Goal: Transaction & Acquisition: Purchase product/service

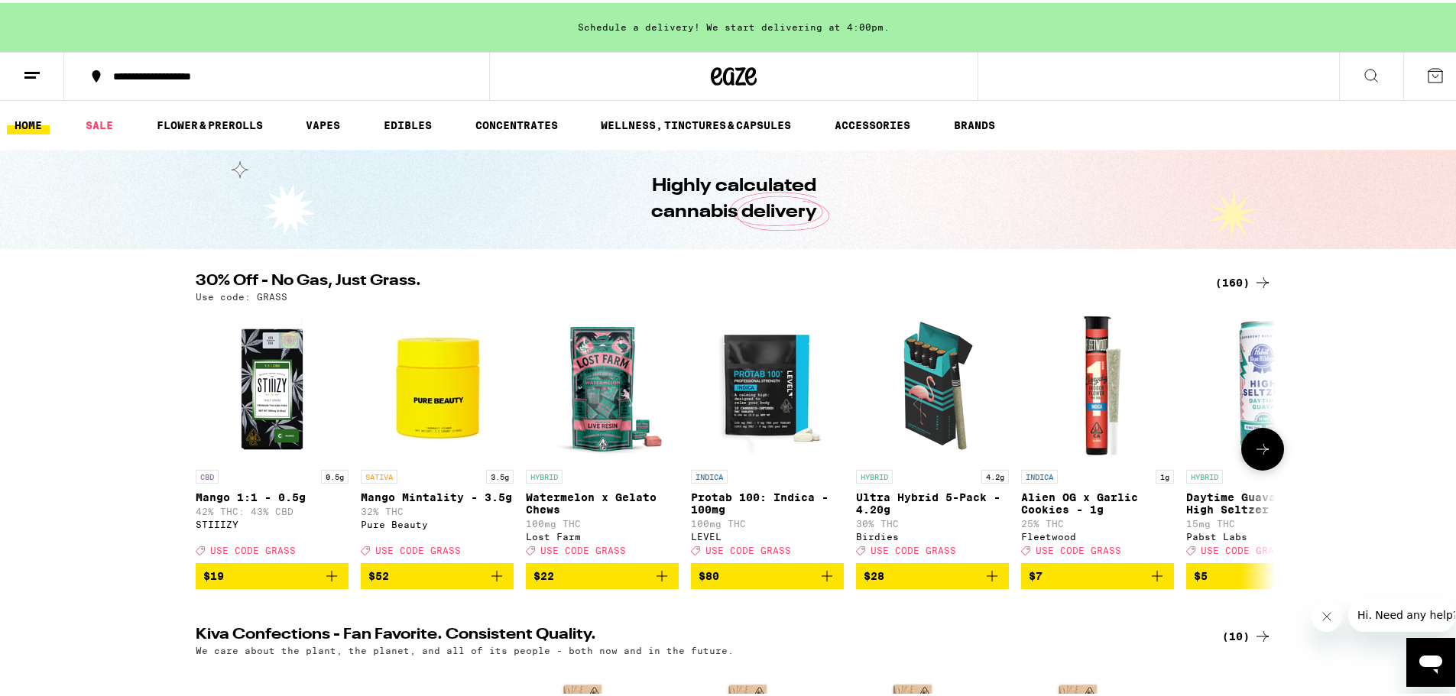
click at [984, 582] on icon "Add to bag" at bounding box center [992, 573] width 18 height 18
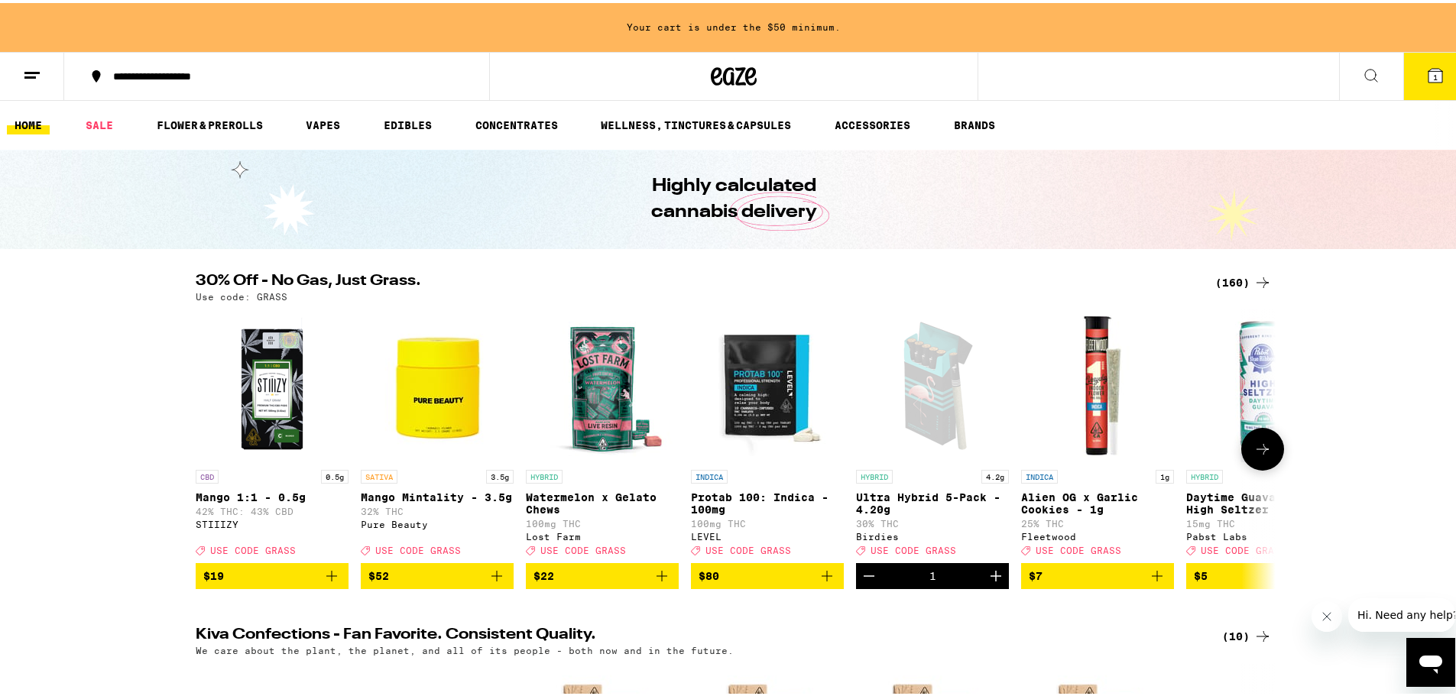
click at [1196, 447] on icon at bounding box center [1262, 446] width 18 height 18
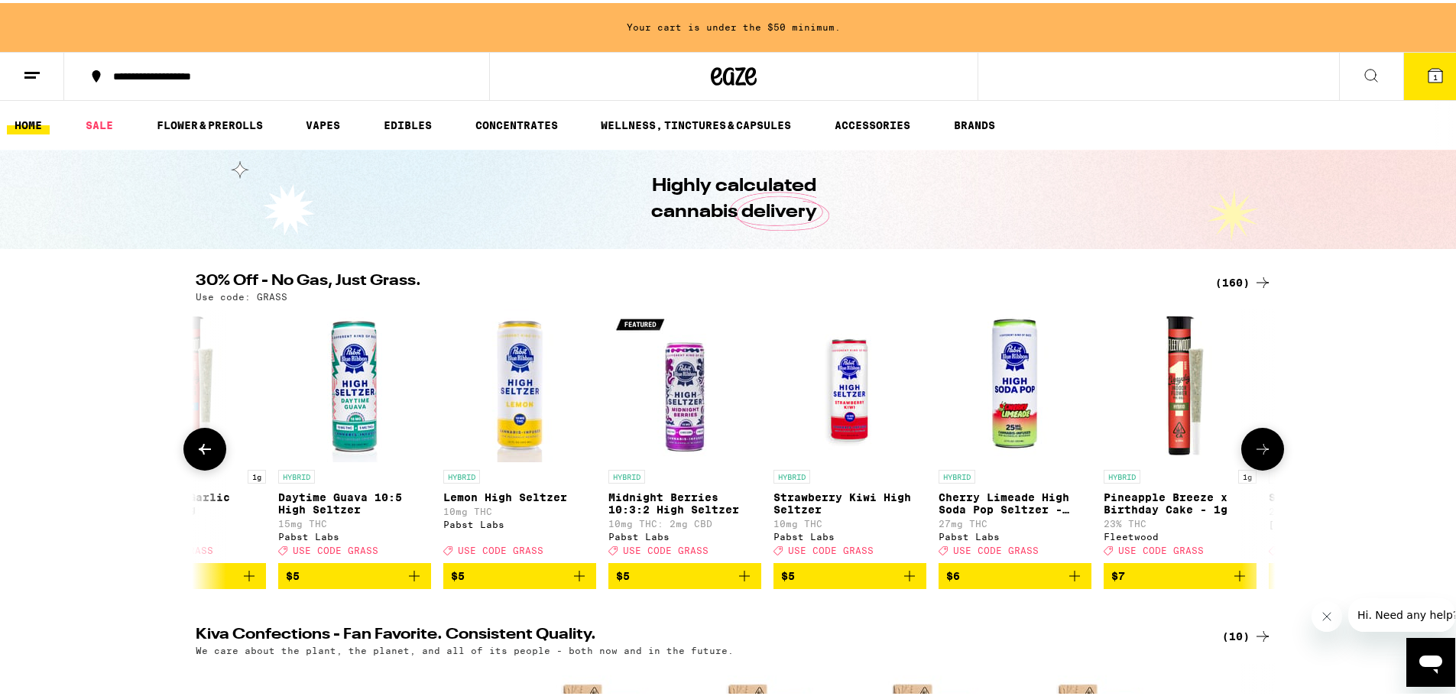
scroll to position [0, 909]
click at [1196, 449] on icon at bounding box center [1262, 446] width 18 height 18
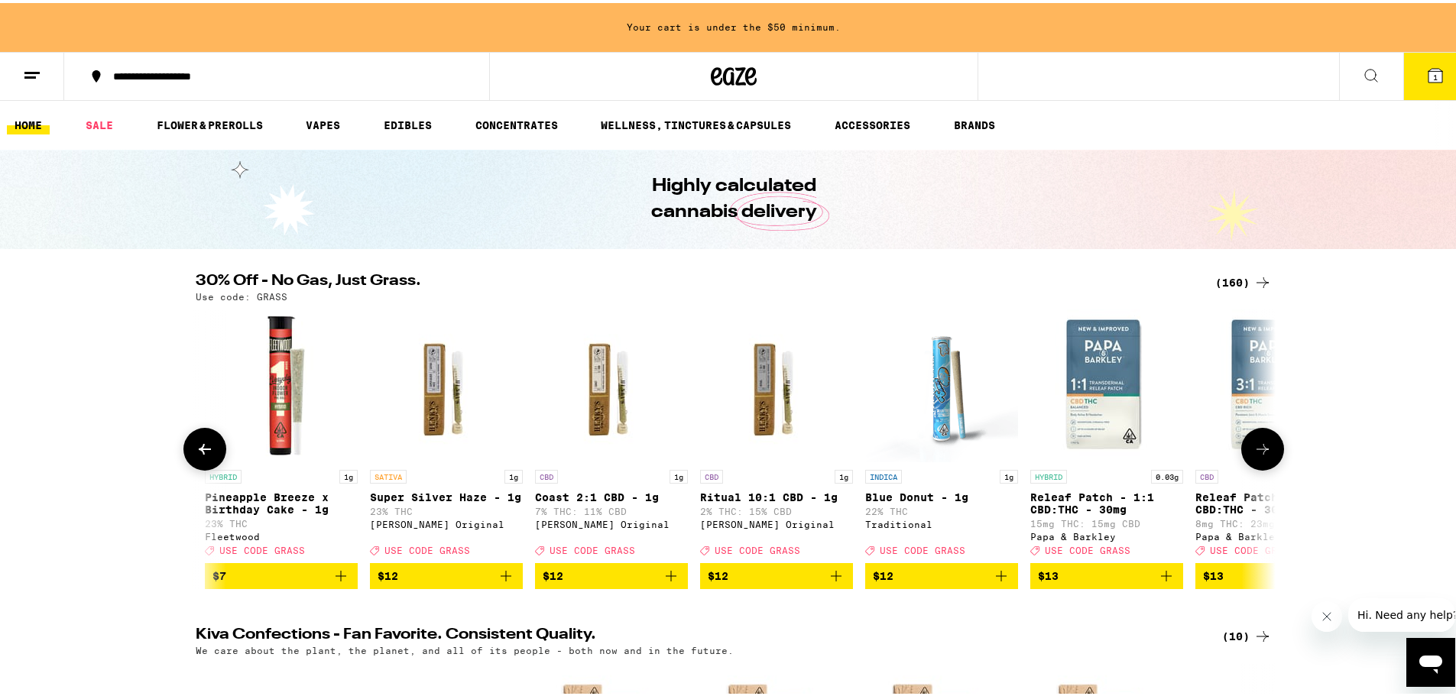
scroll to position [0, 1819]
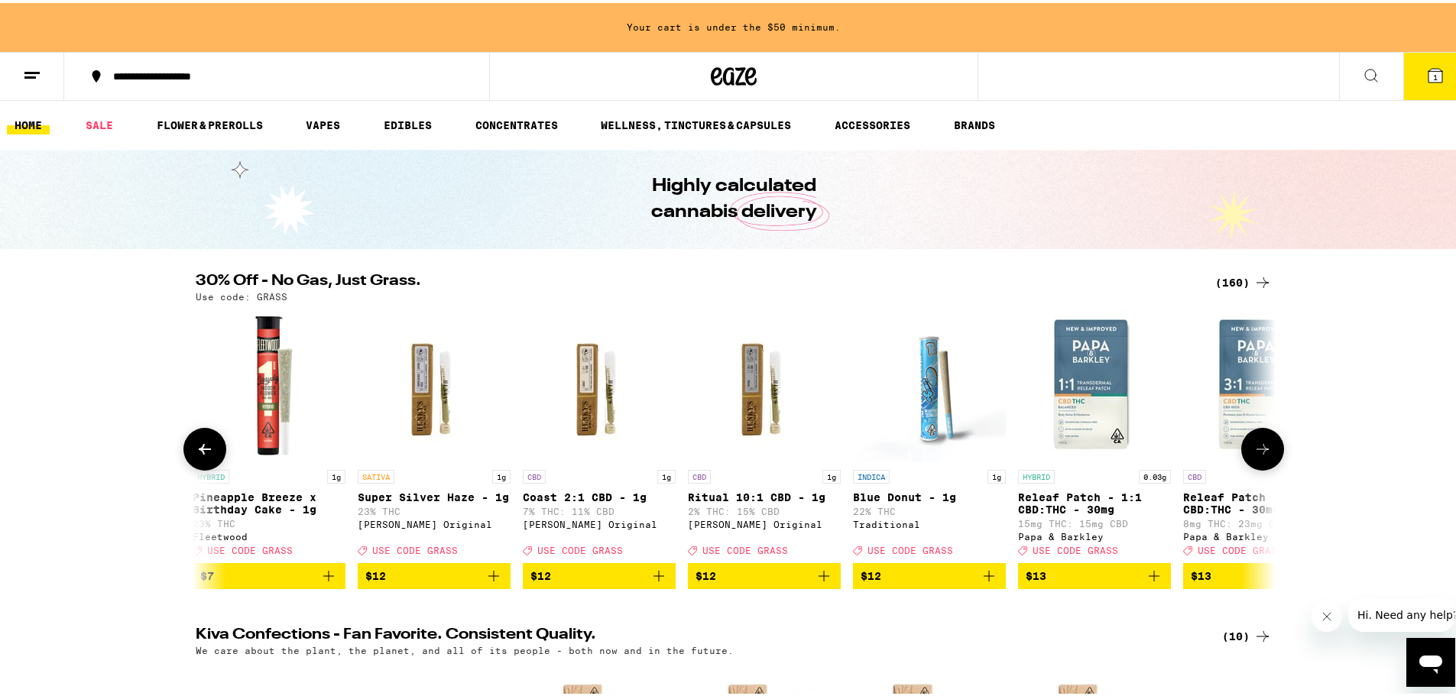
click at [1196, 450] on icon at bounding box center [1262, 446] width 18 height 18
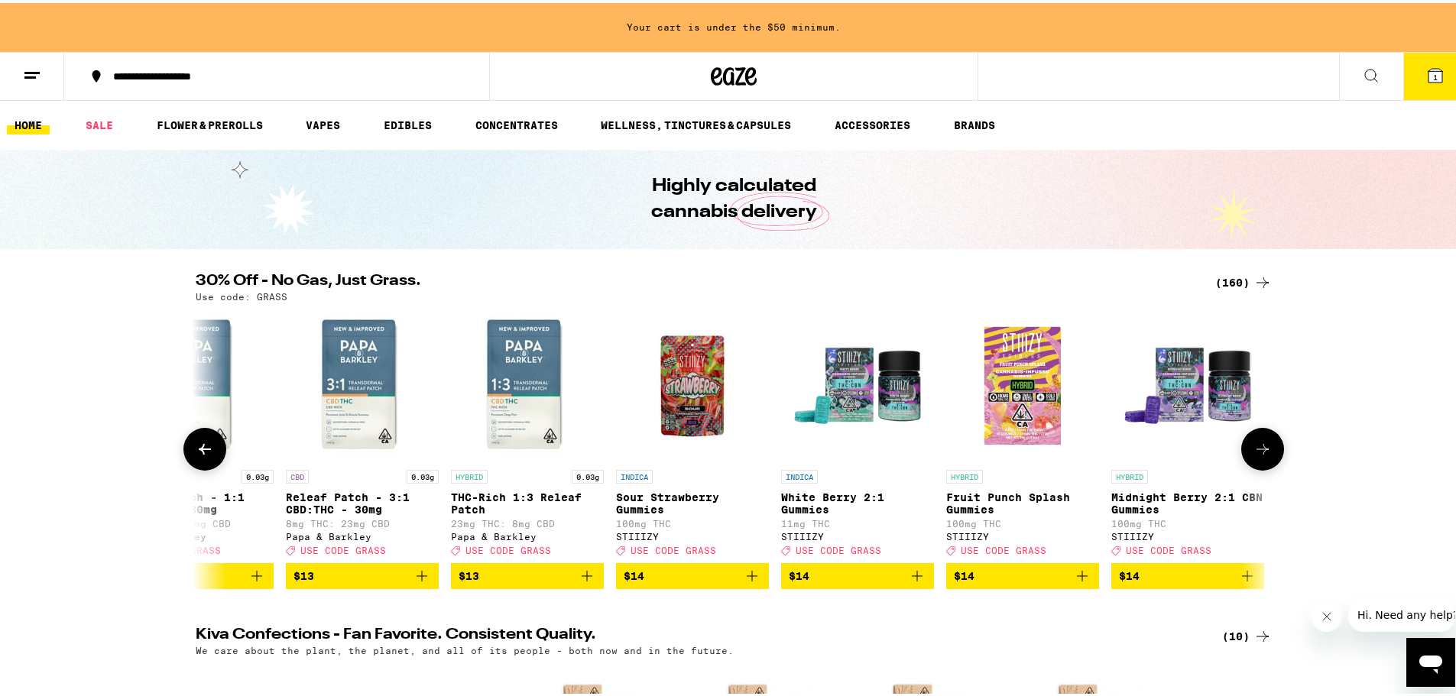
scroll to position [0, 2728]
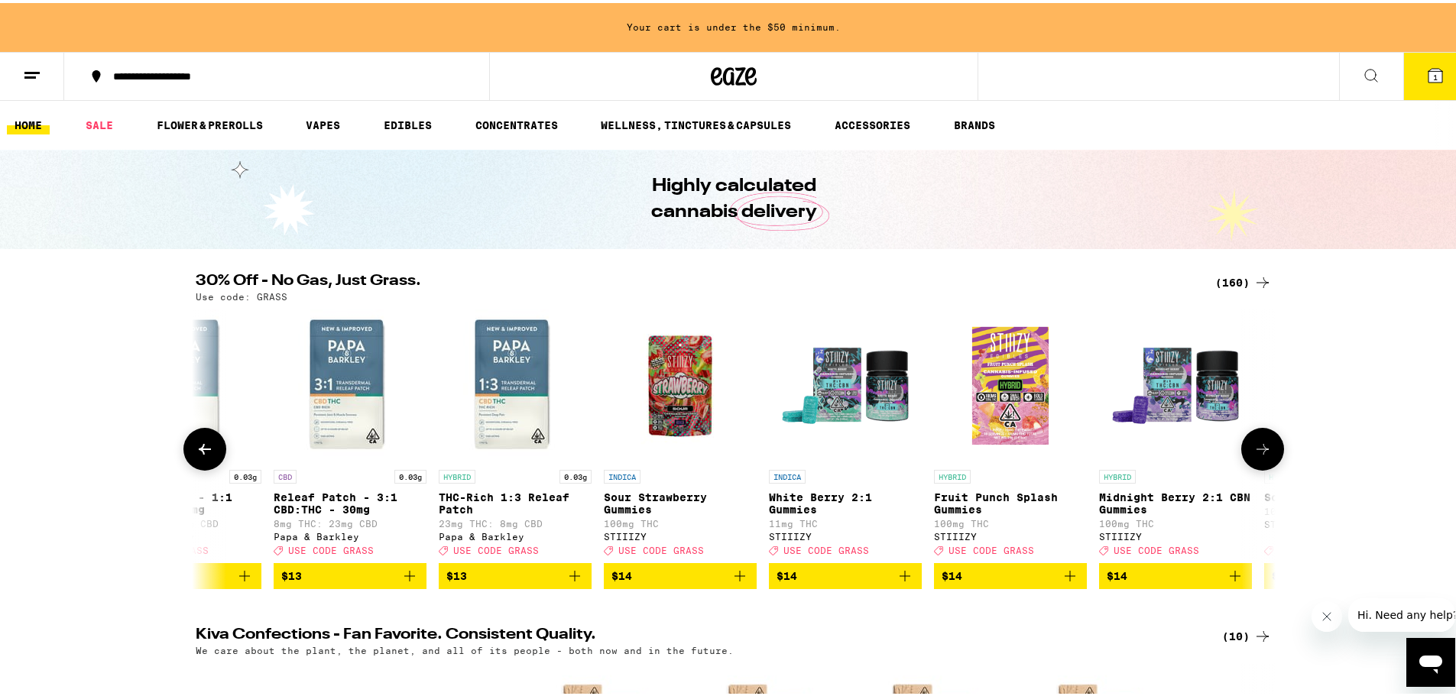
click at [1196, 449] on icon at bounding box center [1262, 446] width 18 height 18
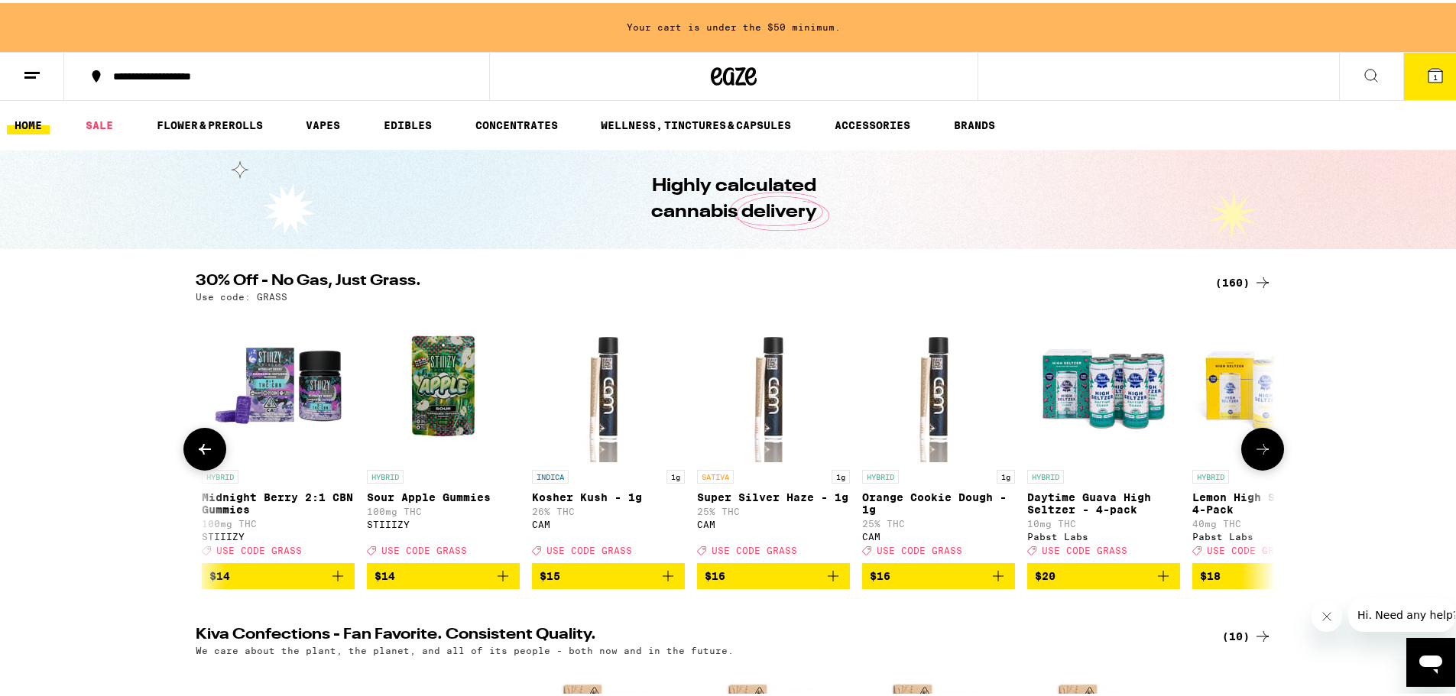
scroll to position [0, 3637]
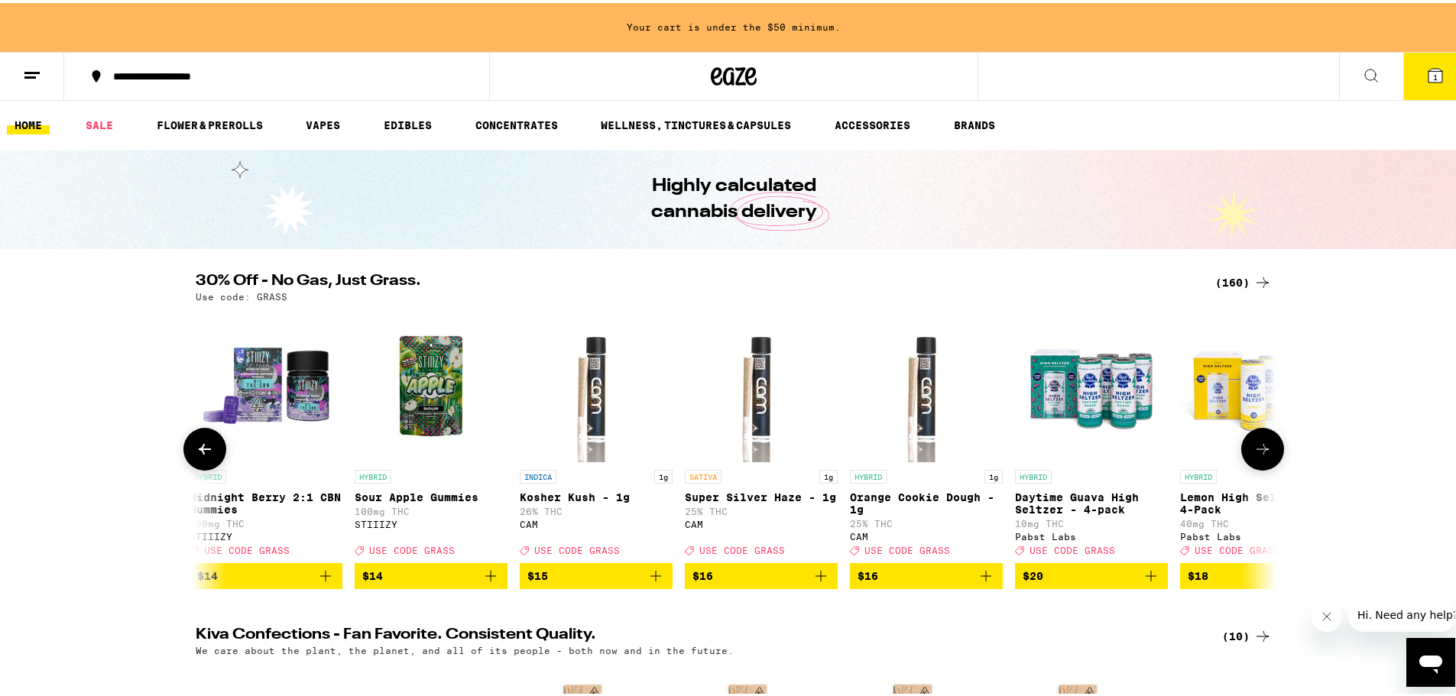
click at [1196, 448] on icon at bounding box center [1262, 446] width 18 height 18
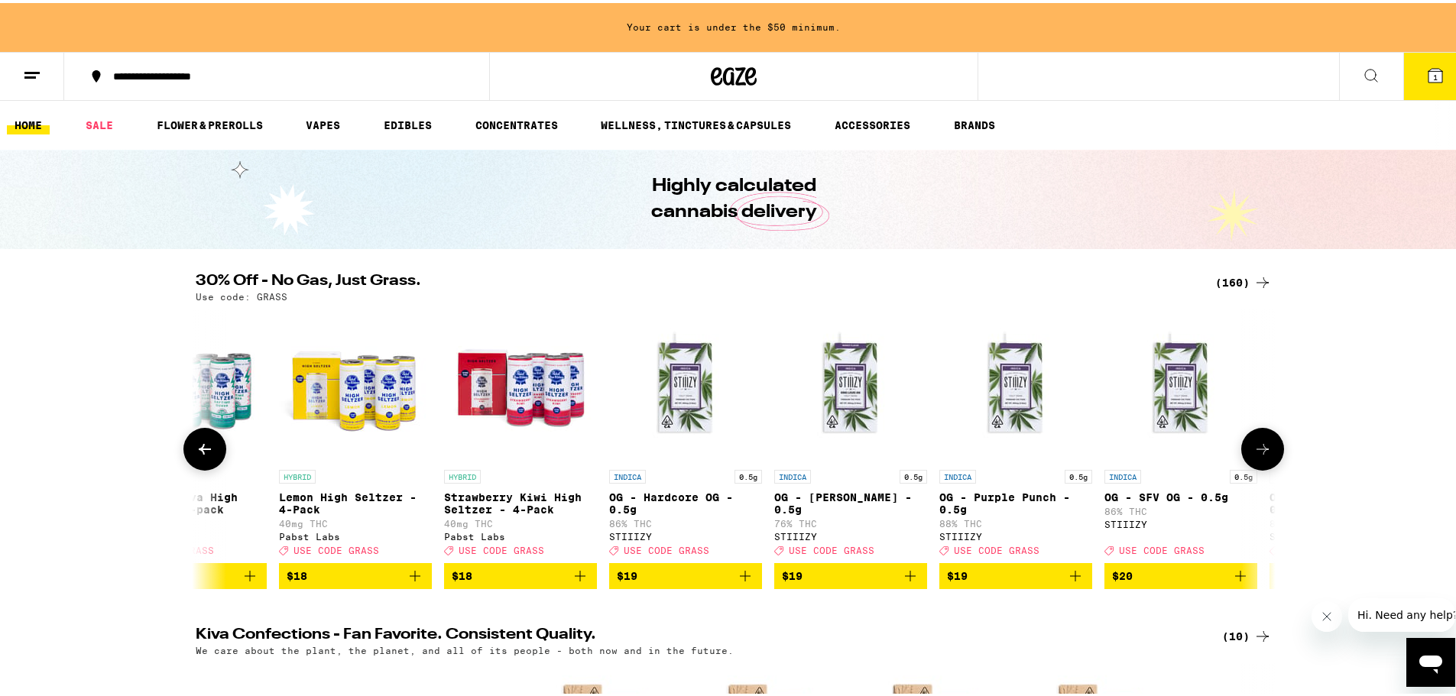
scroll to position [0, 4546]
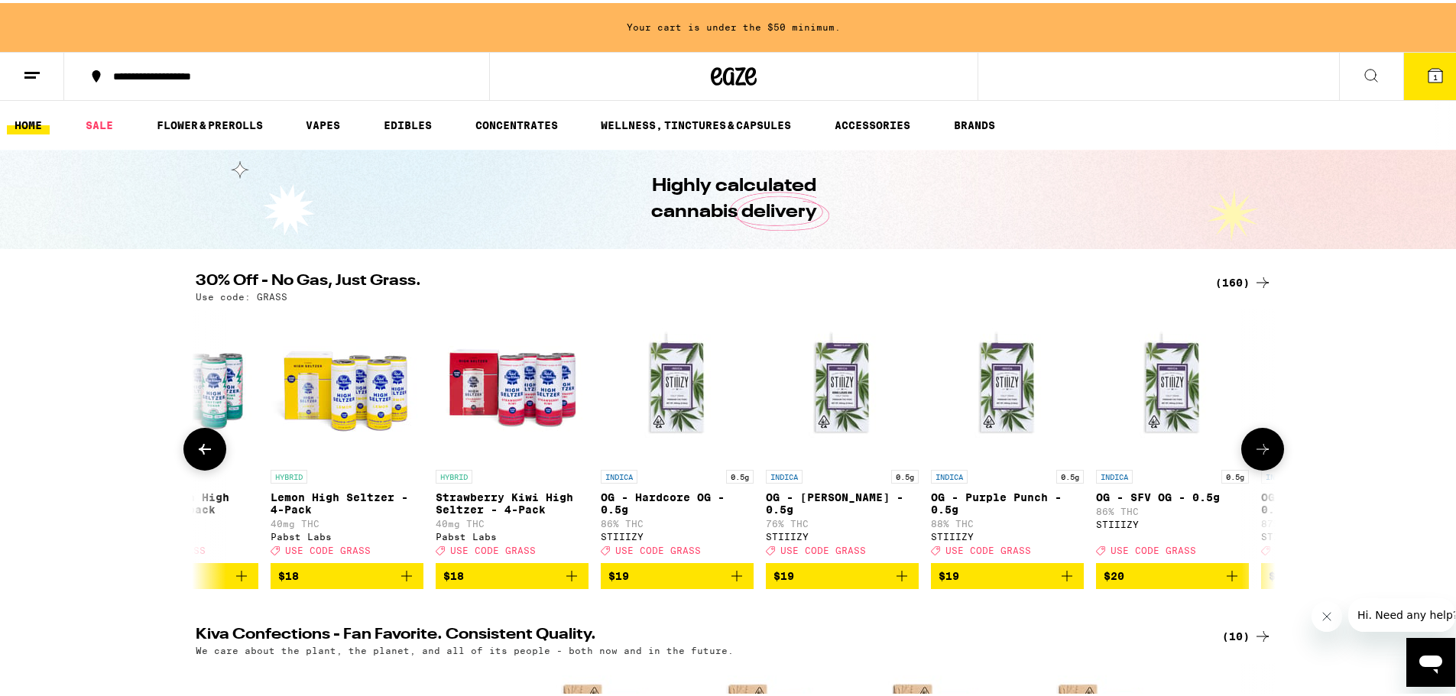
click at [1196, 447] on icon at bounding box center [1262, 446] width 18 height 18
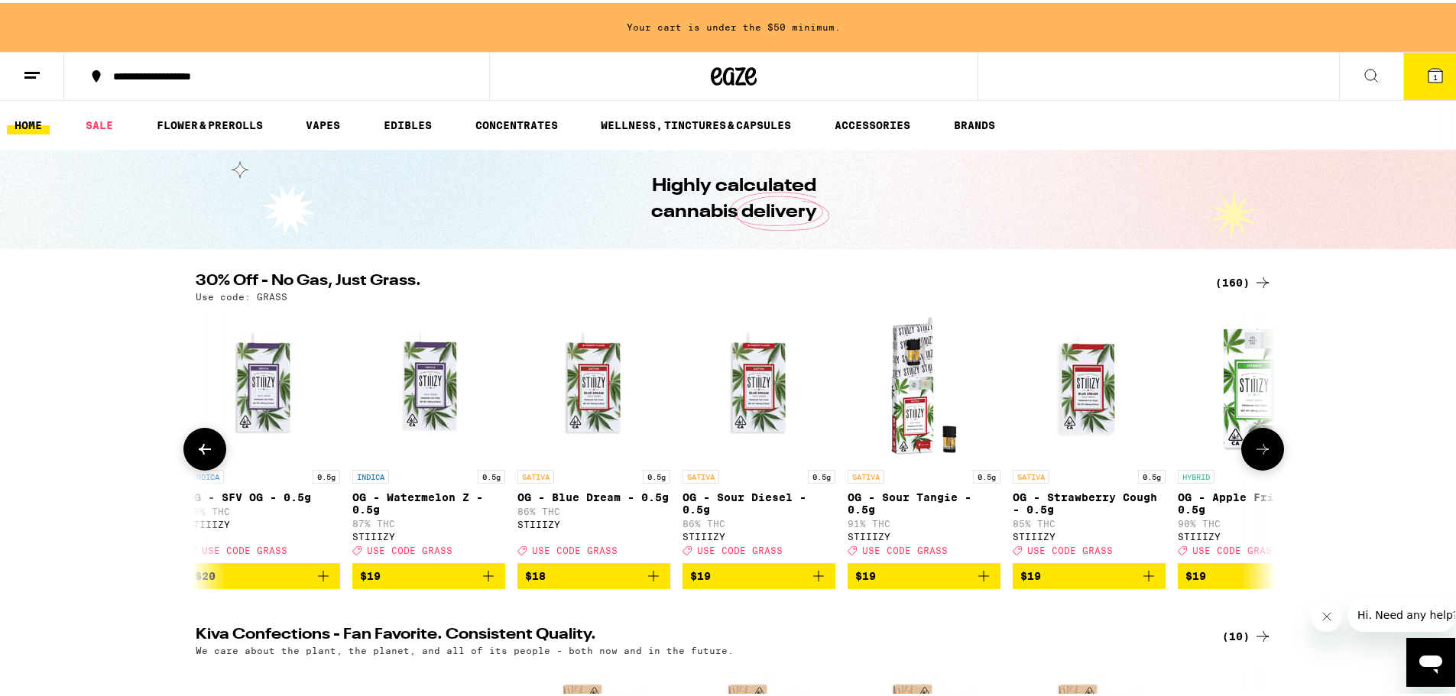
scroll to position [0, 5456]
click at [1196, 449] on icon at bounding box center [1262, 446] width 18 height 18
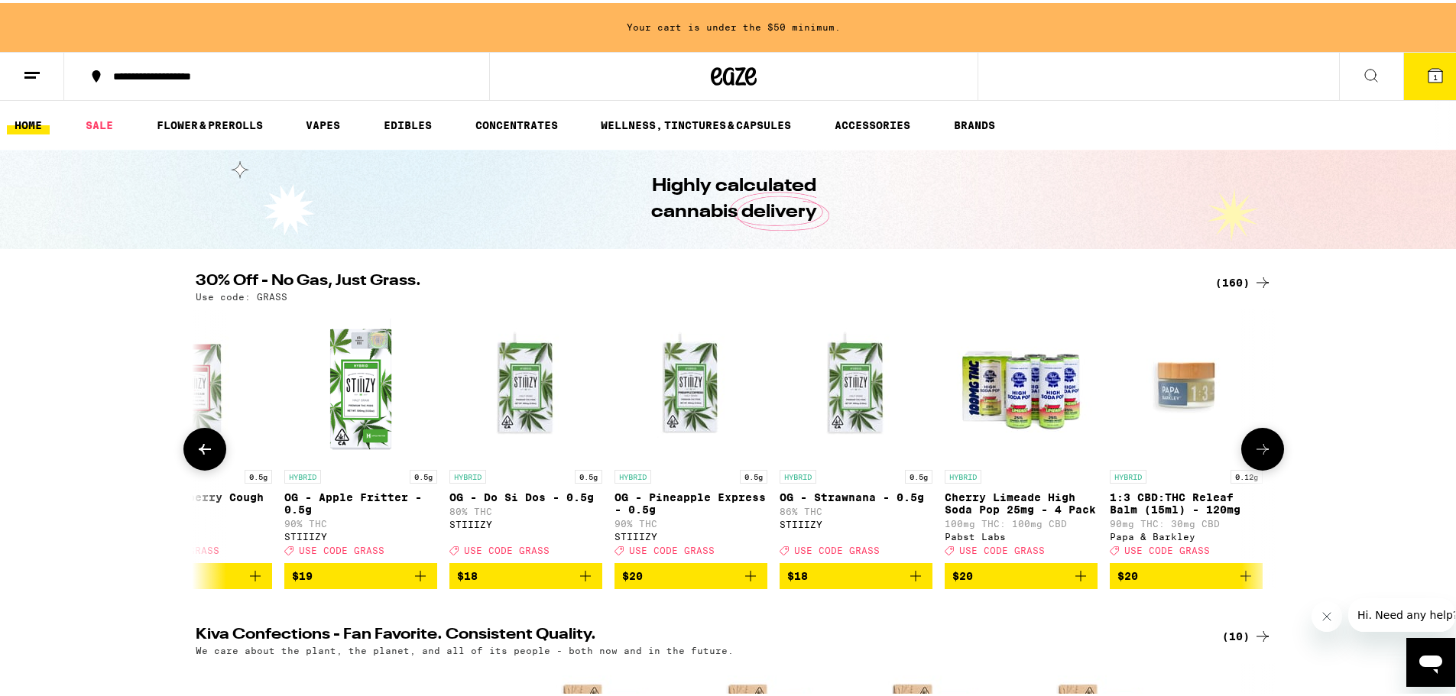
scroll to position [0, 6365]
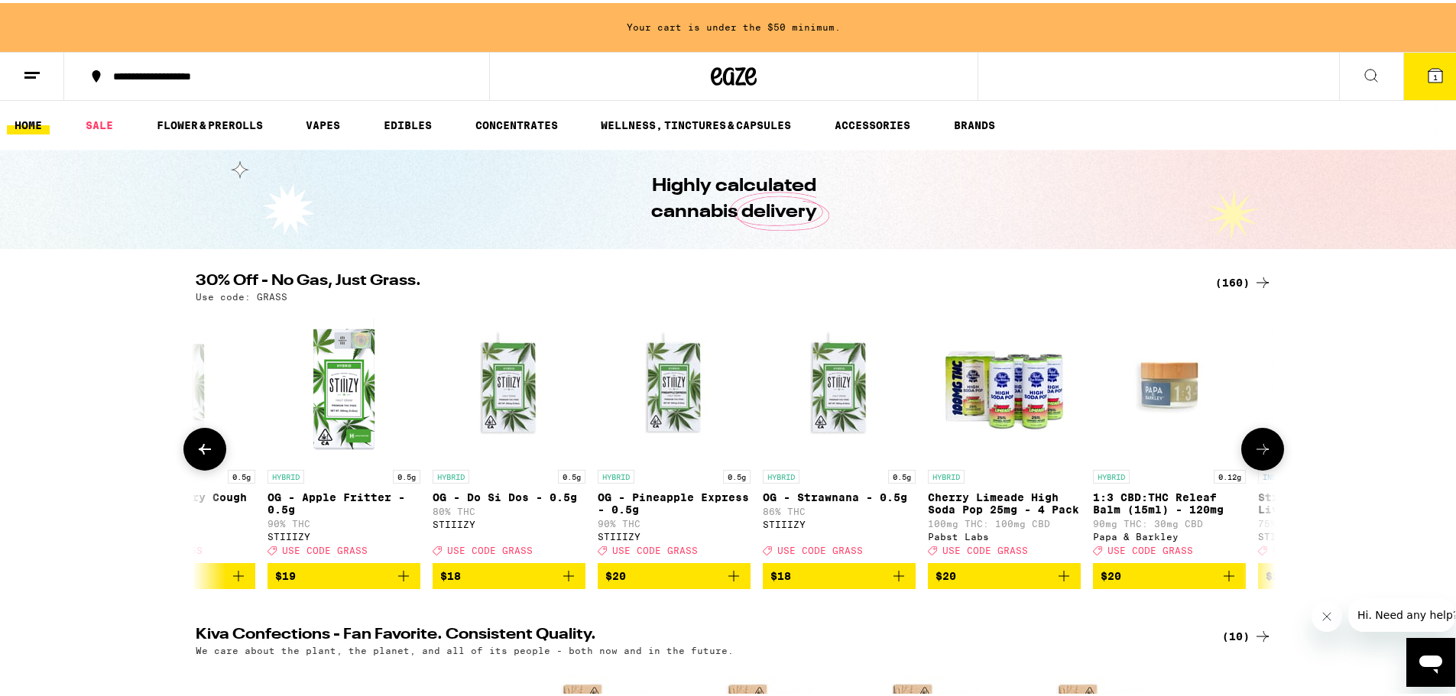
click at [1196, 449] on icon at bounding box center [1262, 446] width 18 height 18
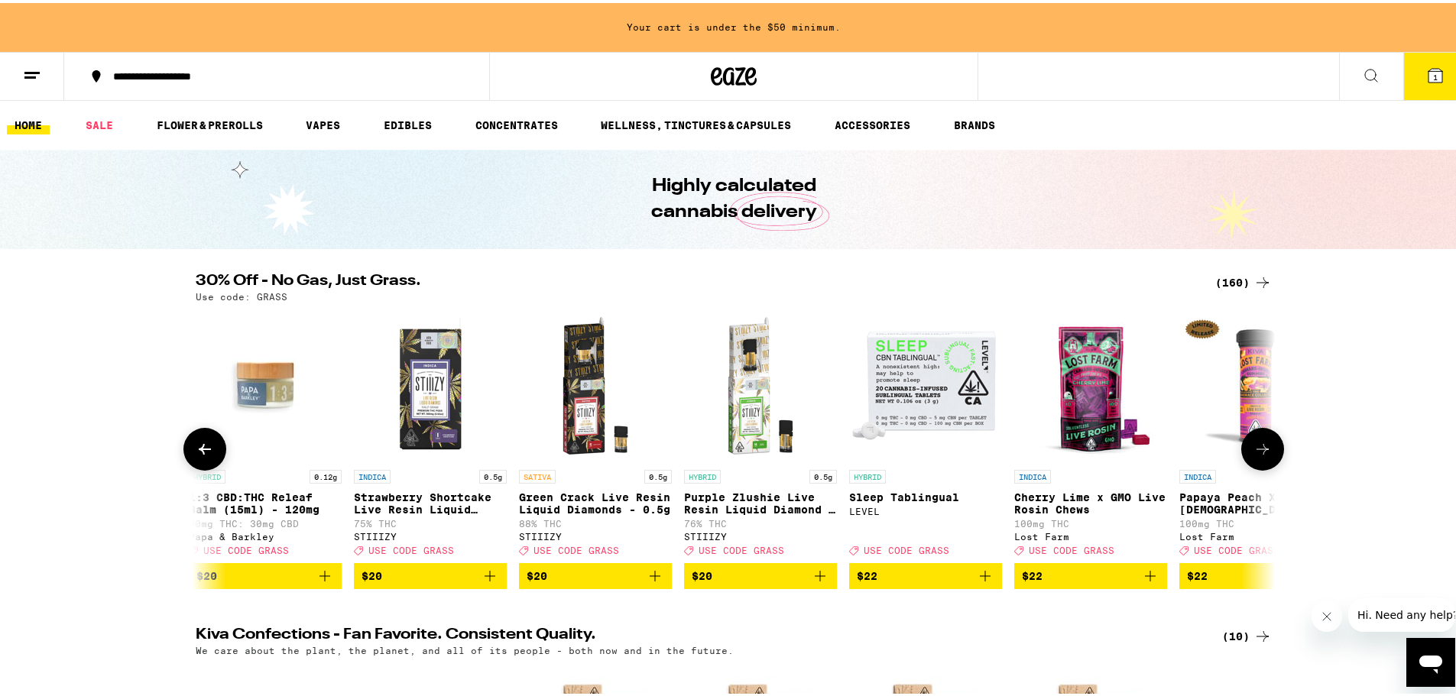
scroll to position [0, 7274]
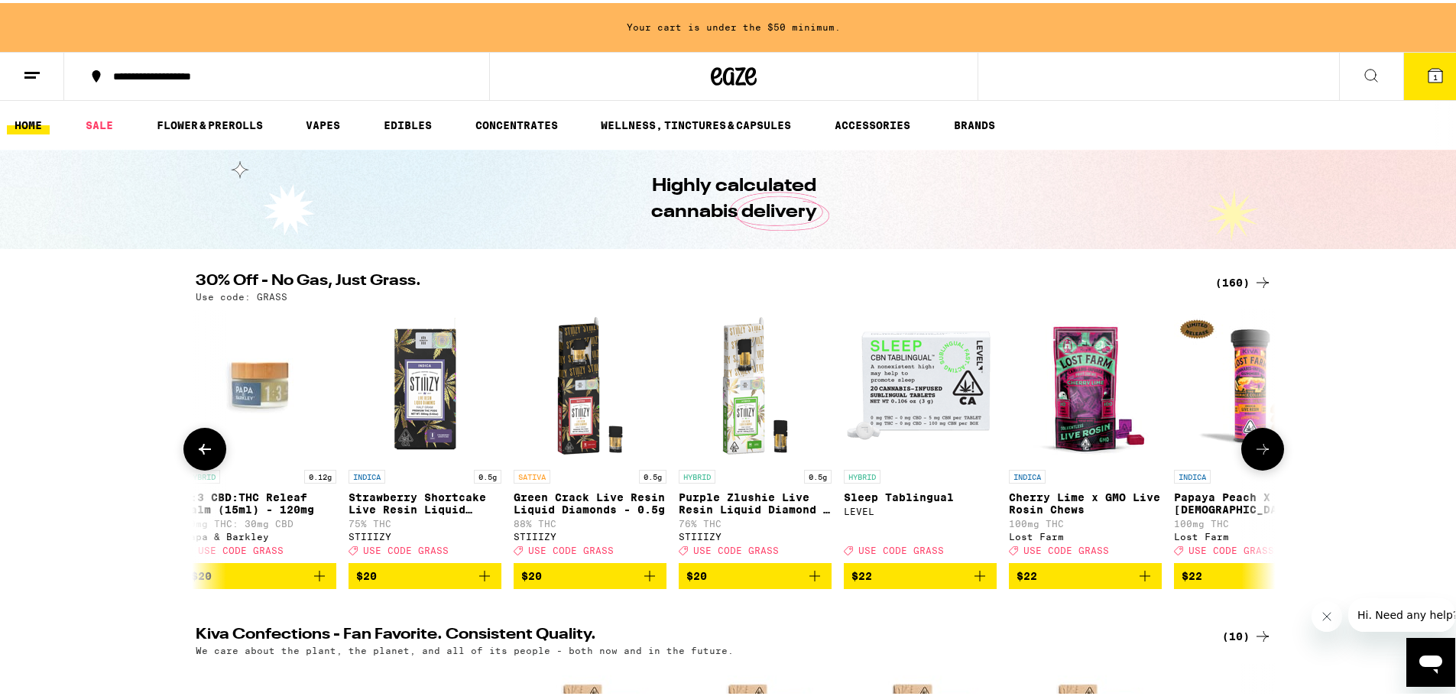
click at [1196, 450] on icon at bounding box center [1262, 446] width 18 height 18
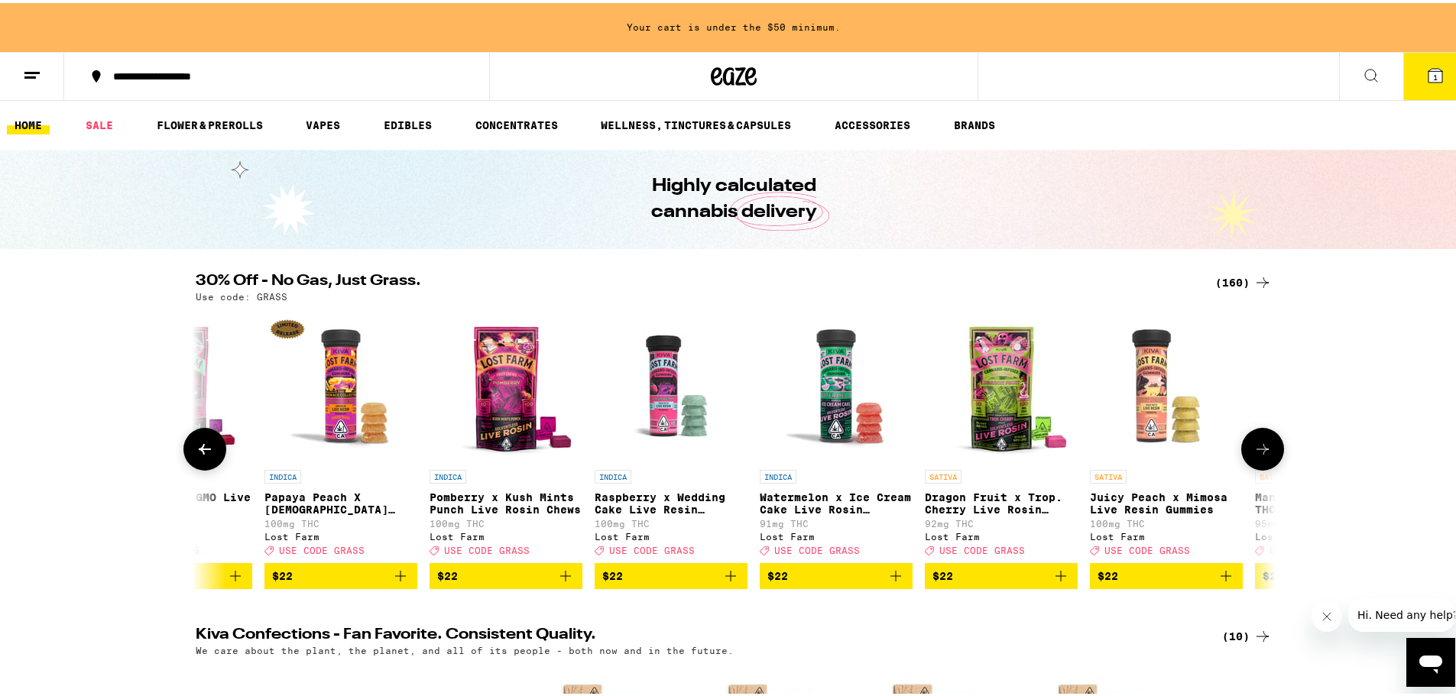
click at [1196, 450] on icon at bounding box center [1262, 446] width 18 height 18
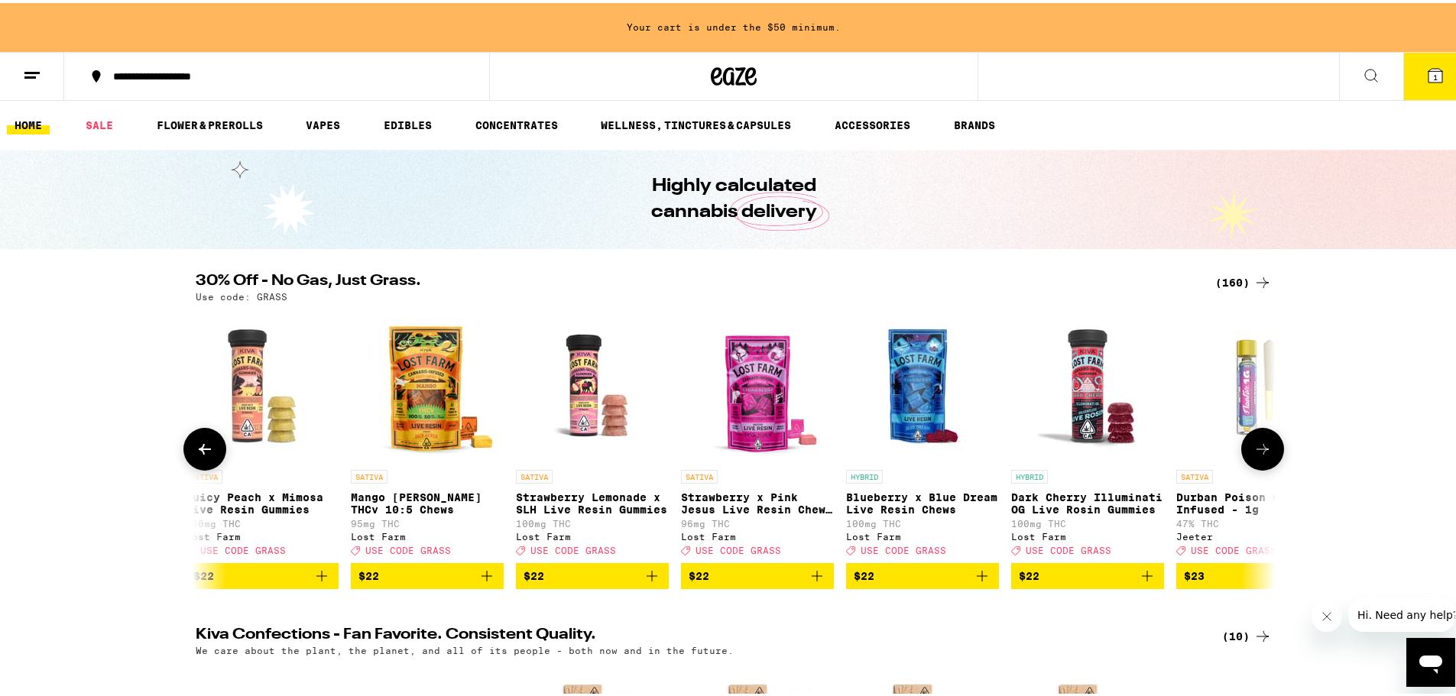
scroll to position [0, 9093]
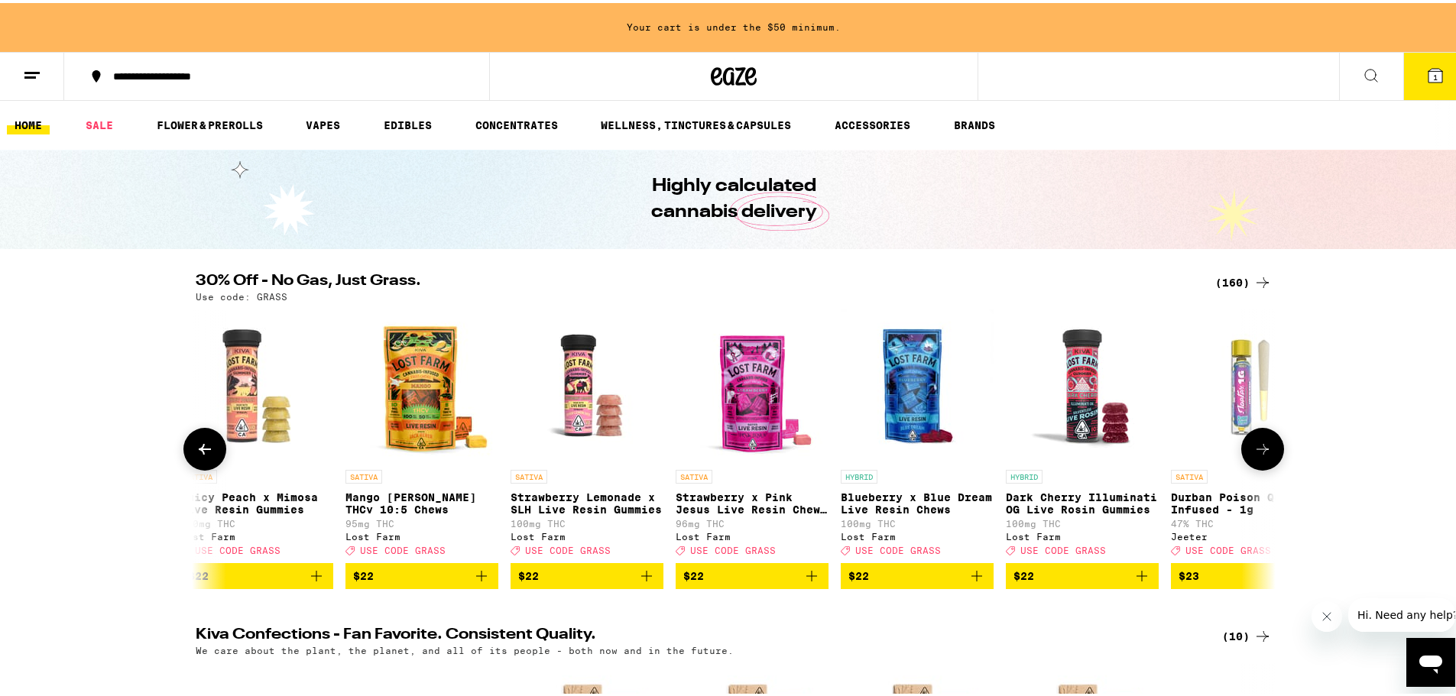
click at [1196, 450] on icon at bounding box center [1262, 446] width 18 height 18
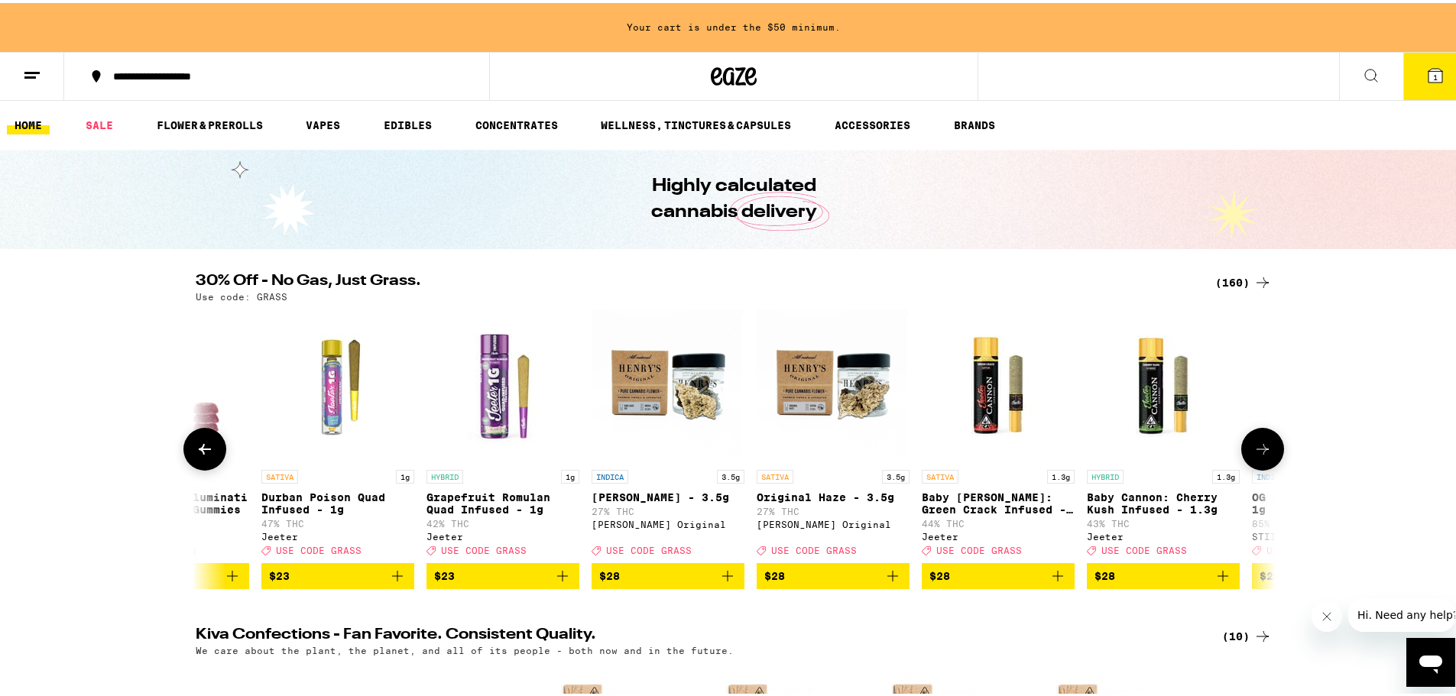
click at [1196, 449] on icon at bounding box center [1262, 446] width 18 height 18
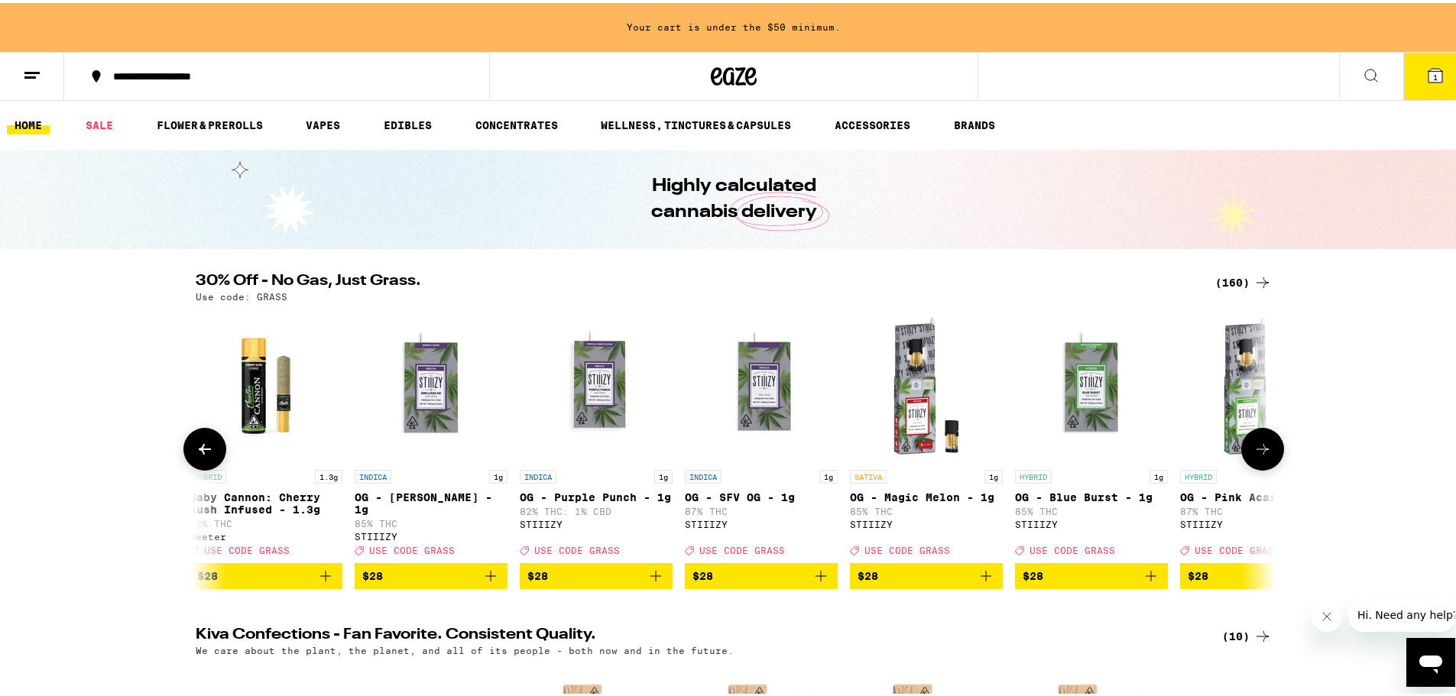
scroll to position [0, 10911]
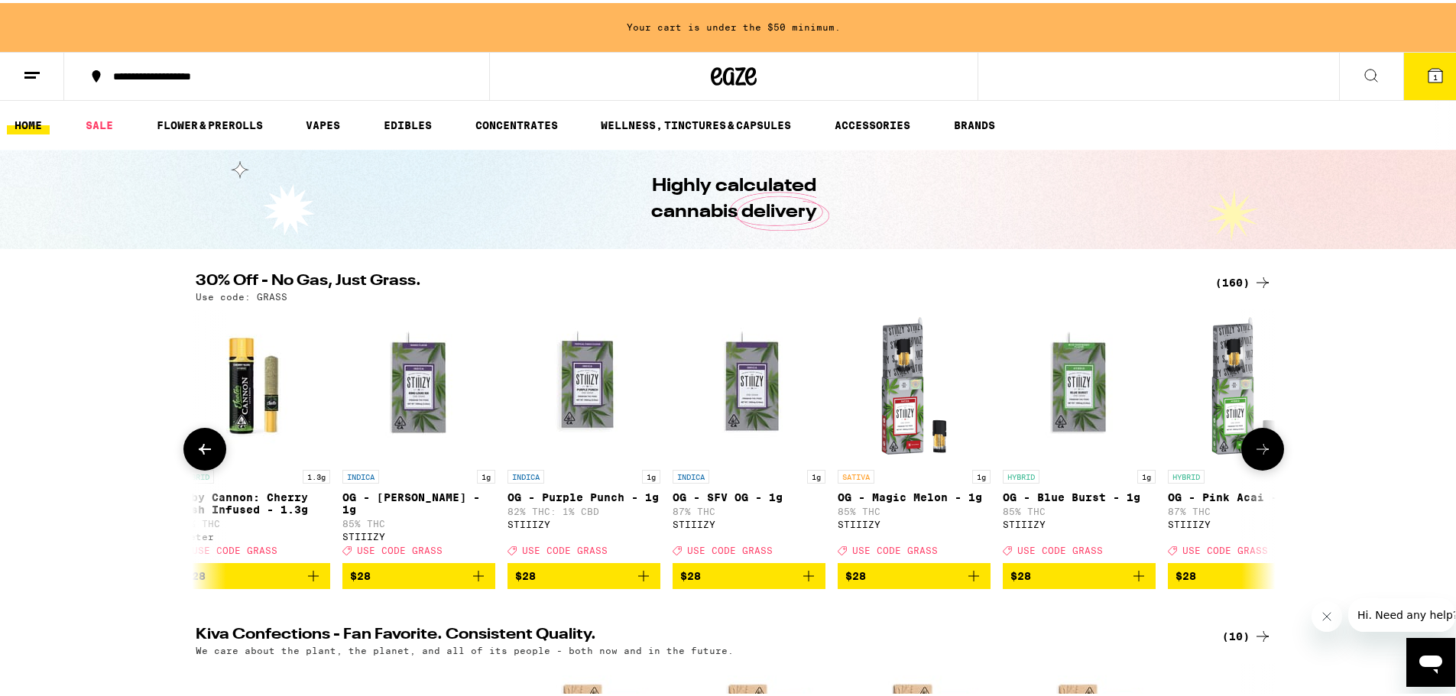
click at [1196, 450] on icon at bounding box center [1262, 446] width 18 height 18
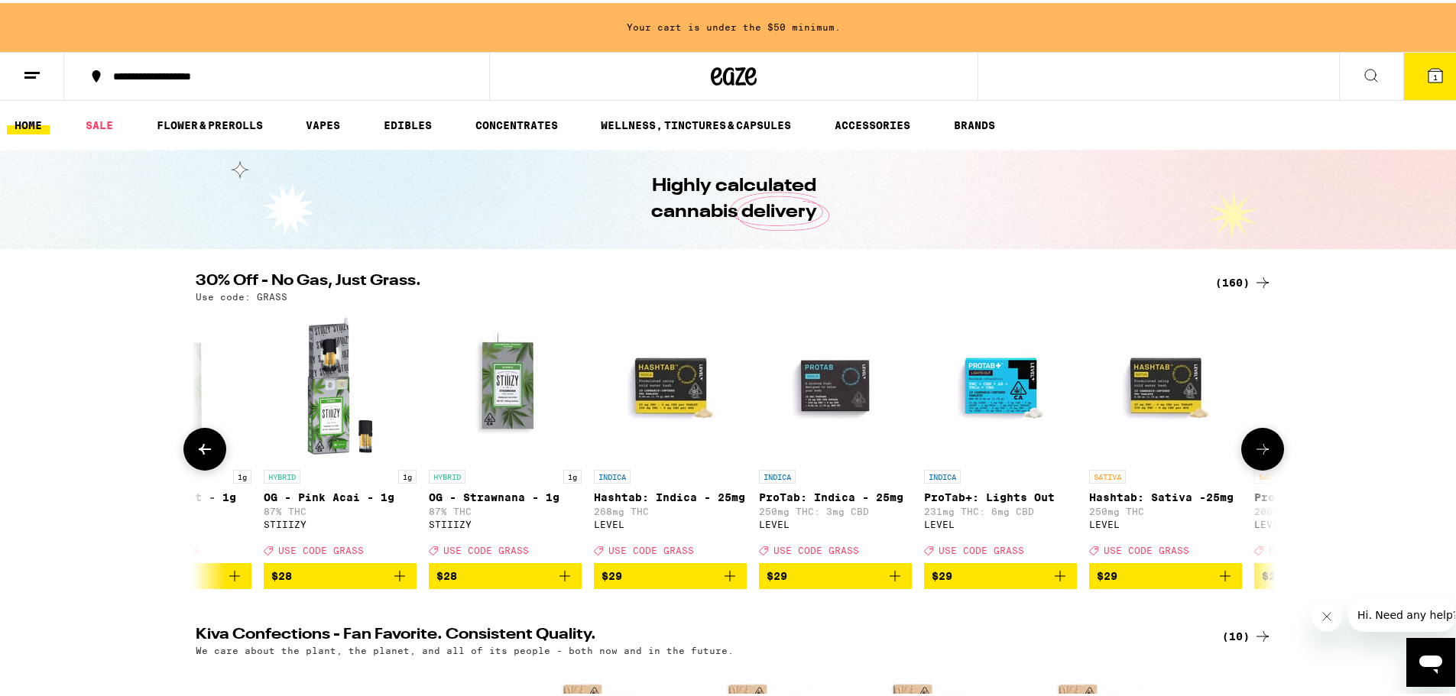
scroll to position [0, 11821]
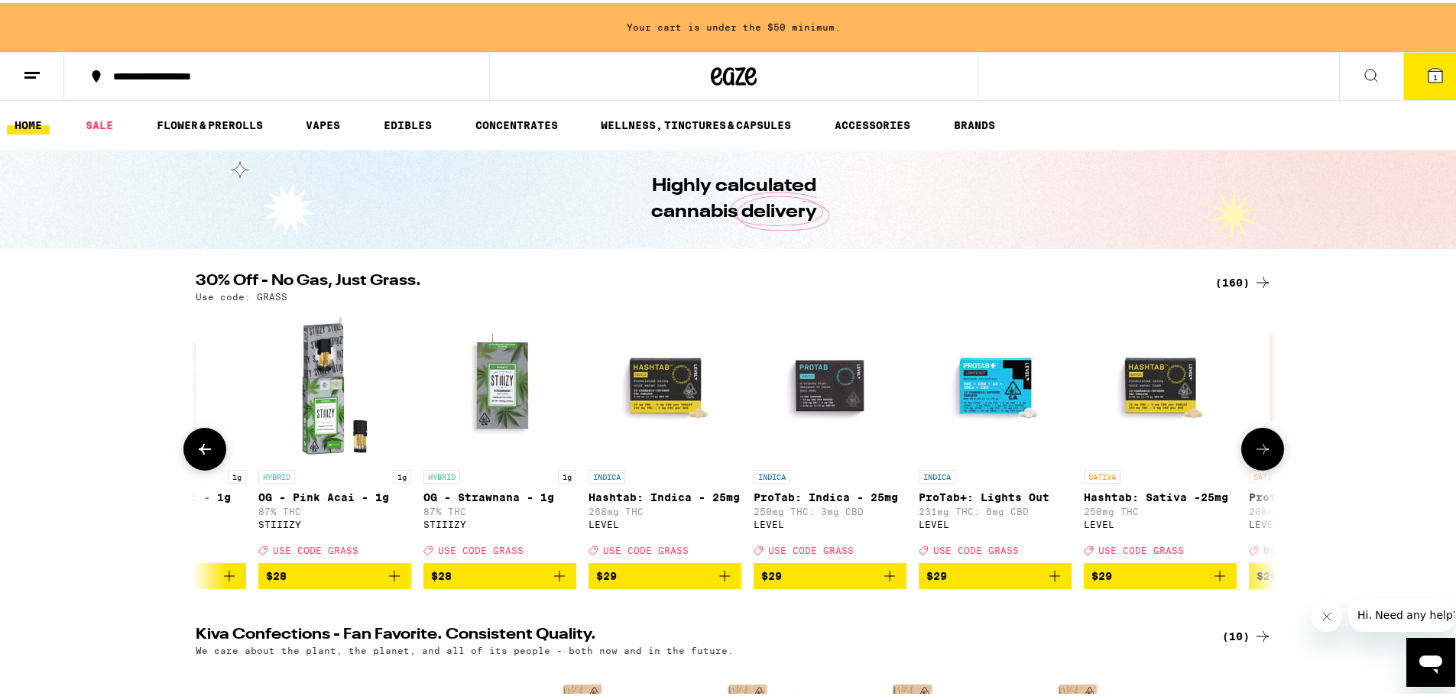
click at [1196, 451] on icon at bounding box center [1262, 446] width 18 height 18
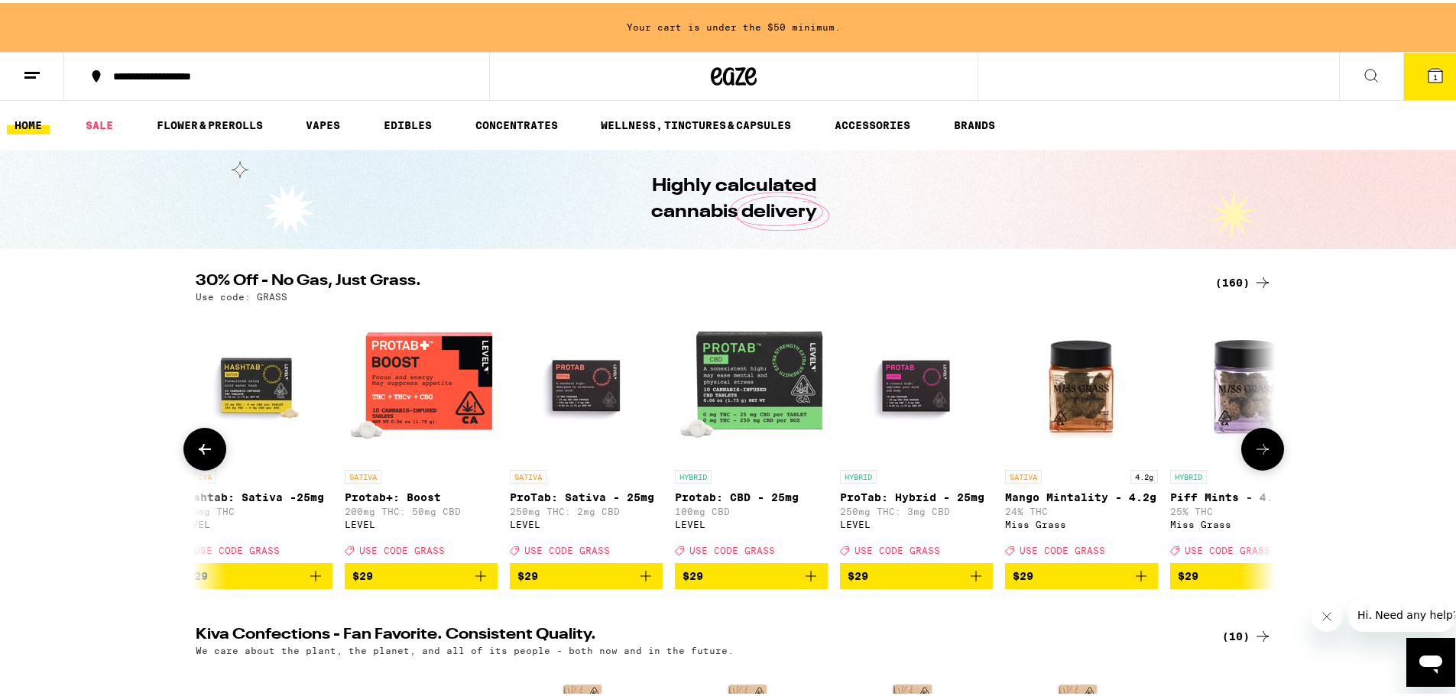
scroll to position [0, 12730]
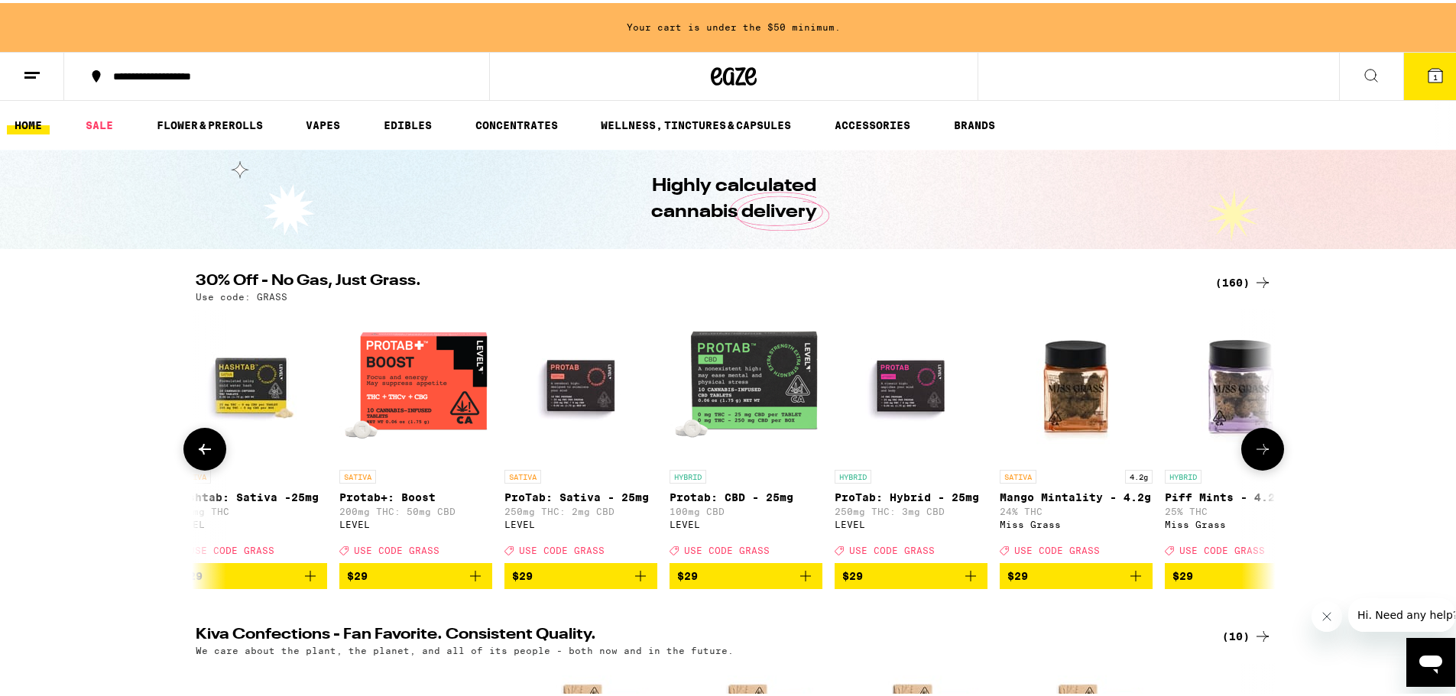
click at [1196, 451] on icon at bounding box center [1262, 446] width 18 height 18
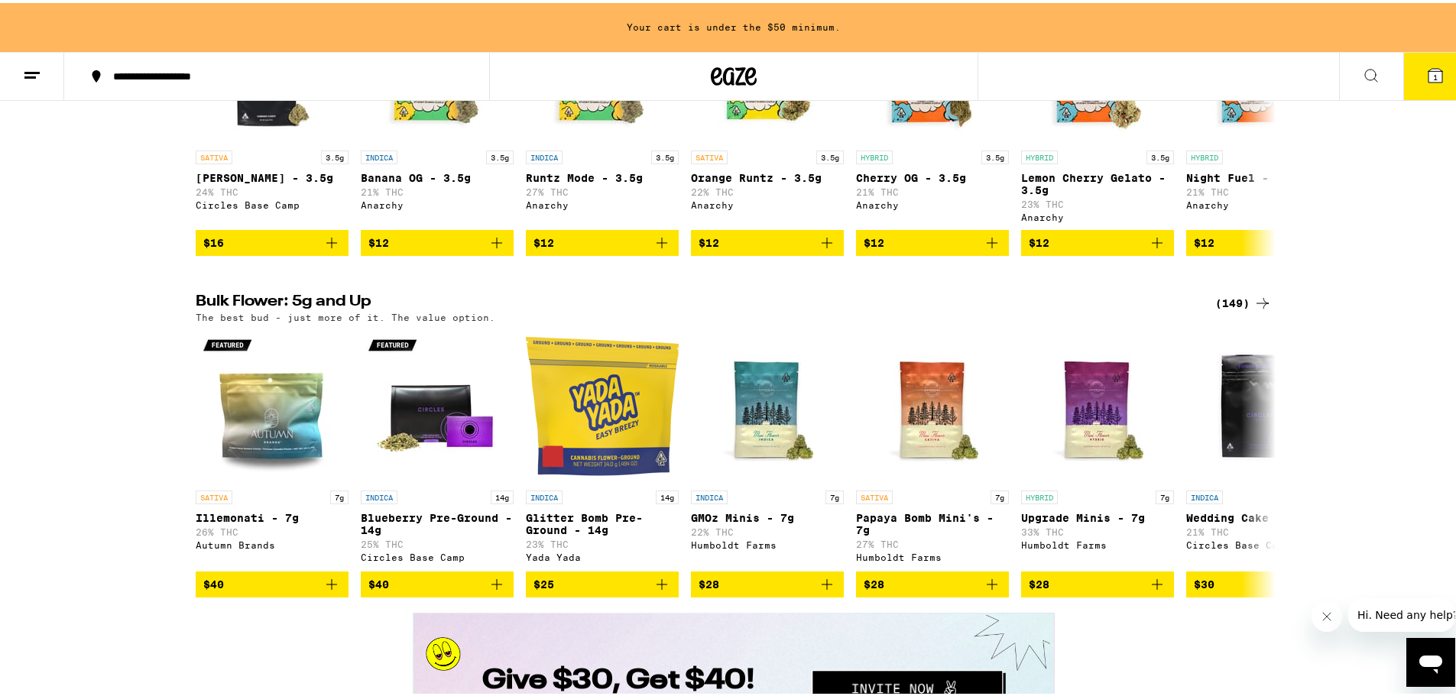
scroll to position [2063, 0]
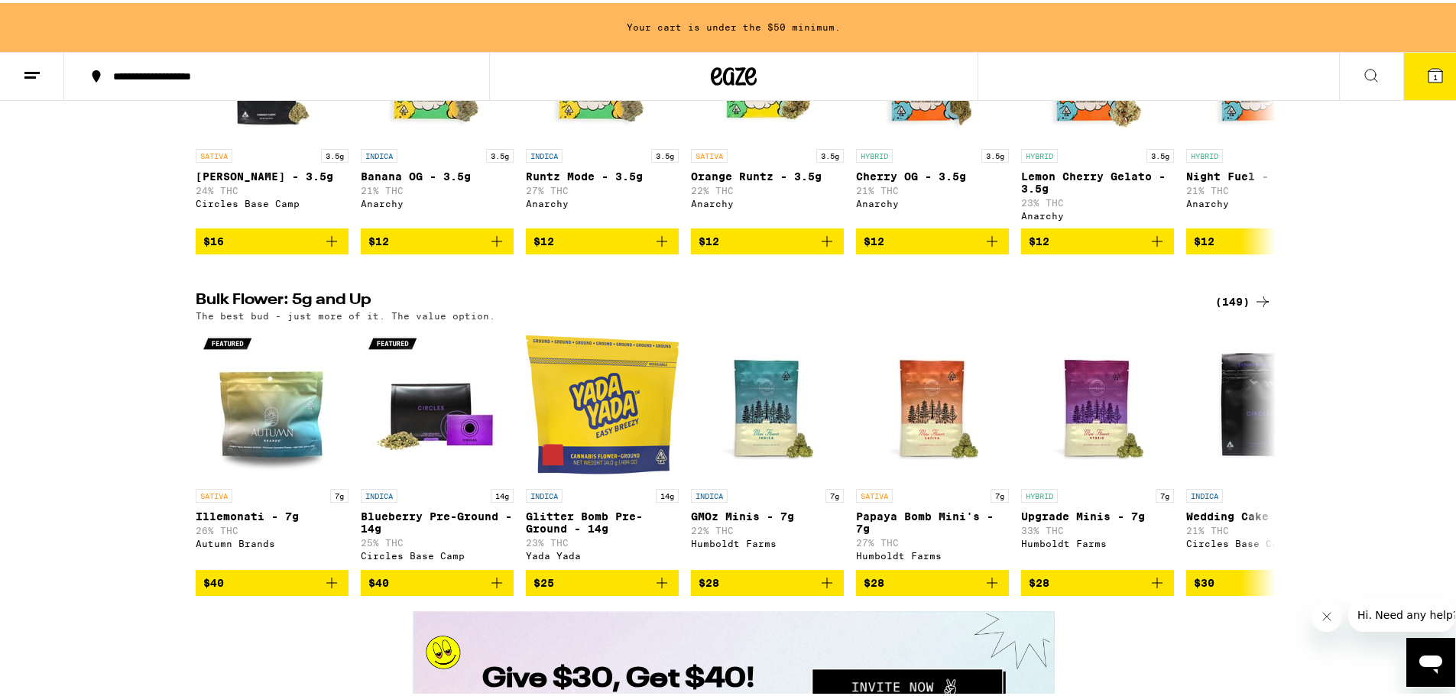
click at [1196, 308] on icon at bounding box center [1262, 299] width 18 height 18
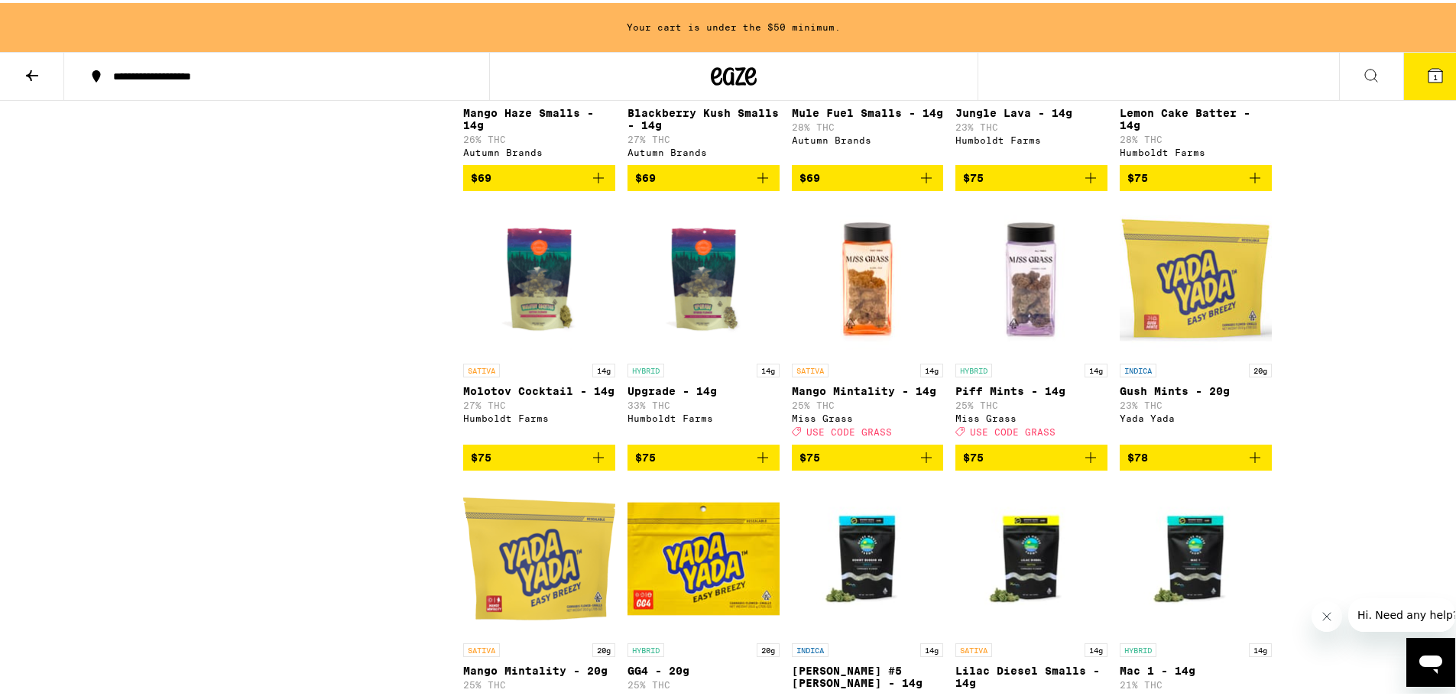
scroll to position [5124, 0]
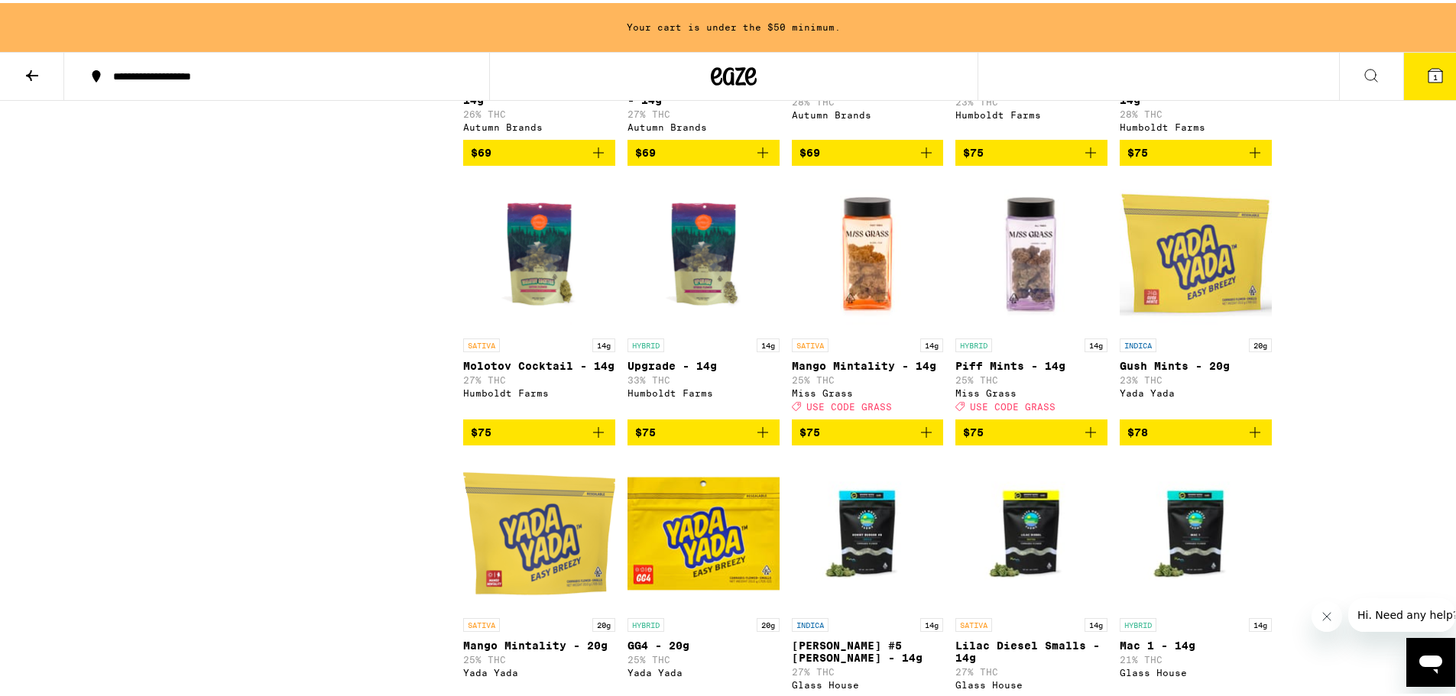
click at [909, 439] on span "$75" at bounding box center [867, 429] width 137 height 18
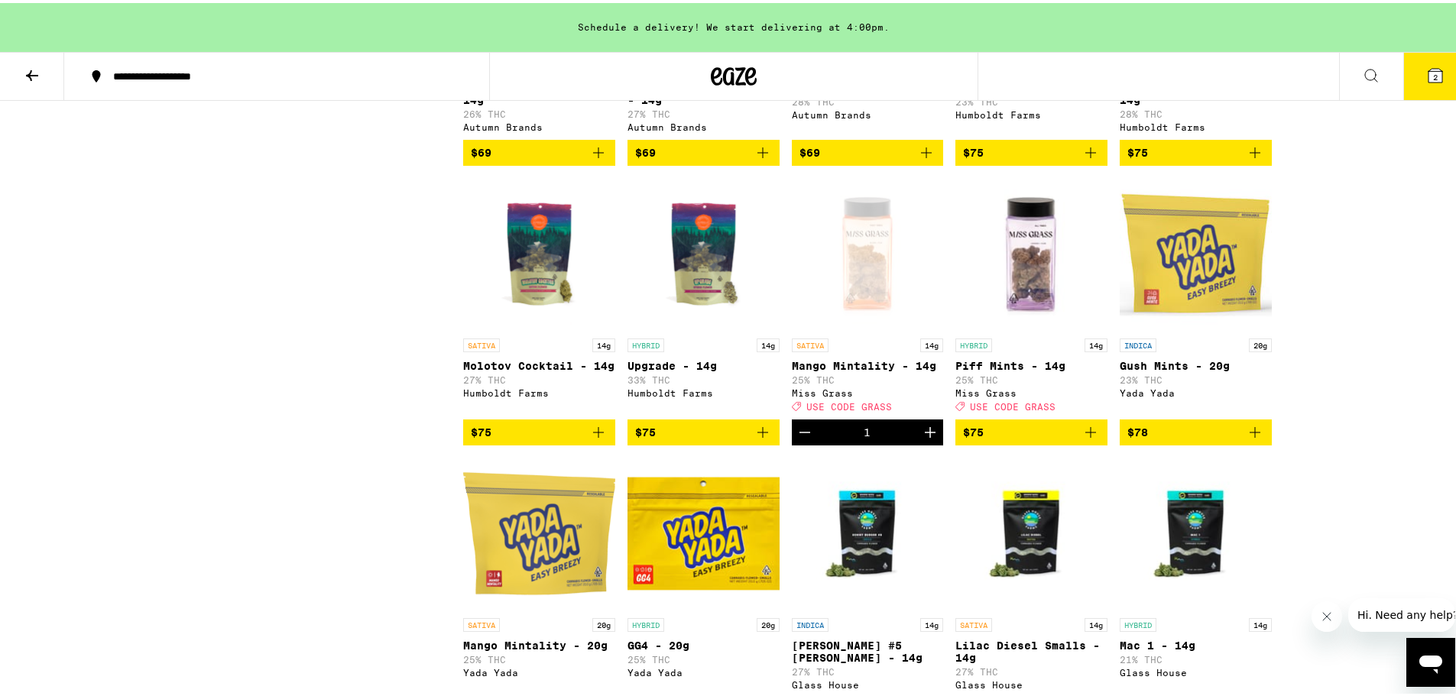
drag, startPoint x: 44, startPoint y: 73, endPoint x: 37, endPoint y: 79, distance: 9.2
click at [40, 78] on button at bounding box center [32, 74] width 64 height 48
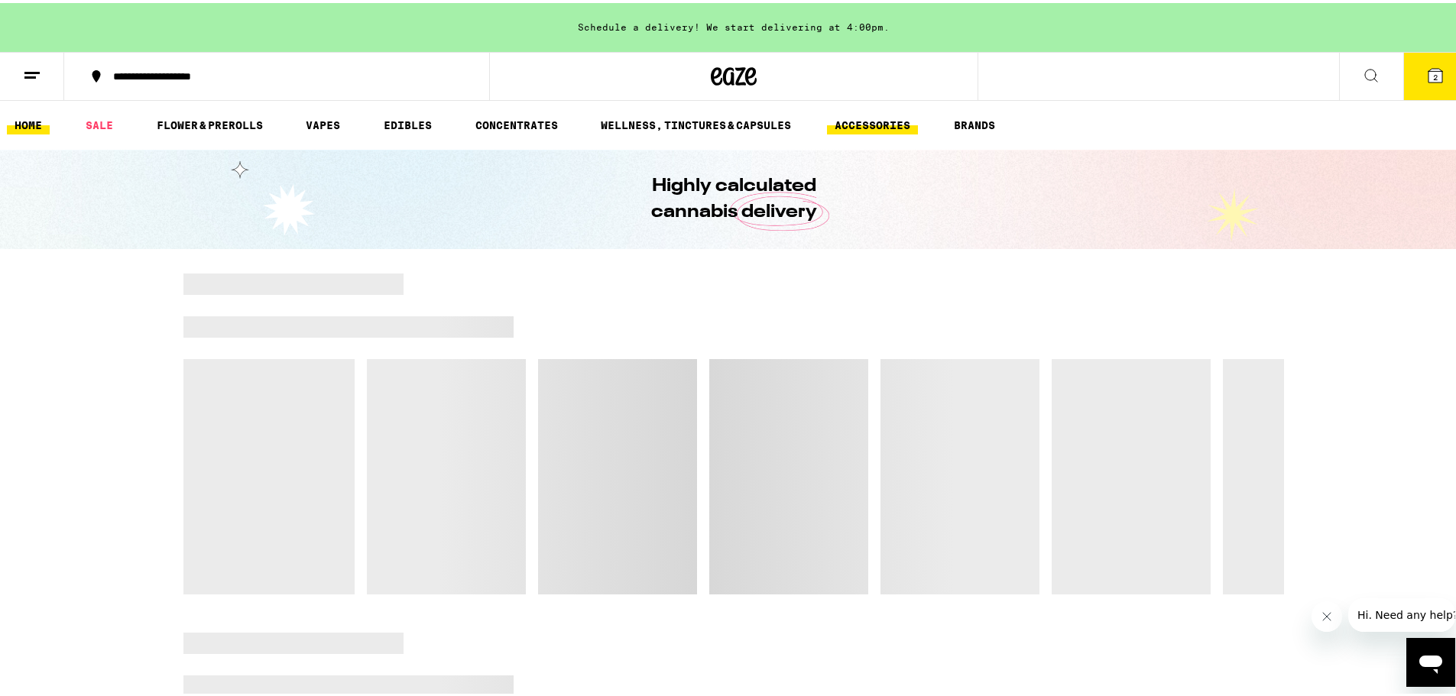
click at [884, 122] on link "ACCESSORIES" at bounding box center [872, 122] width 91 height 18
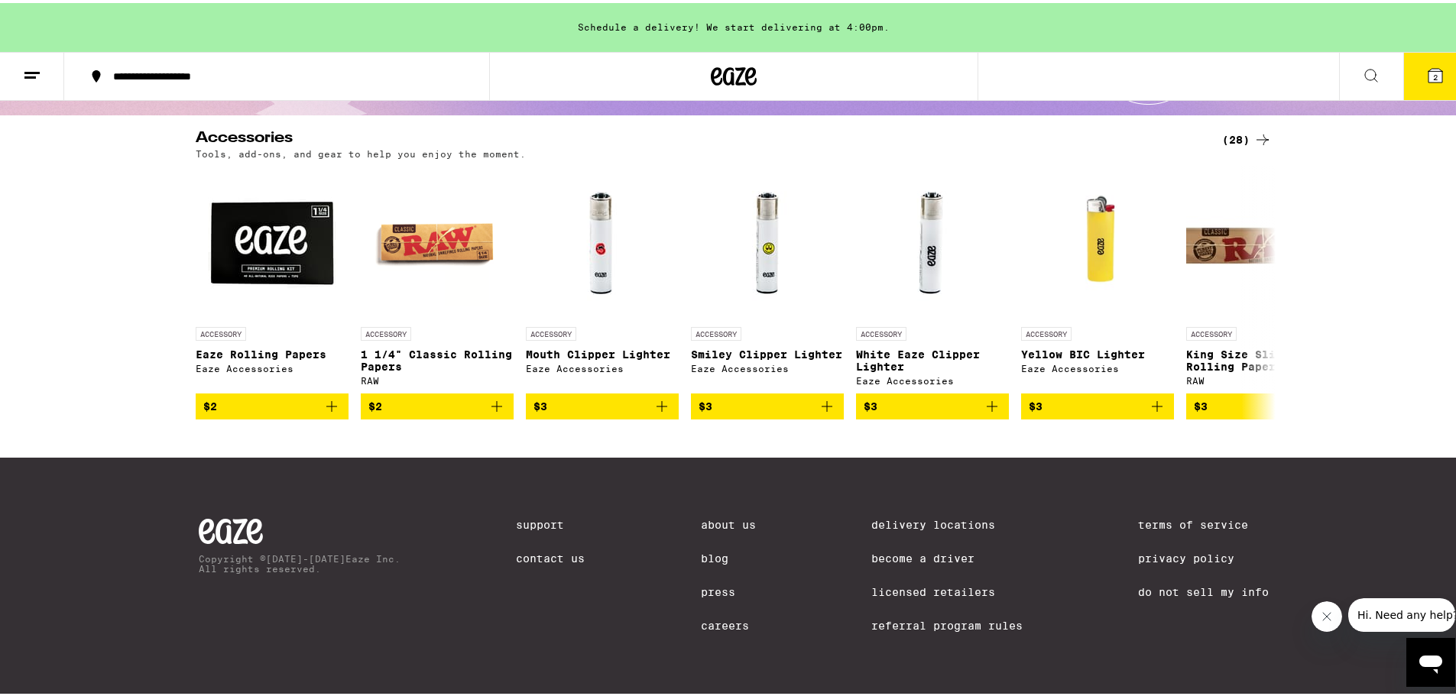
scroll to position [148, 0]
click at [1196, 128] on div "(28)" at bounding box center [1247, 137] width 50 height 18
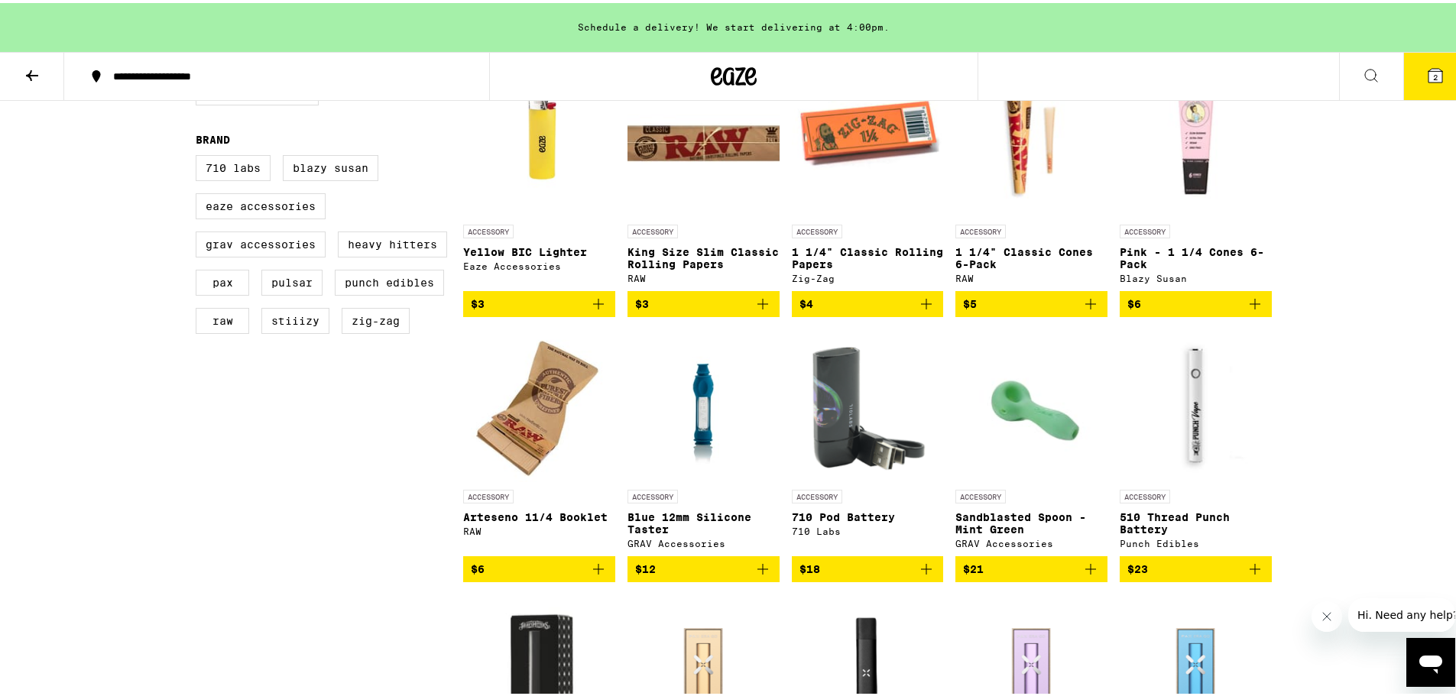
scroll to position [458, 0]
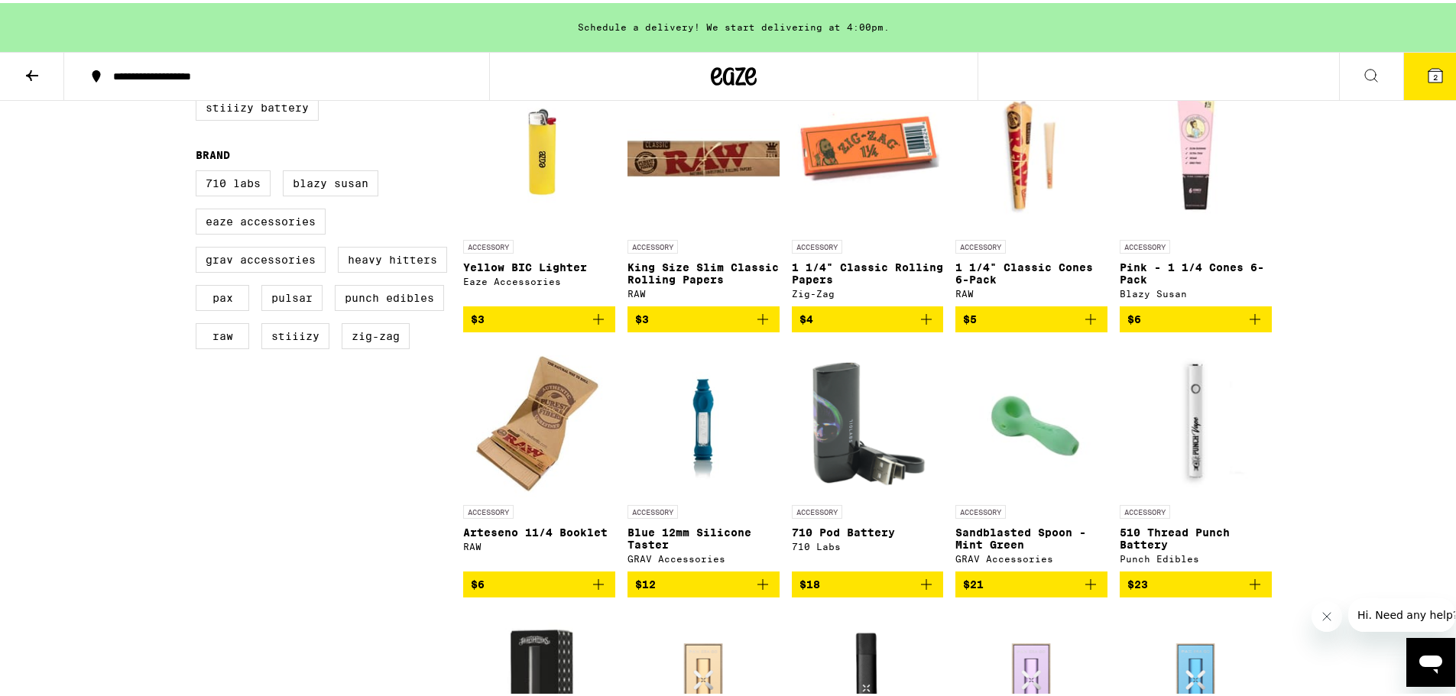
click at [1001, 431] on img "Open page for Sandblasted Spoon - Mint Green from GRAV Accessories" at bounding box center [1031, 418] width 152 height 153
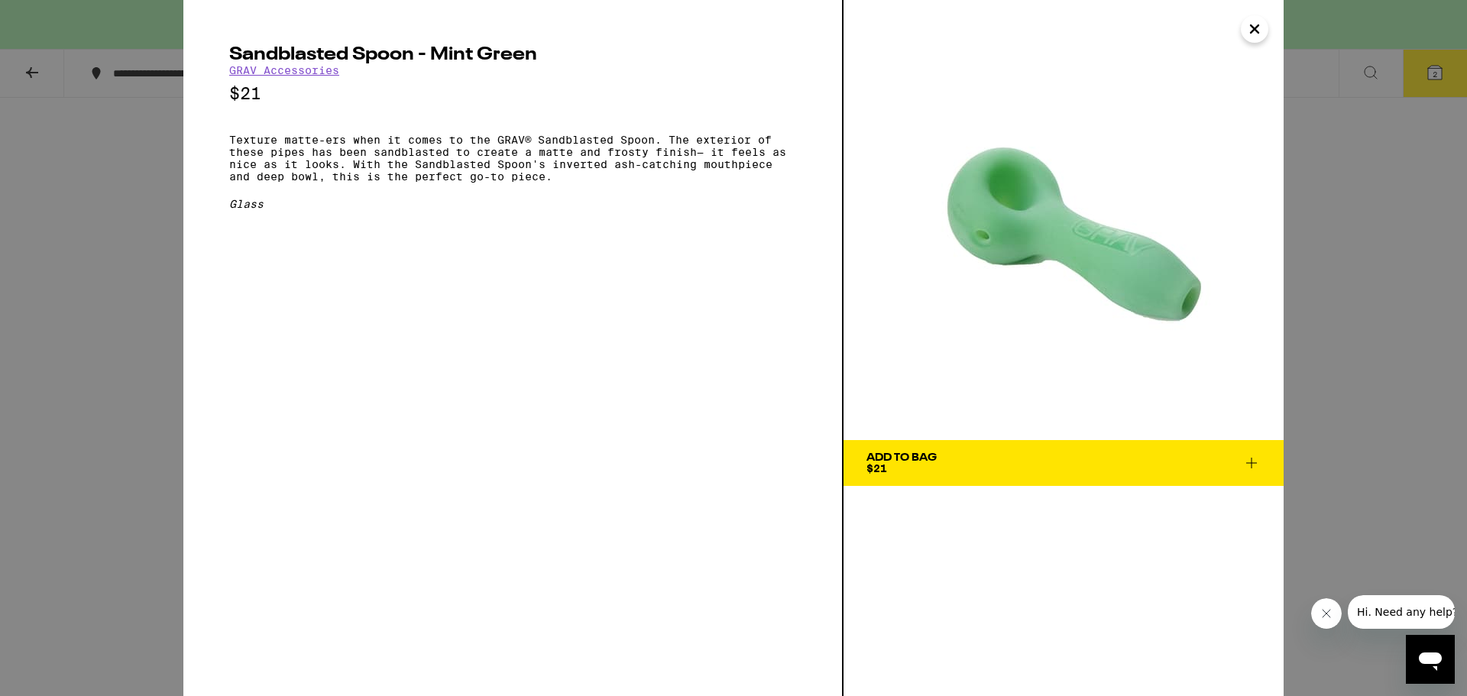
click at [1196, 458] on icon at bounding box center [1251, 463] width 18 height 18
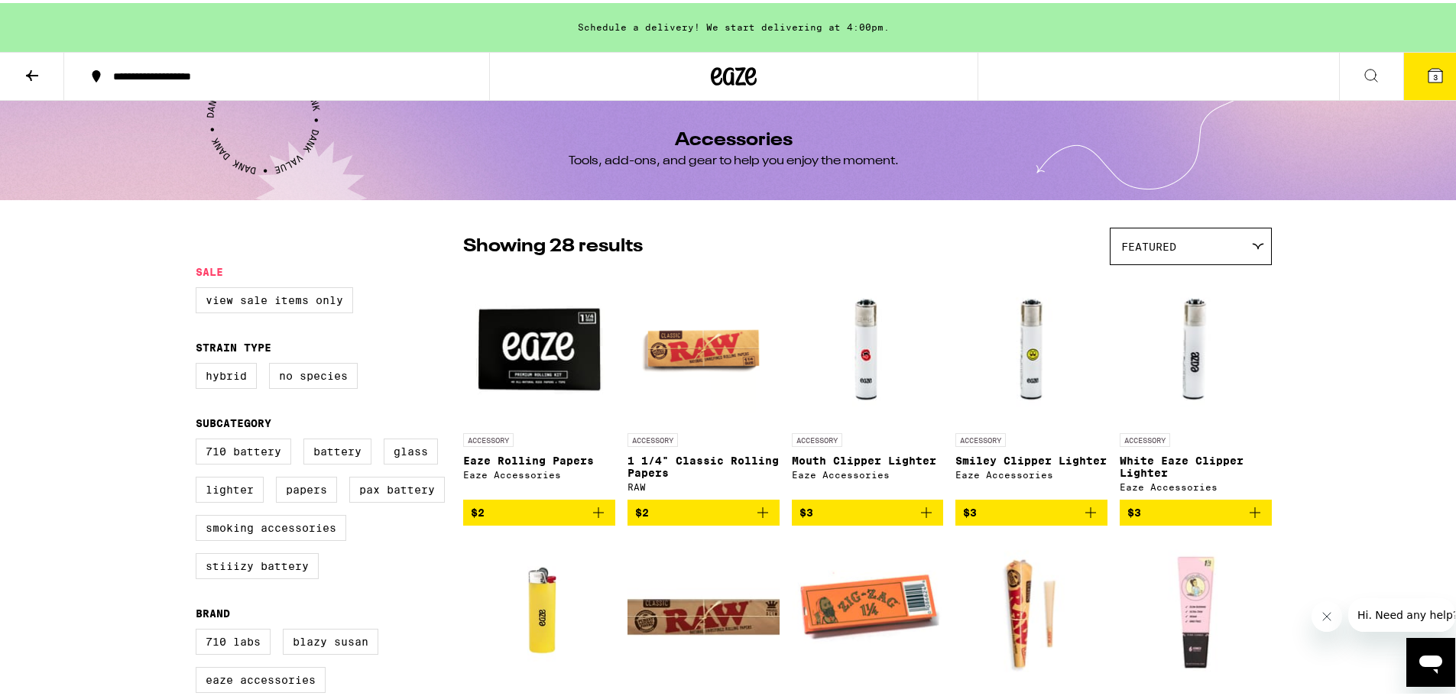
click at [46, 65] on button at bounding box center [32, 74] width 64 height 48
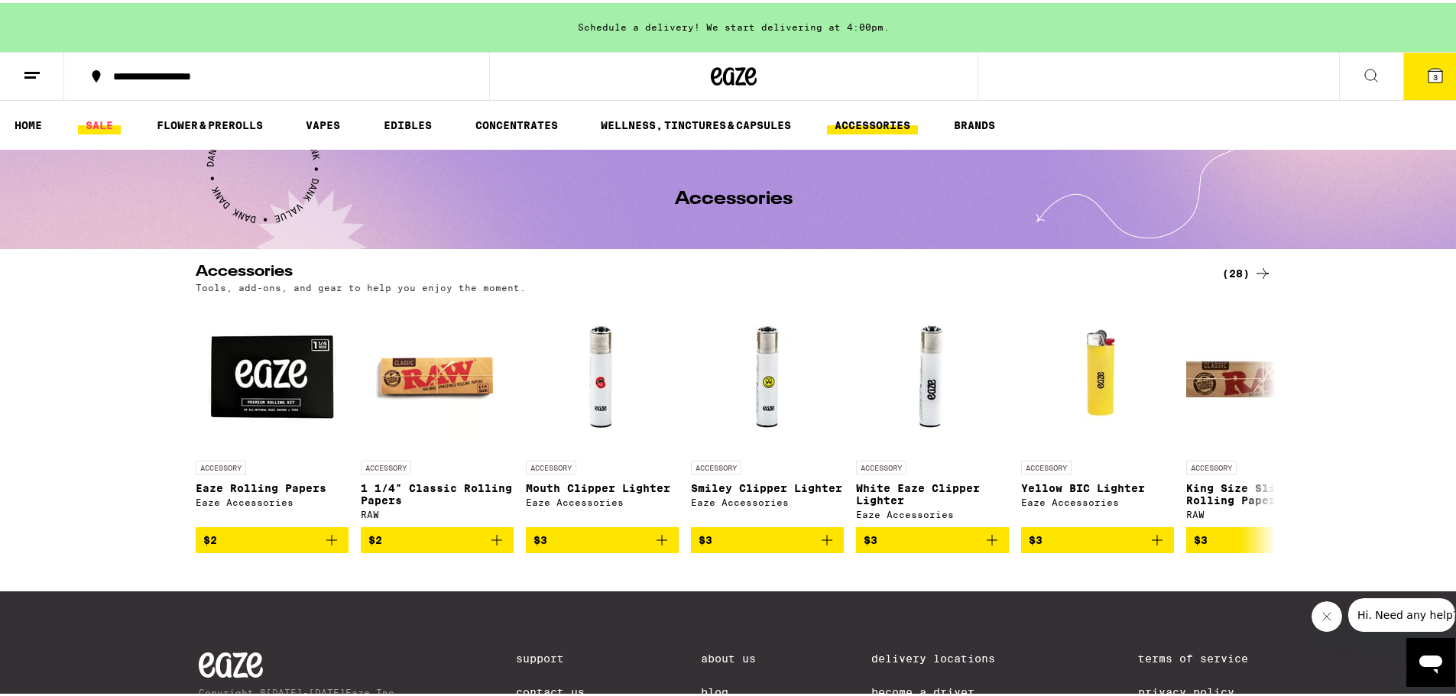
click at [103, 129] on link "SALE" at bounding box center [99, 122] width 43 height 18
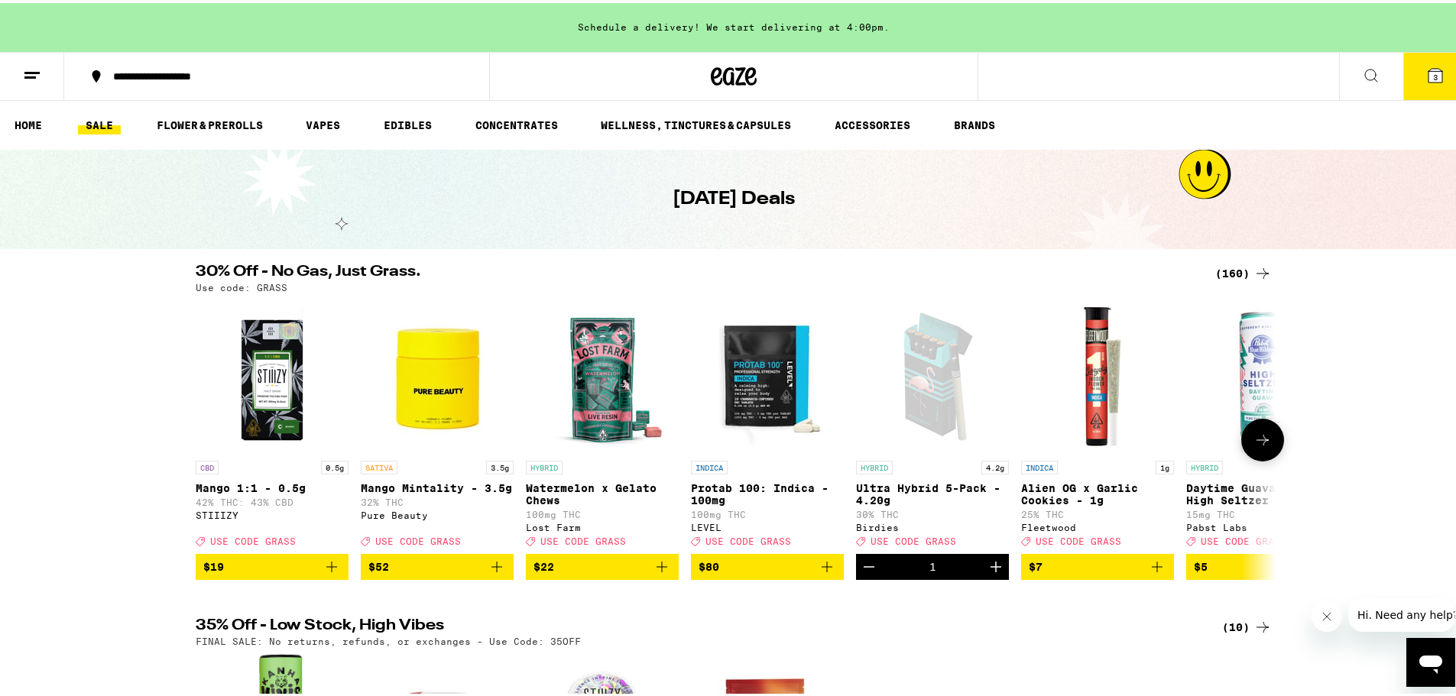
click at [1196, 439] on icon at bounding box center [1262, 437] width 18 height 18
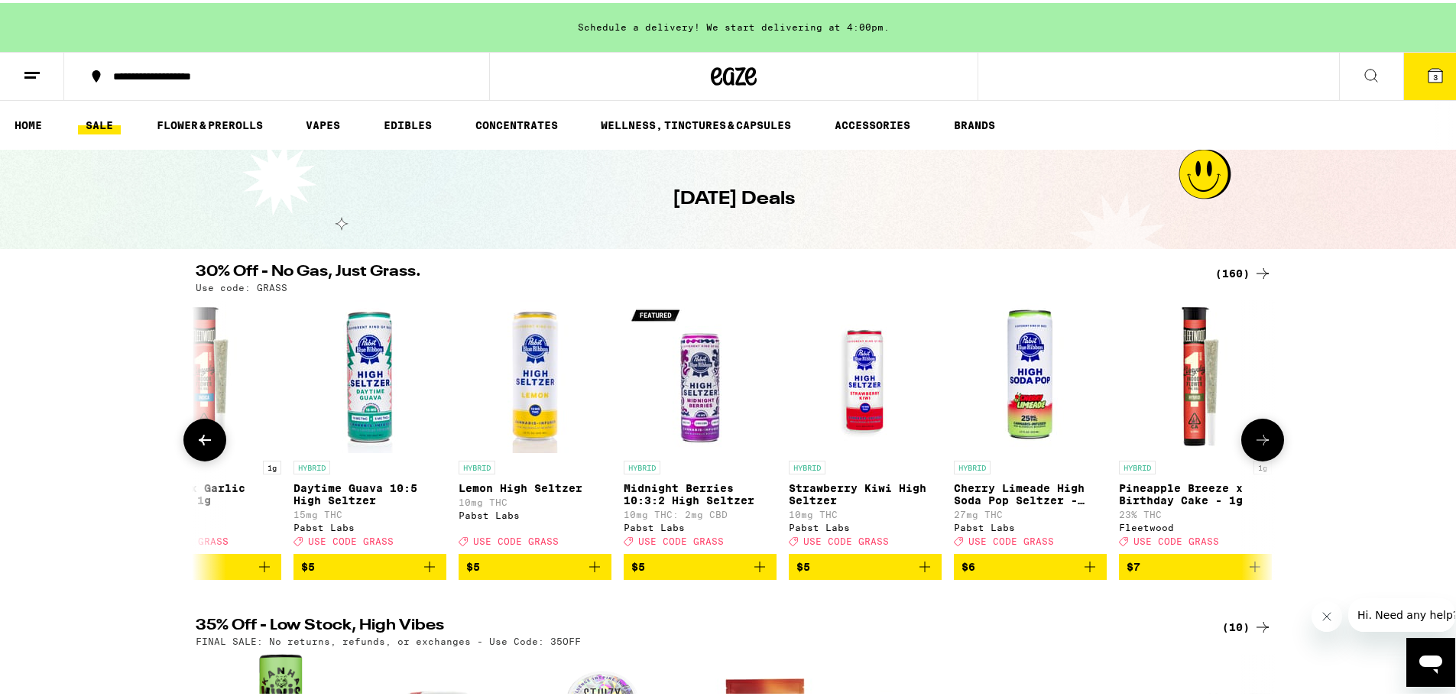
scroll to position [0, 909]
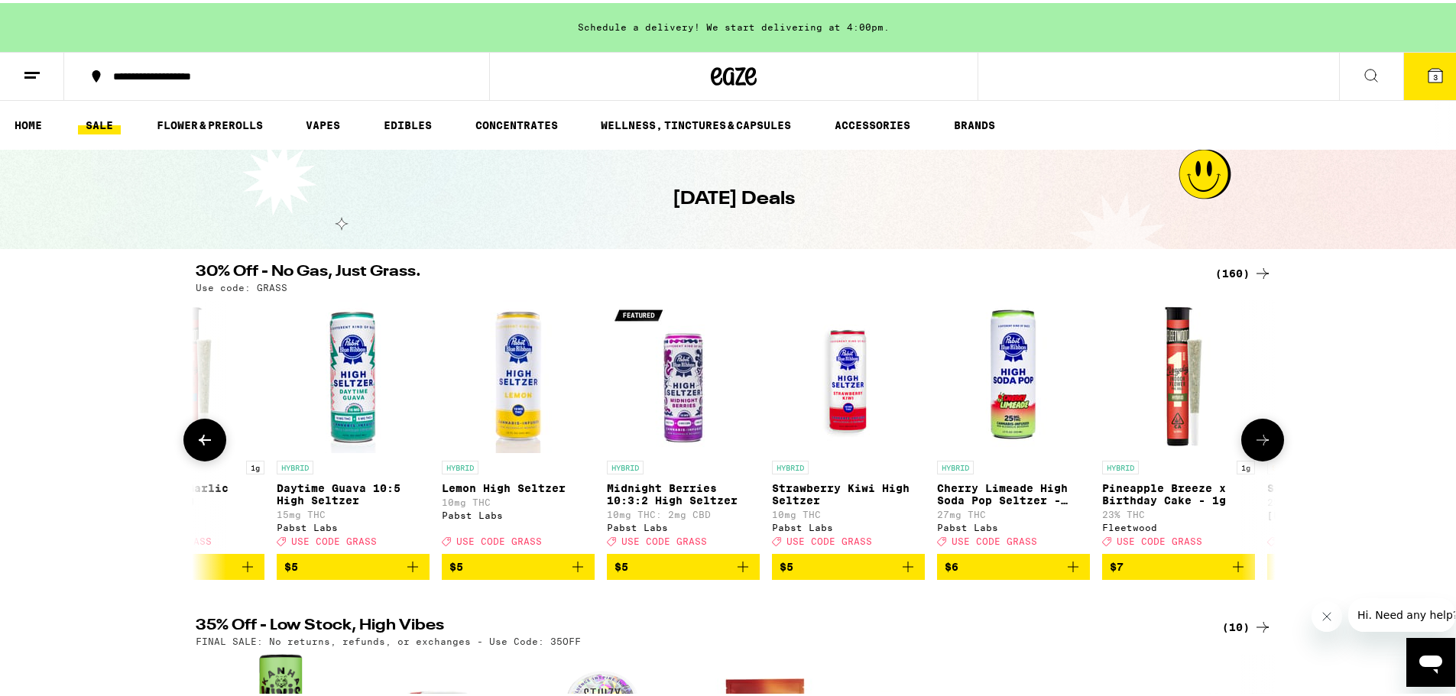
click at [1196, 442] on icon at bounding box center [1262, 437] width 12 height 11
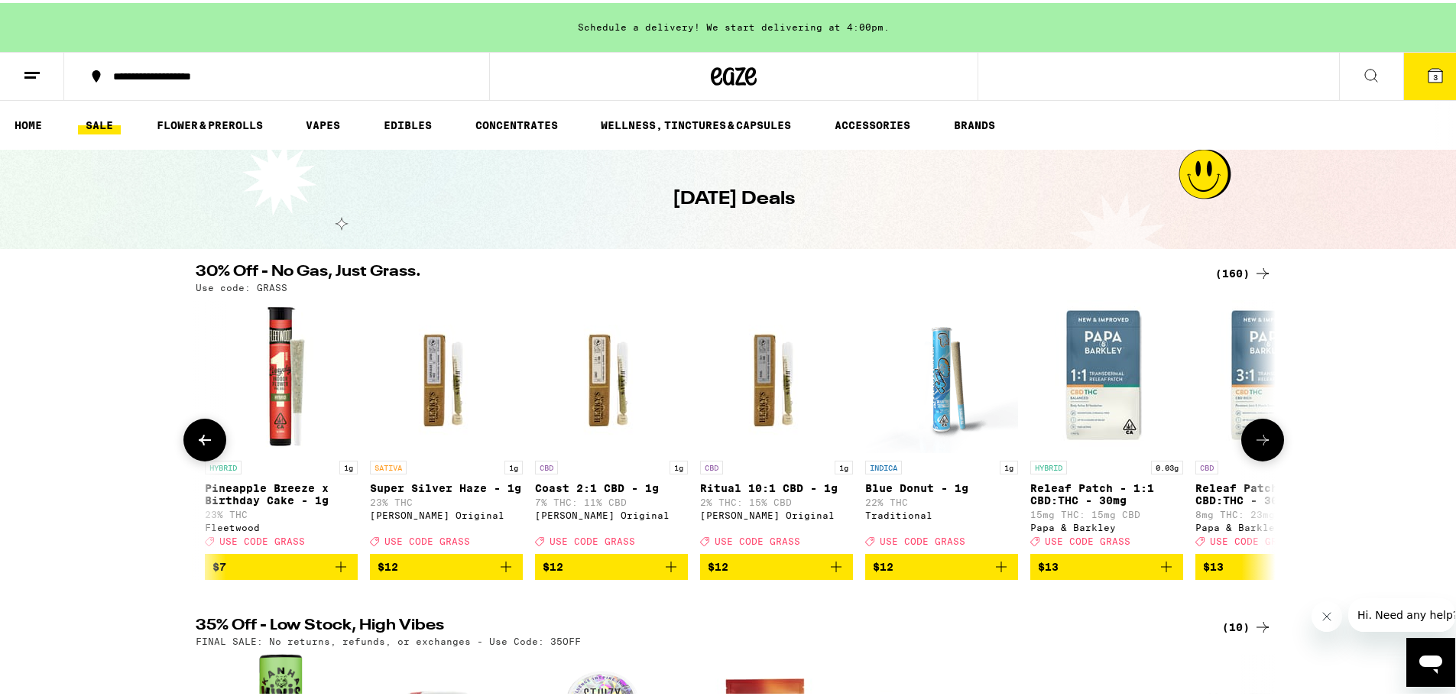
scroll to position [0, 1819]
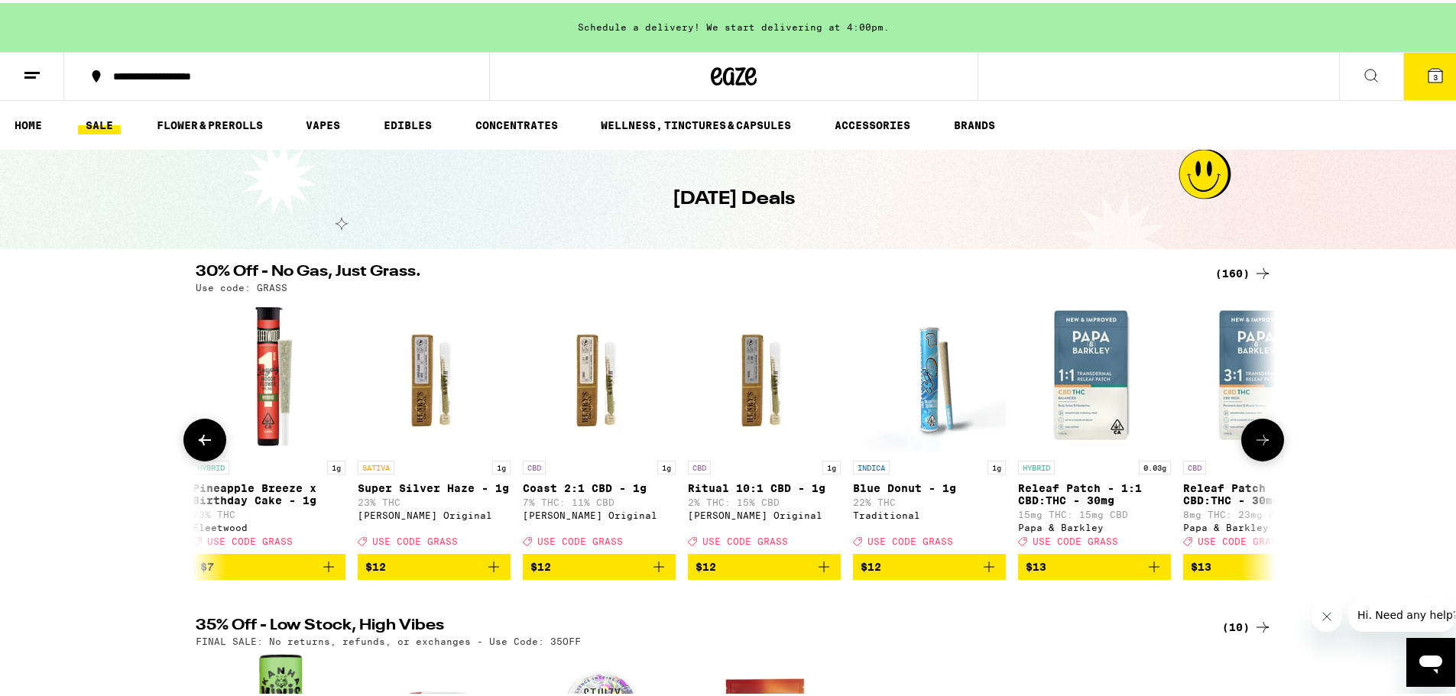
click at [1196, 442] on icon at bounding box center [1262, 437] width 12 height 11
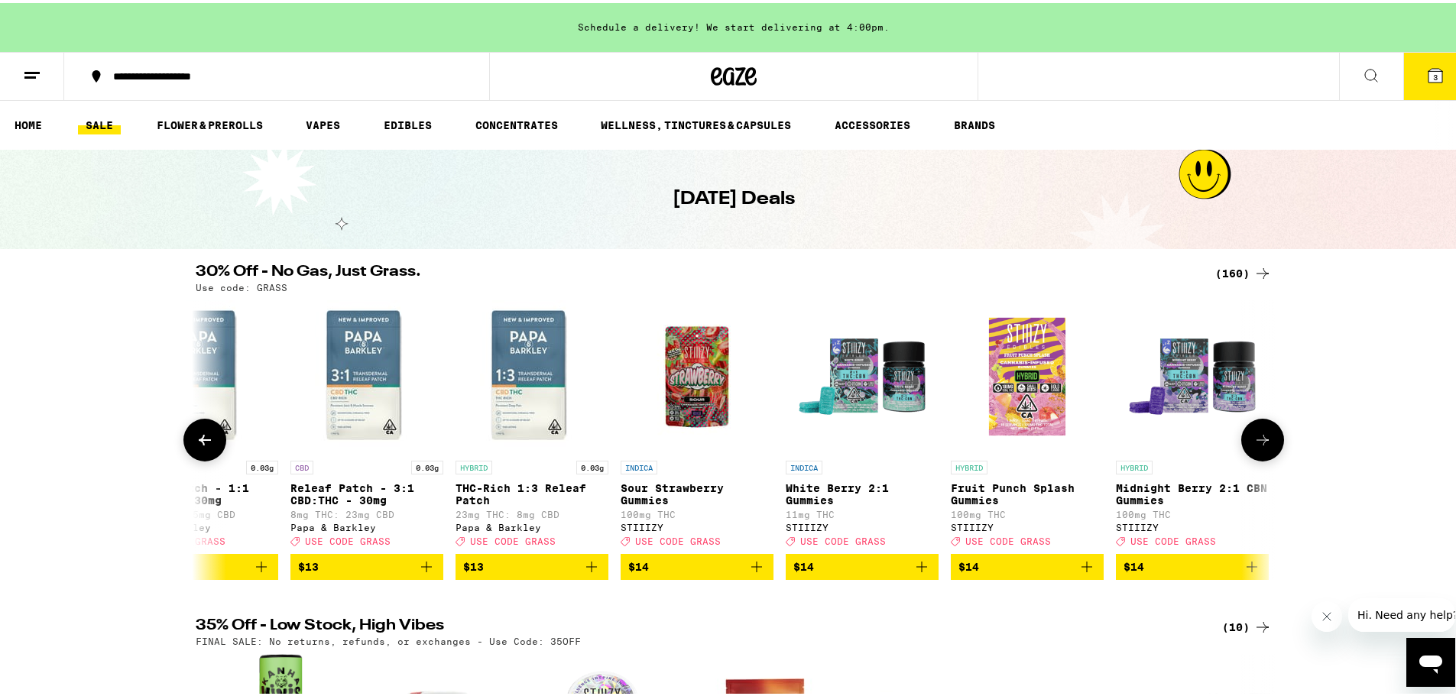
scroll to position [0, 2728]
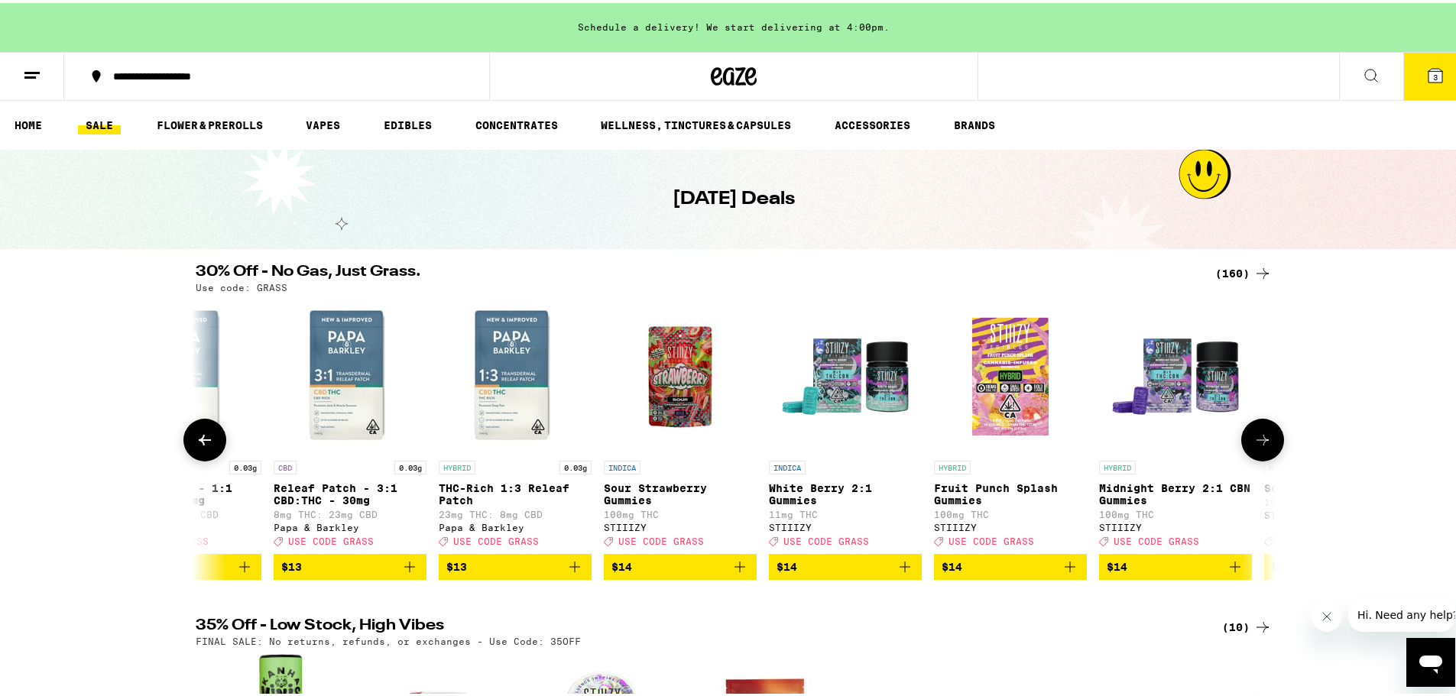
click at [1196, 446] on icon at bounding box center [1262, 437] width 18 height 18
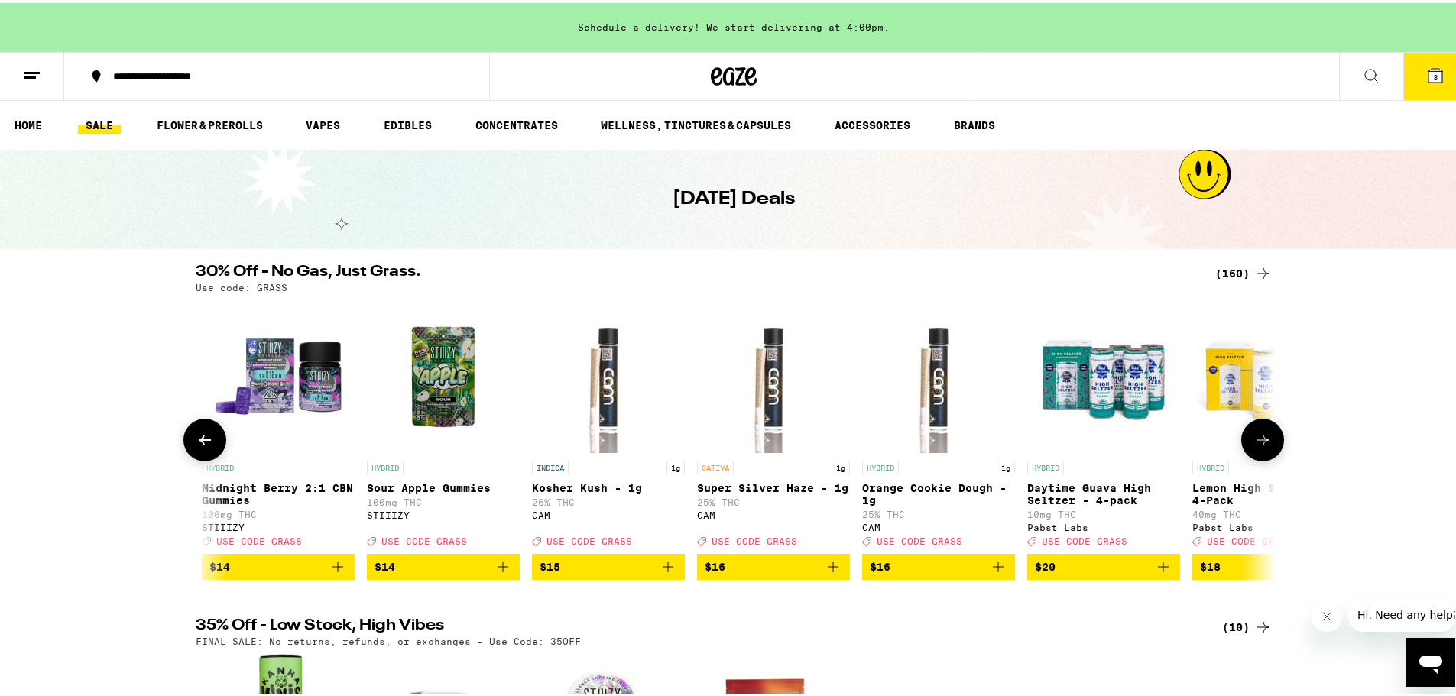
scroll to position [0, 3637]
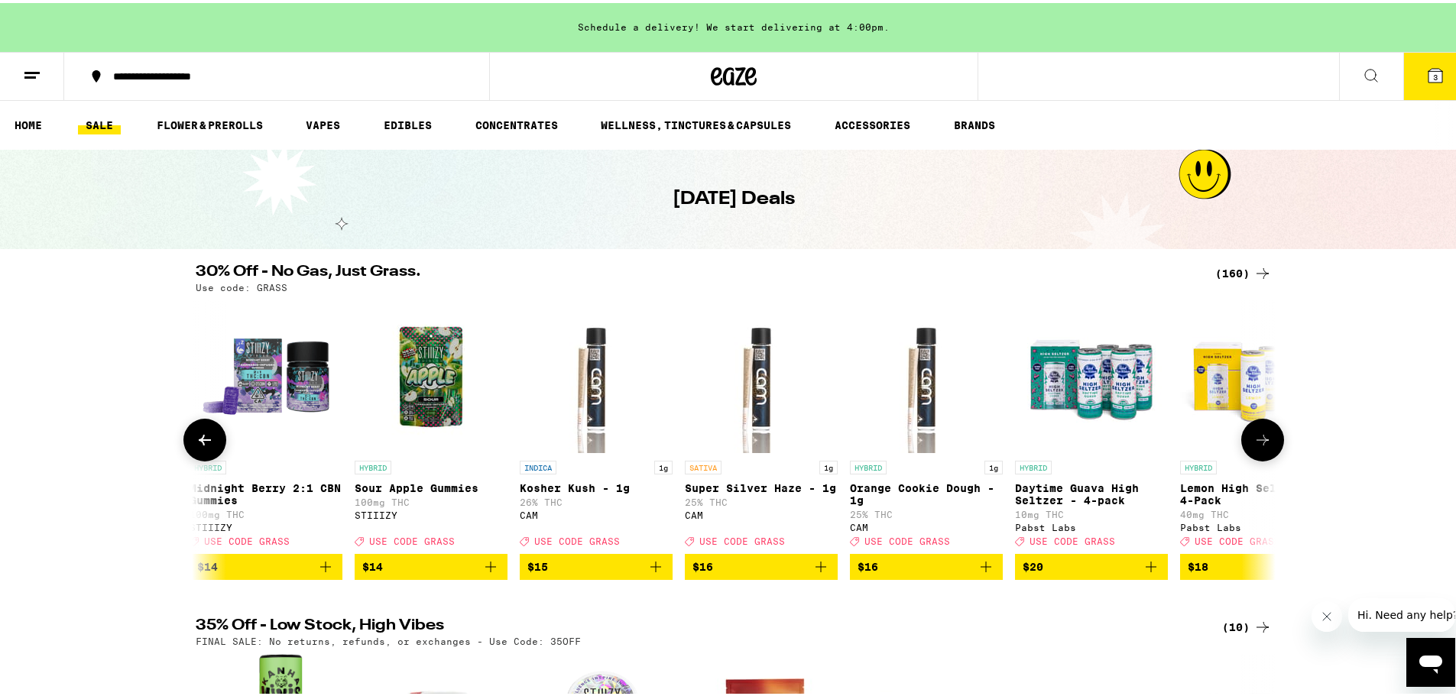
click at [1196, 443] on icon at bounding box center [1262, 437] width 18 height 18
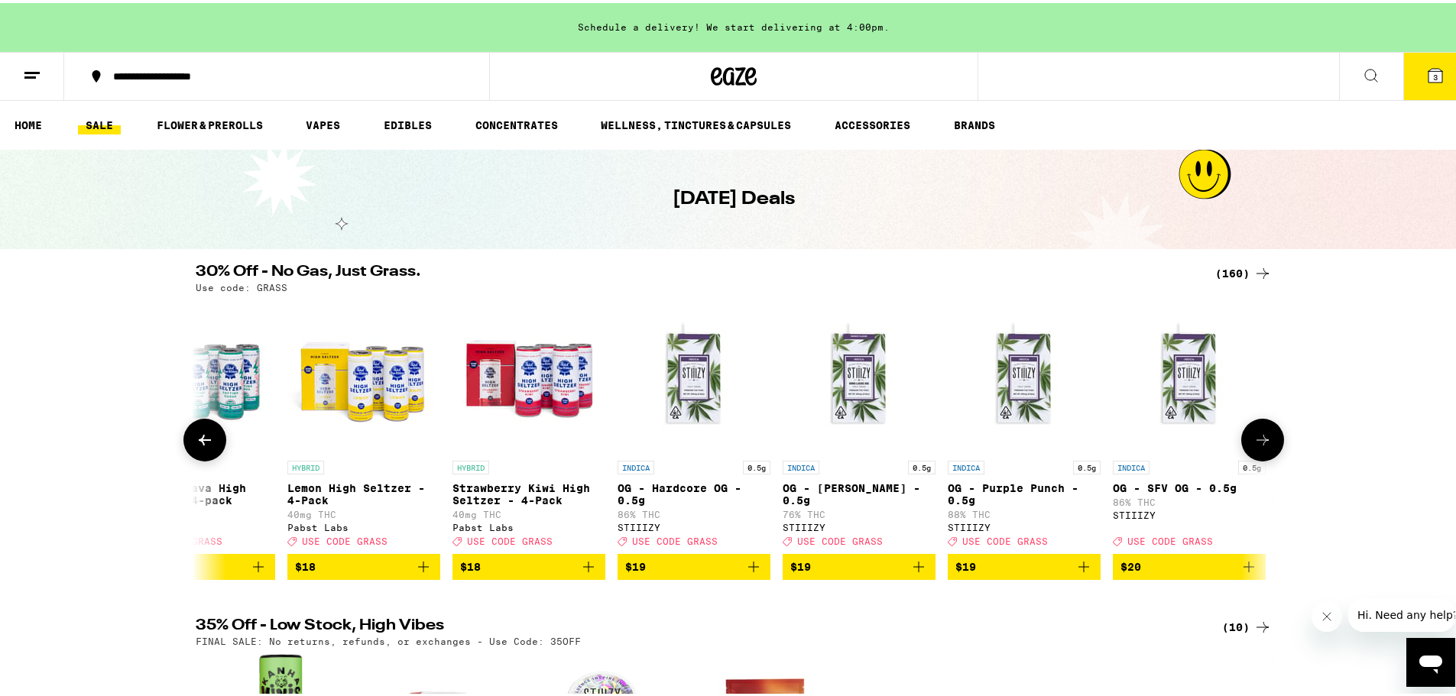
scroll to position [0, 4546]
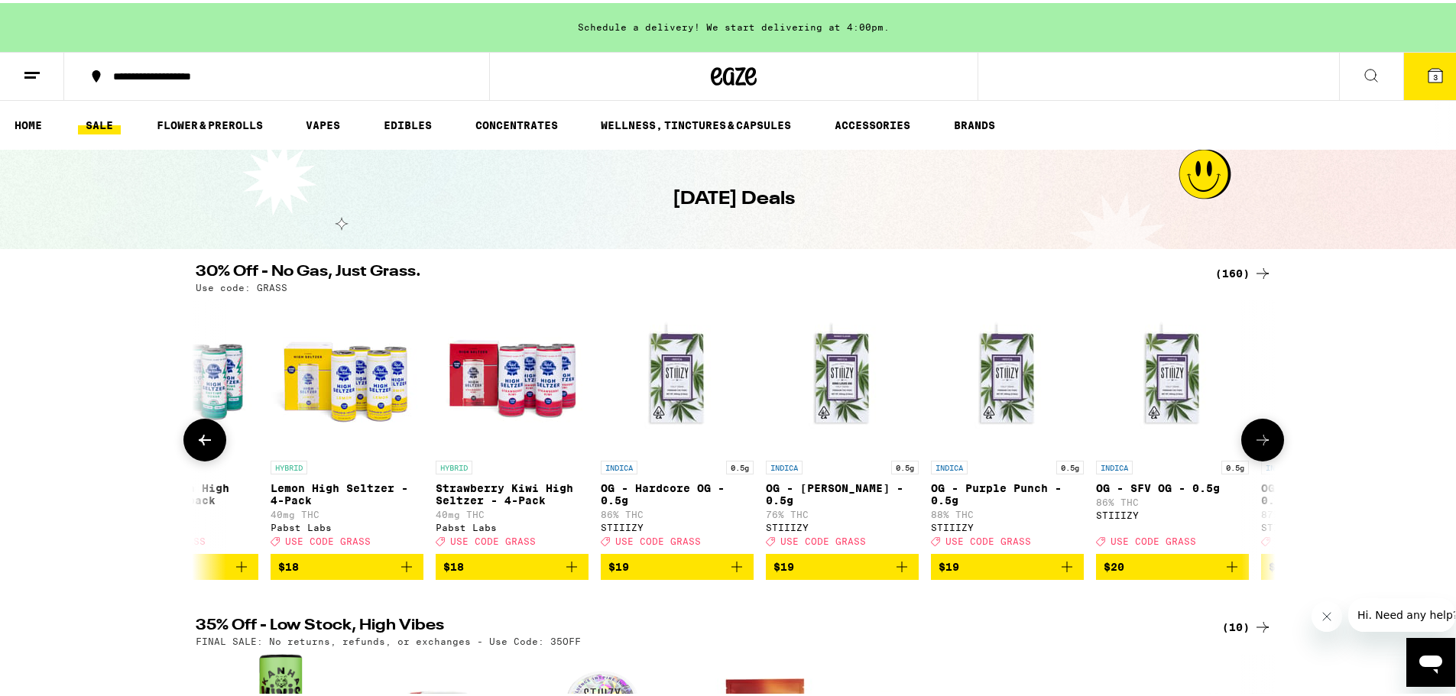
click at [1196, 443] on icon at bounding box center [1262, 437] width 18 height 18
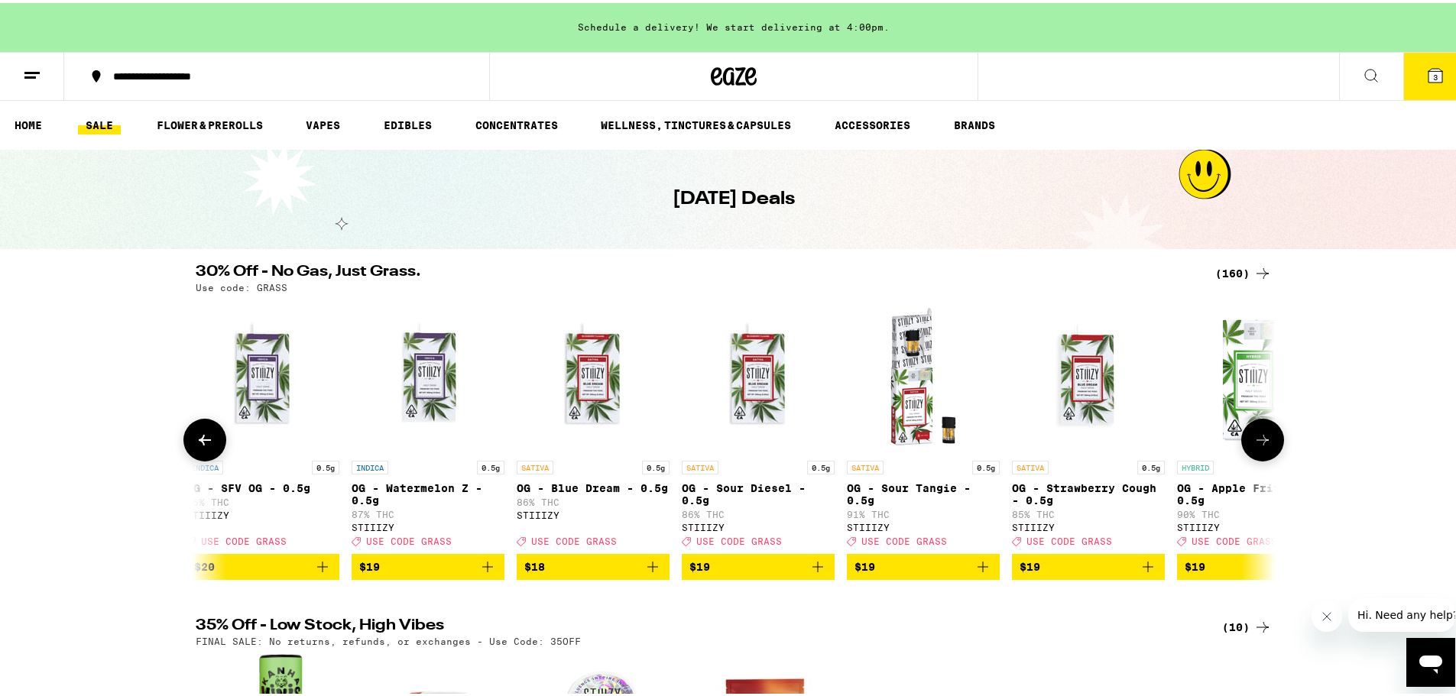
click at [1196, 443] on icon at bounding box center [1262, 437] width 18 height 18
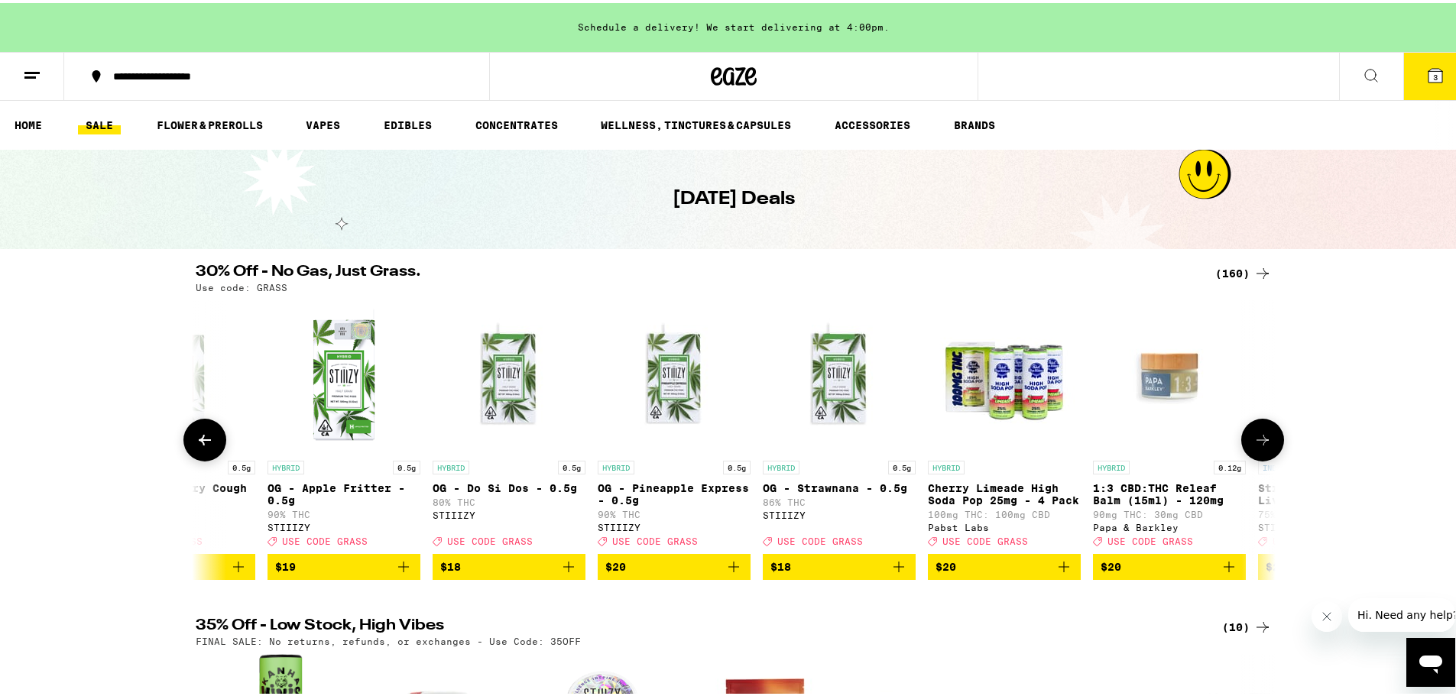
click at [1196, 443] on icon at bounding box center [1262, 437] width 18 height 18
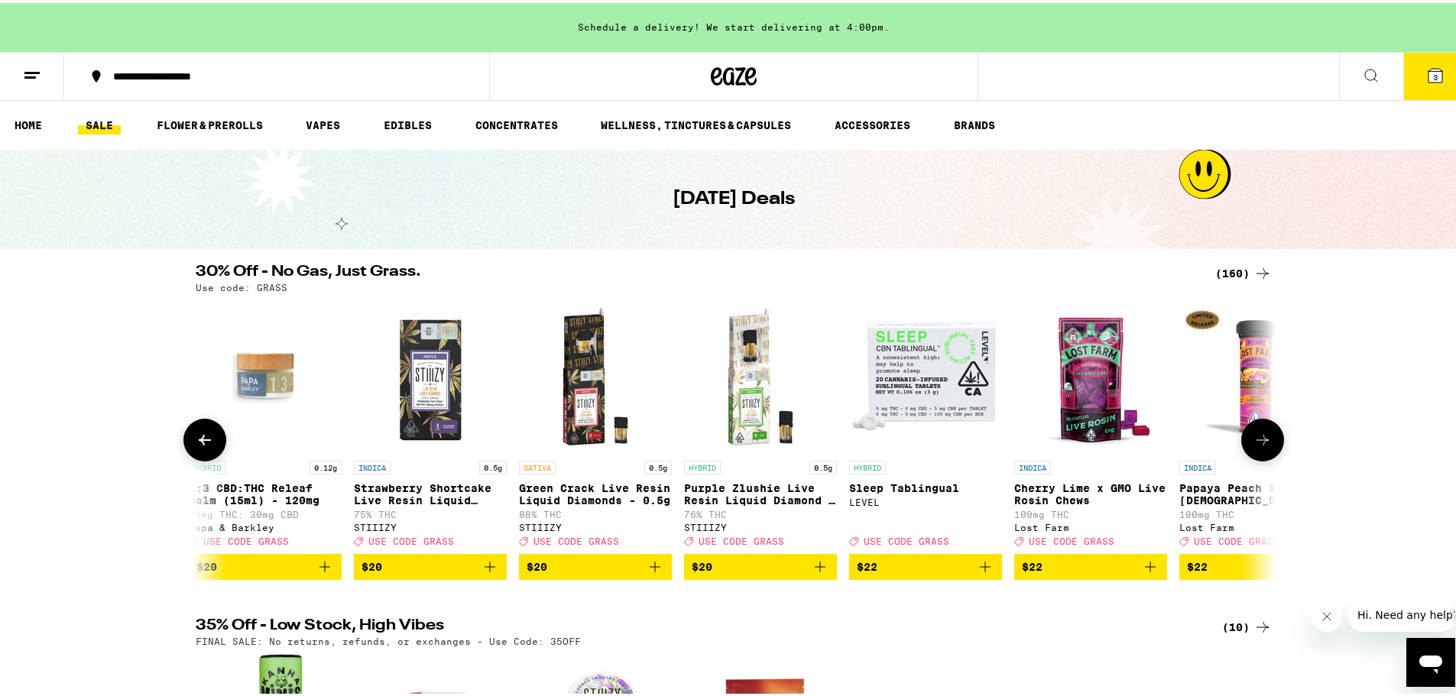
scroll to position [0, 7274]
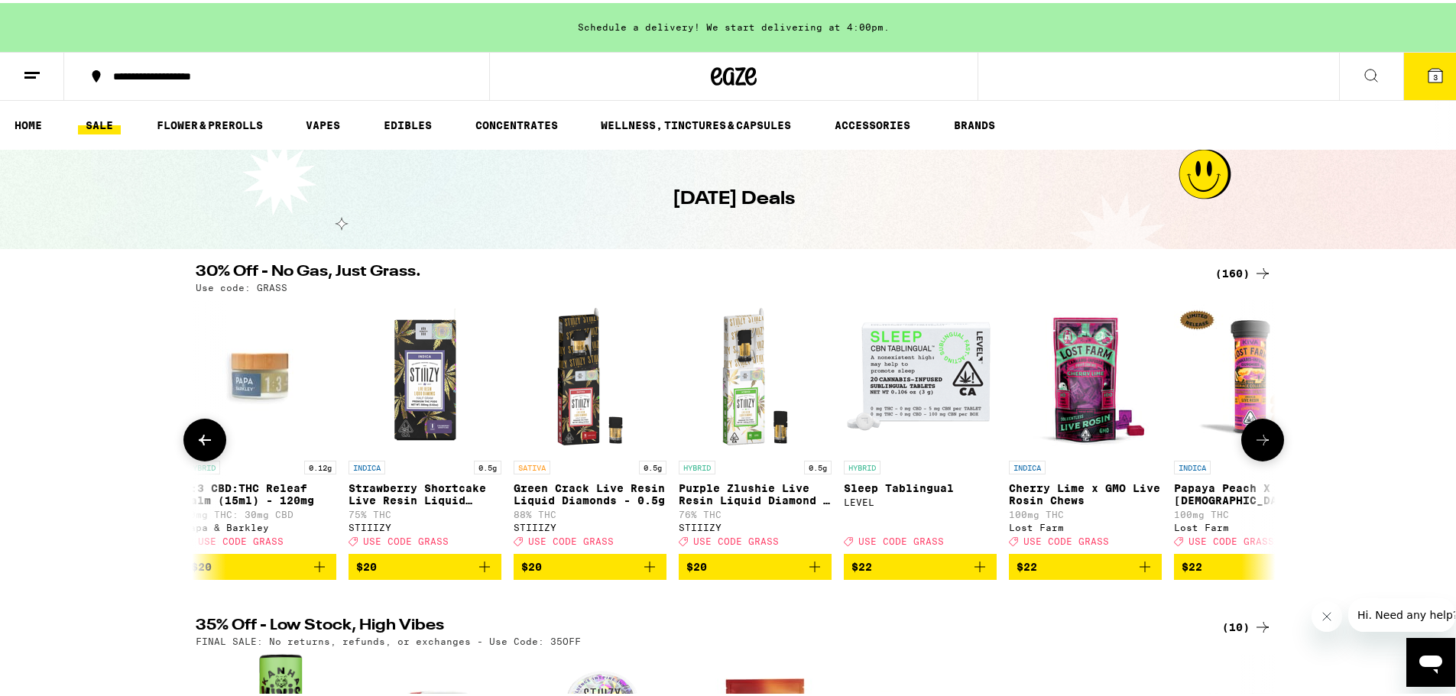
click at [1196, 442] on icon at bounding box center [1262, 437] width 12 height 11
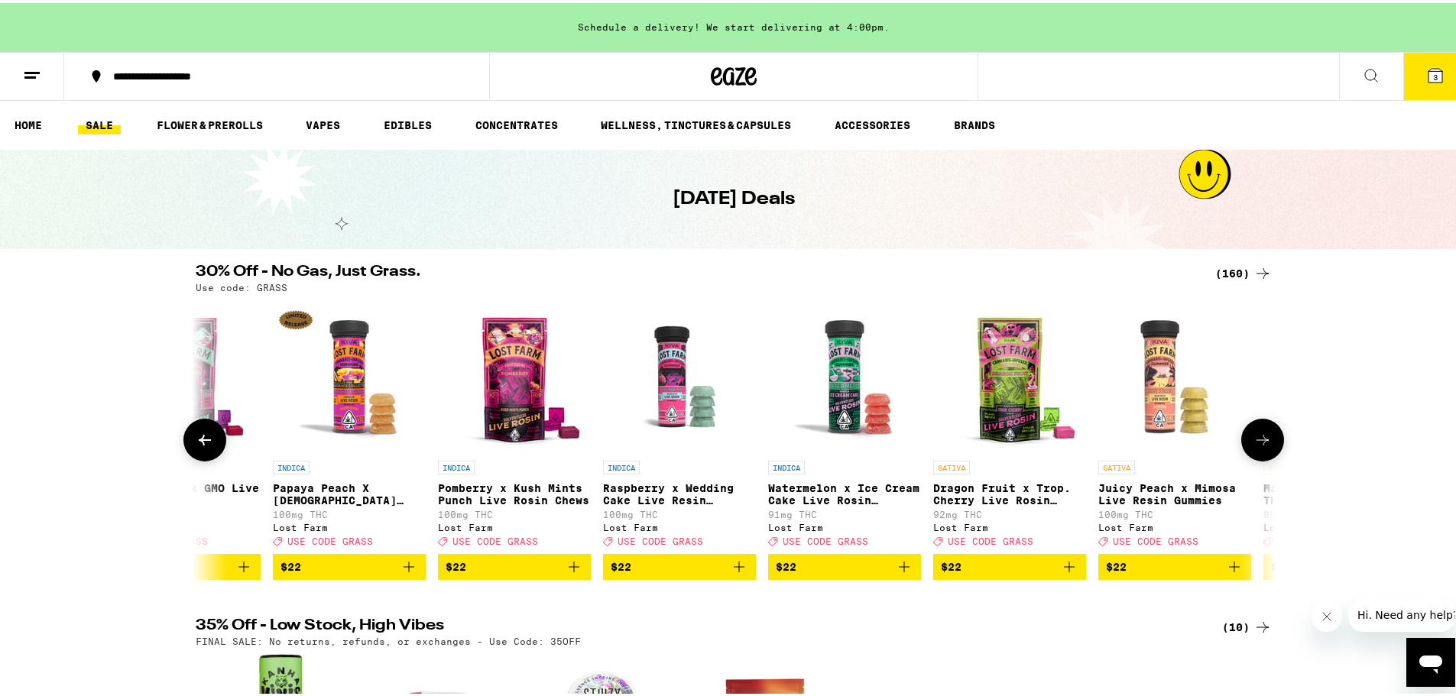
scroll to position [0, 8184]
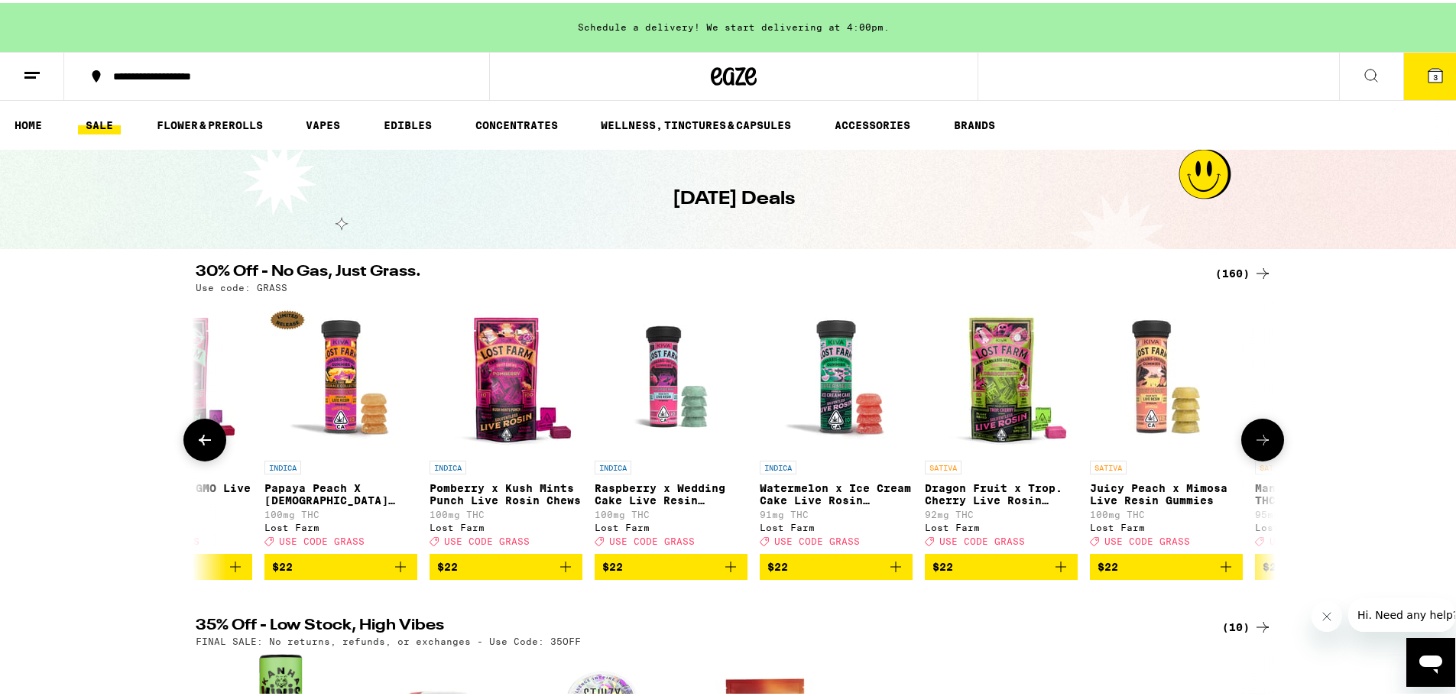
click at [1196, 442] on icon at bounding box center [1262, 437] width 12 height 11
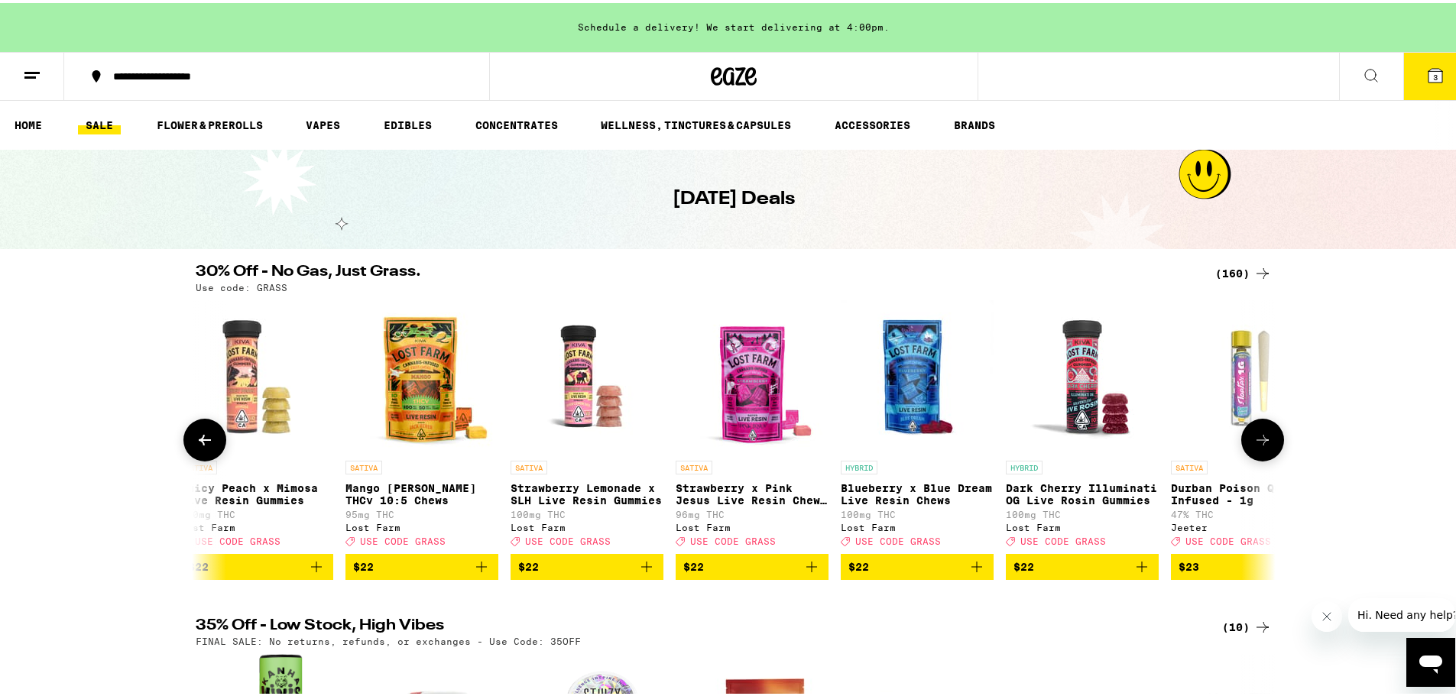
click at [1196, 442] on icon at bounding box center [1262, 437] width 12 height 11
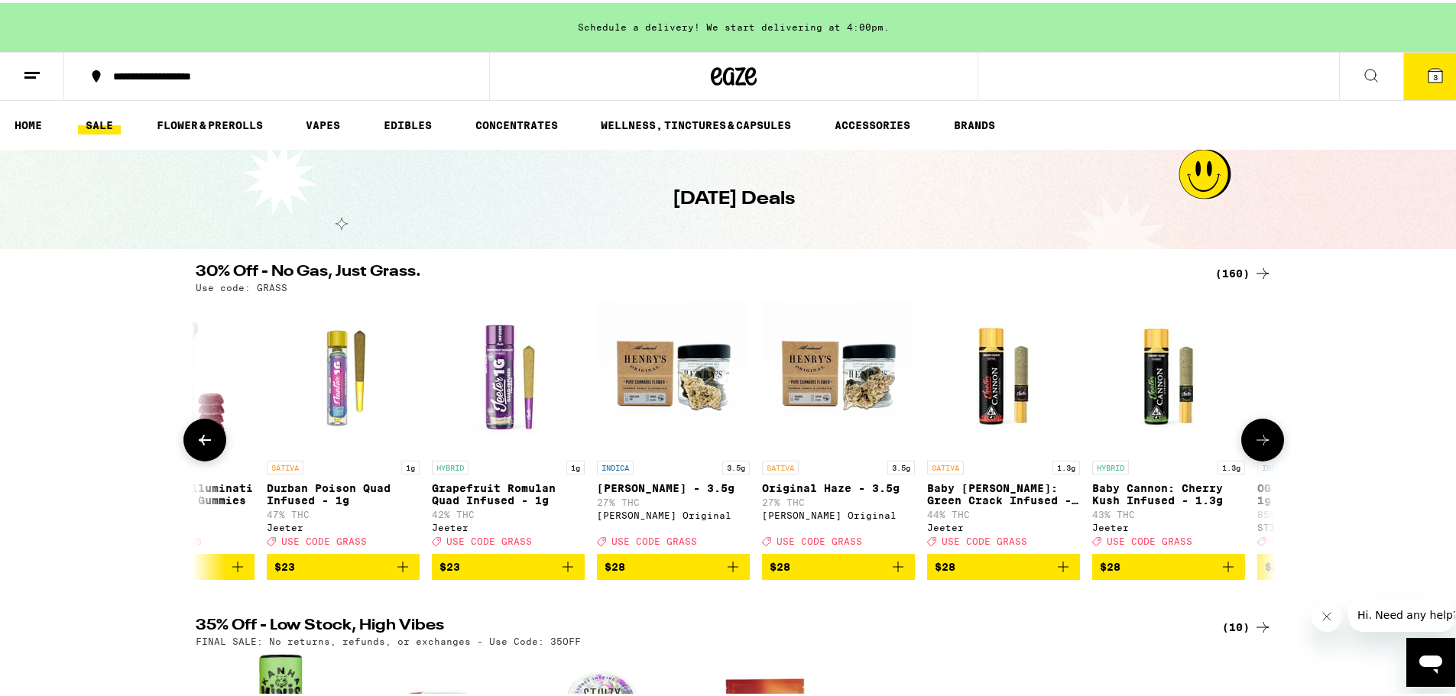
scroll to position [0, 10002]
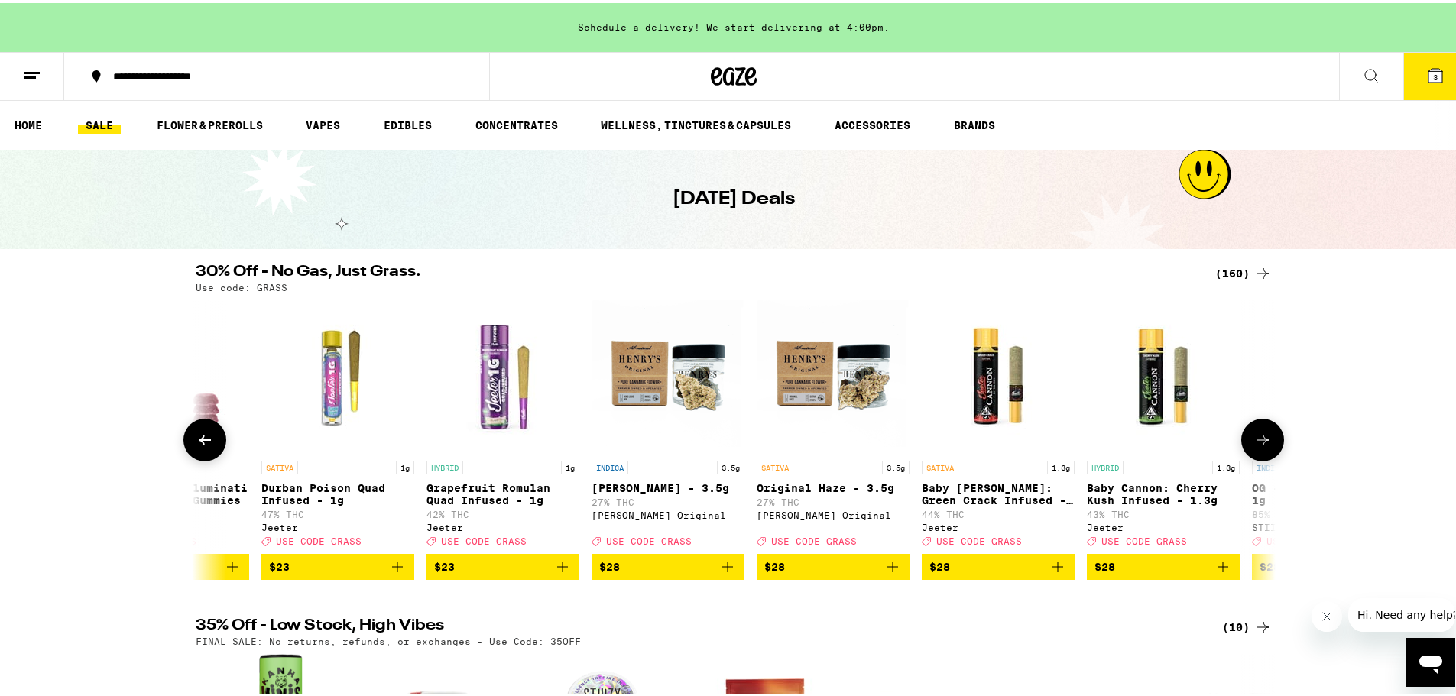
click at [1196, 446] on icon at bounding box center [1262, 437] width 18 height 18
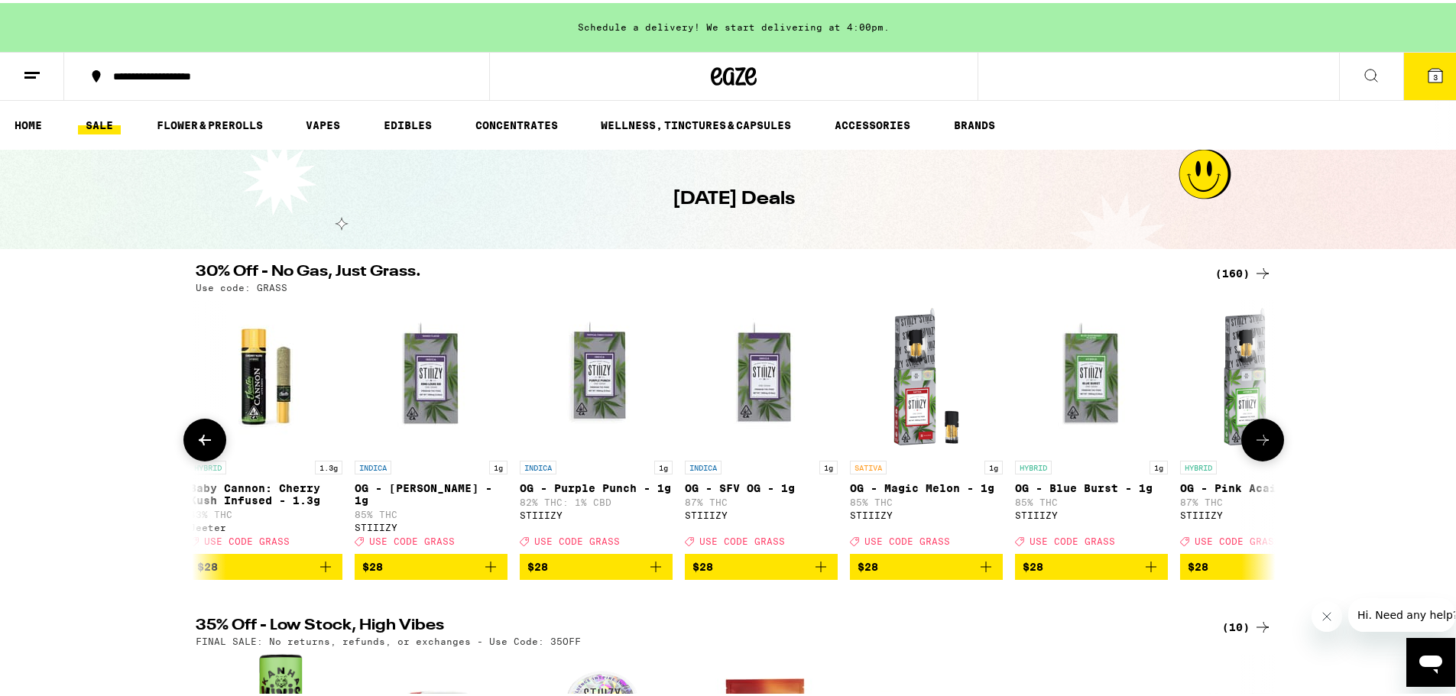
scroll to position [0, 10911]
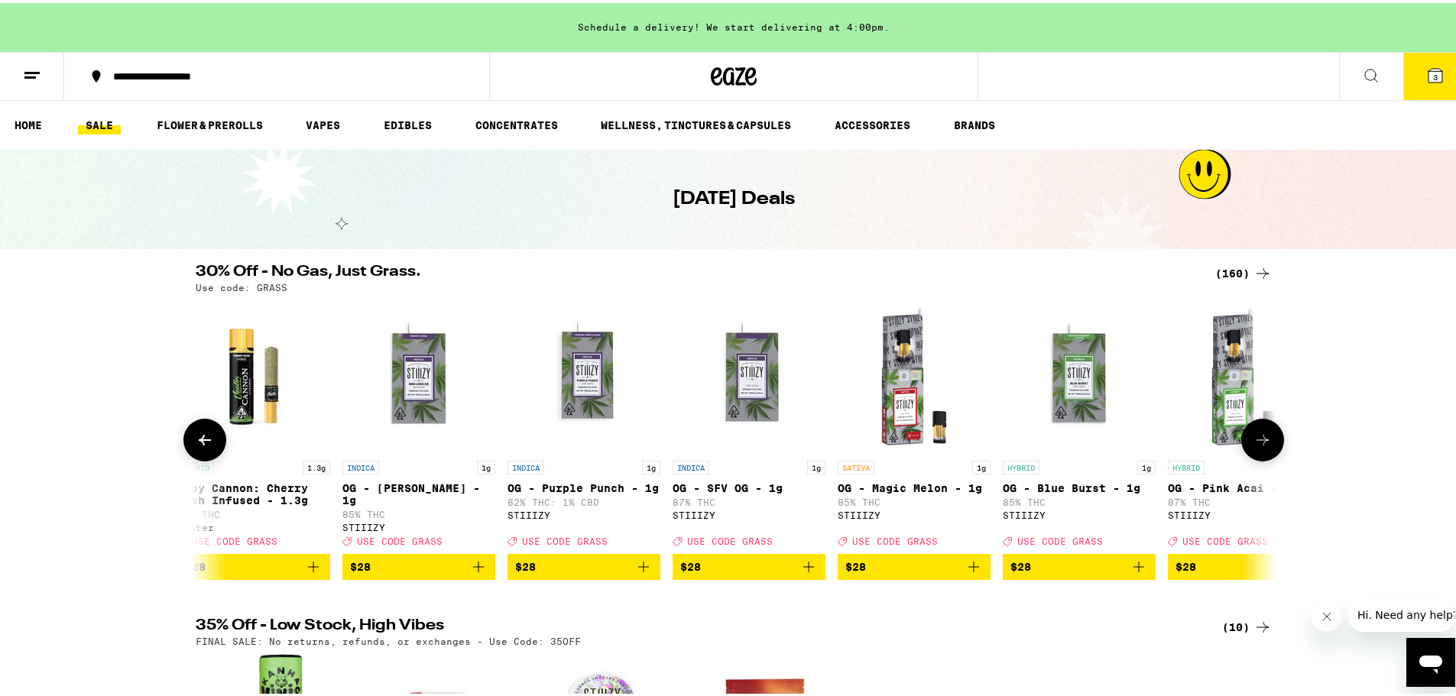
click at [1196, 446] on icon at bounding box center [1262, 437] width 18 height 18
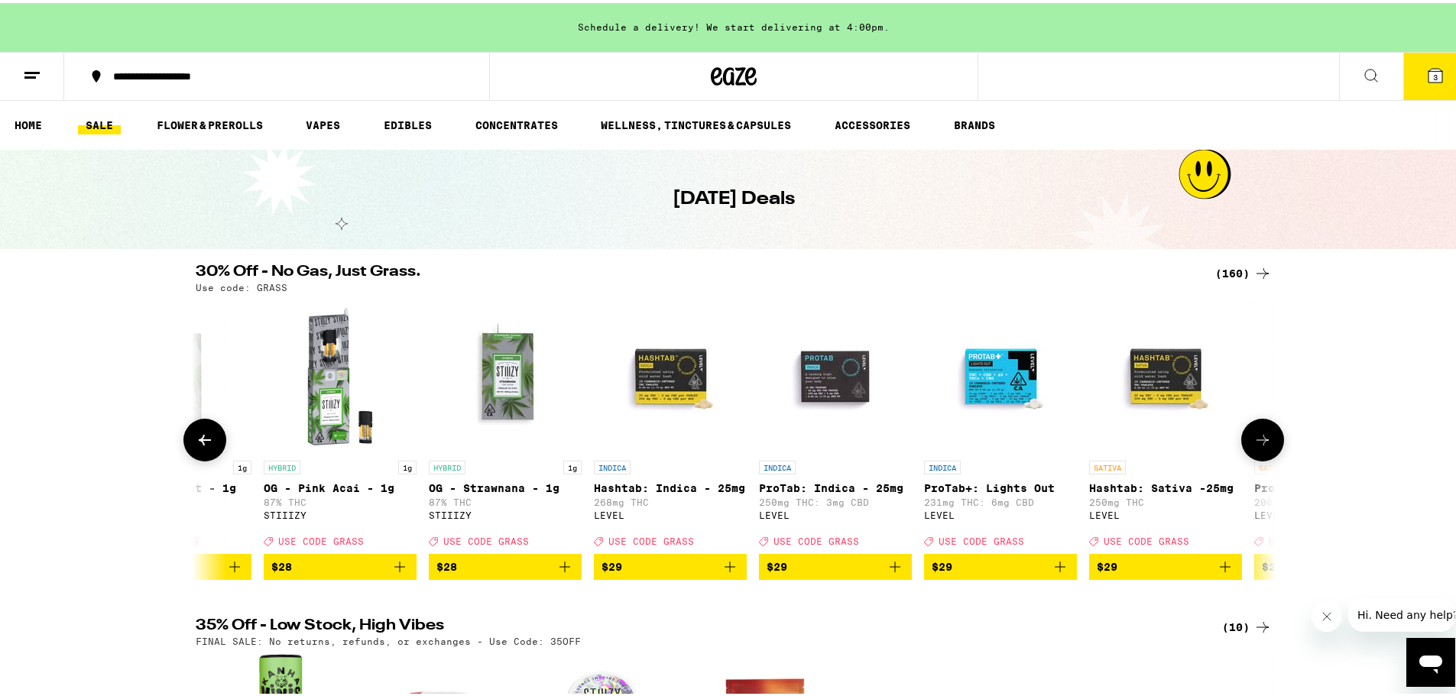
scroll to position [0, 11821]
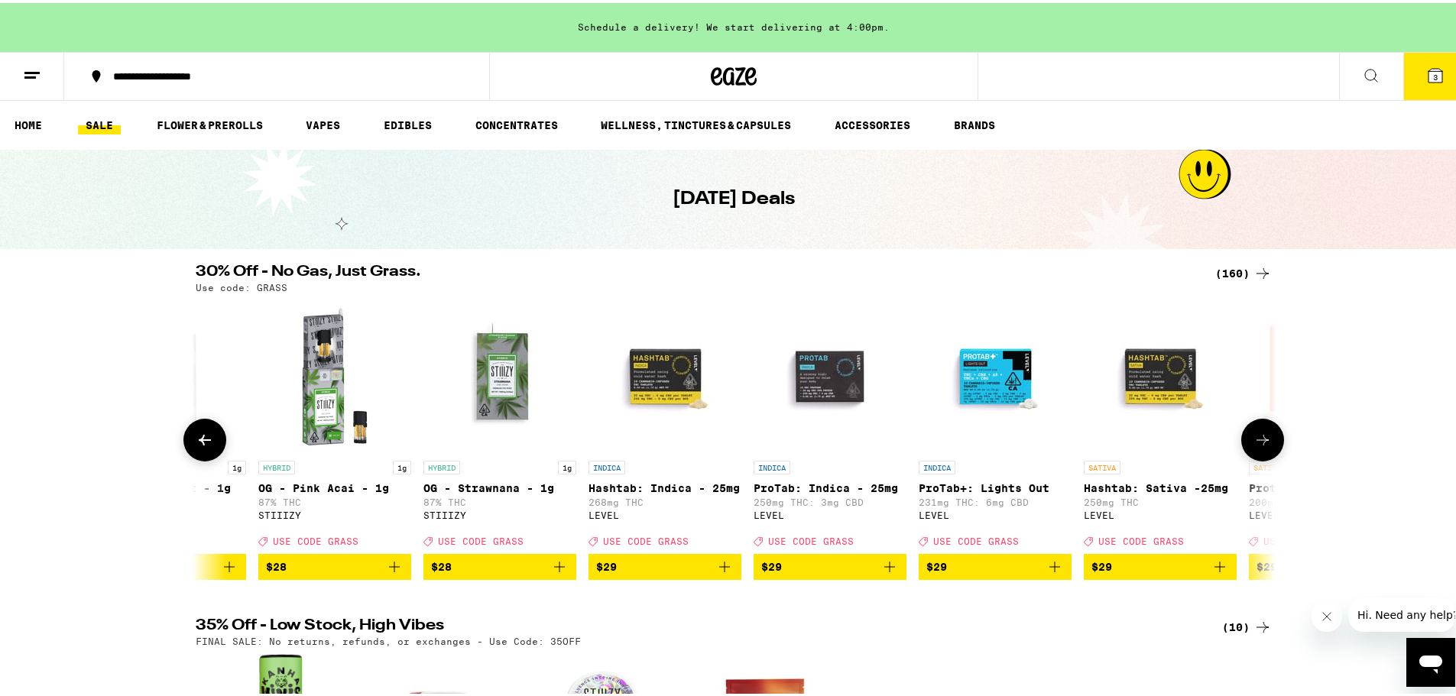
click at [1196, 443] on icon at bounding box center [1262, 437] width 18 height 18
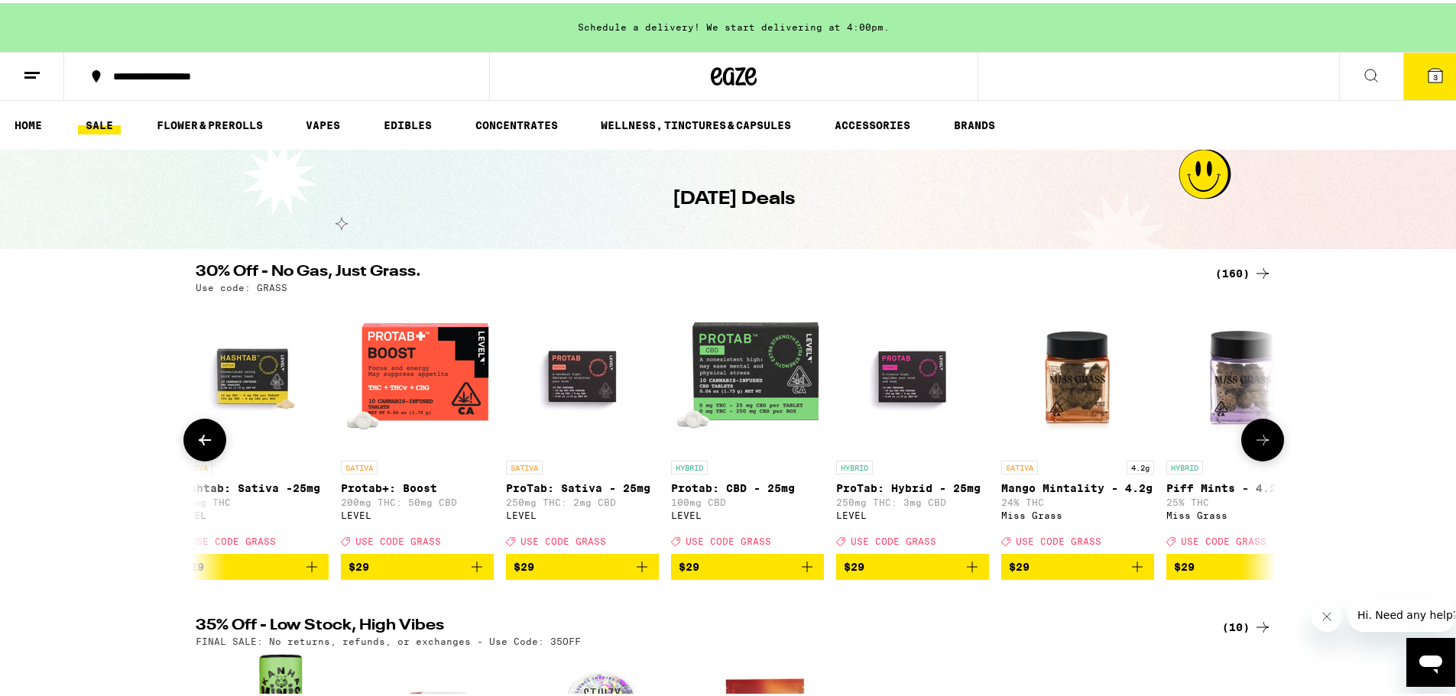
scroll to position [0, 12730]
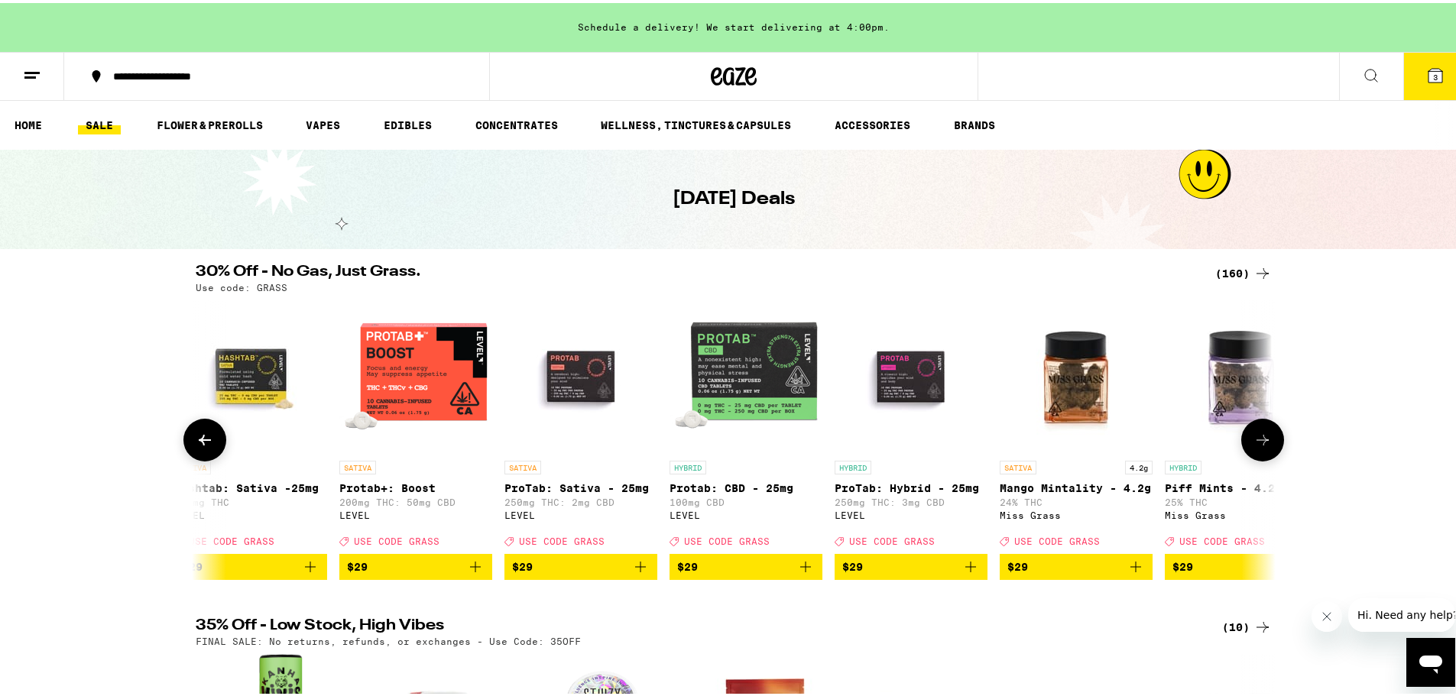
click at [1196, 443] on icon at bounding box center [1262, 437] width 18 height 18
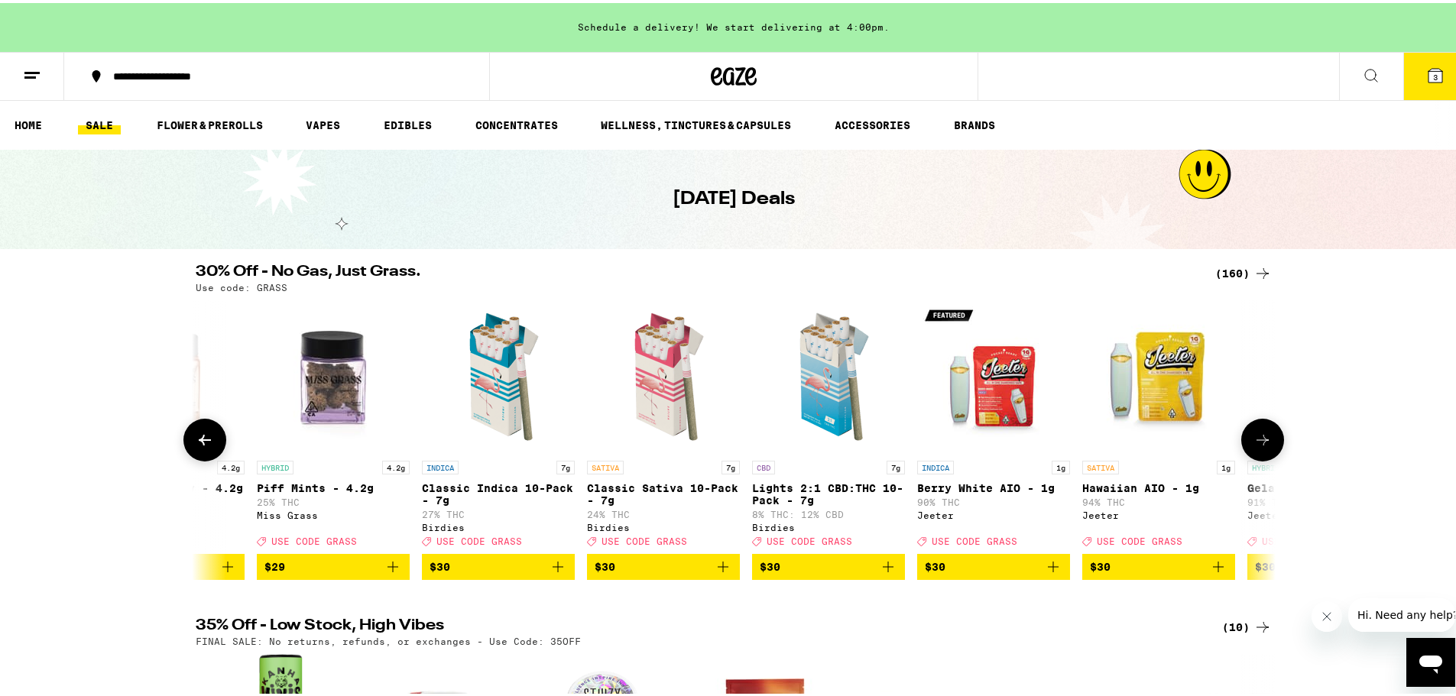
scroll to position [0, 13639]
click at [716, 569] on icon "Add to bag" at bounding box center [721, 564] width 11 height 11
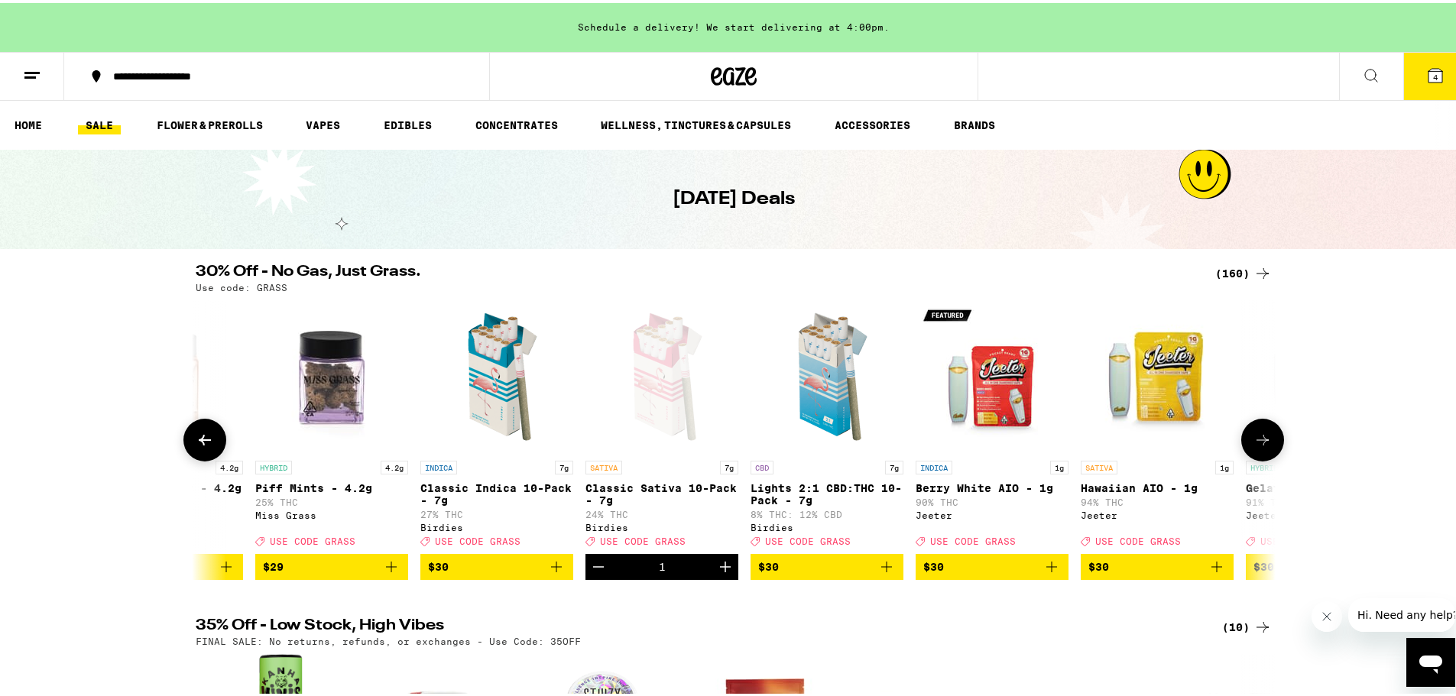
click at [1196, 445] on icon at bounding box center [1262, 437] width 18 height 18
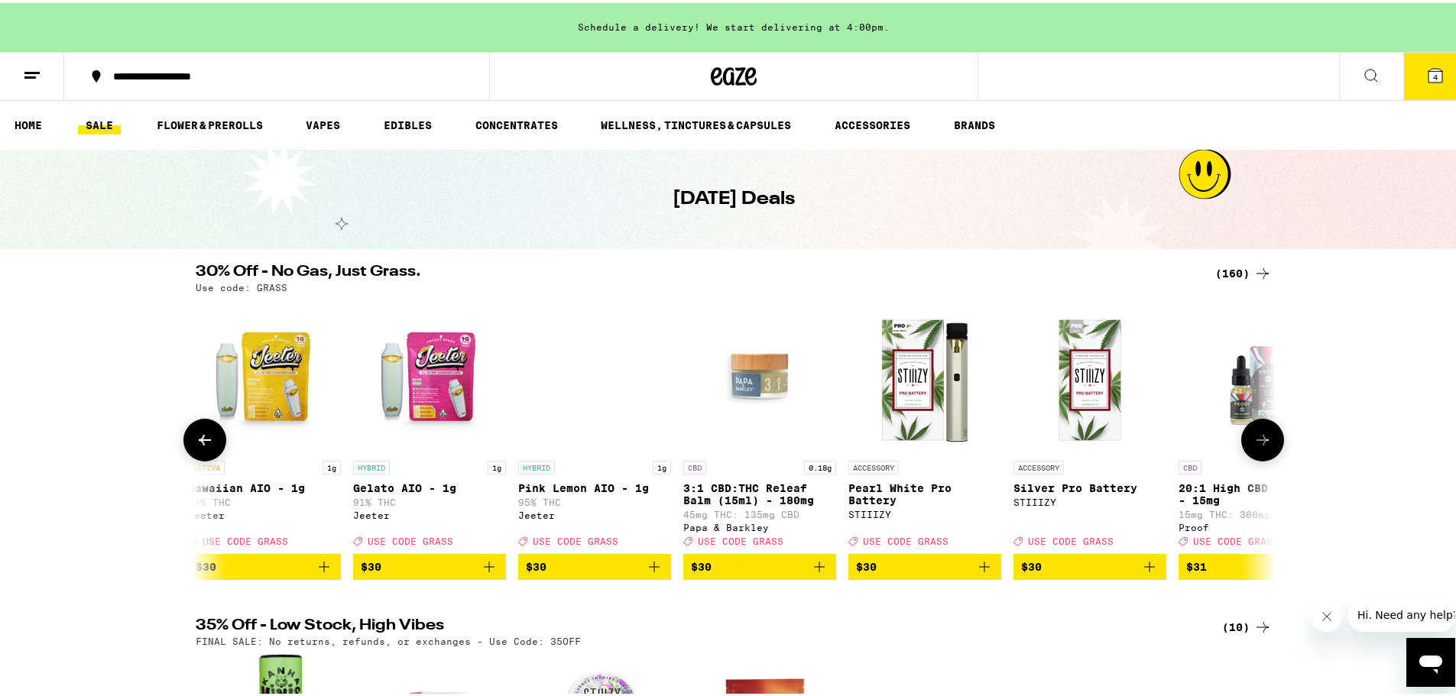
scroll to position [0, 14548]
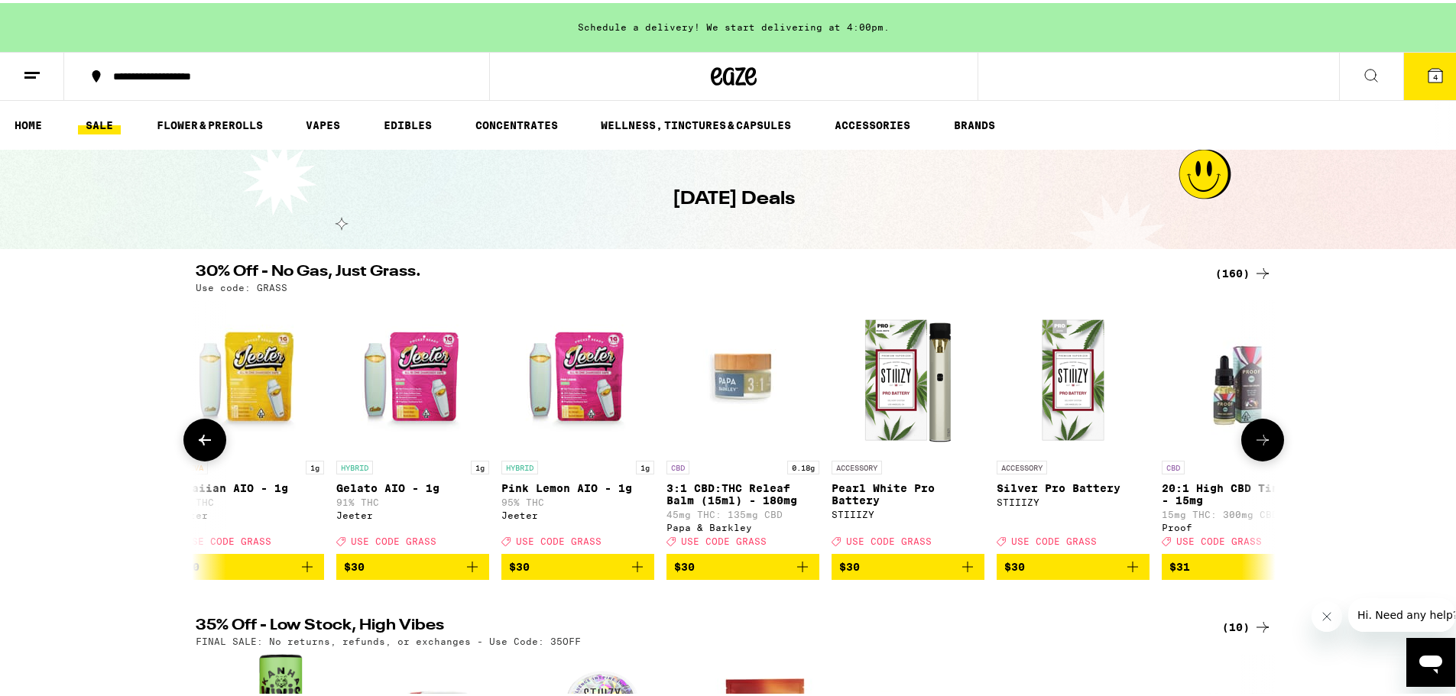
click at [1196, 445] on icon at bounding box center [1262, 437] width 18 height 18
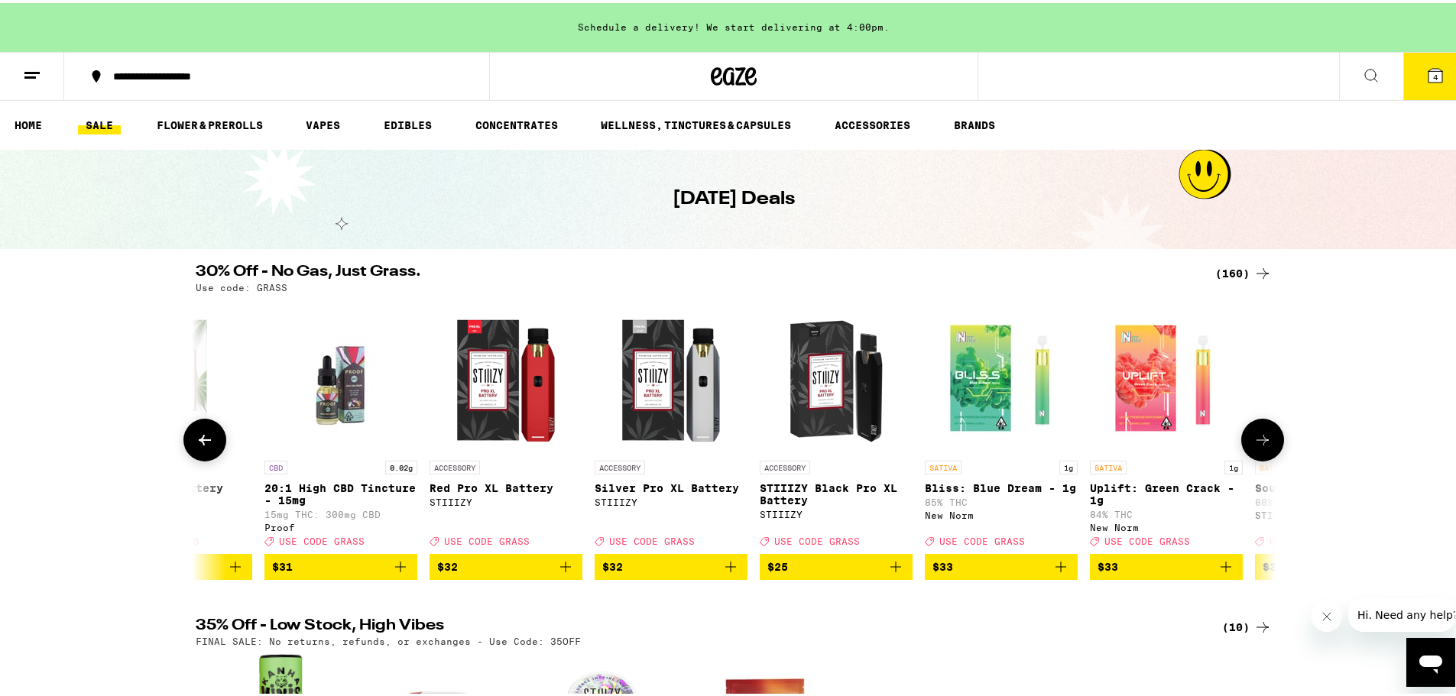
scroll to position [0, 15458]
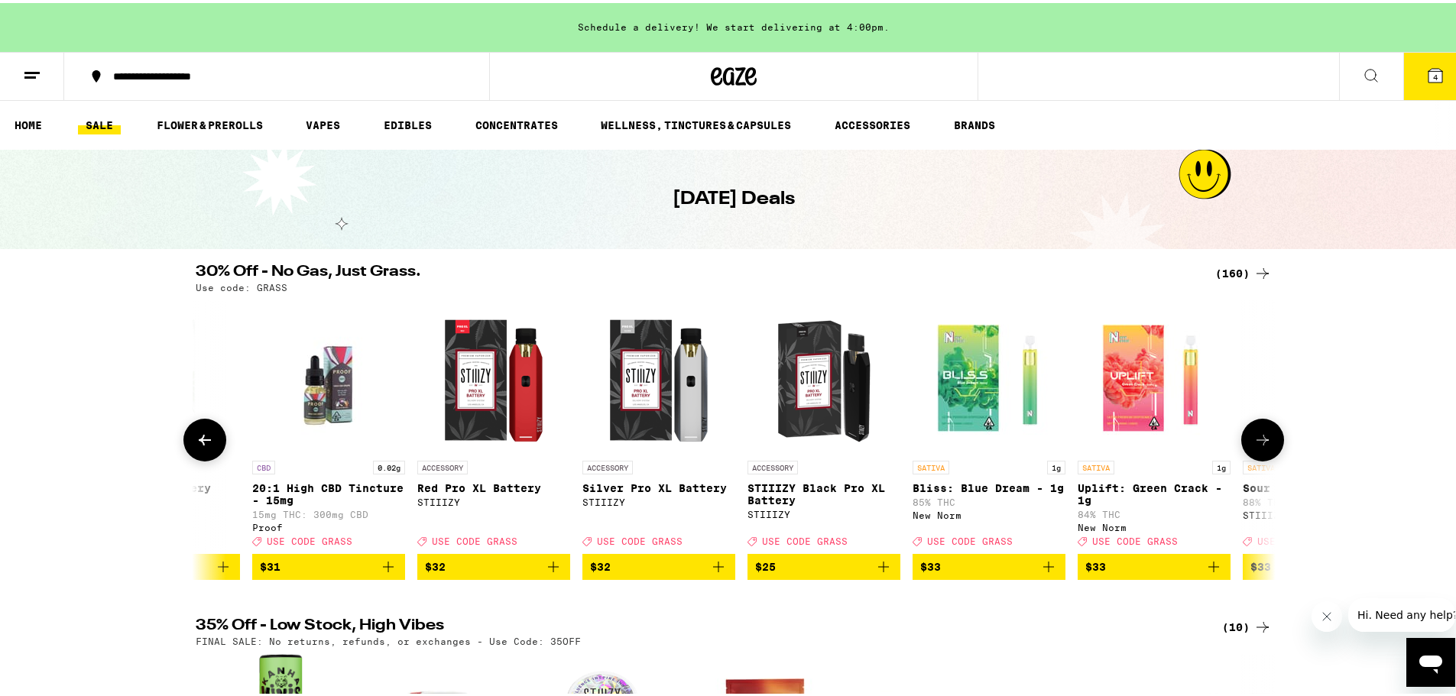
click at [1196, 446] on icon at bounding box center [1262, 437] width 18 height 18
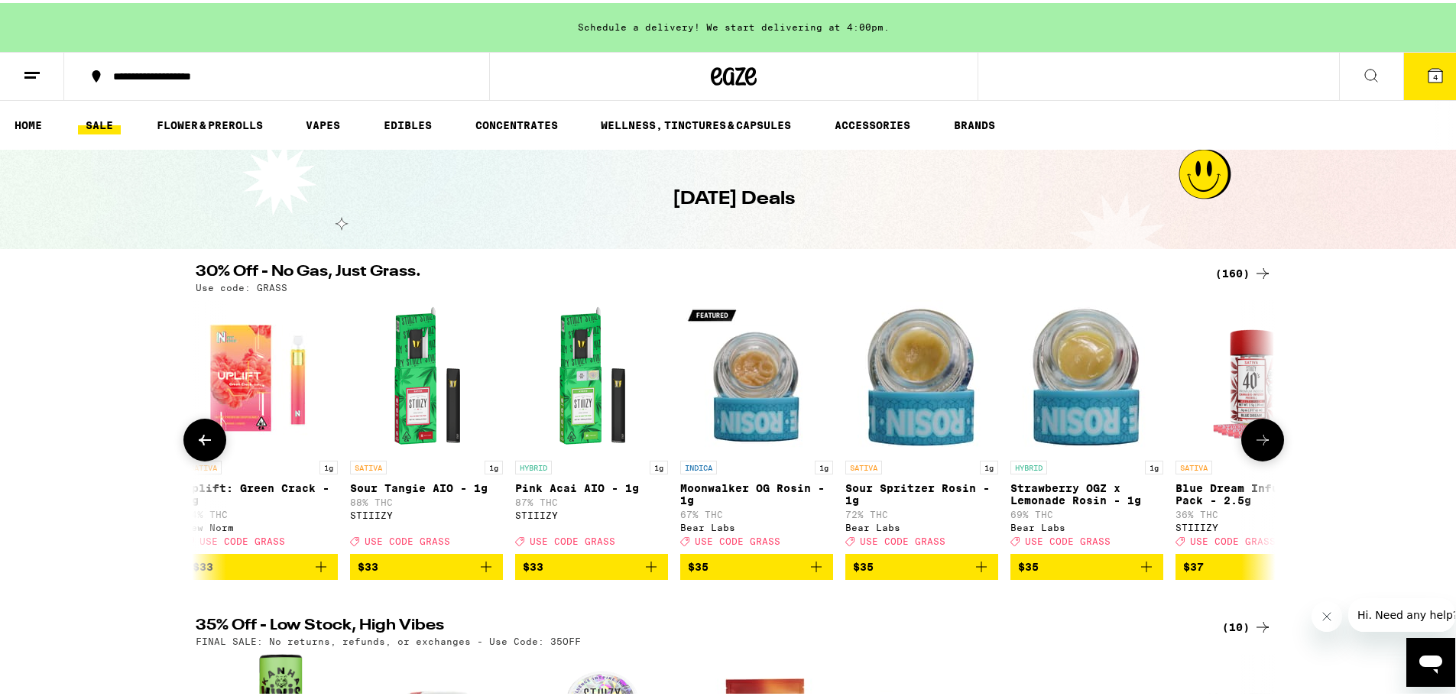
scroll to position [0, 16367]
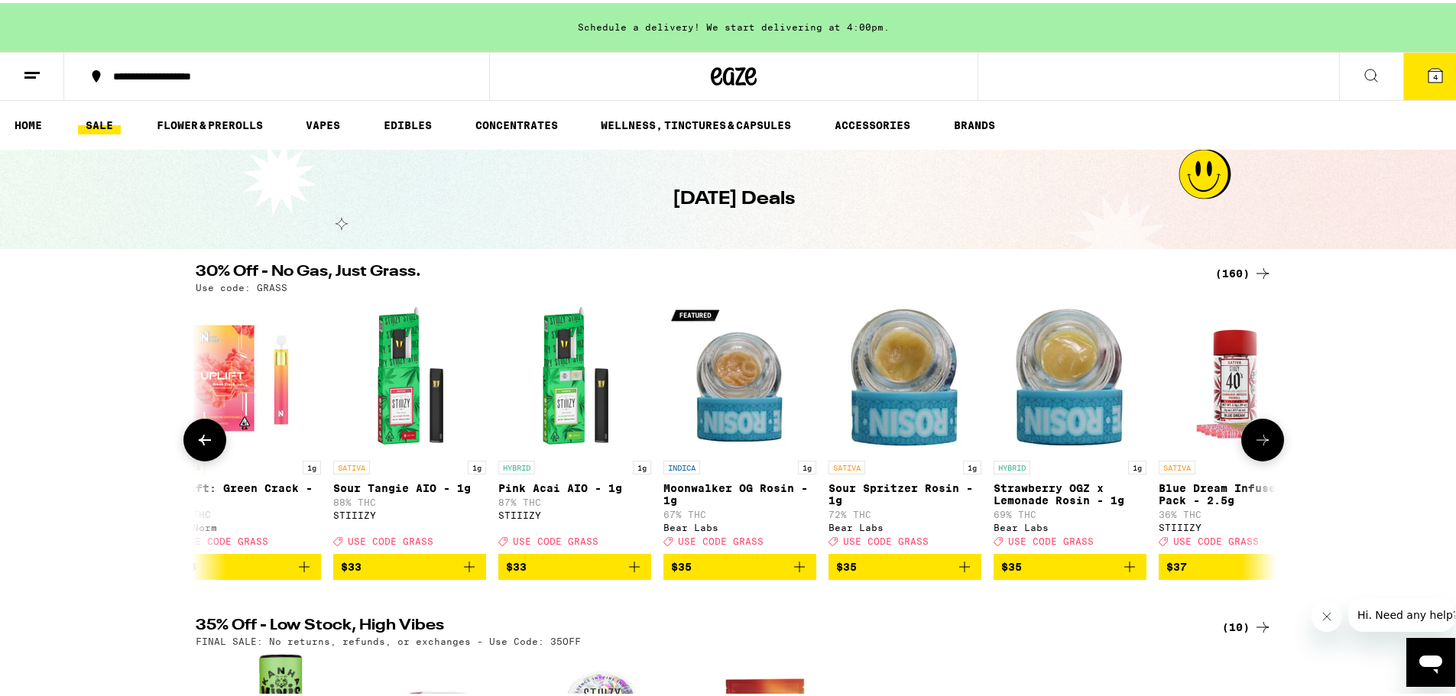
click at [1196, 446] on icon at bounding box center [1262, 437] width 18 height 18
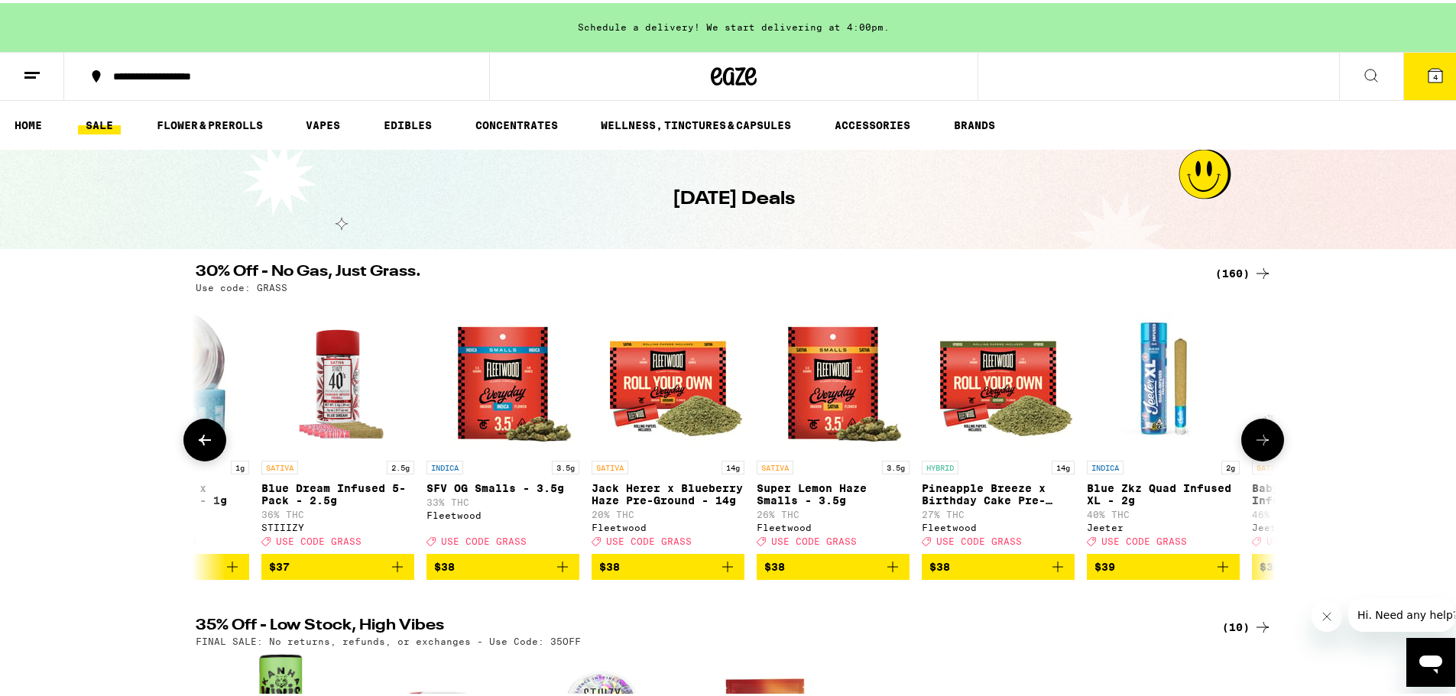
scroll to position [0, 17276]
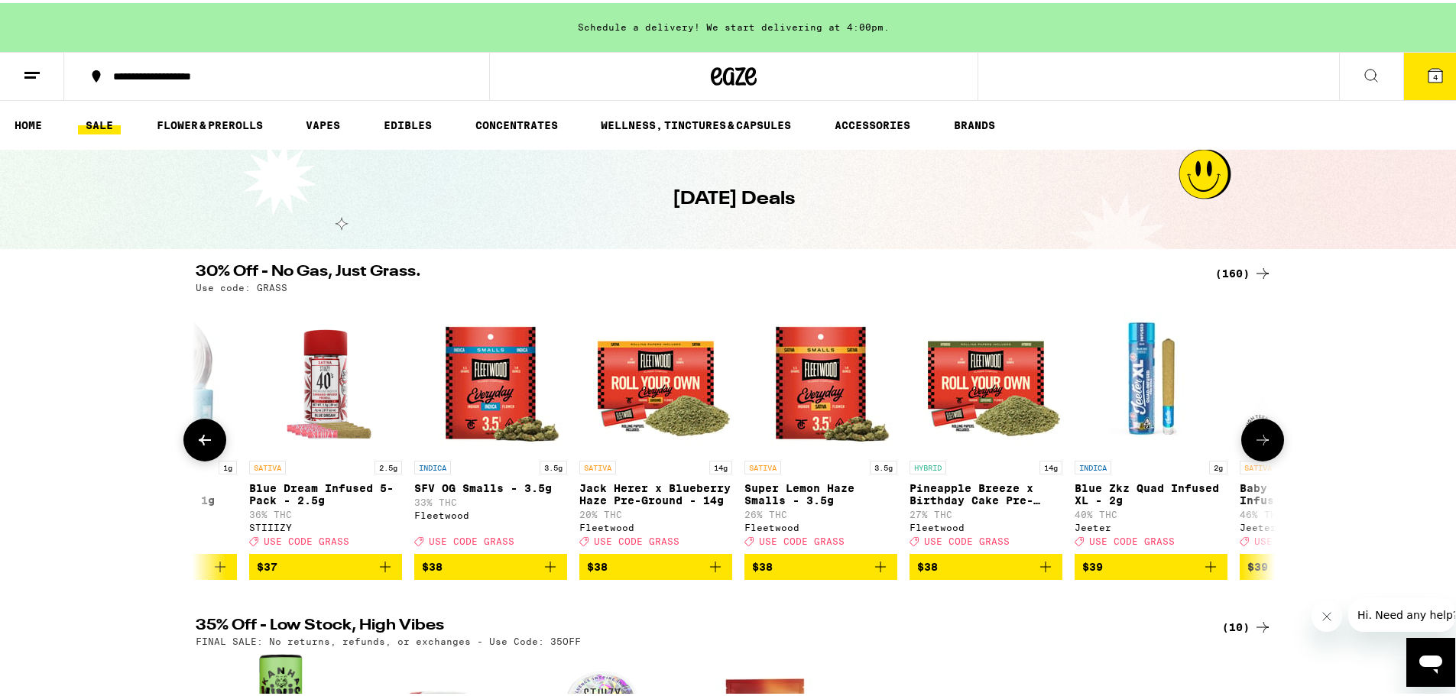
click at [1196, 447] on button at bounding box center [1262, 437] width 43 height 43
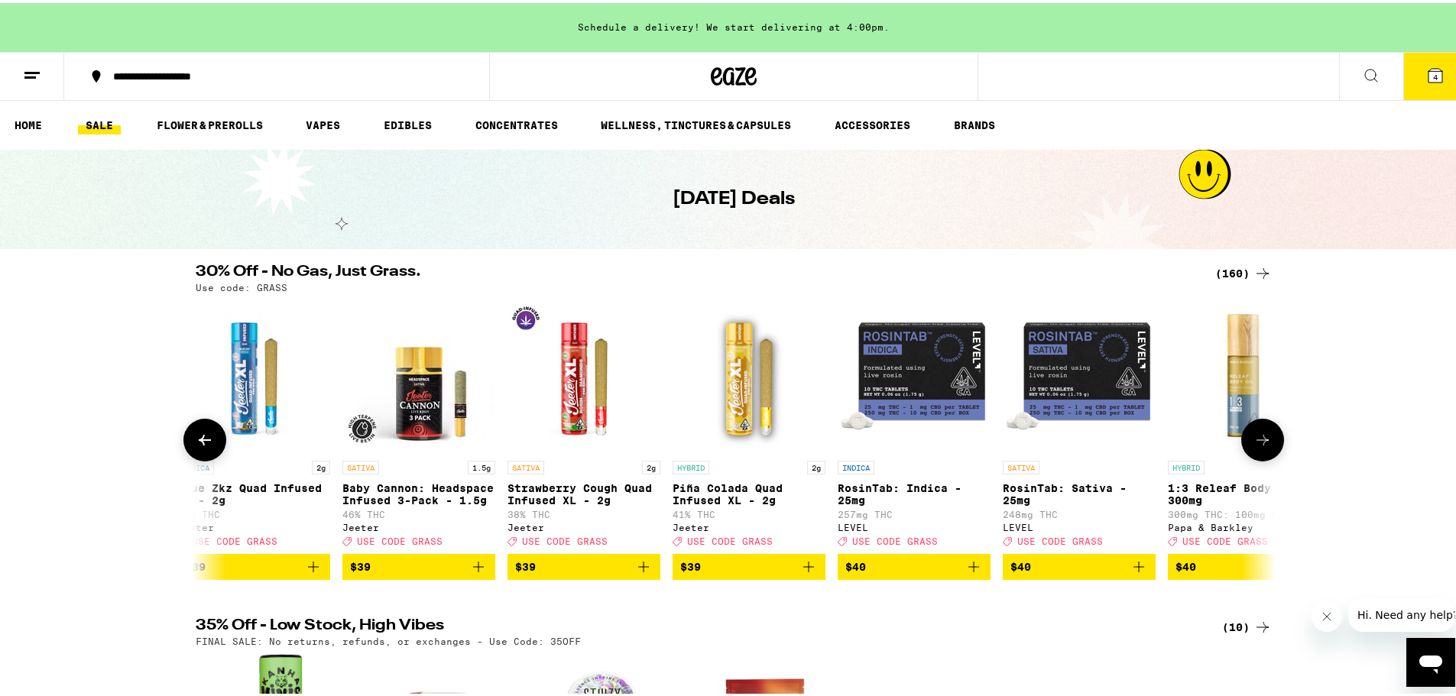
scroll to position [0, 18186]
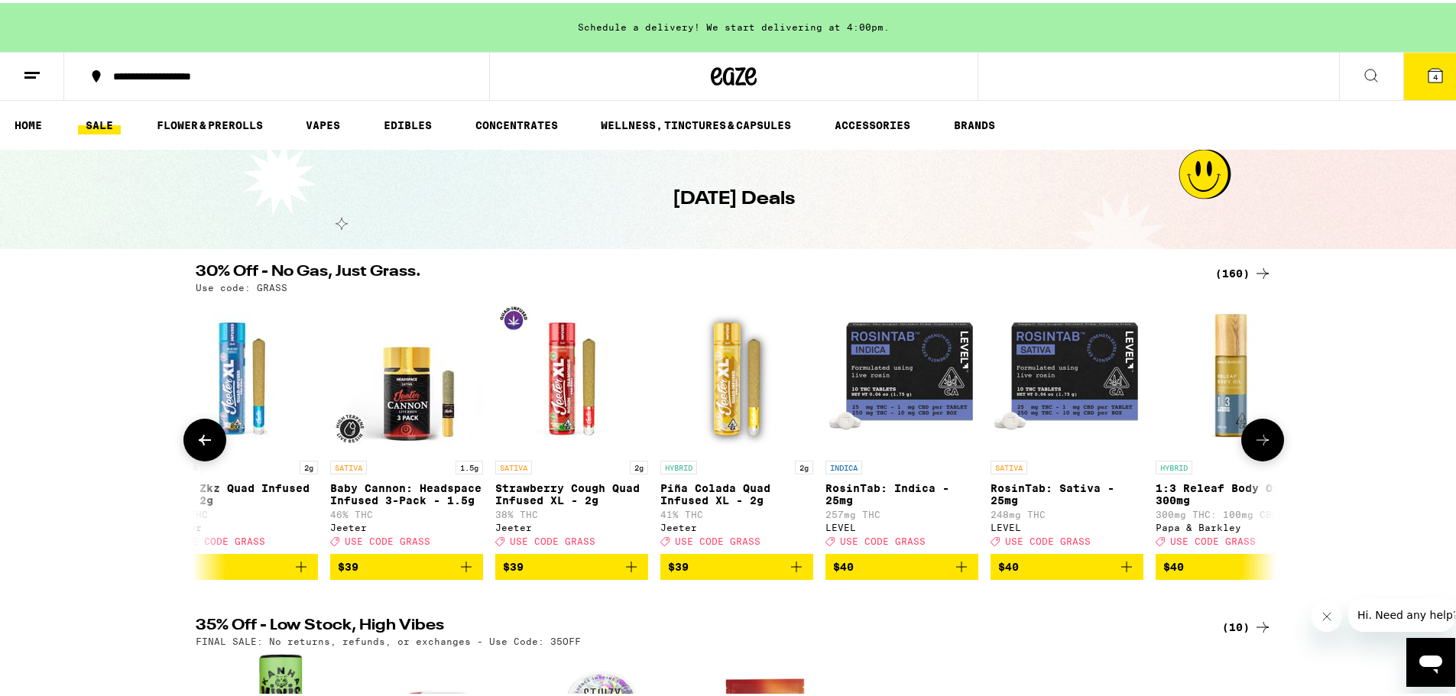
click at [1196, 445] on icon at bounding box center [1262, 437] width 18 height 18
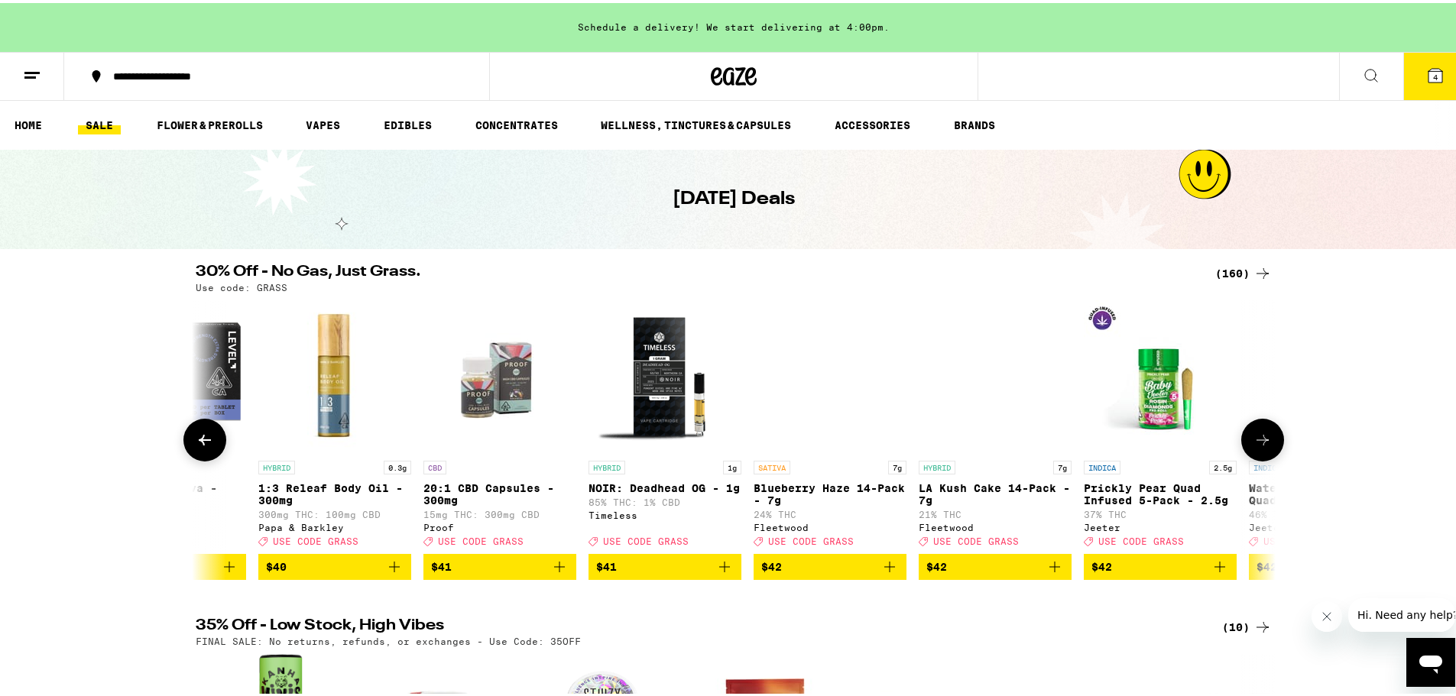
scroll to position [0, 19095]
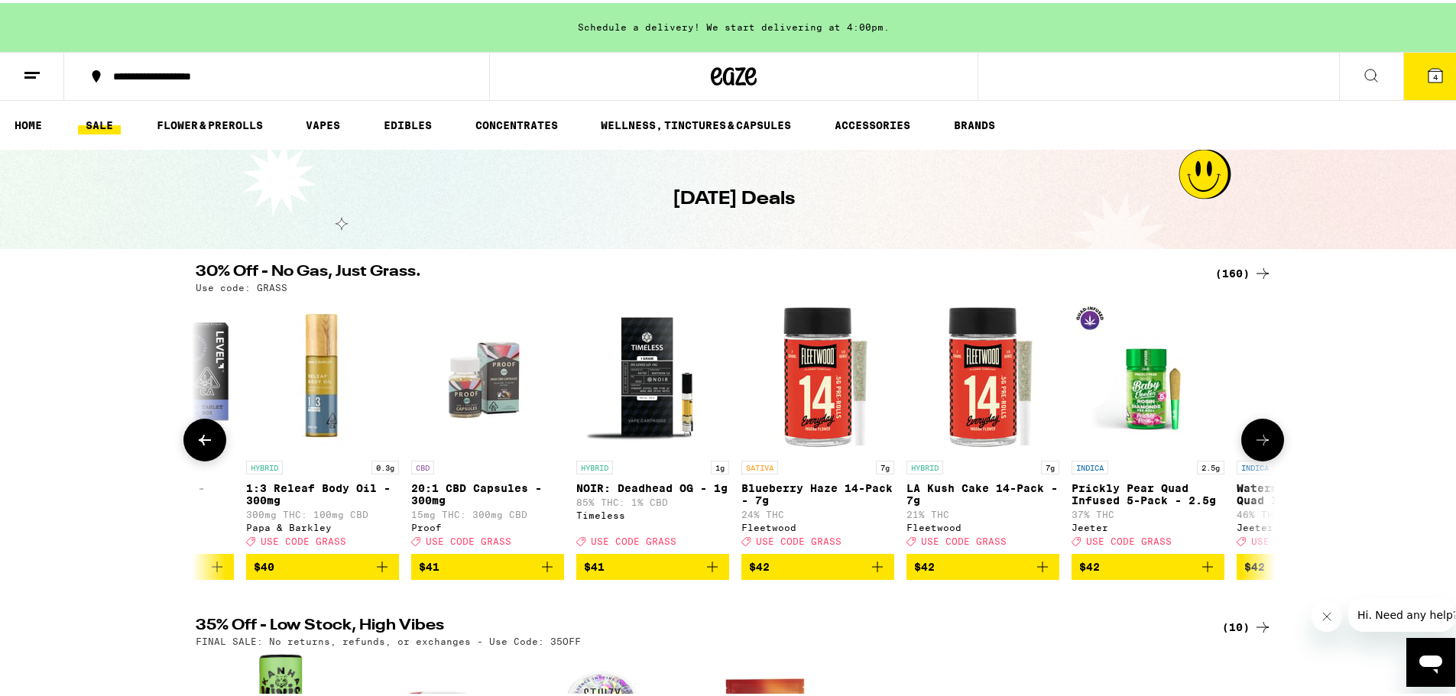
click at [1196, 438] on icon at bounding box center [1262, 437] width 18 height 18
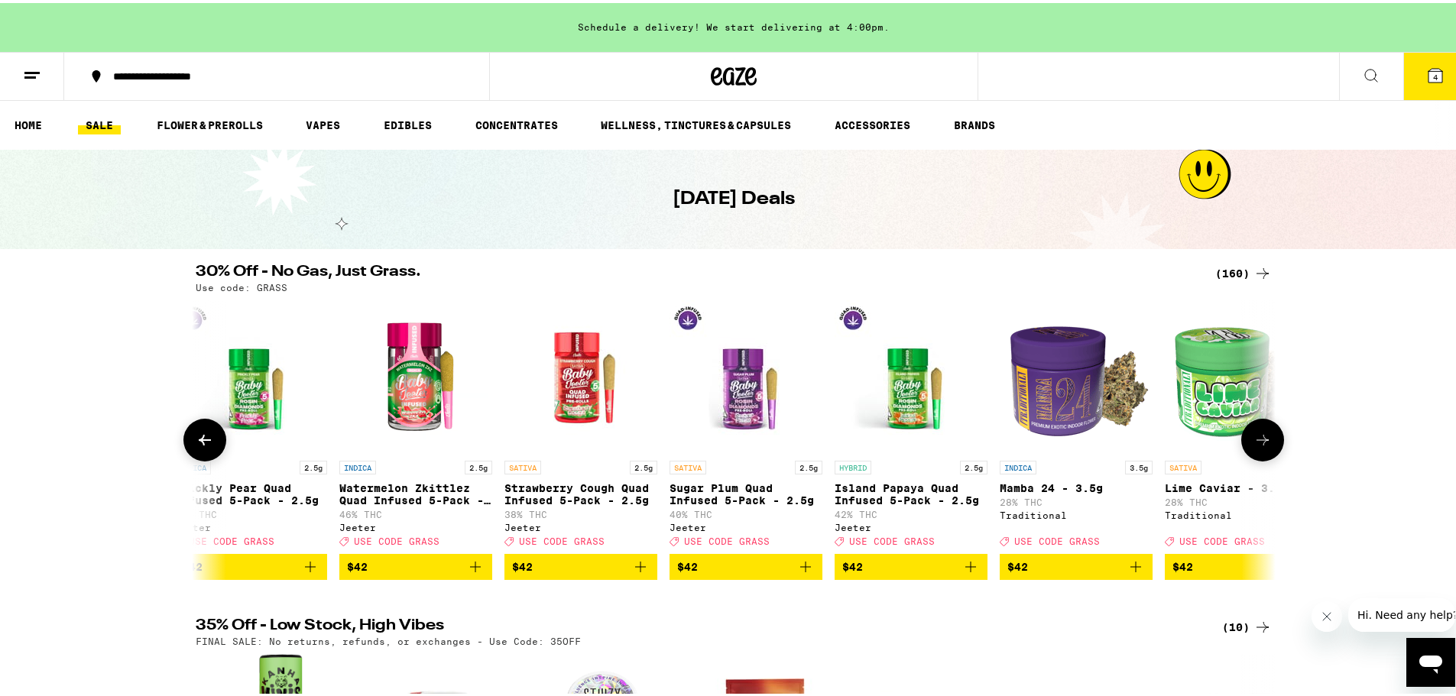
scroll to position [0, 20004]
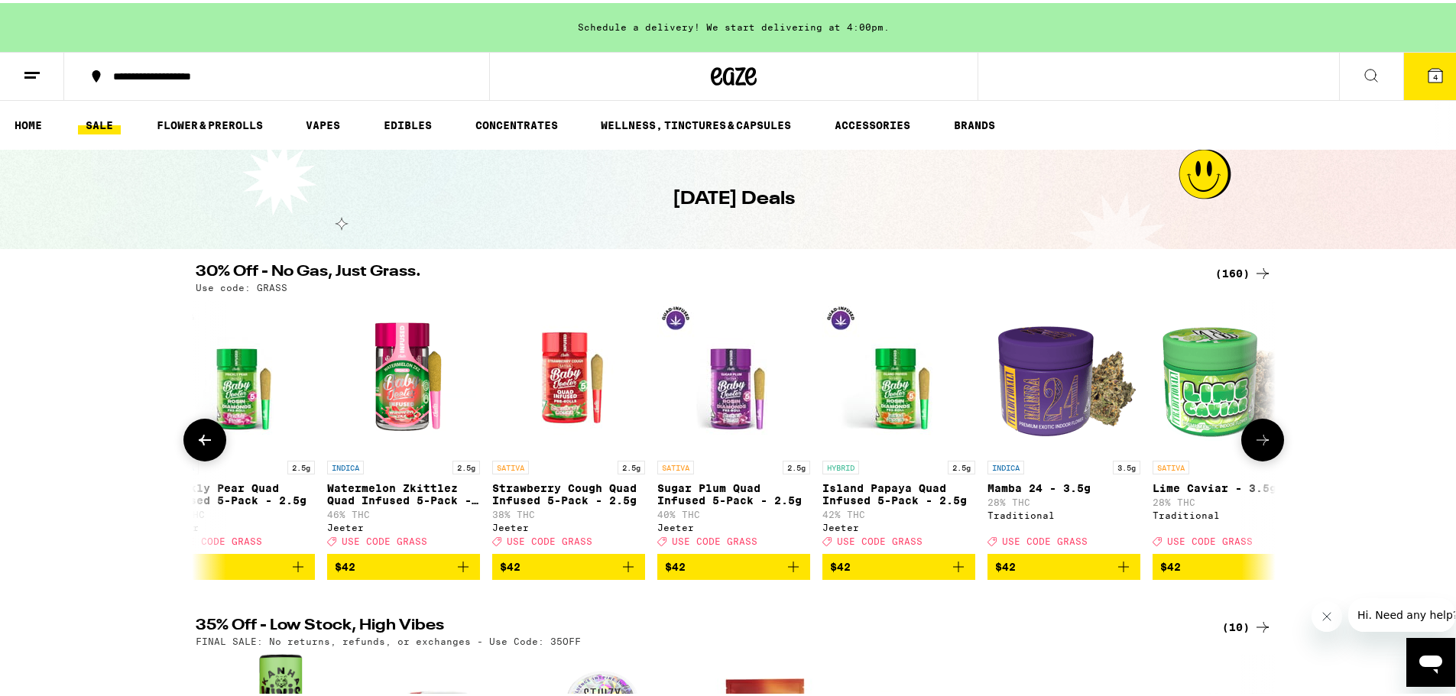
click at [1196, 443] on icon at bounding box center [1262, 437] width 18 height 18
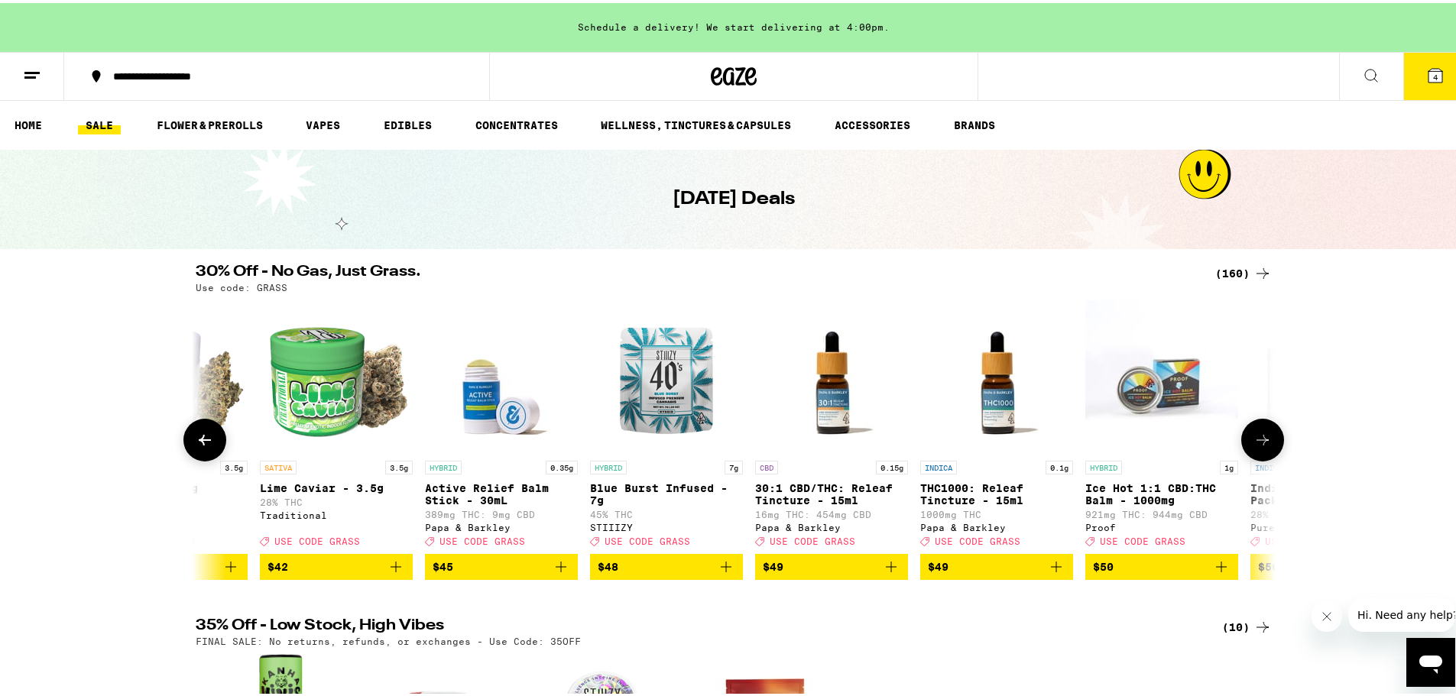
scroll to position [0, 20913]
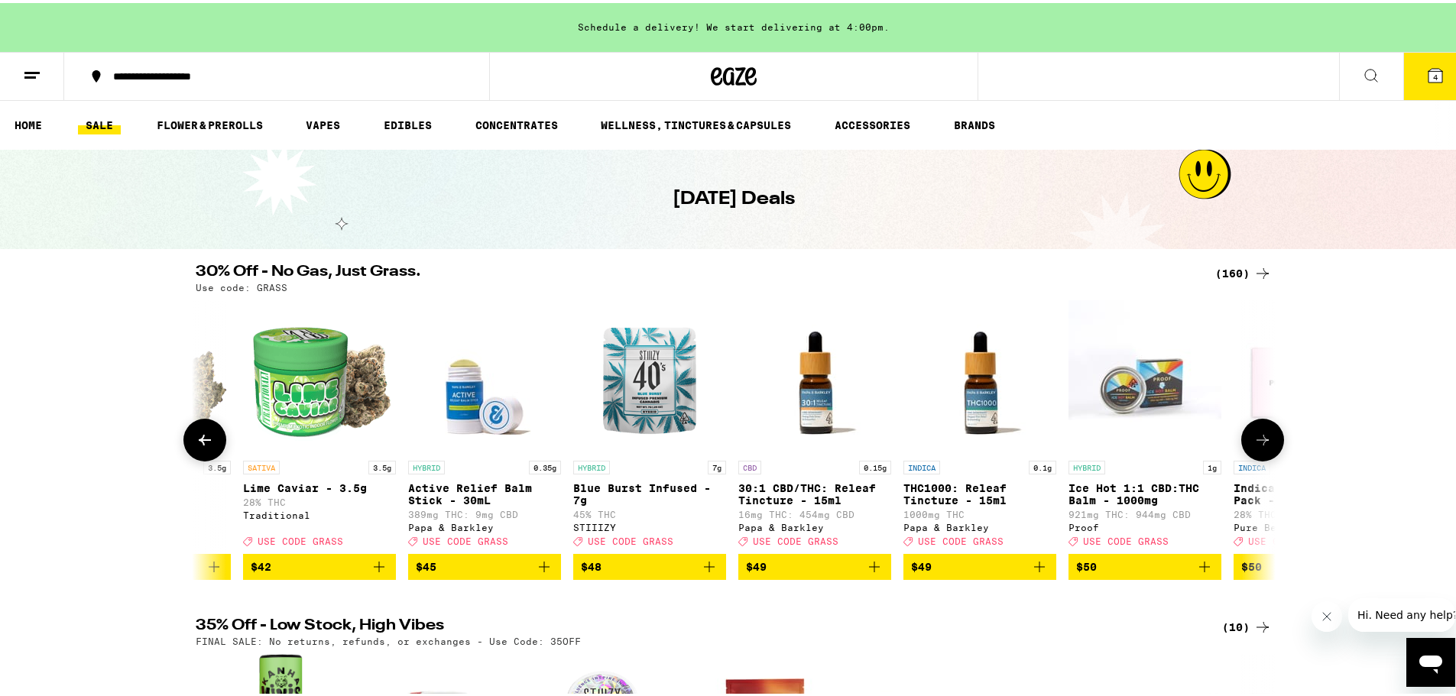
click at [1196, 442] on icon at bounding box center [1262, 437] width 12 height 11
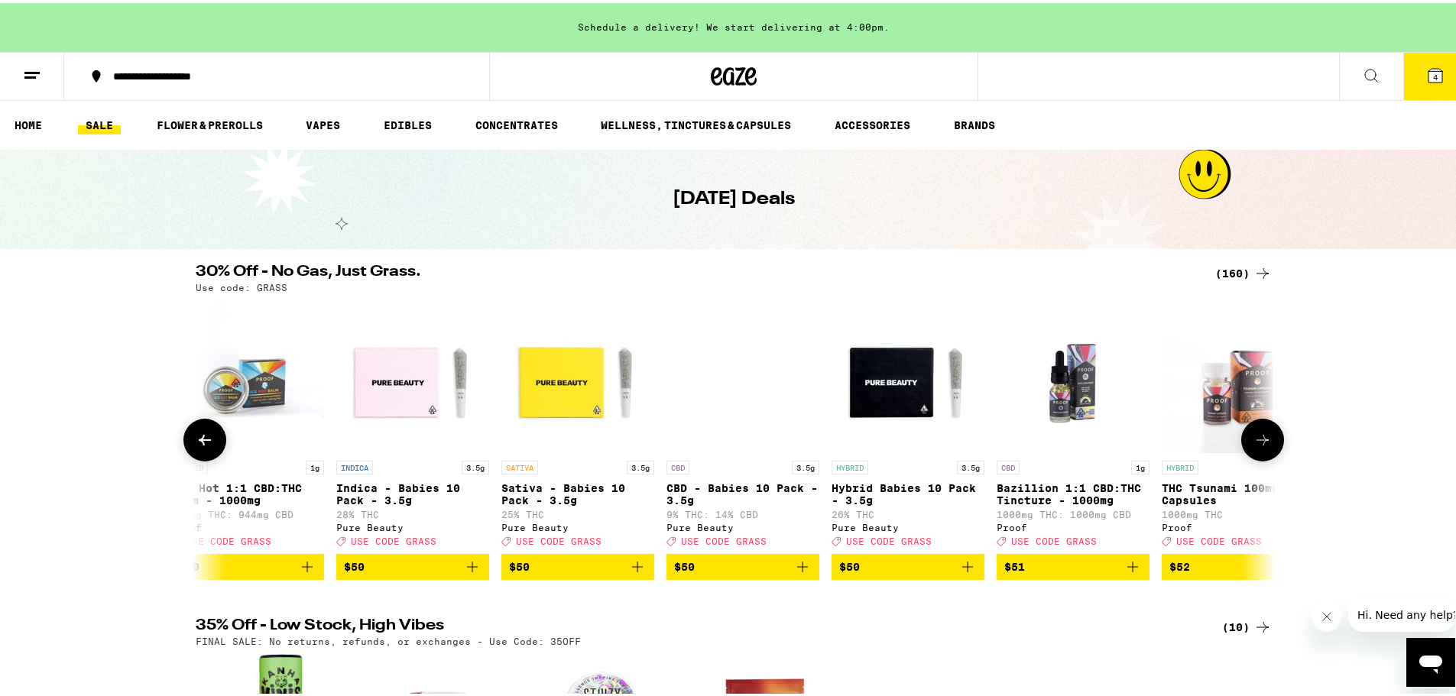
scroll to position [0, 21823]
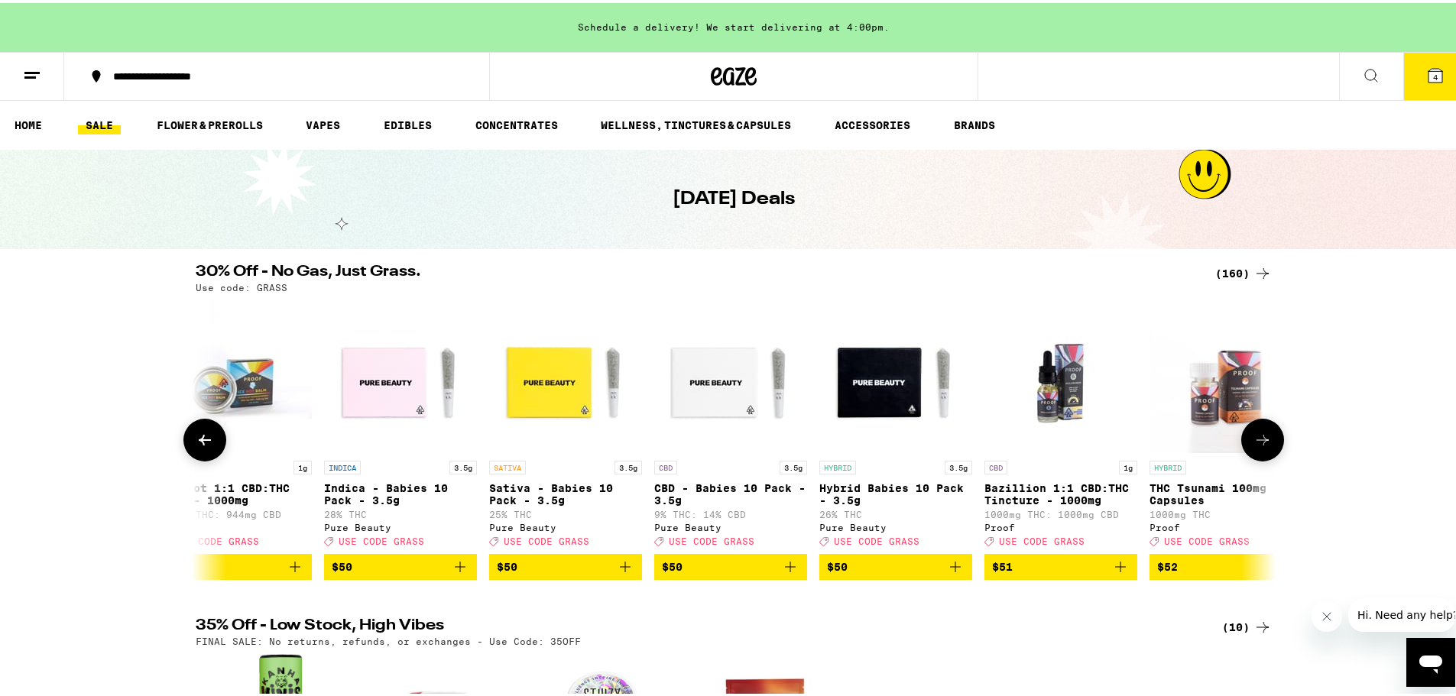
click at [1196, 446] on icon at bounding box center [1262, 437] width 18 height 18
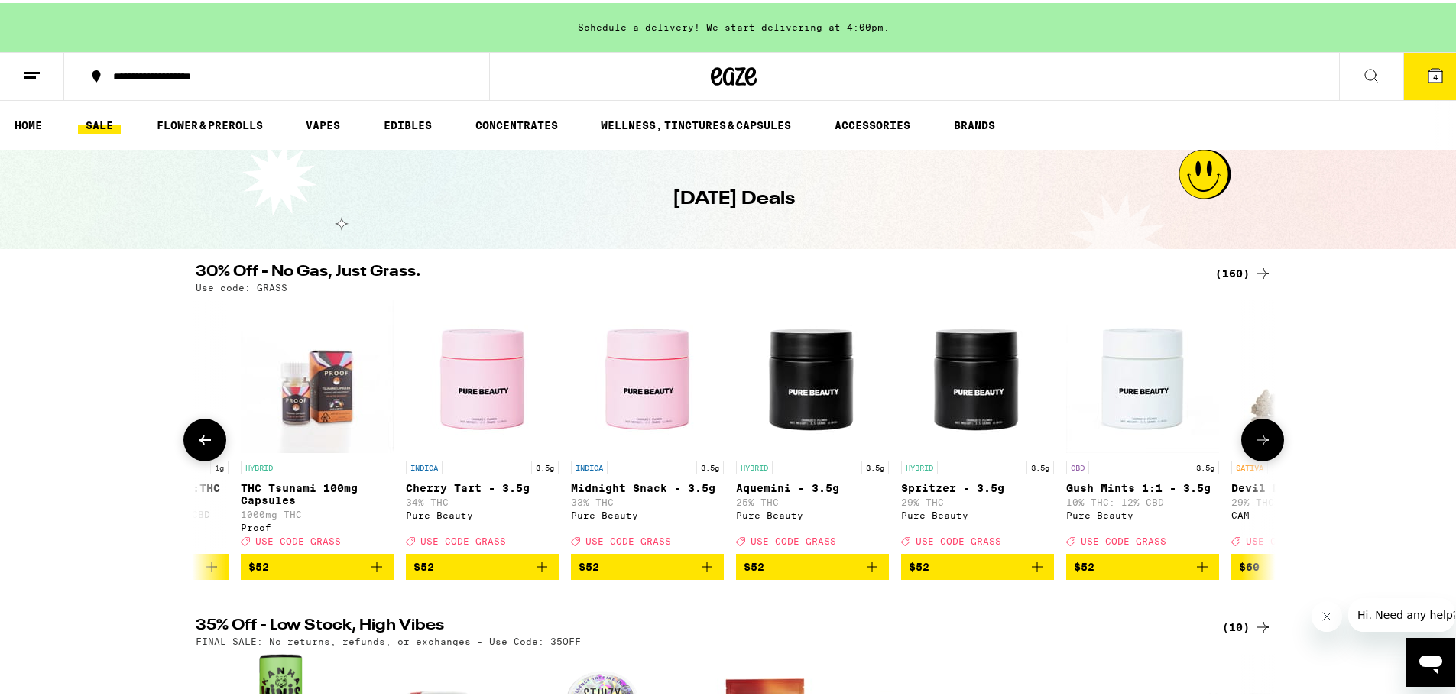
scroll to position [0, 22732]
click at [1196, 446] on icon at bounding box center [1262, 437] width 18 height 18
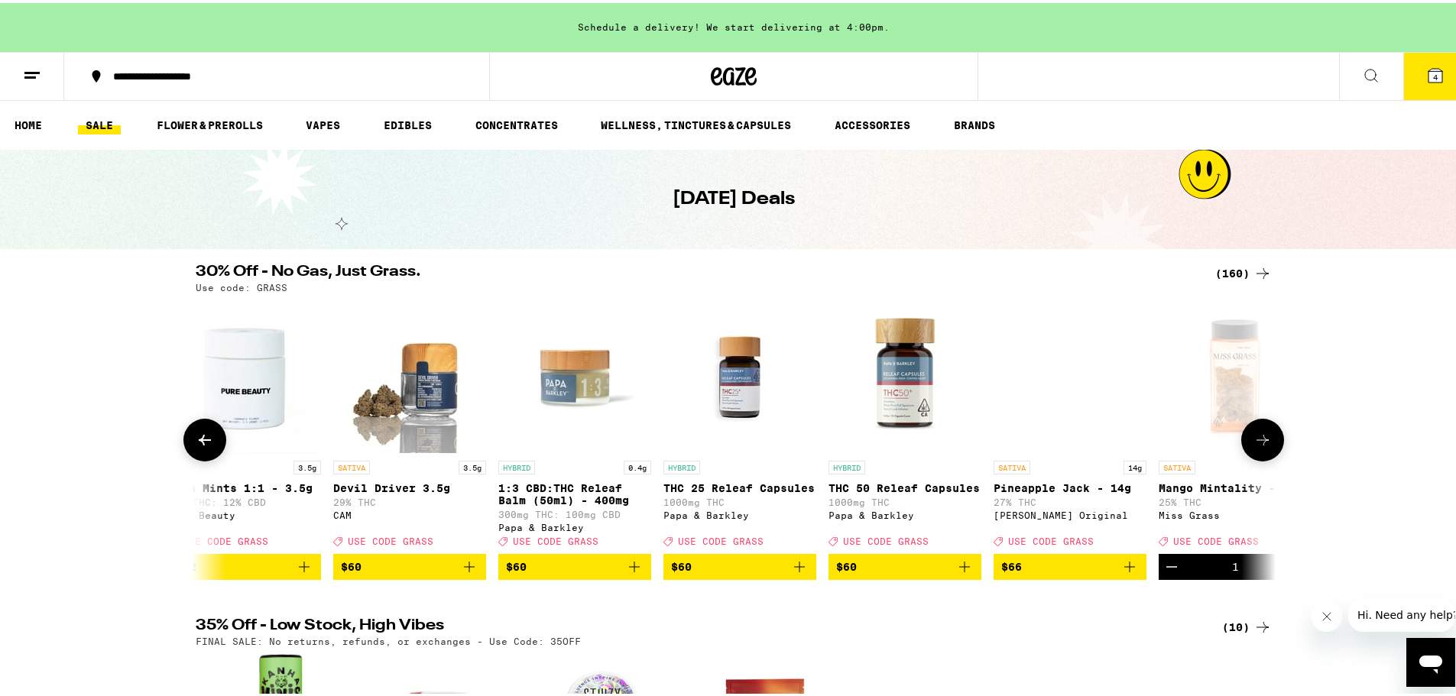
scroll to position [0, 23641]
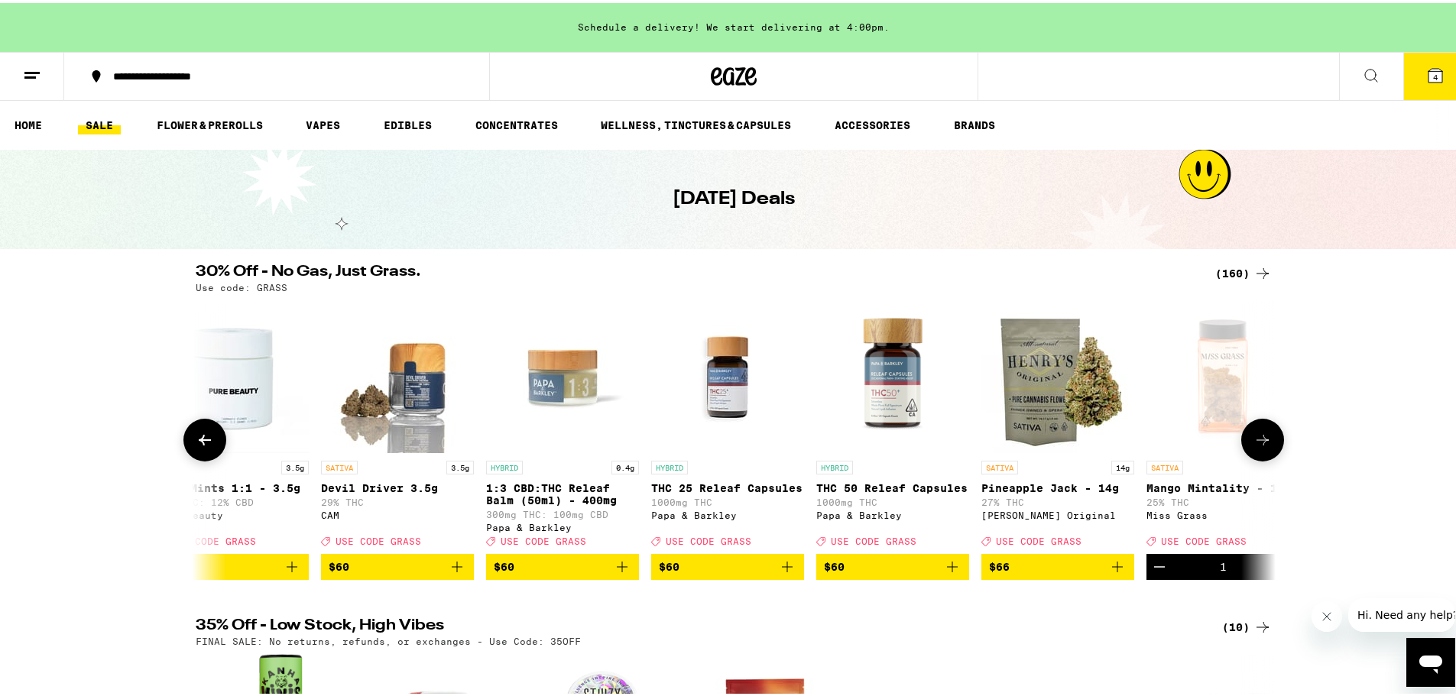
click at [1196, 445] on button at bounding box center [1262, 437] width 43 height 43
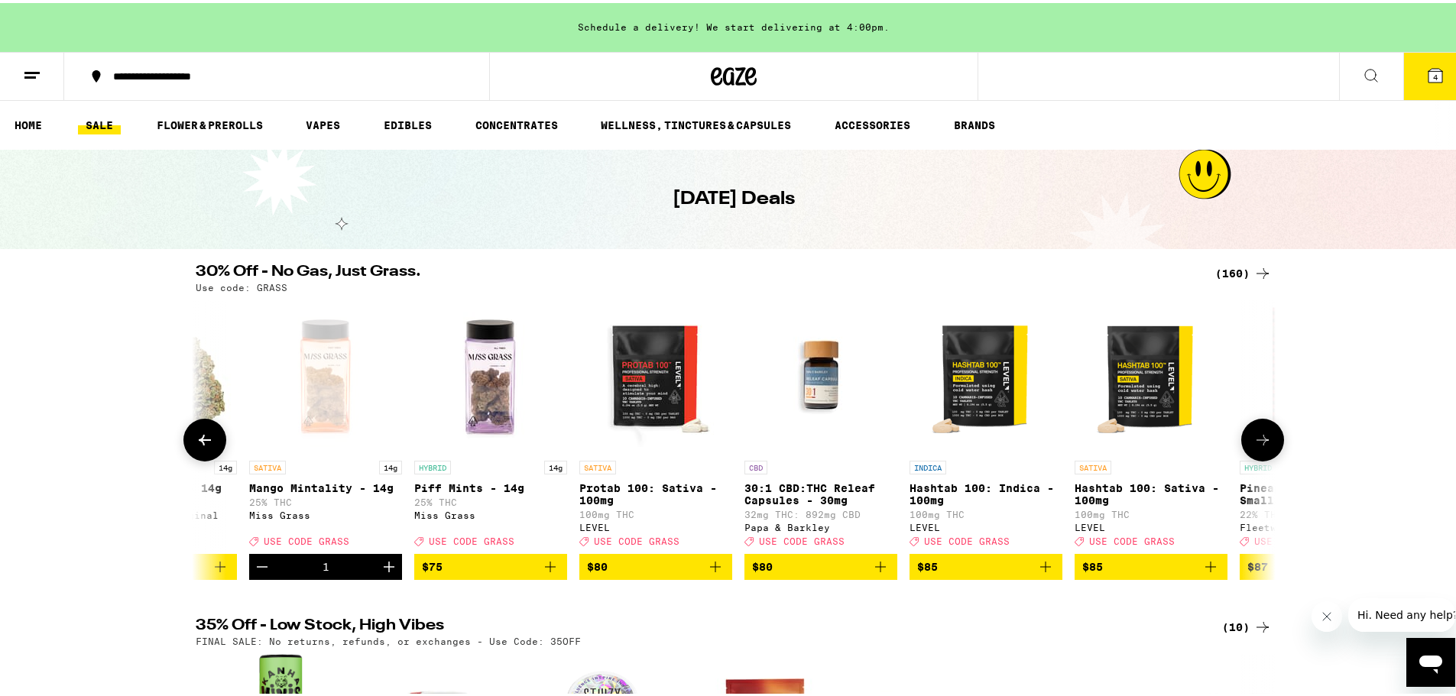
scroll to position [0, 24551]
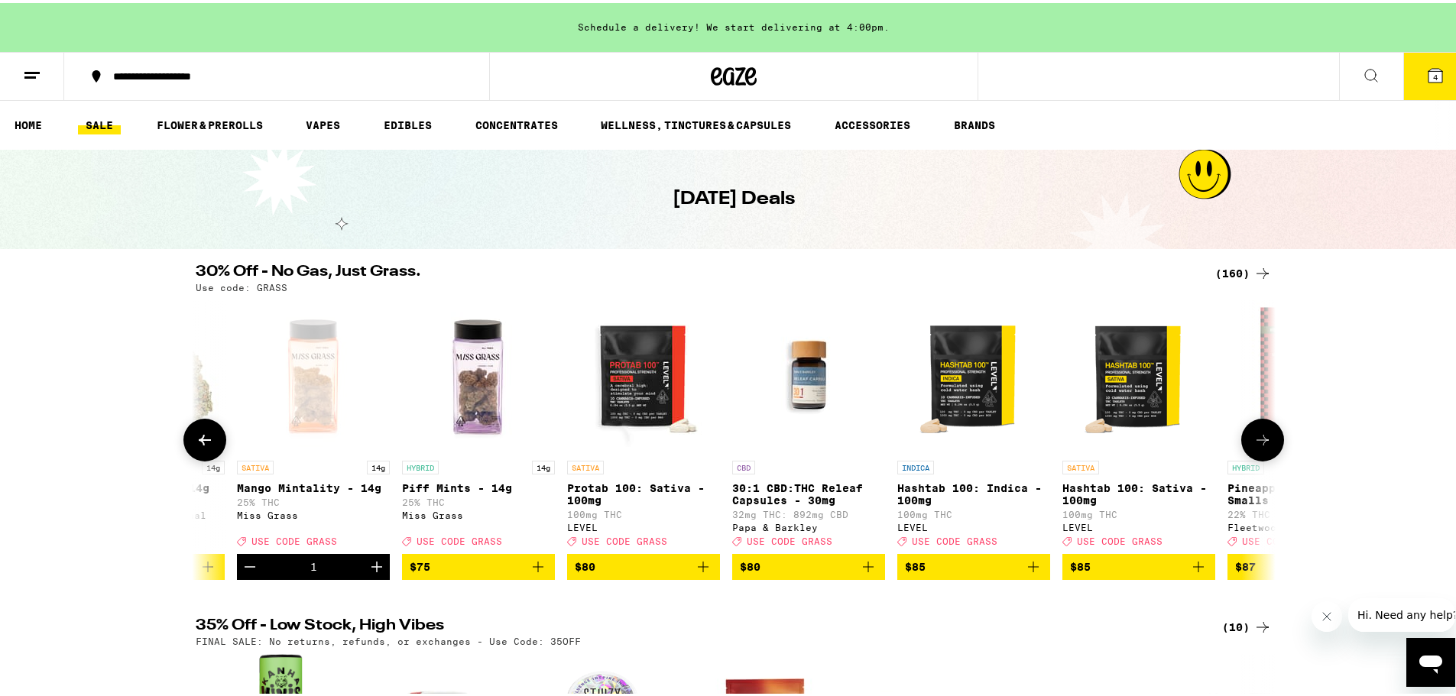
click at [1196, 445] on button at bounding box center [1262, 437] width 43 height 43
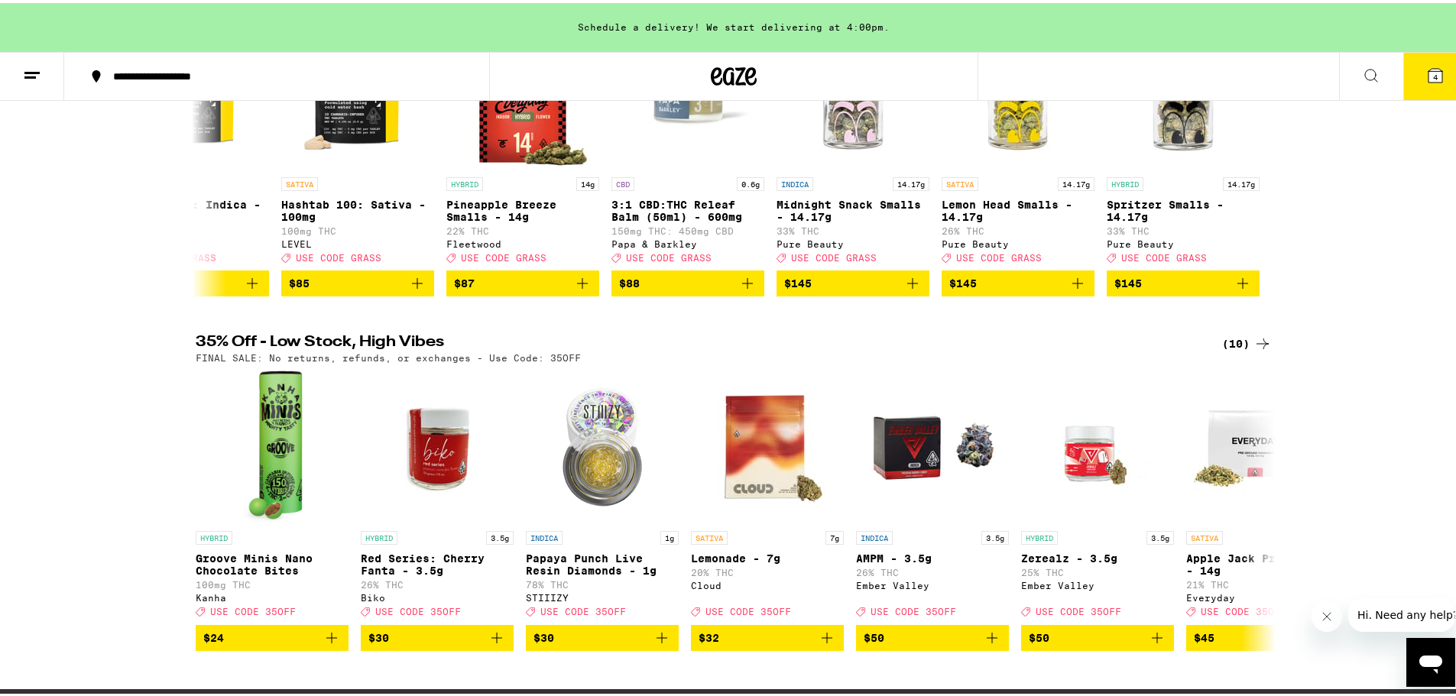
scroll to position [306, 0]
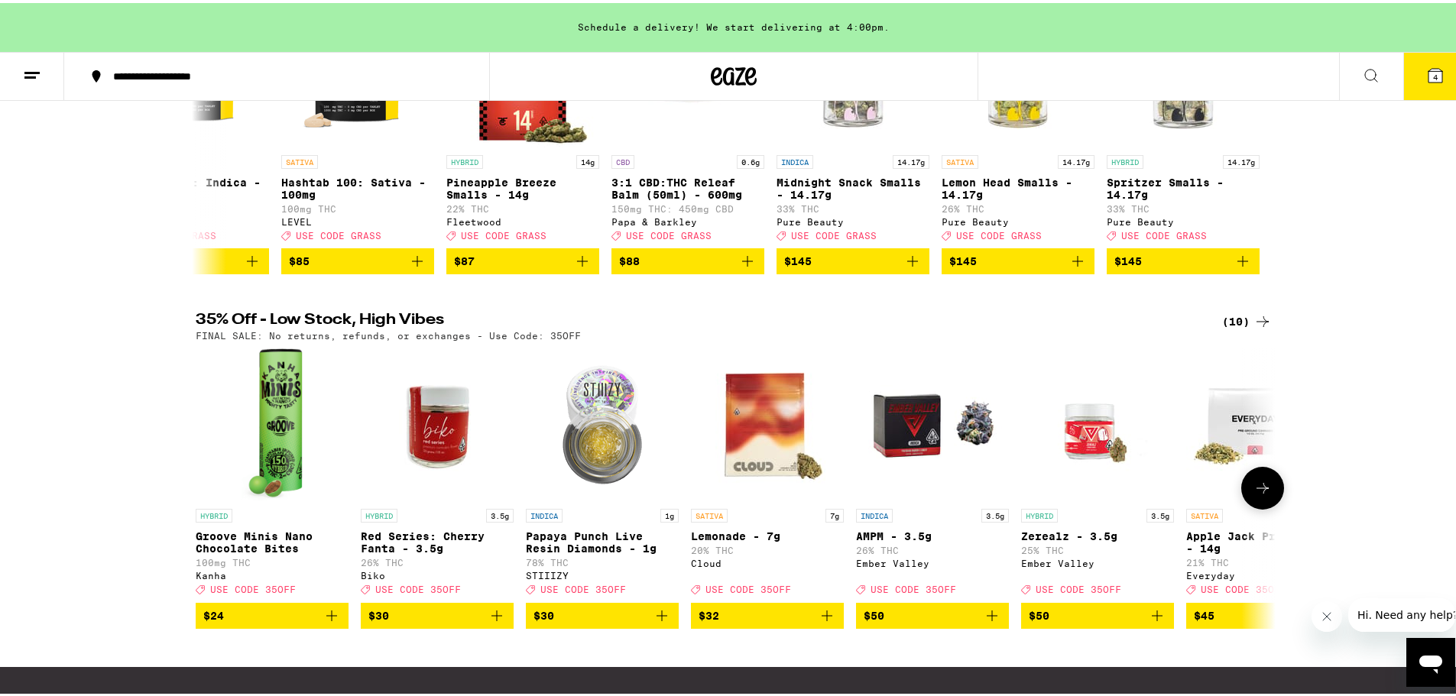
click at [1196, 507] on button at bounding box center [1262, 485] width 43 height 43
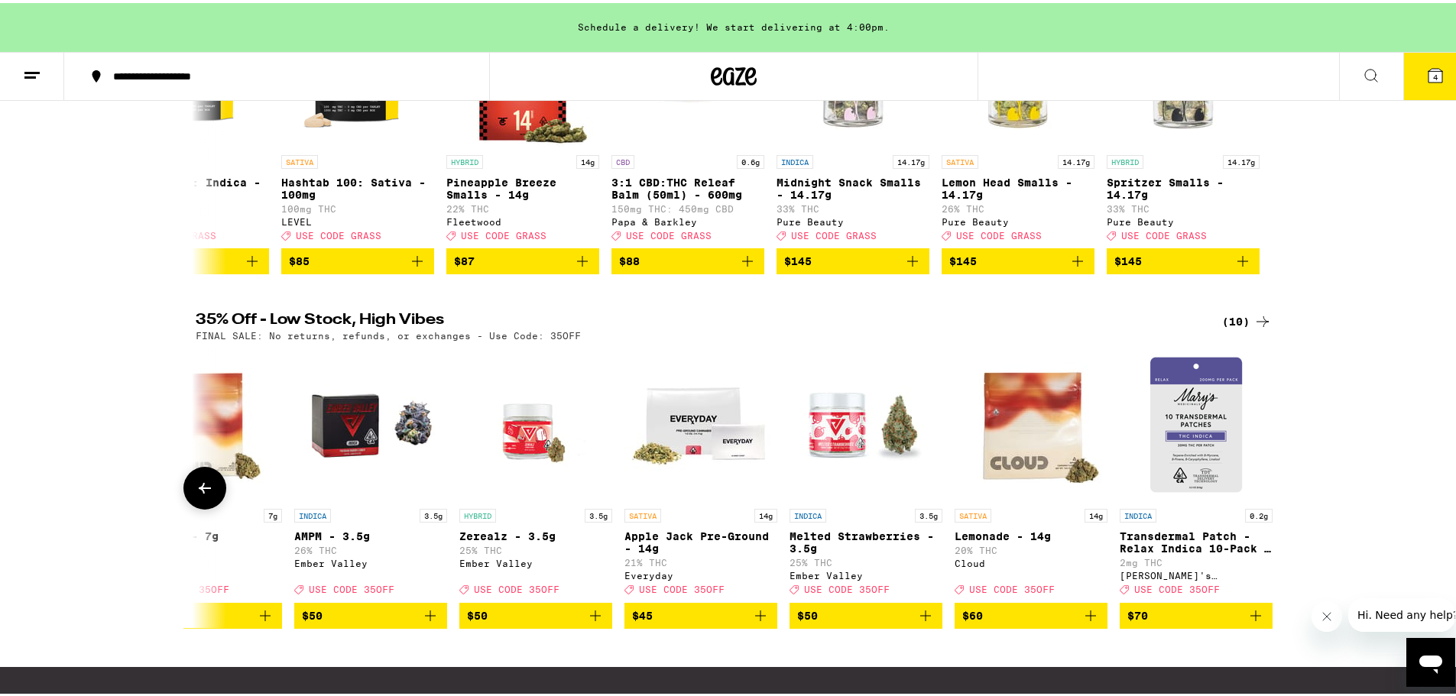
scroll to position [0, 575]
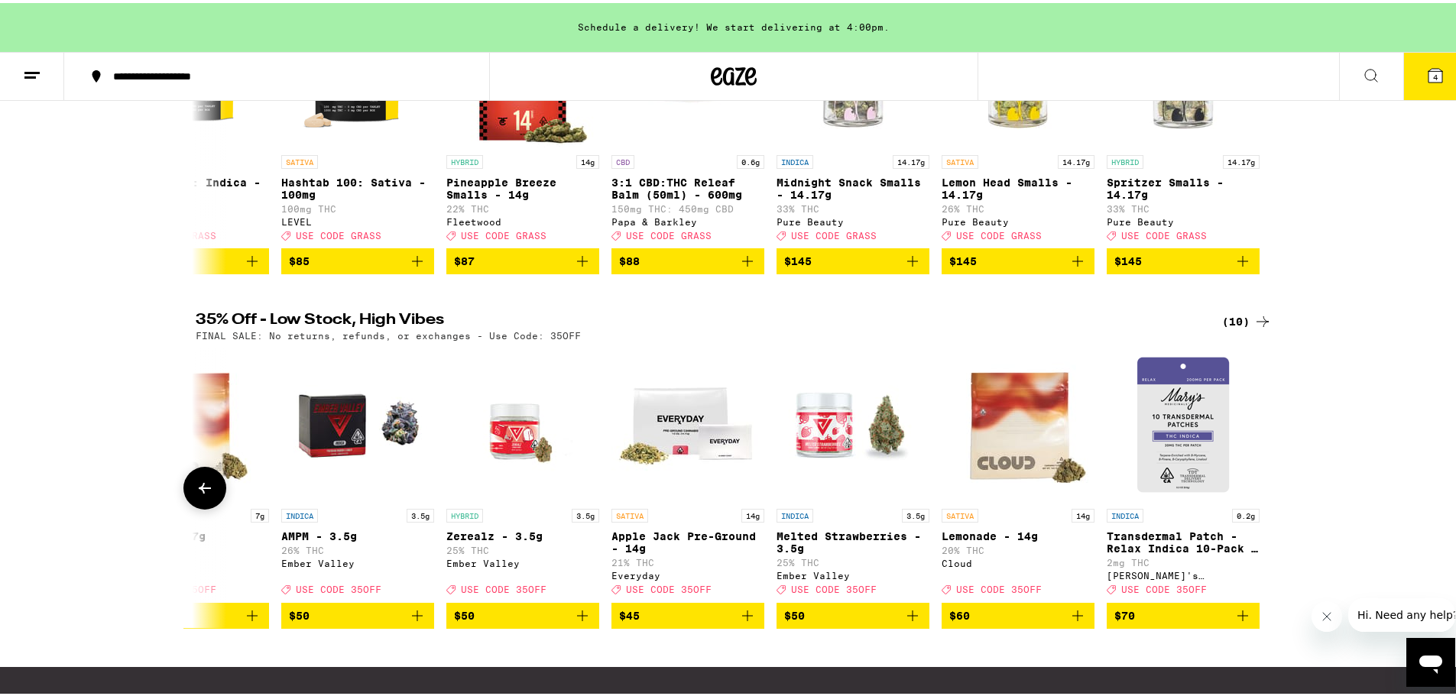
click at [1196, 507] on div at bounding box center [1262, 485] width 43 height 43
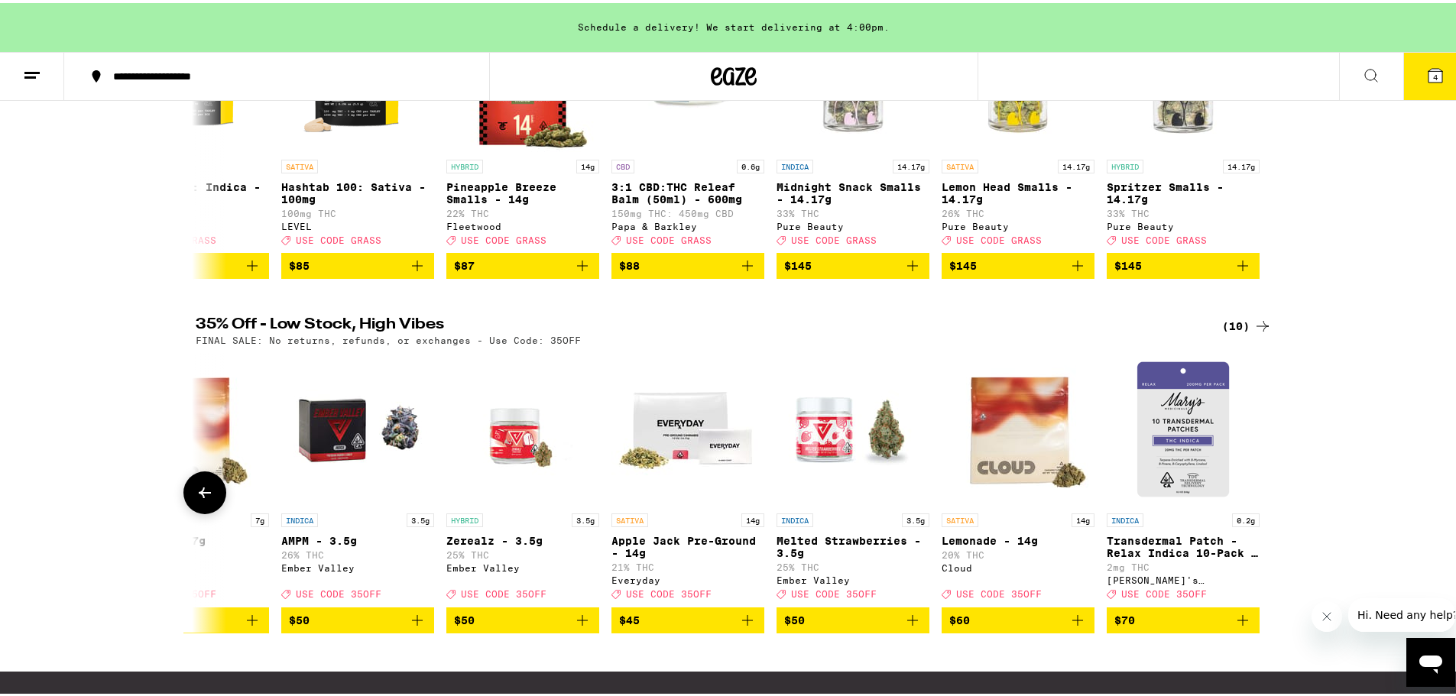
scroll to position [0, 0]
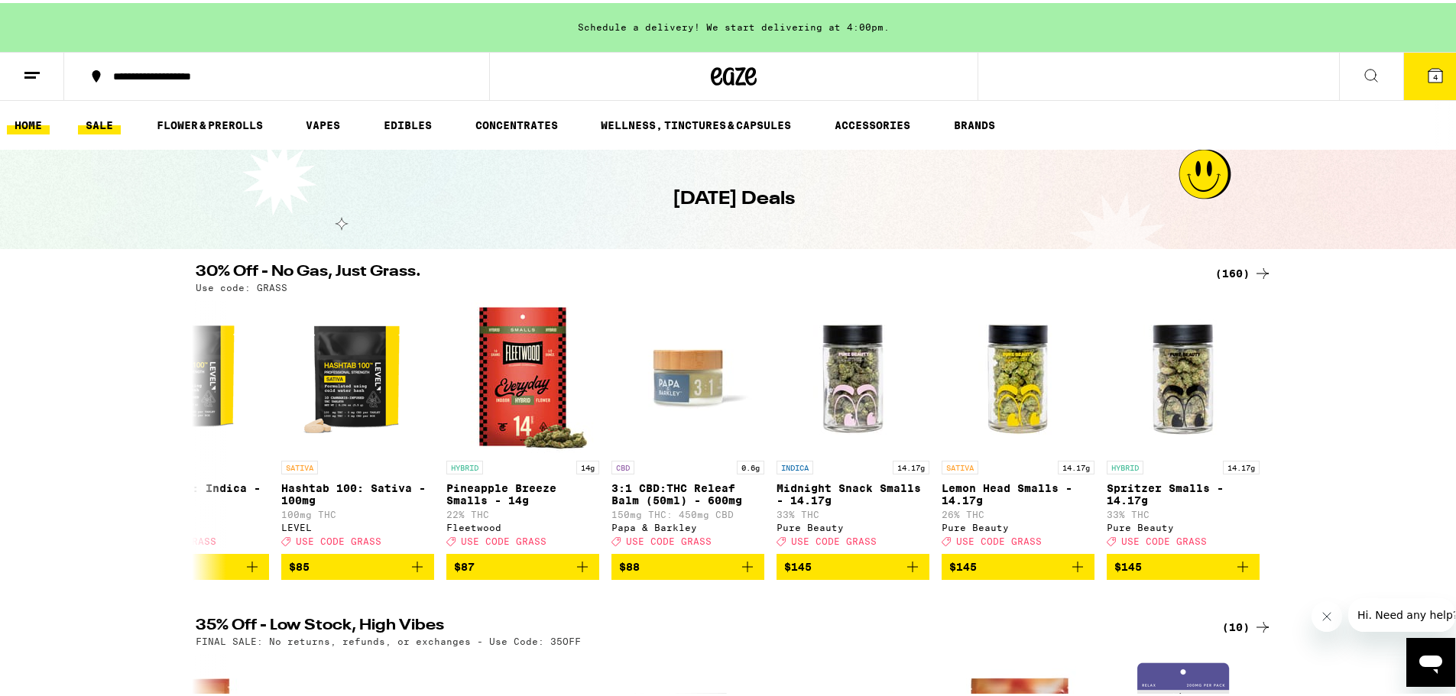
click at [28, 118] on link "HOME" at bounding box center [28, 122] width 43 height 18
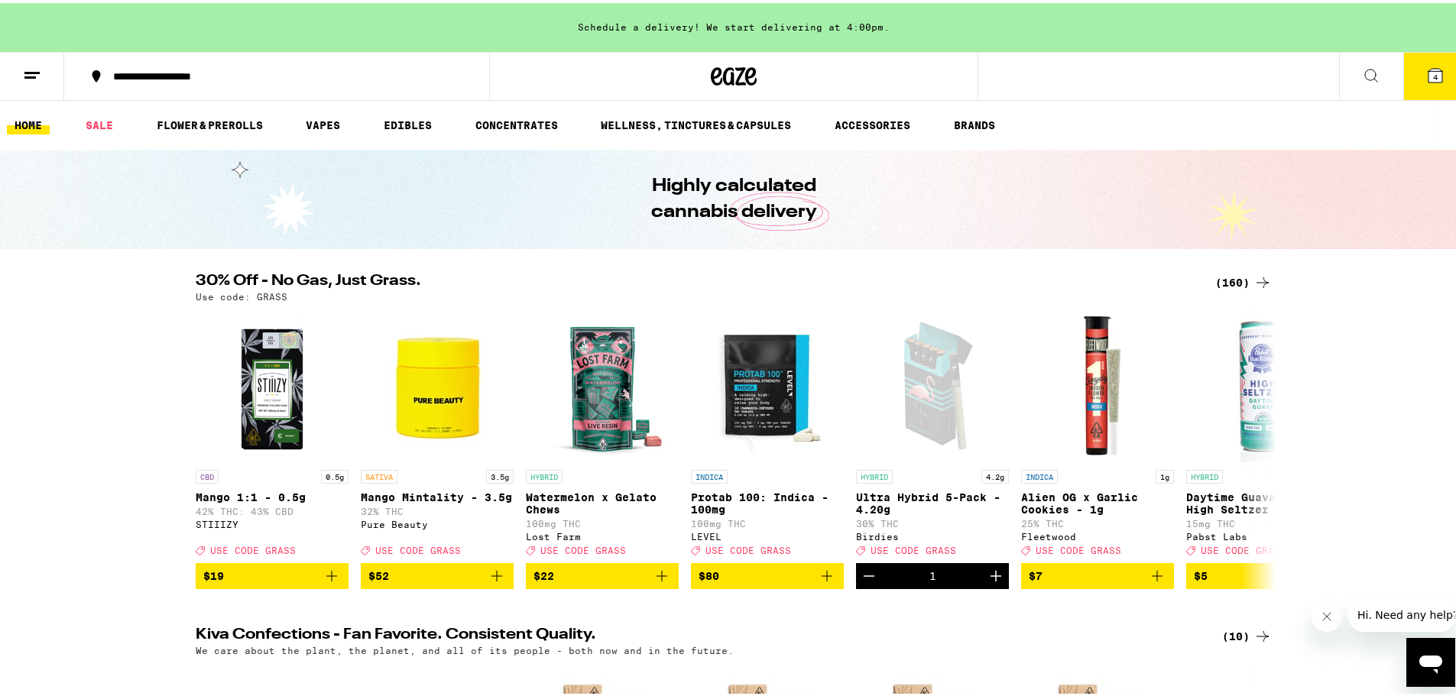
click at [1196, 76] on button "4" at bounding box center [1435, 73] width 64 height 47
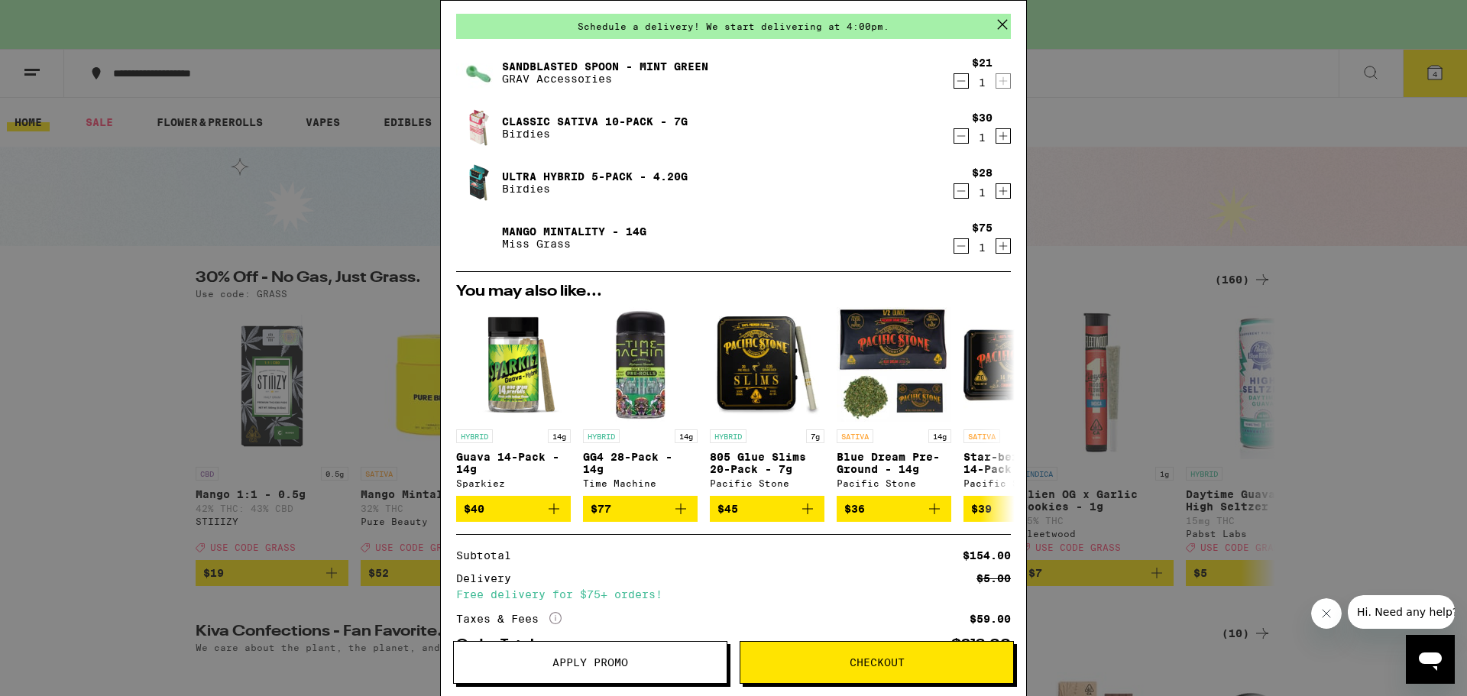
scroll to position [76, 0]
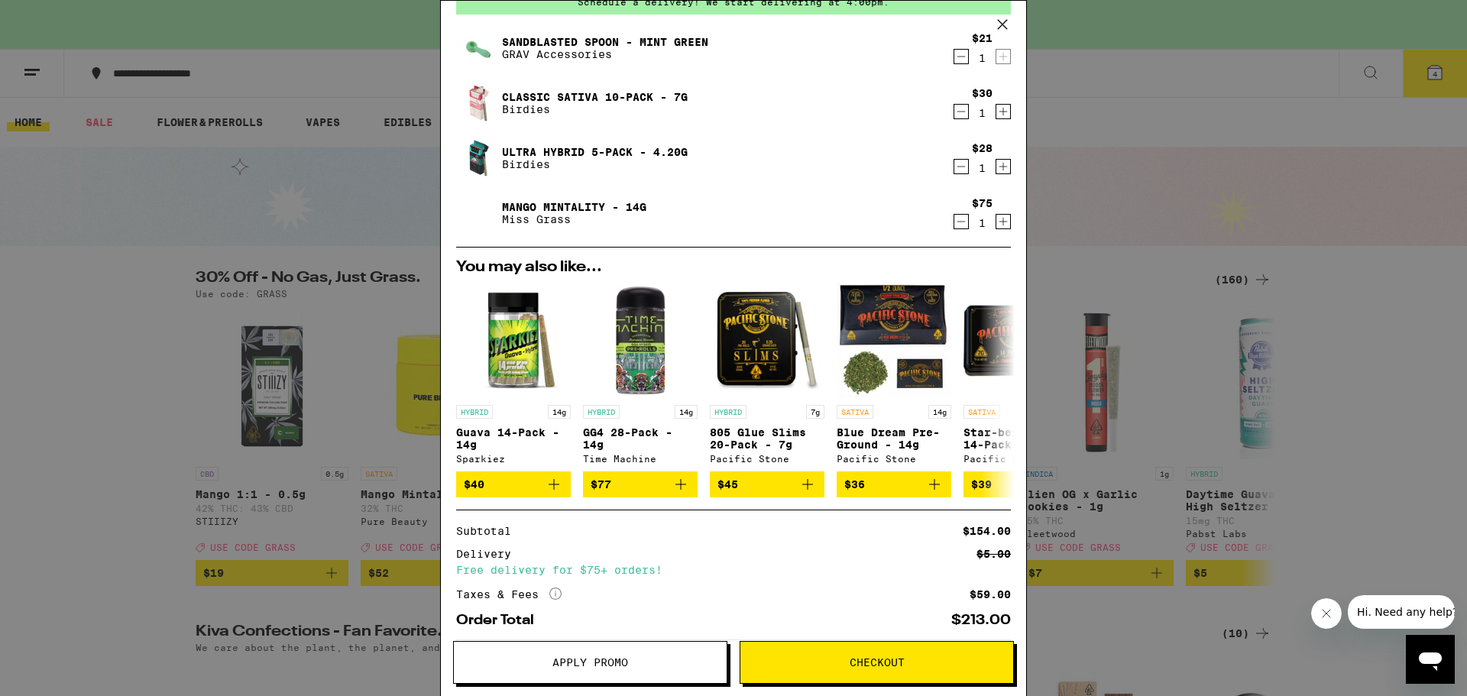
click at [633, 651] on span "Apply Promo" at bounding box center [590, 662] width 273 height 11
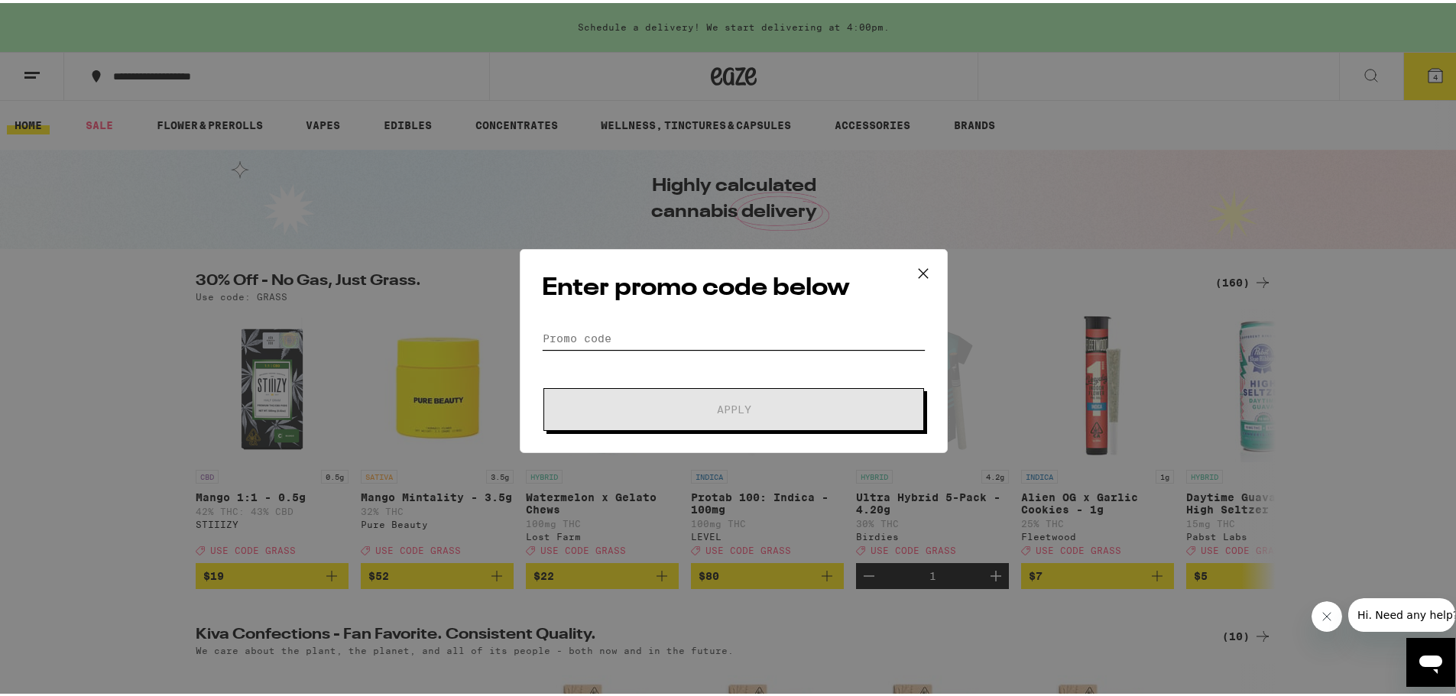
click at [652, 327] on input "Promo Code" at bounding box center [734, 335] width 384 height 23
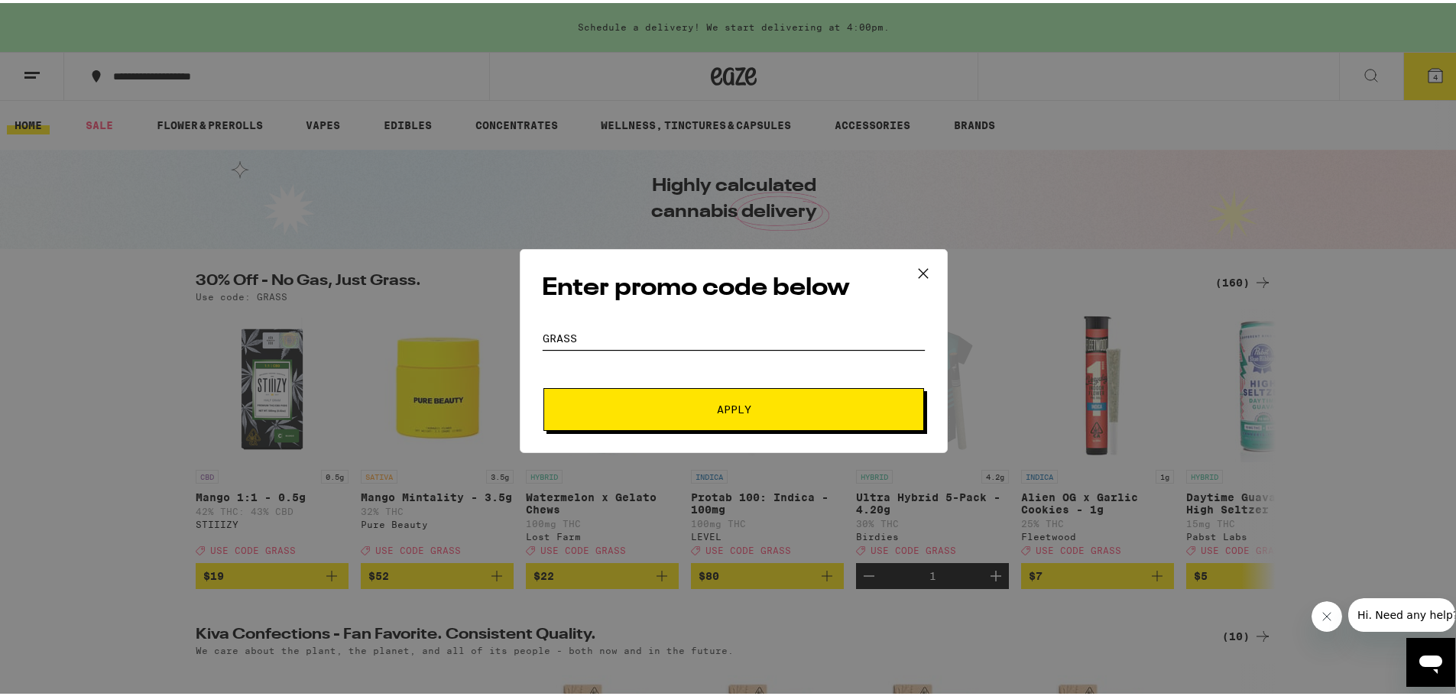
type input "grass"
click at [753, 403] on span "Apply" at bounding box center [733, 406] width 275 height 11
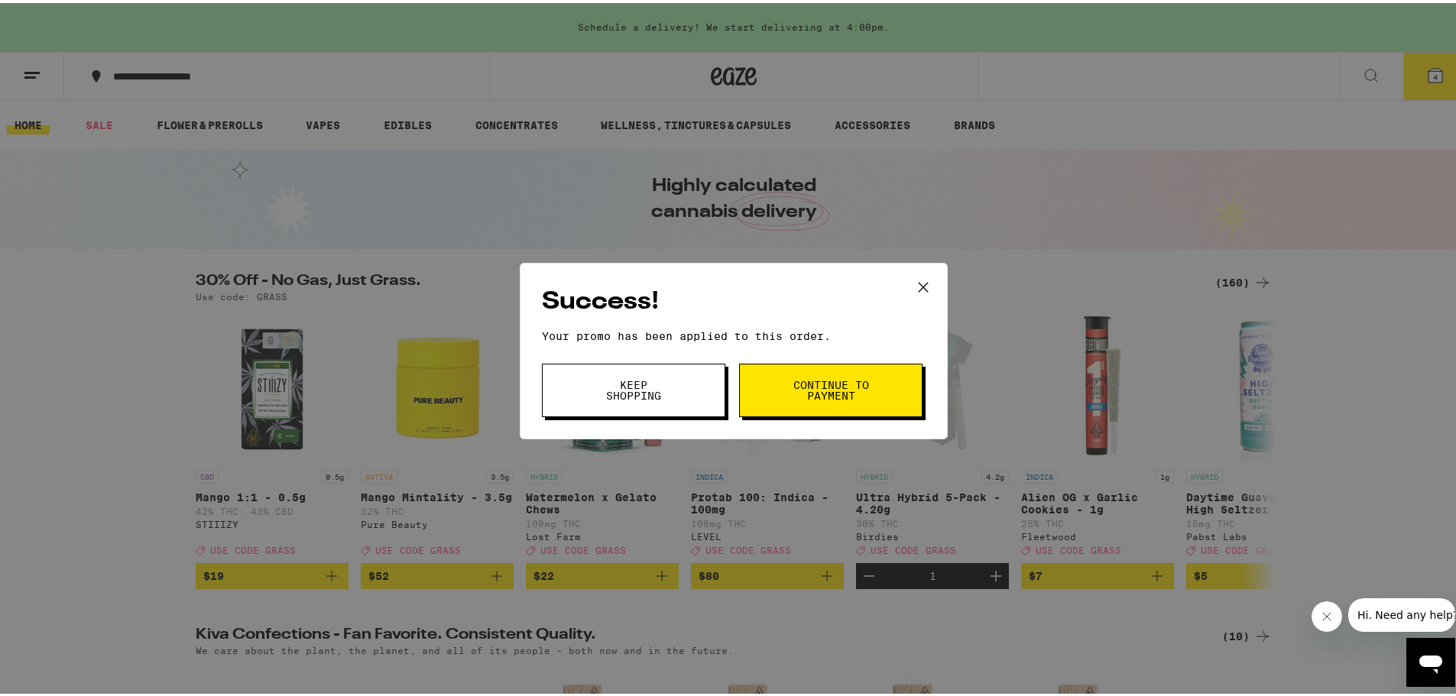
click at [760, 398] on button "Continue to payment" at bounding box center [830, 387] width 183 height 53
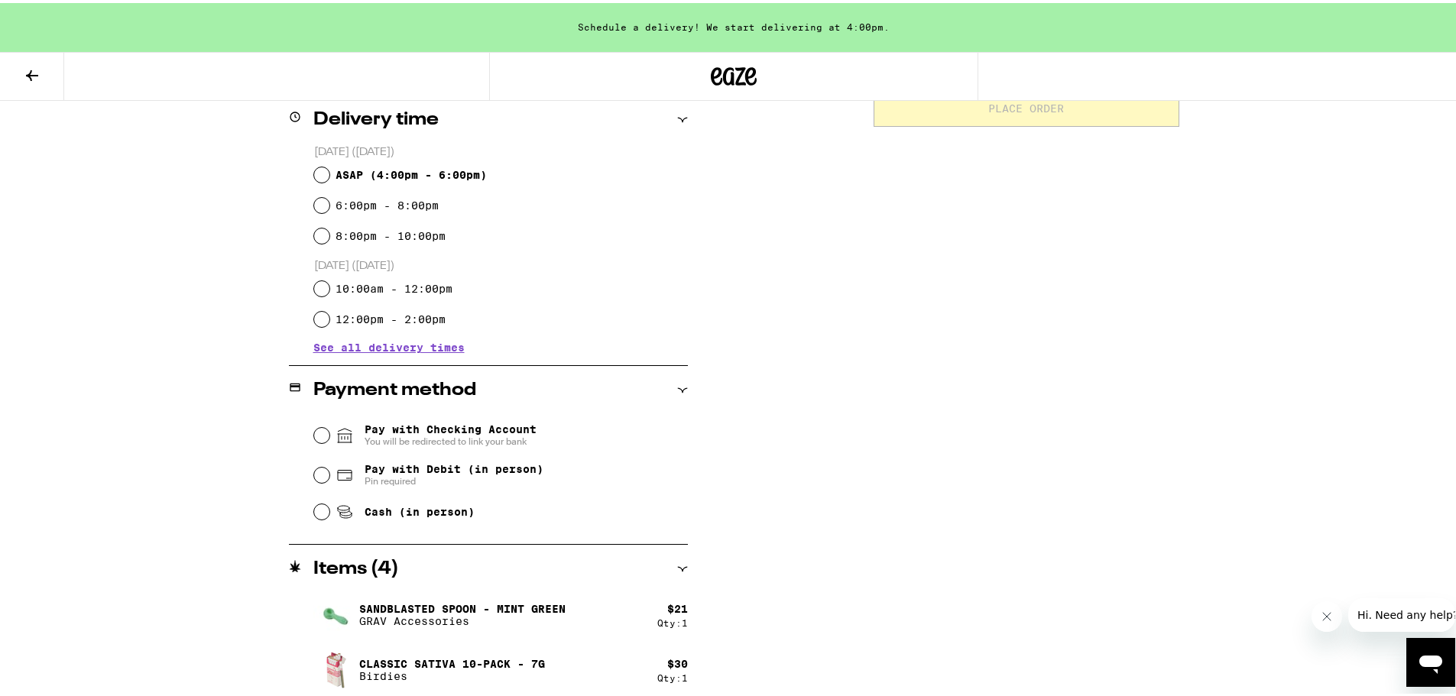
scroll to position [497, 0]
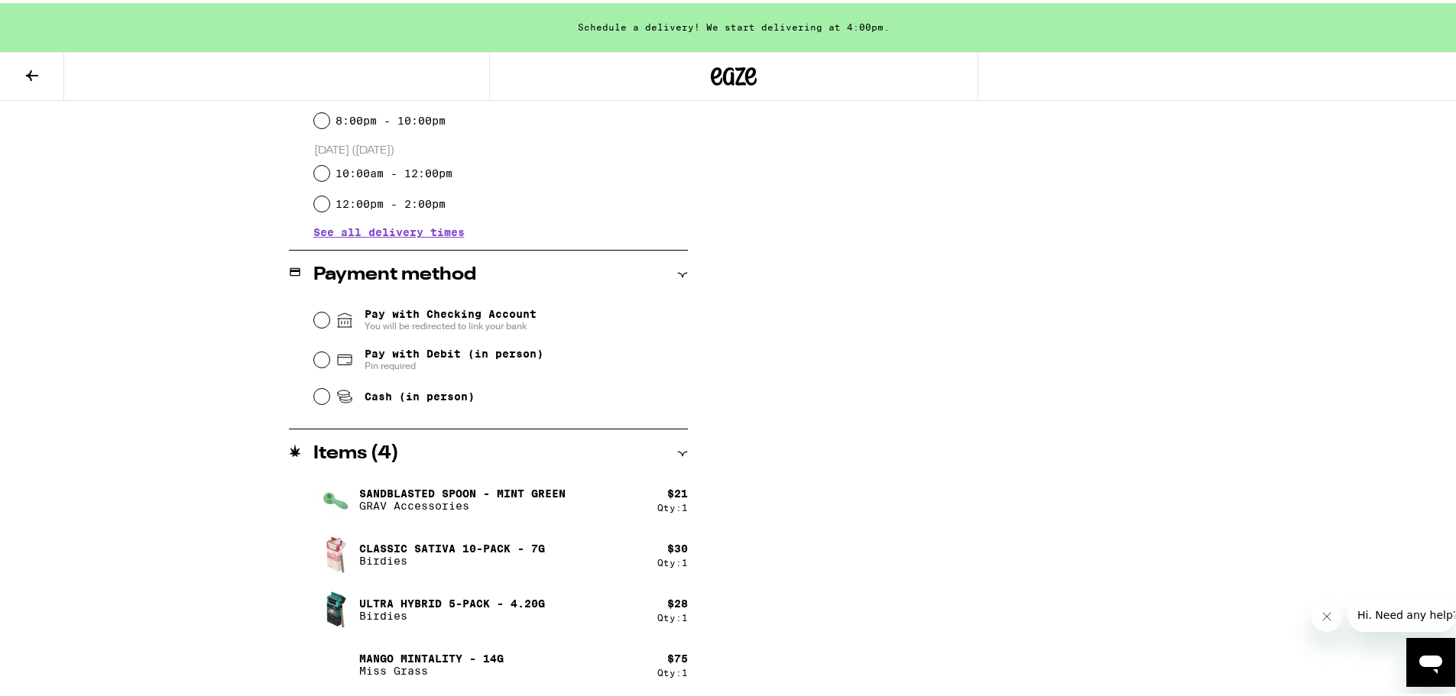
click at [34, 71] on icon at bounding box center [32, 72] width 12 height 11
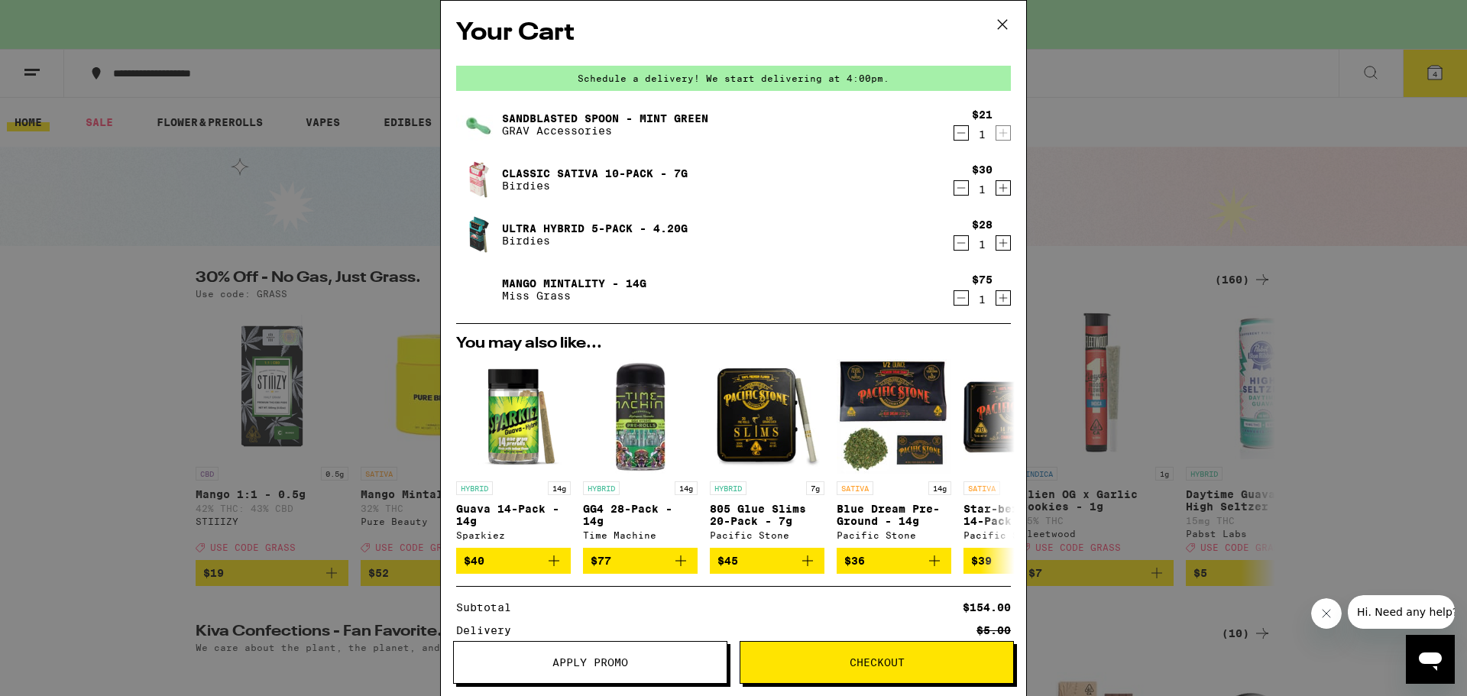
click at [1006, 21] on icon at bounding box center [1002, 24] width 9 height 9
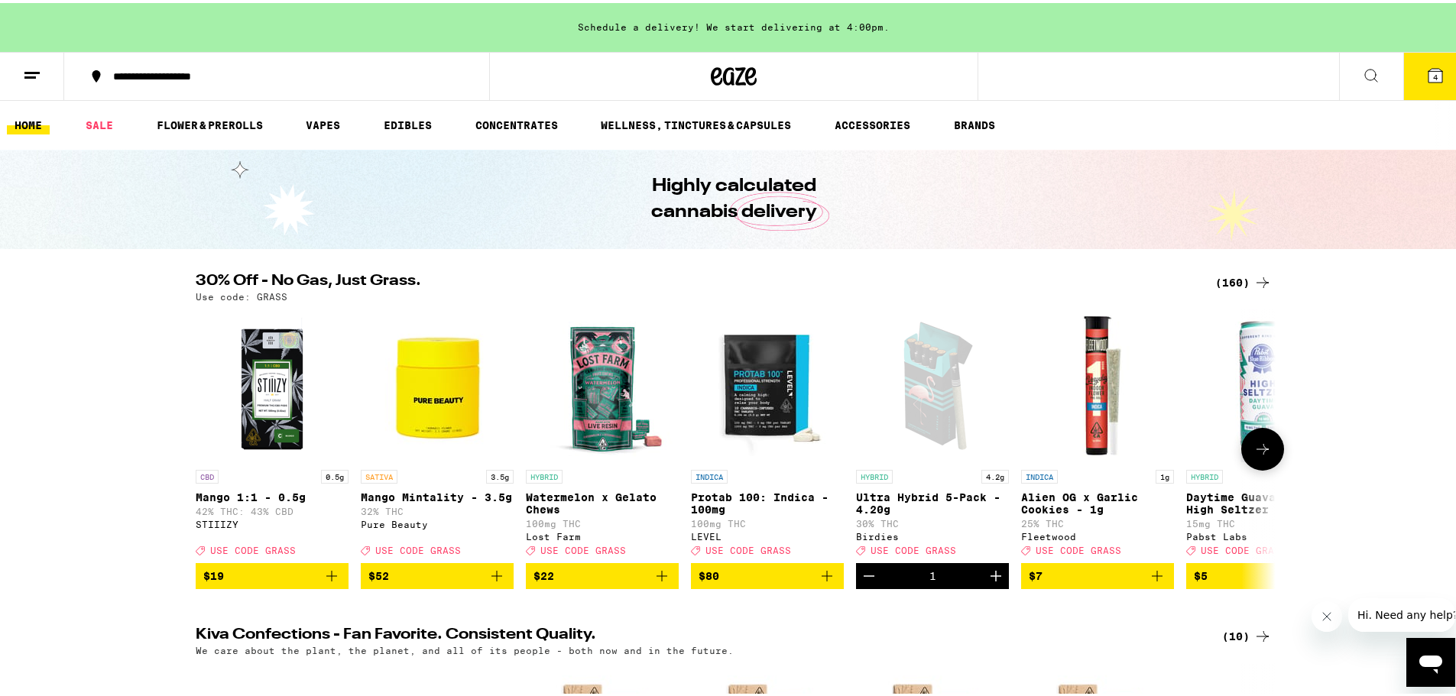
click at [1196, 463] on button at bounding box center [1262, 446] width 43 height 43
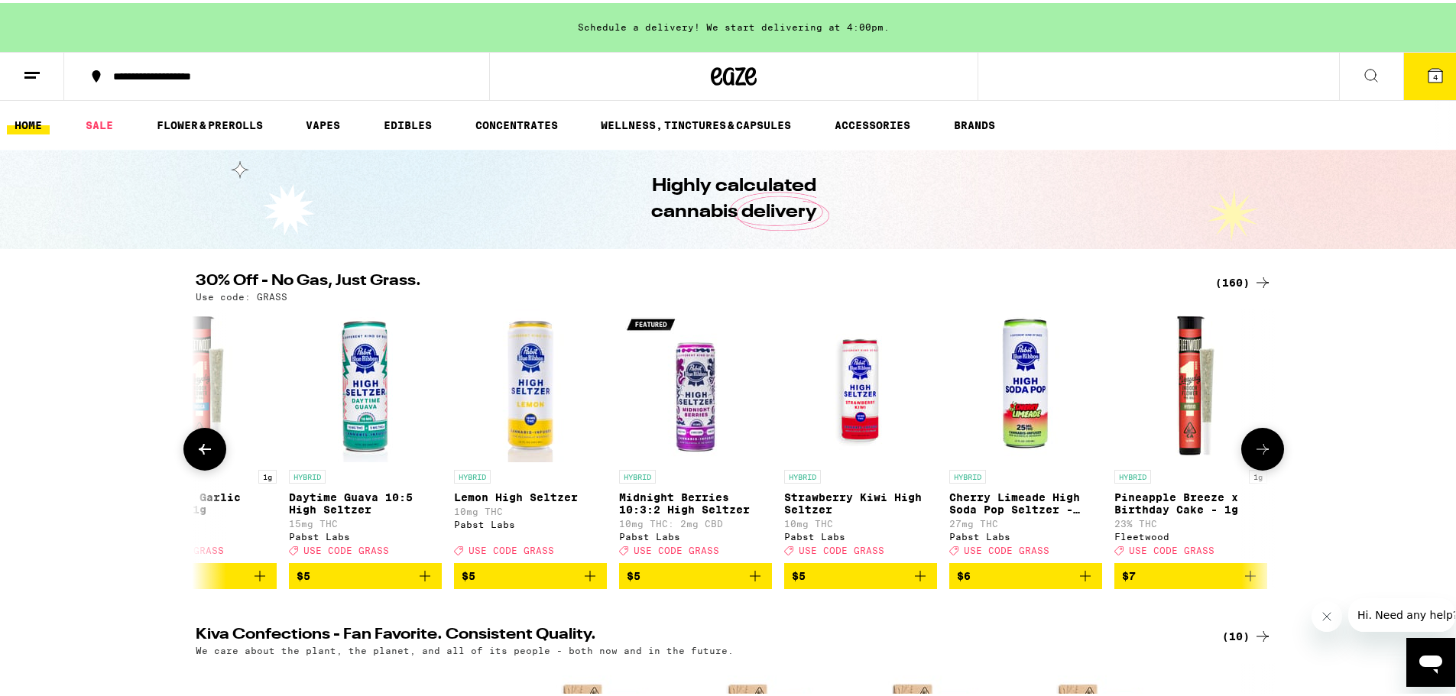
scroll to position [0, 909]
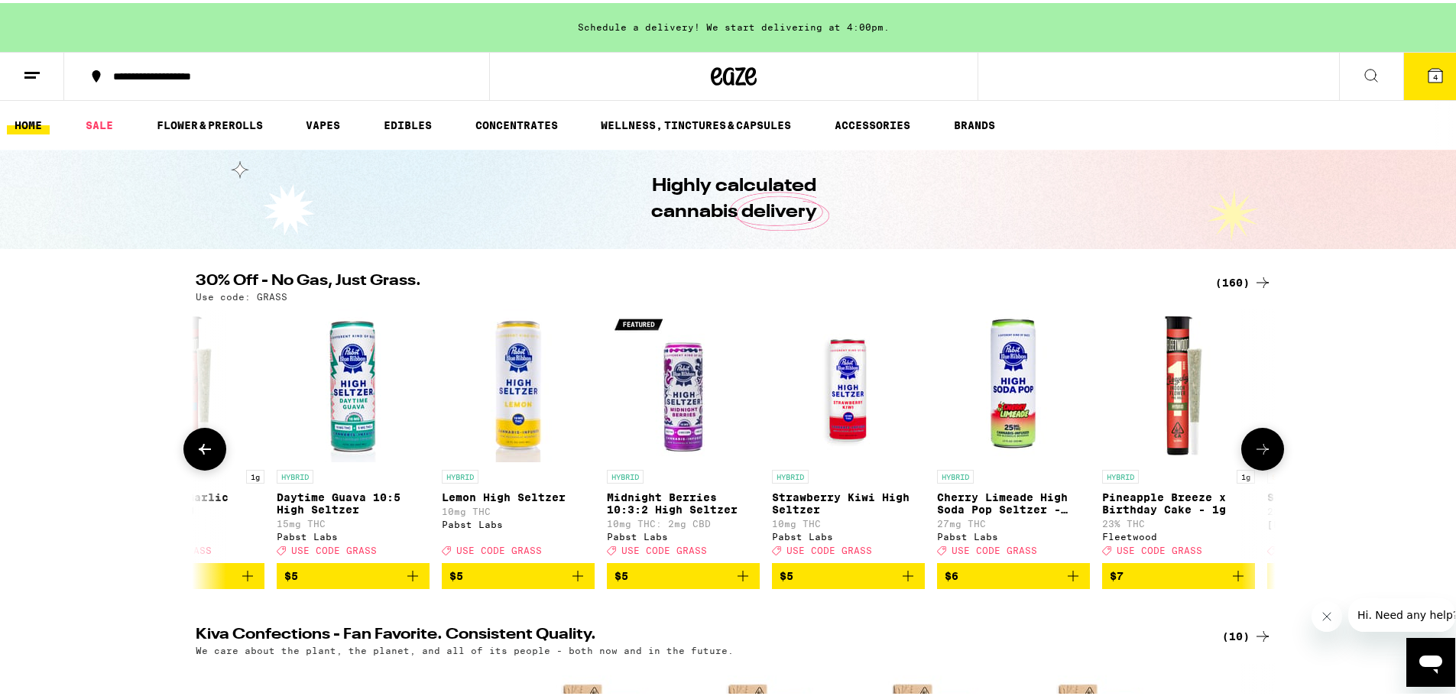
click at [1196, 463] on button at bounding box center [1262, 446] width 43 height 43
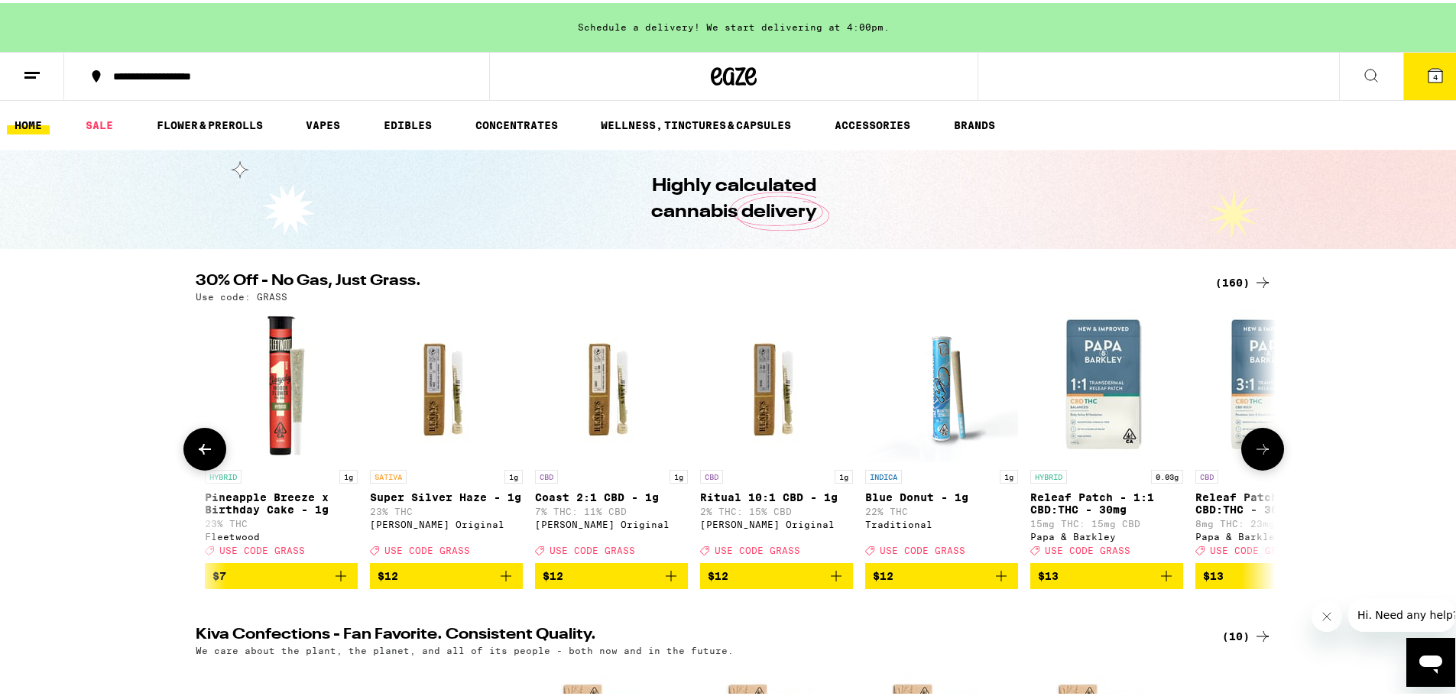
scroll to position [0, 1819]
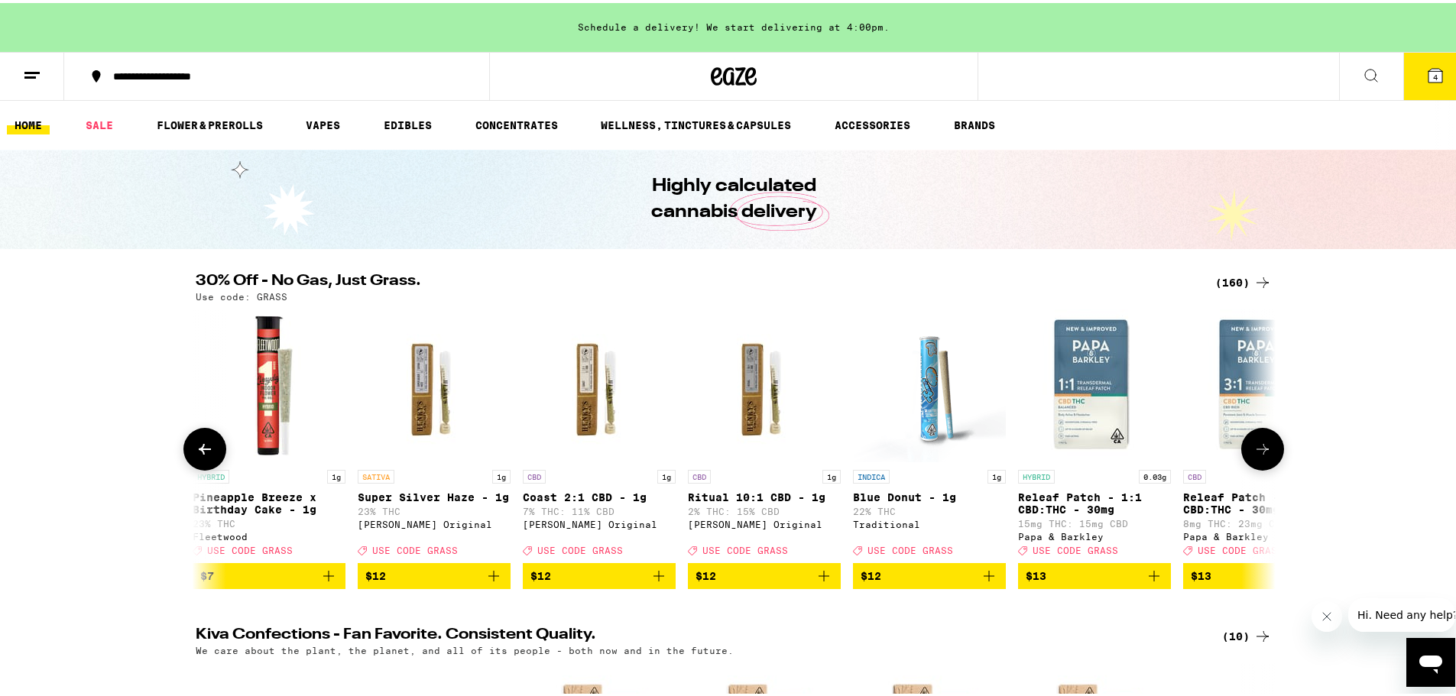
click at [1196, 455] on icon at bounding box center [1262, 446] width 18 height 18
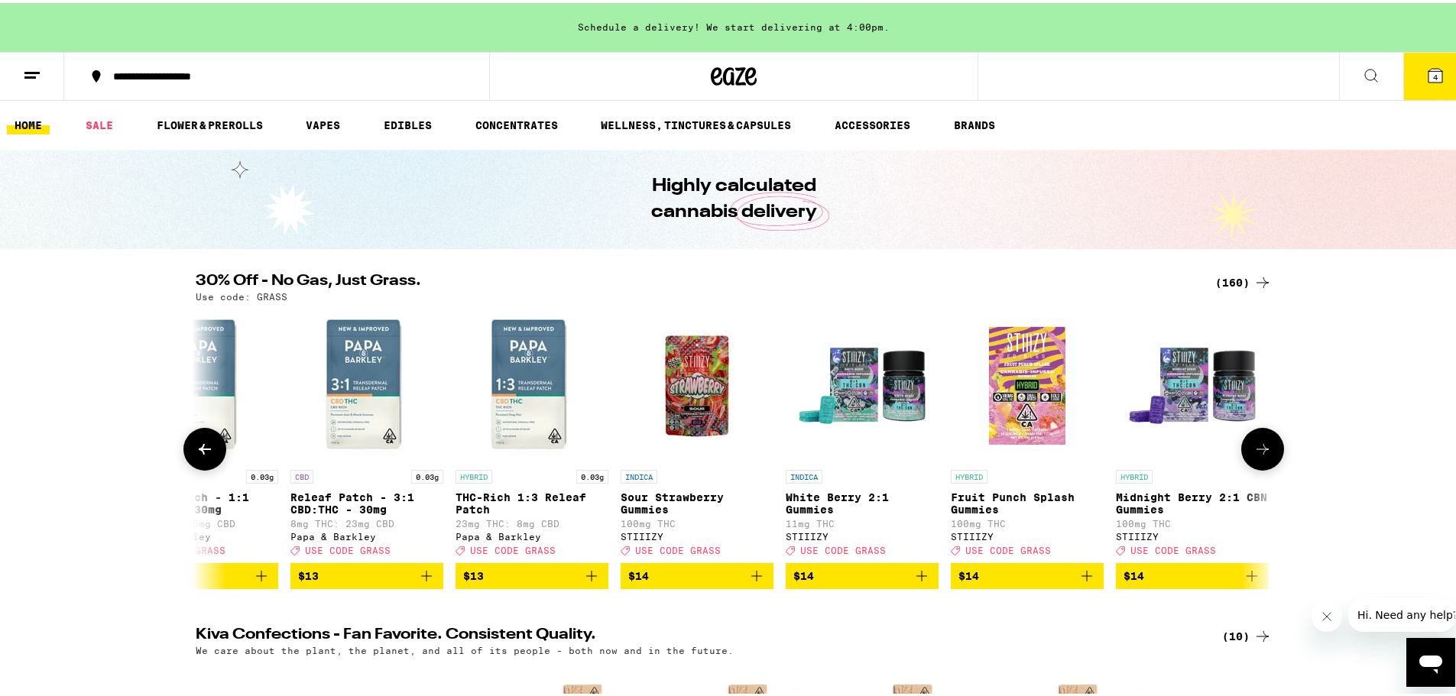
scroll to position [0, 2728]
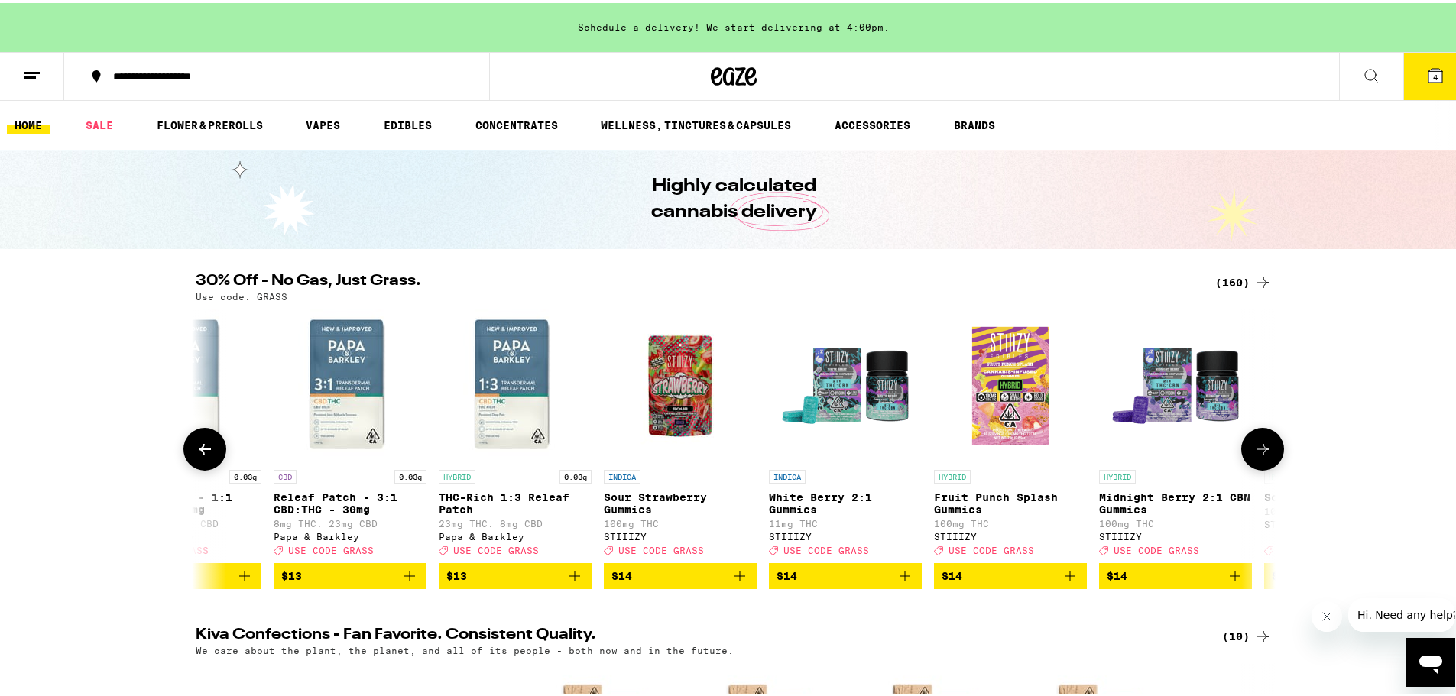
click at [1196, 455] on icon at bounding box center [1262, 446] width 18 height 18
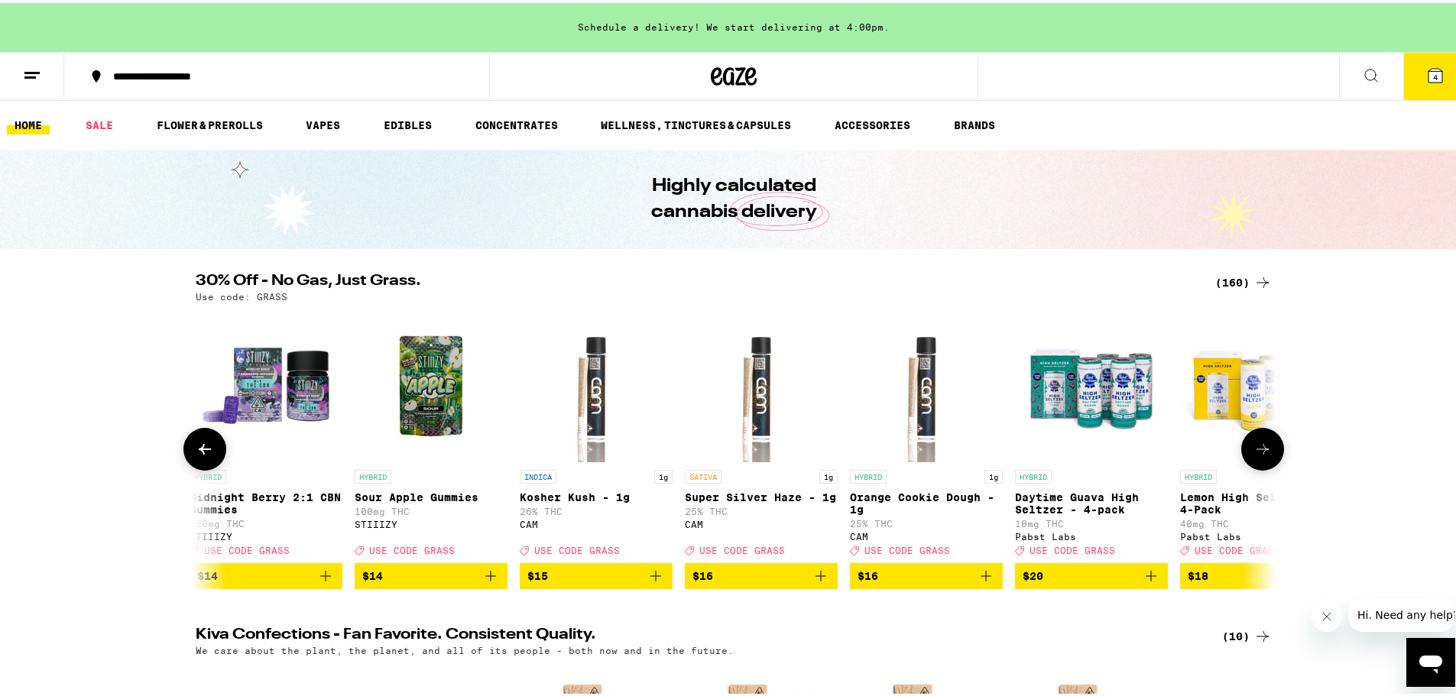
click at [1196, 455] on icon at bounding box center [1262, 446] width 18 height 18
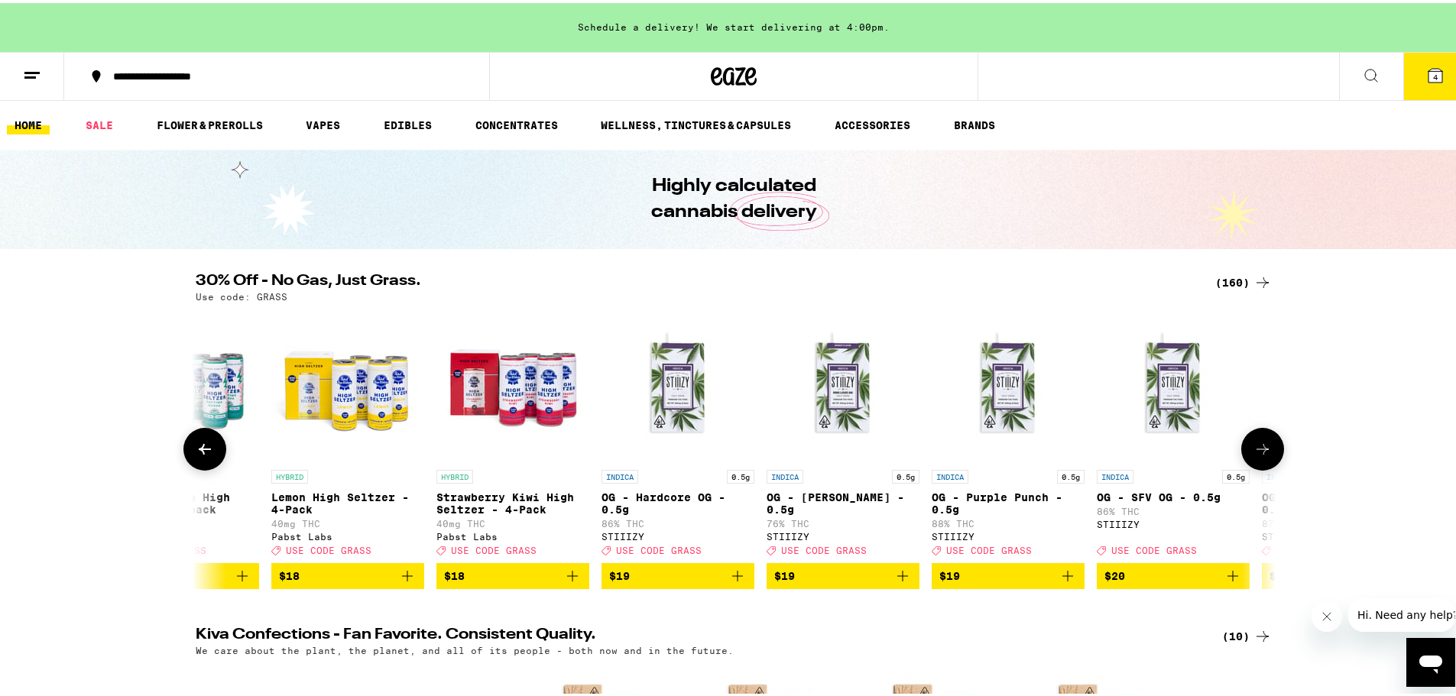
scroll to position [0, 4546]
click at [1196, 455] on icon at bounding box center [1262, 446] width 18 height 18
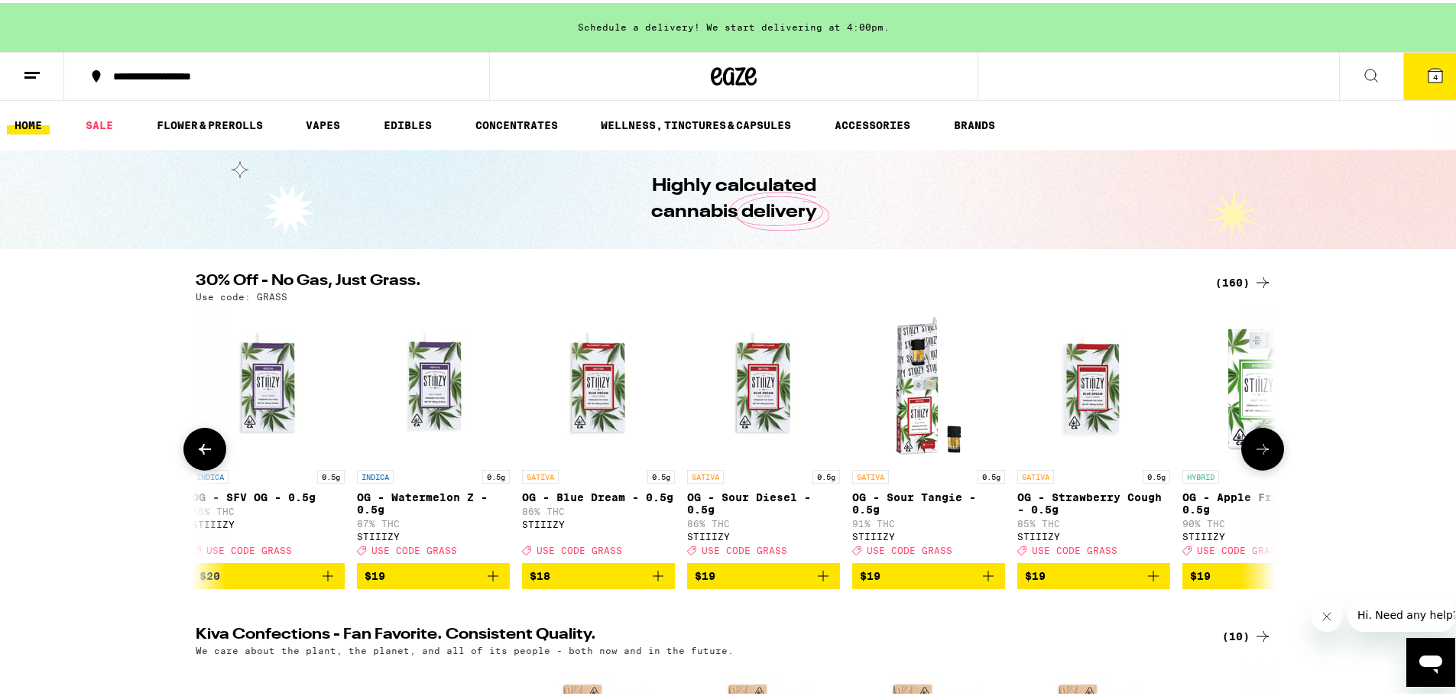
scroll to position [0, 5456]
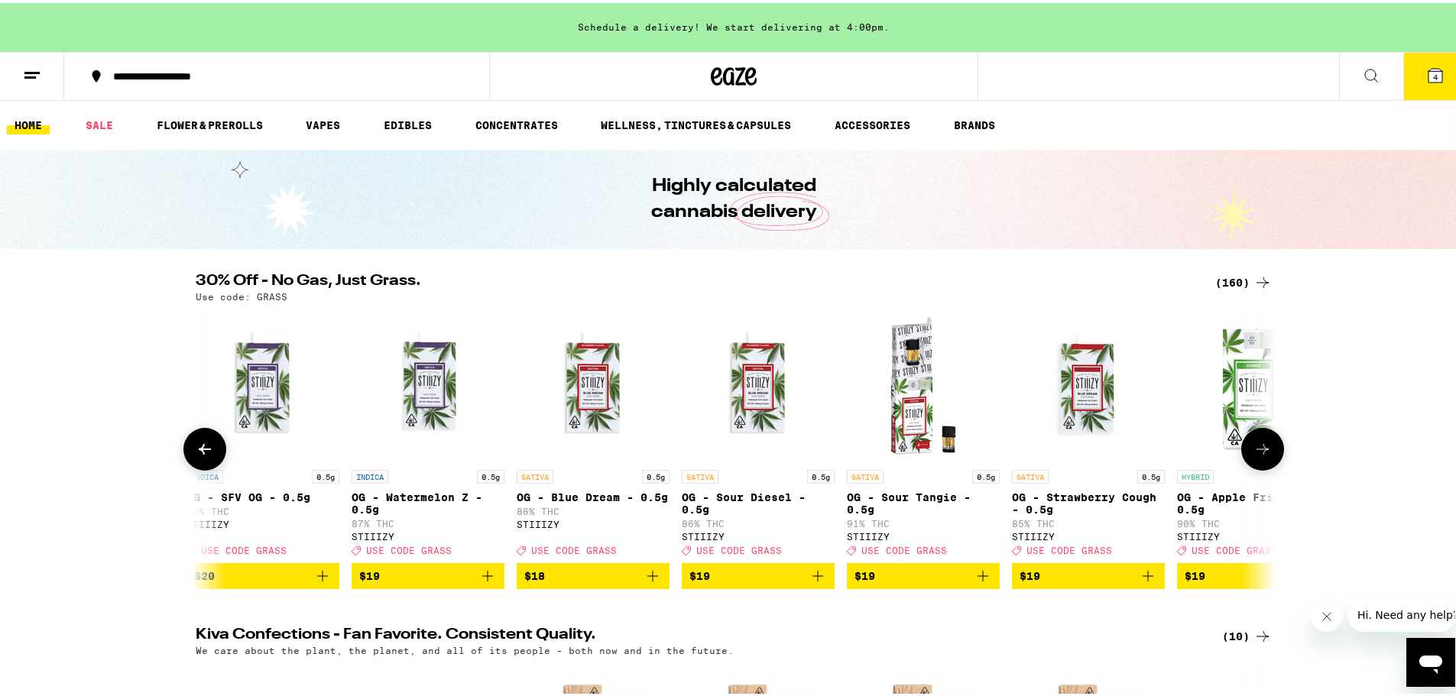
click at [1196, 455] on icon at bounding box center [1262, 446] width 18 height 18
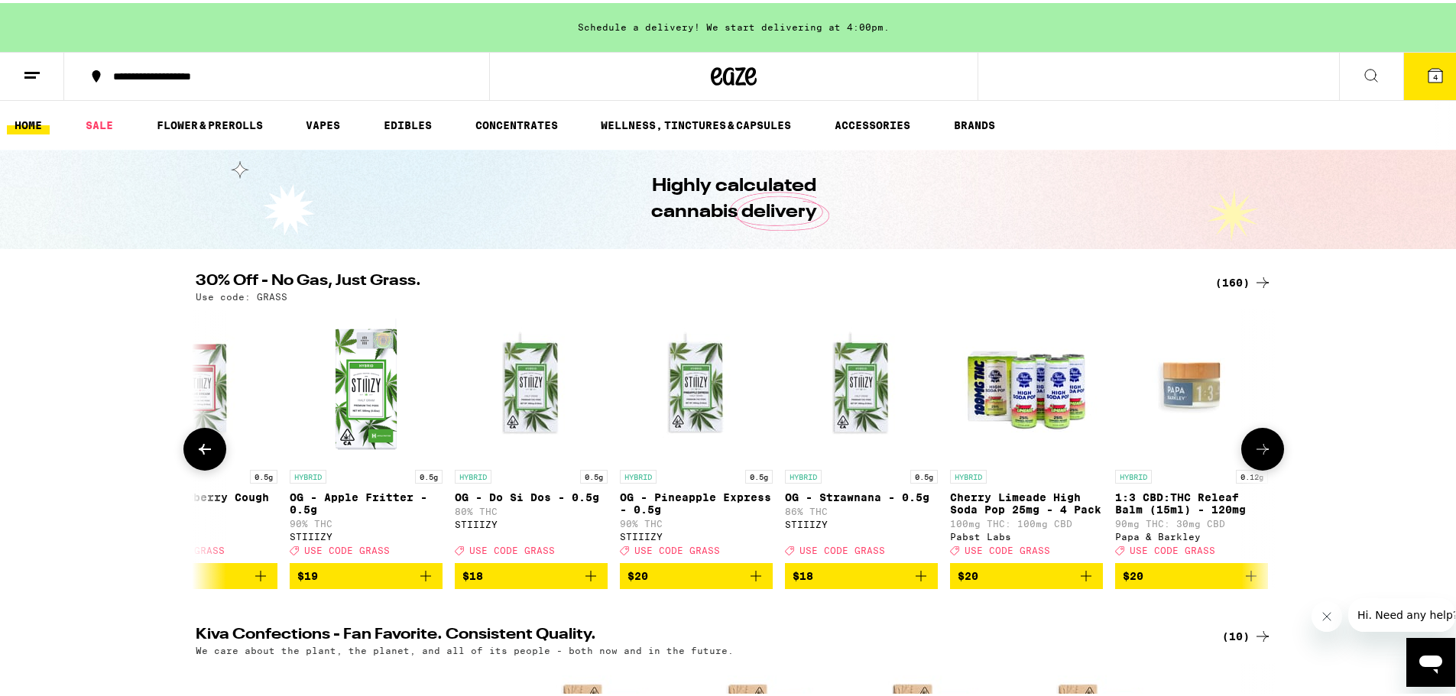
scroll to position [0, 6365]
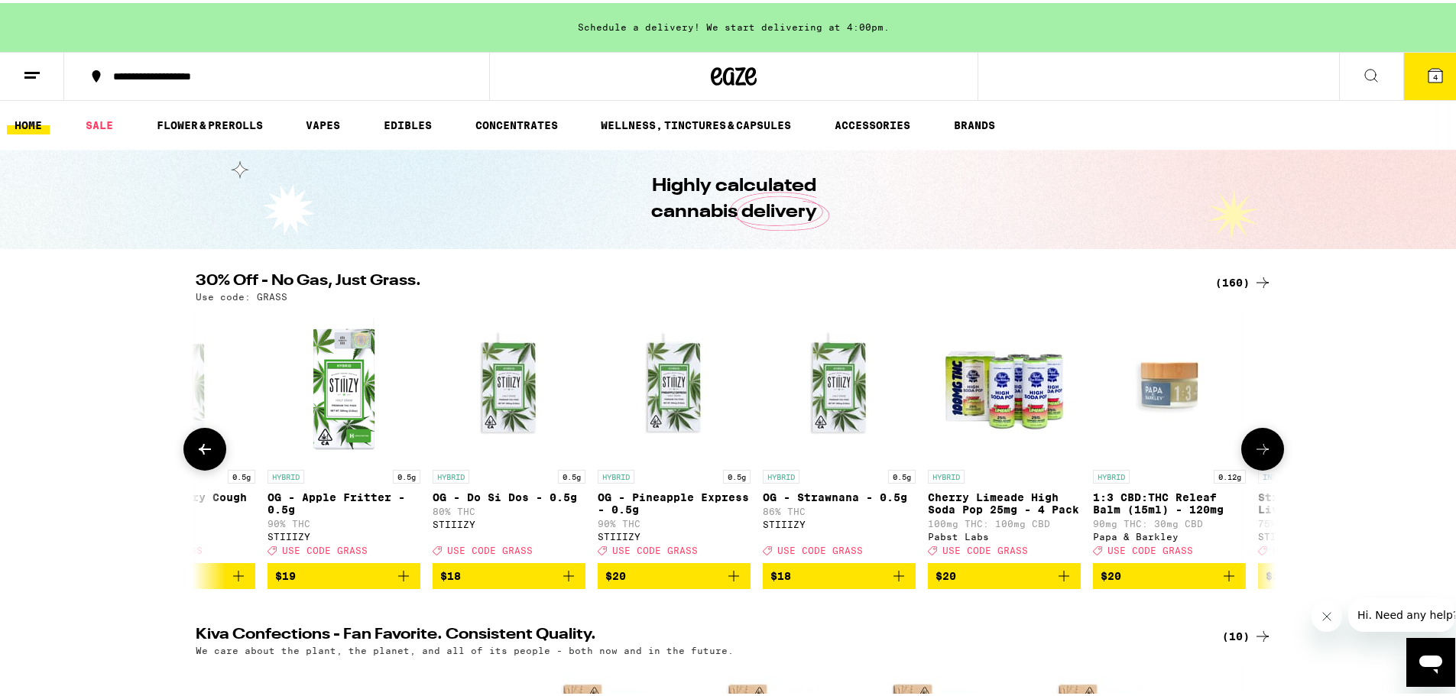
click at [1196, 452] on icon at bounding box center [1262, 446] width 12 height 11
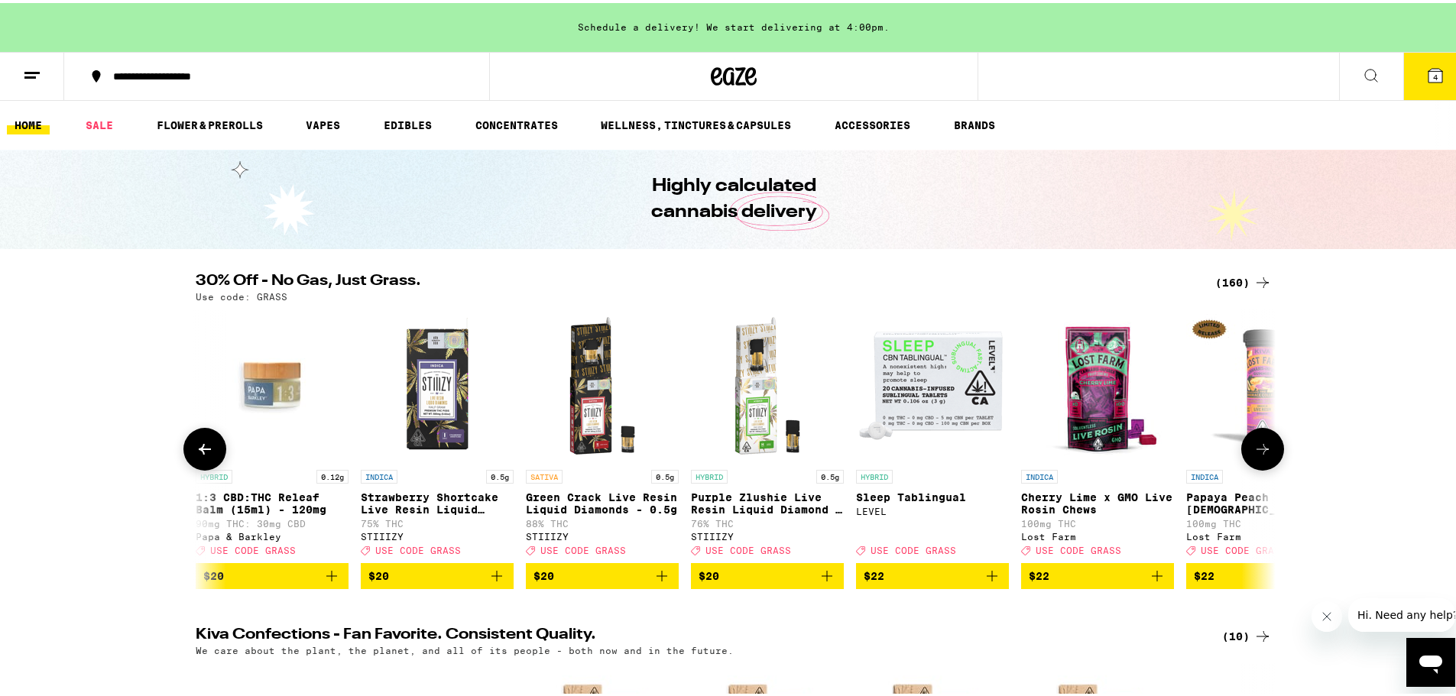
scroll to position [0, 7274]
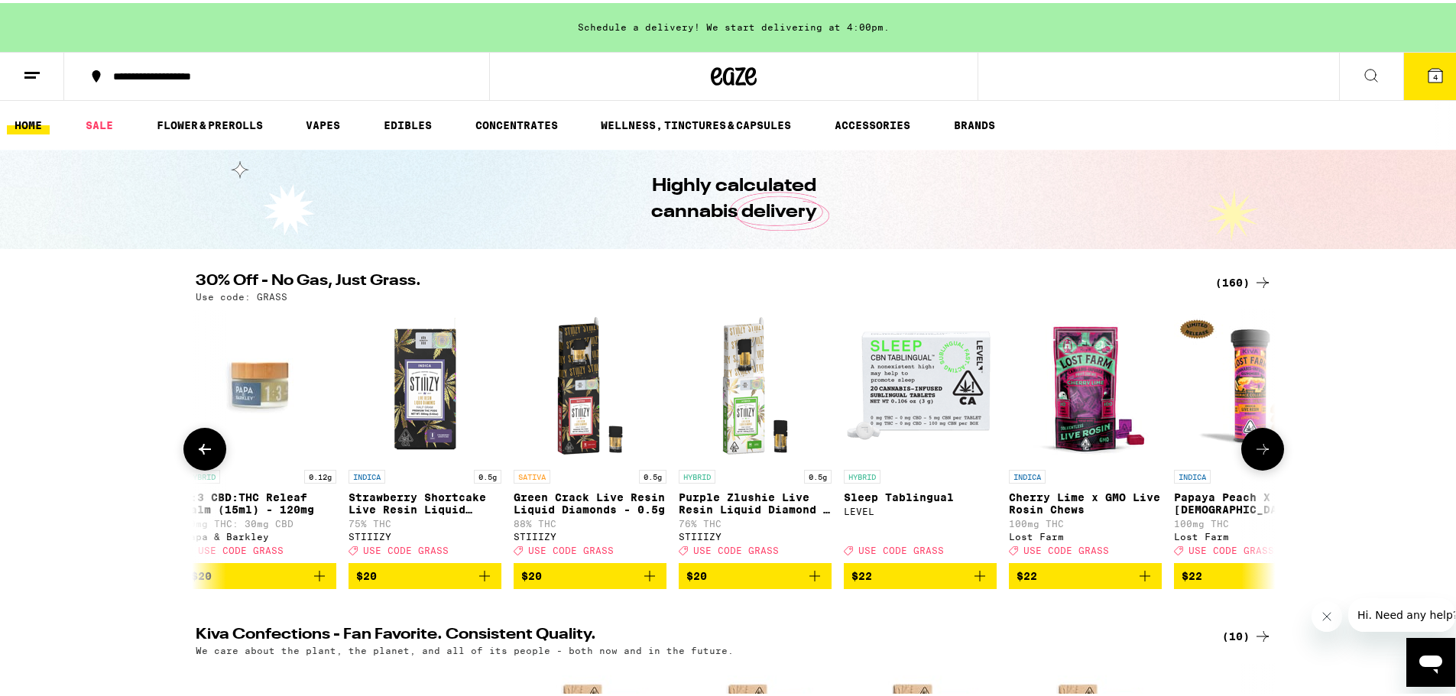
click at [1196, 452] on icon at bounding box center [1262, 446] width 12 height 11
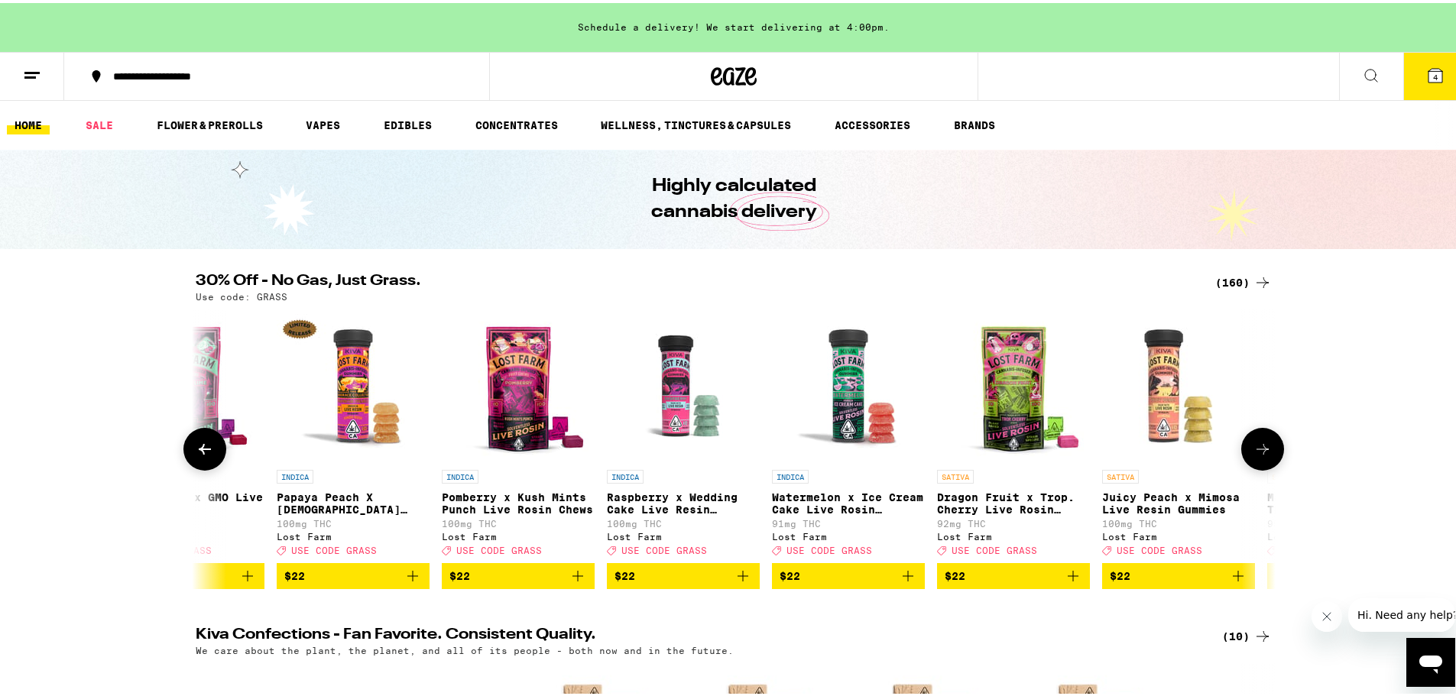
scroll to position [0, 8184]
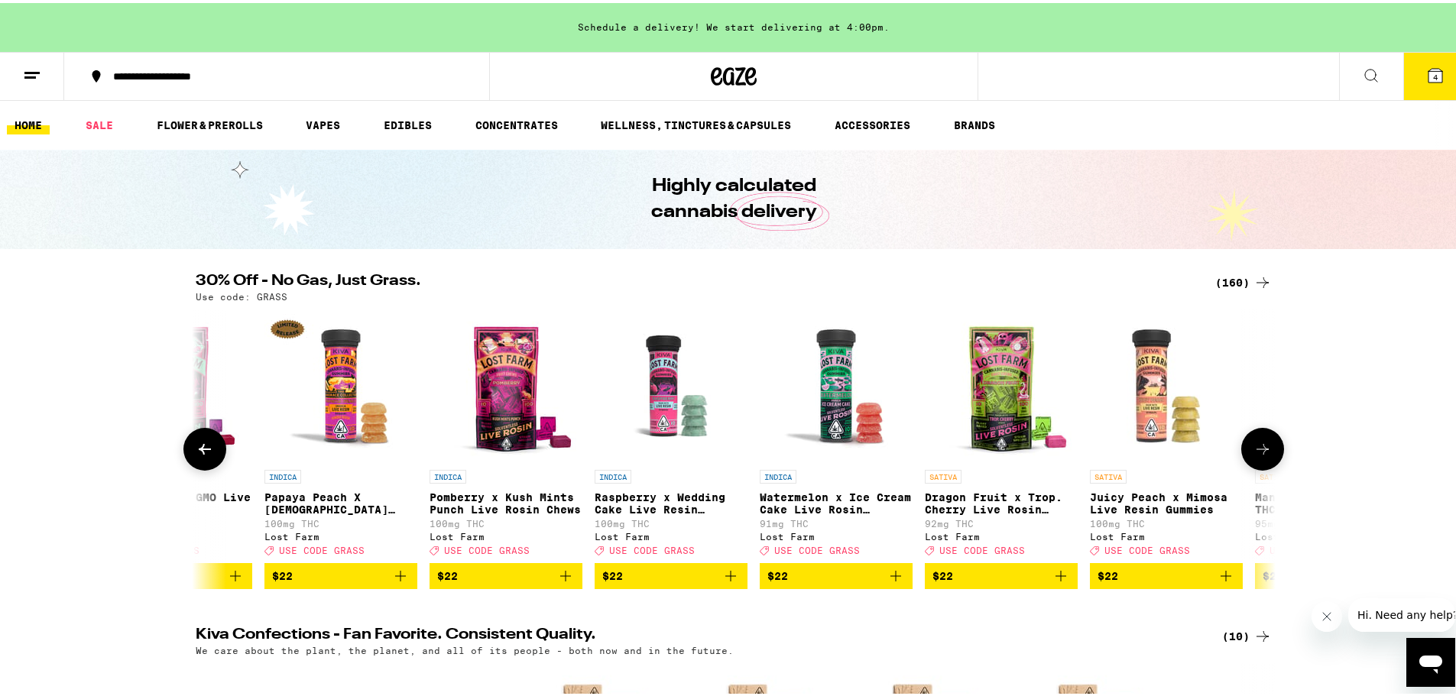
click at [1196, 452] on icon at bounding box center [1262, 446] width 12 height 11
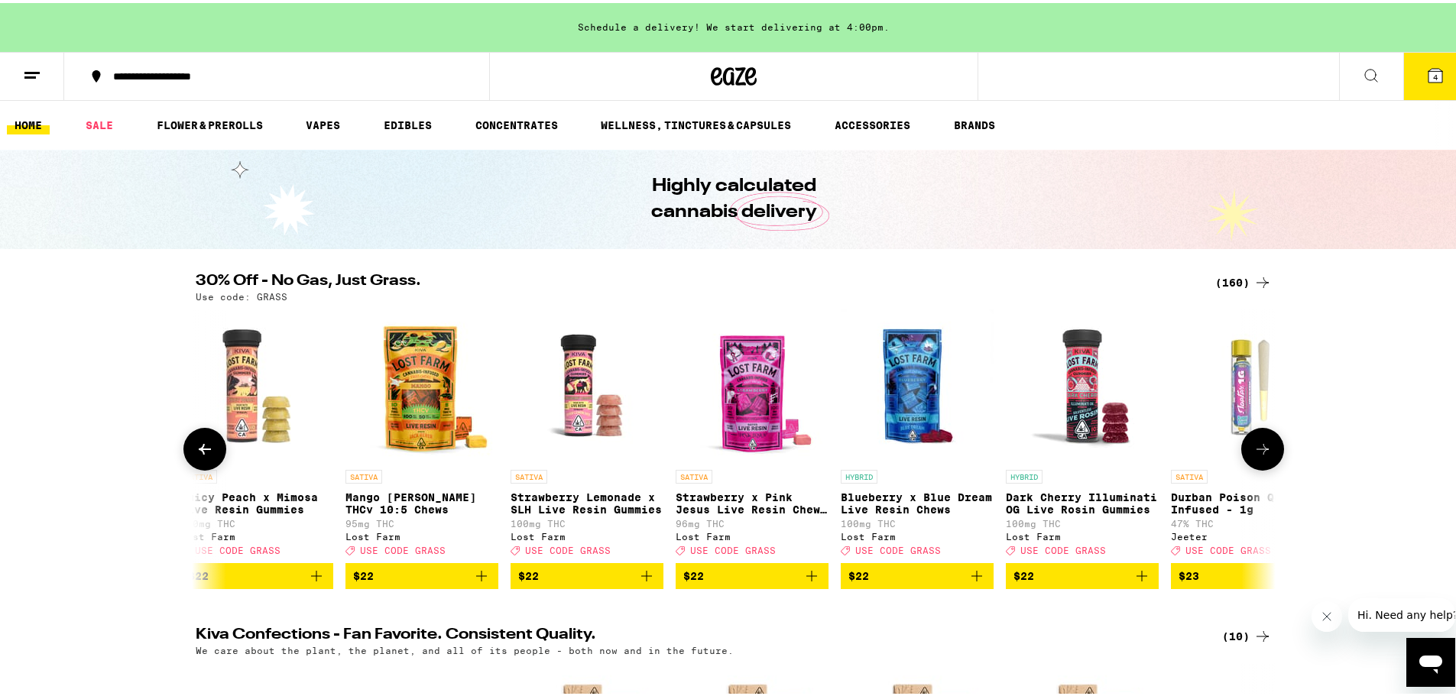
click at [1196, 452] on icon at bounding box center [1262, 446] width 12 height 11
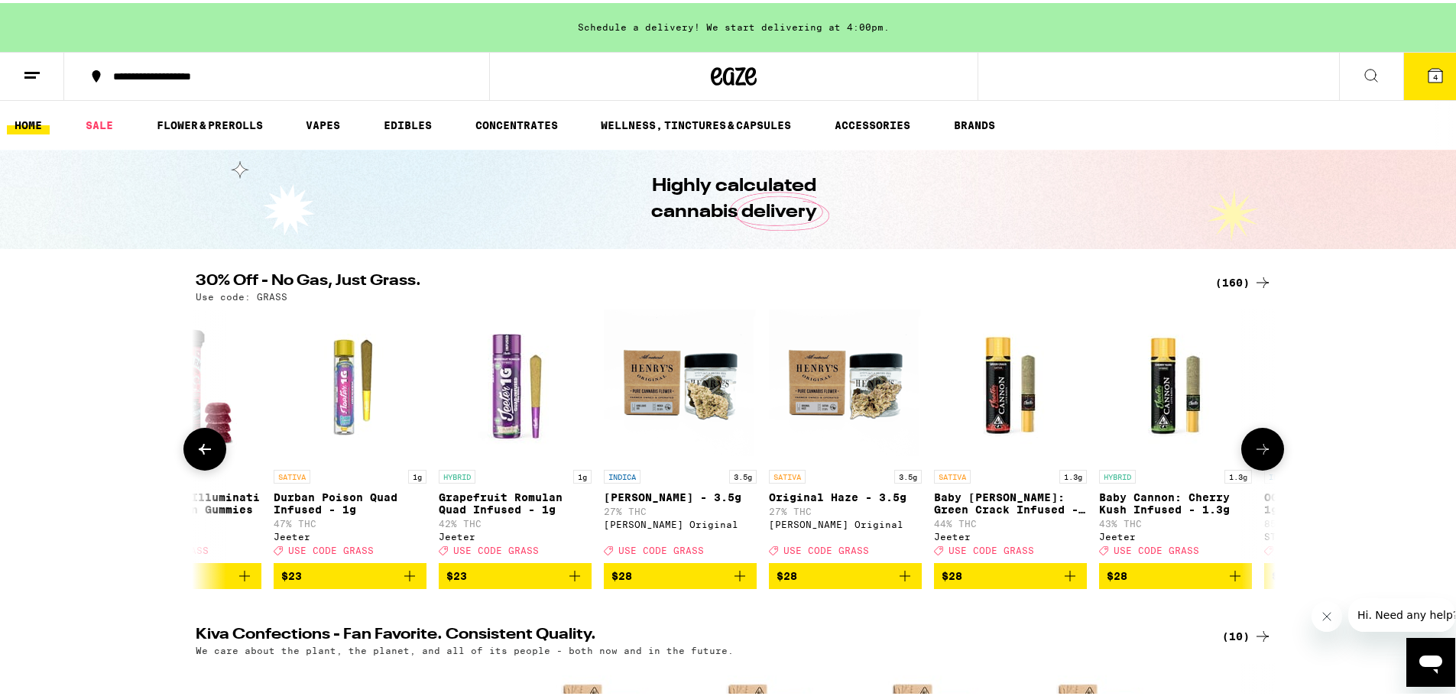
scroll to position [0, 10002]
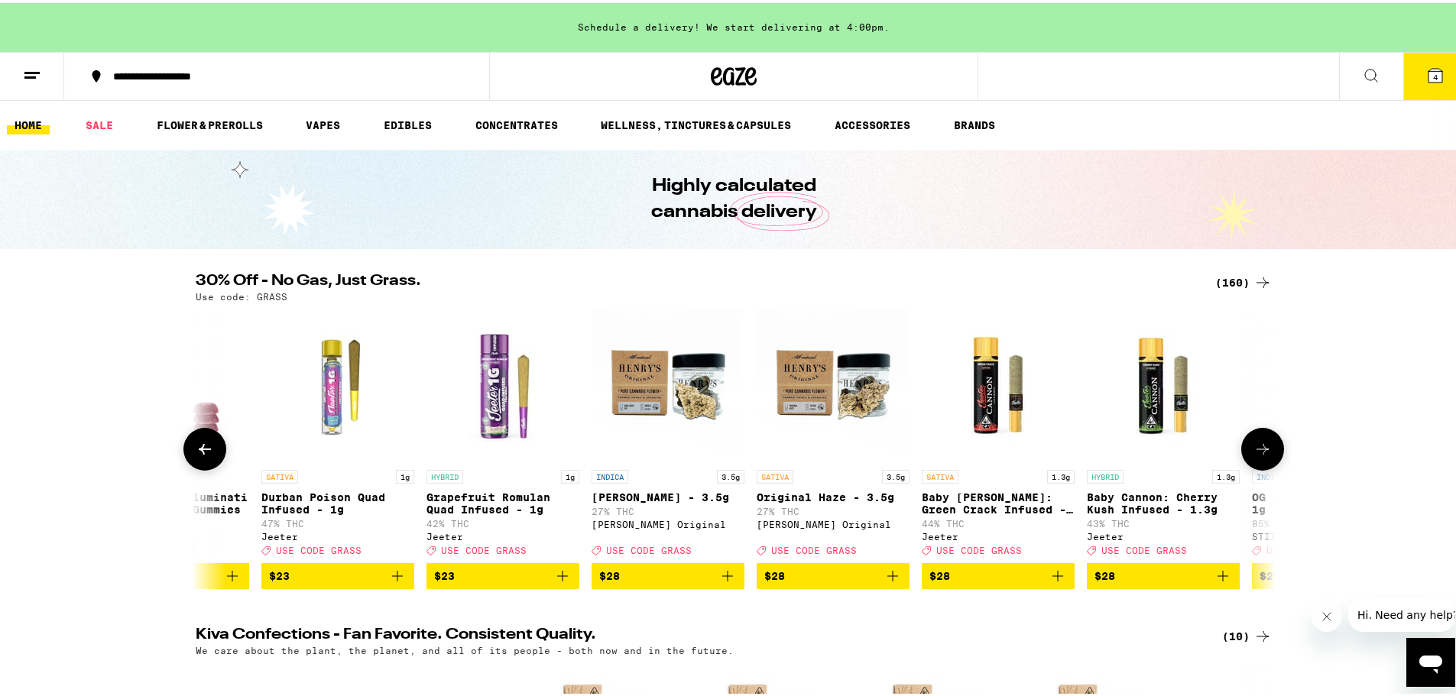
click at [1196, 452] on icon at bounding box center [1262, 446] width 12 height 11
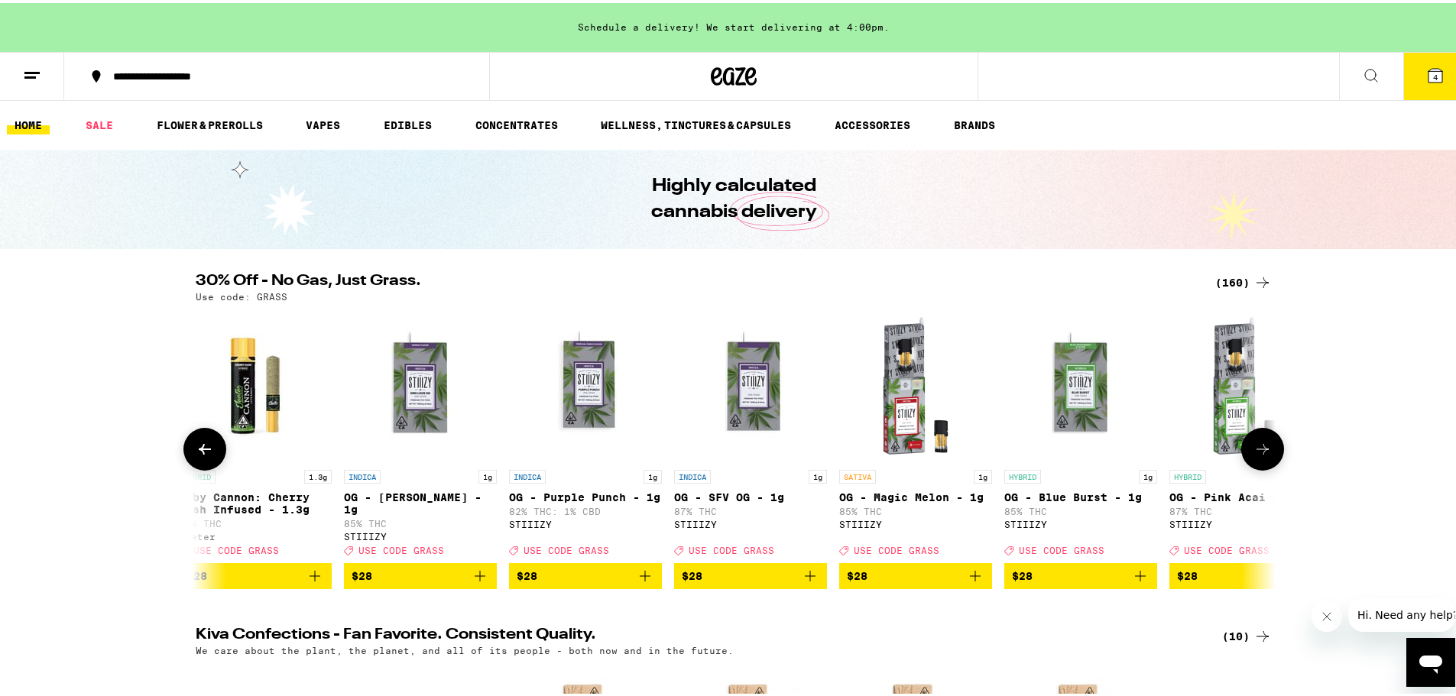
scroll to position [0, 10911]
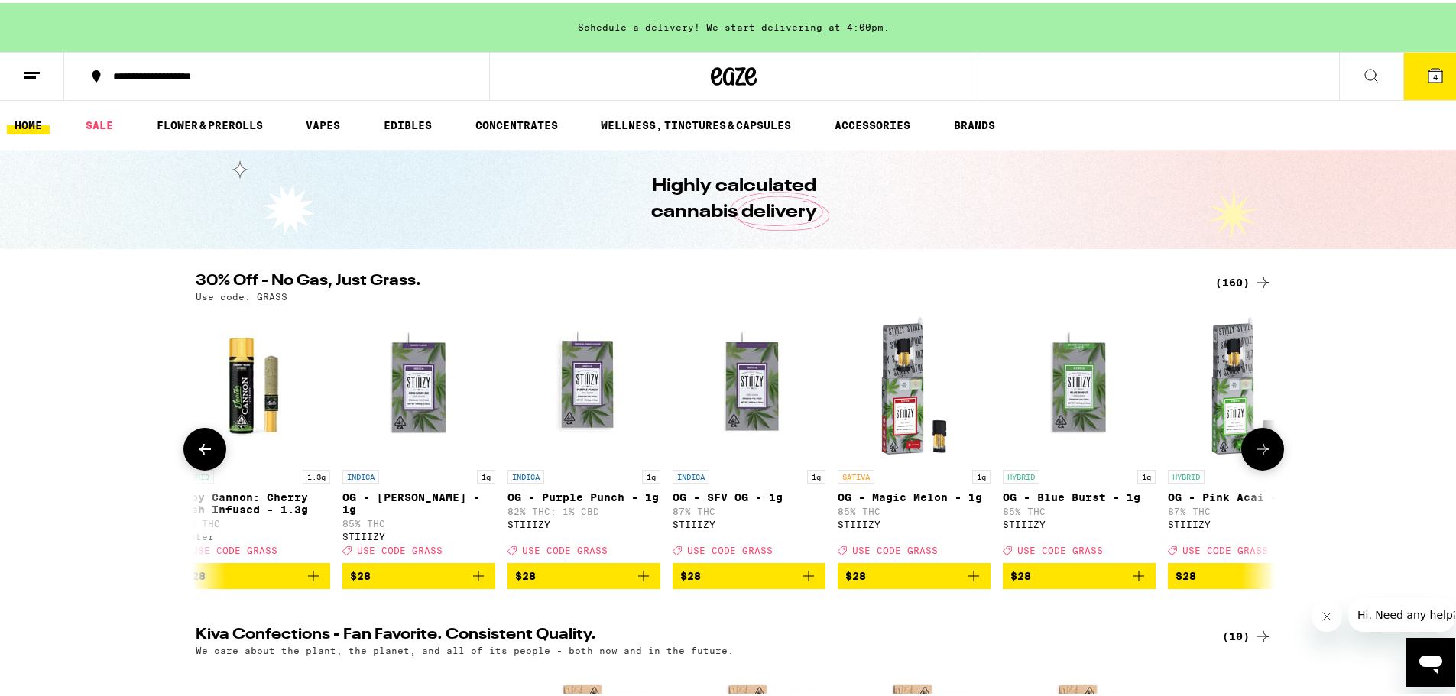
click at [1196, 452] on icon at bounding box center [1262, 446] width 12 height 11
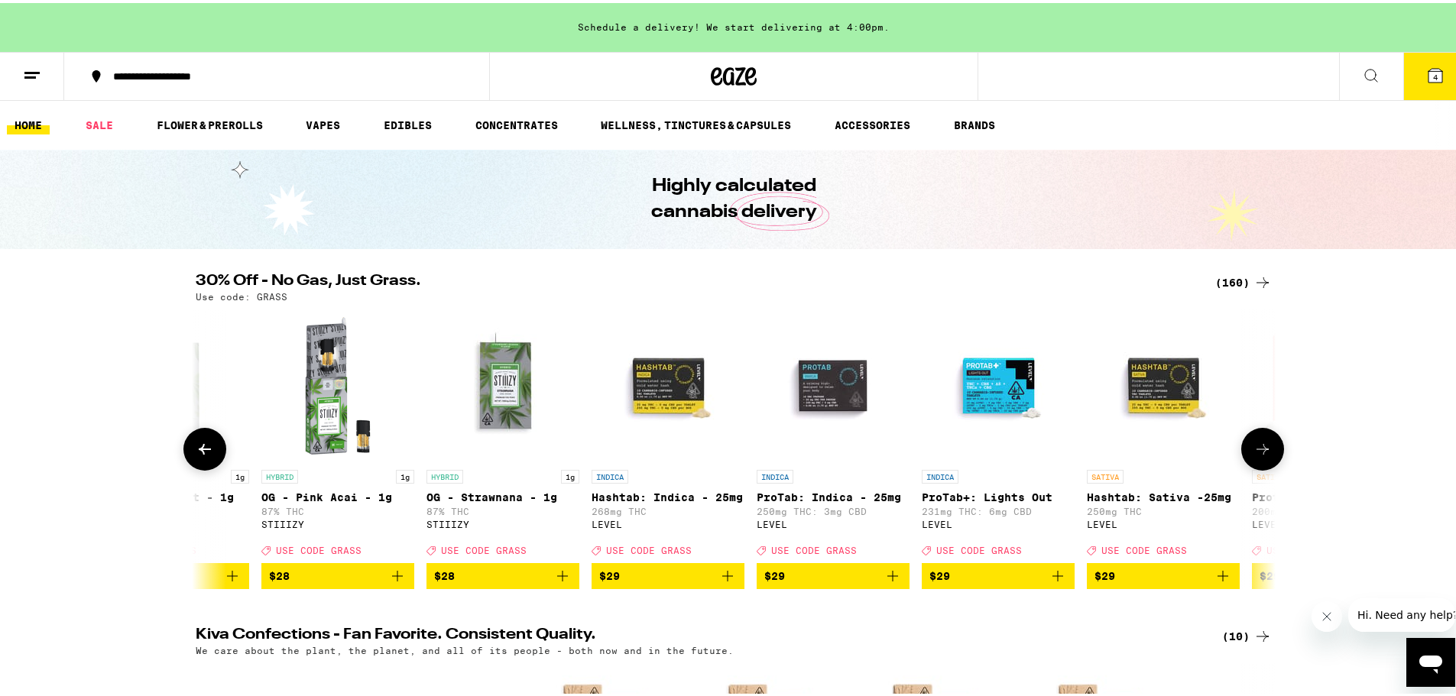
scroll to position [0, 11821]
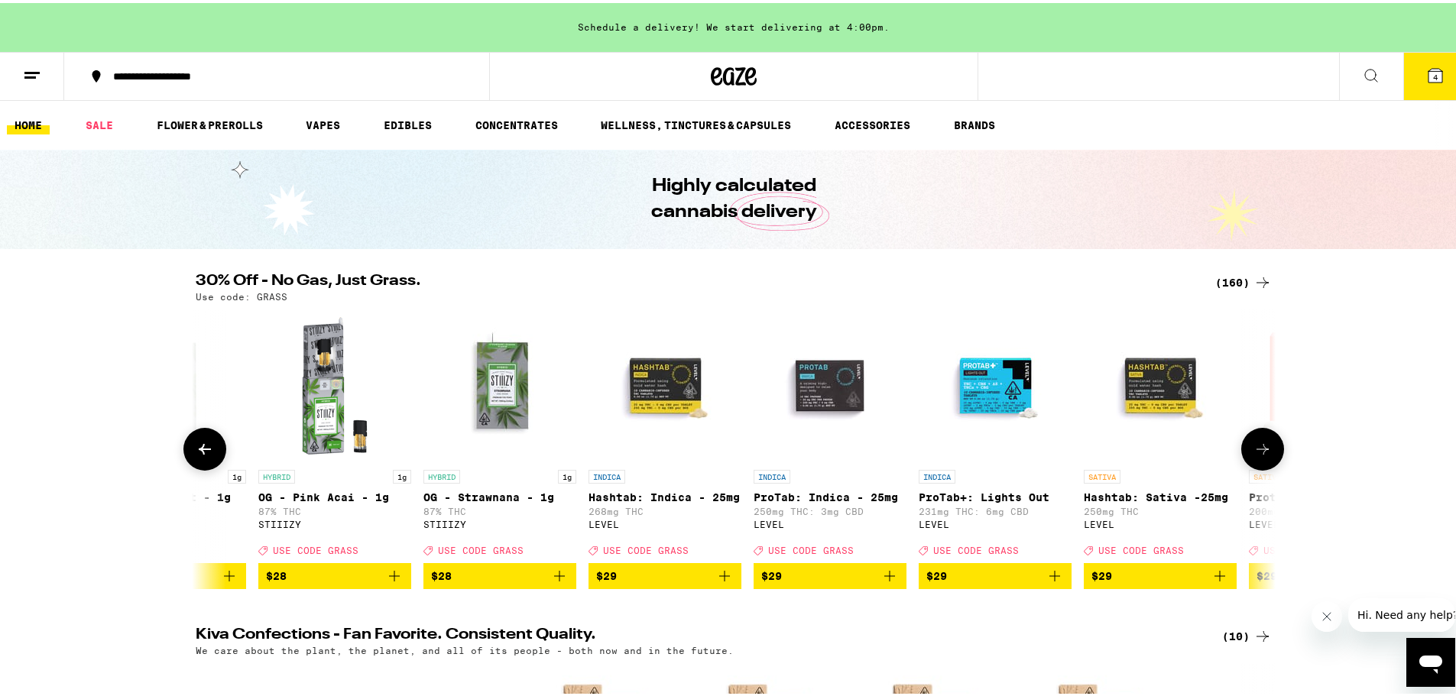
click at [1196, 455] on icon at bounding box center [1262, 446] width 18 height 18
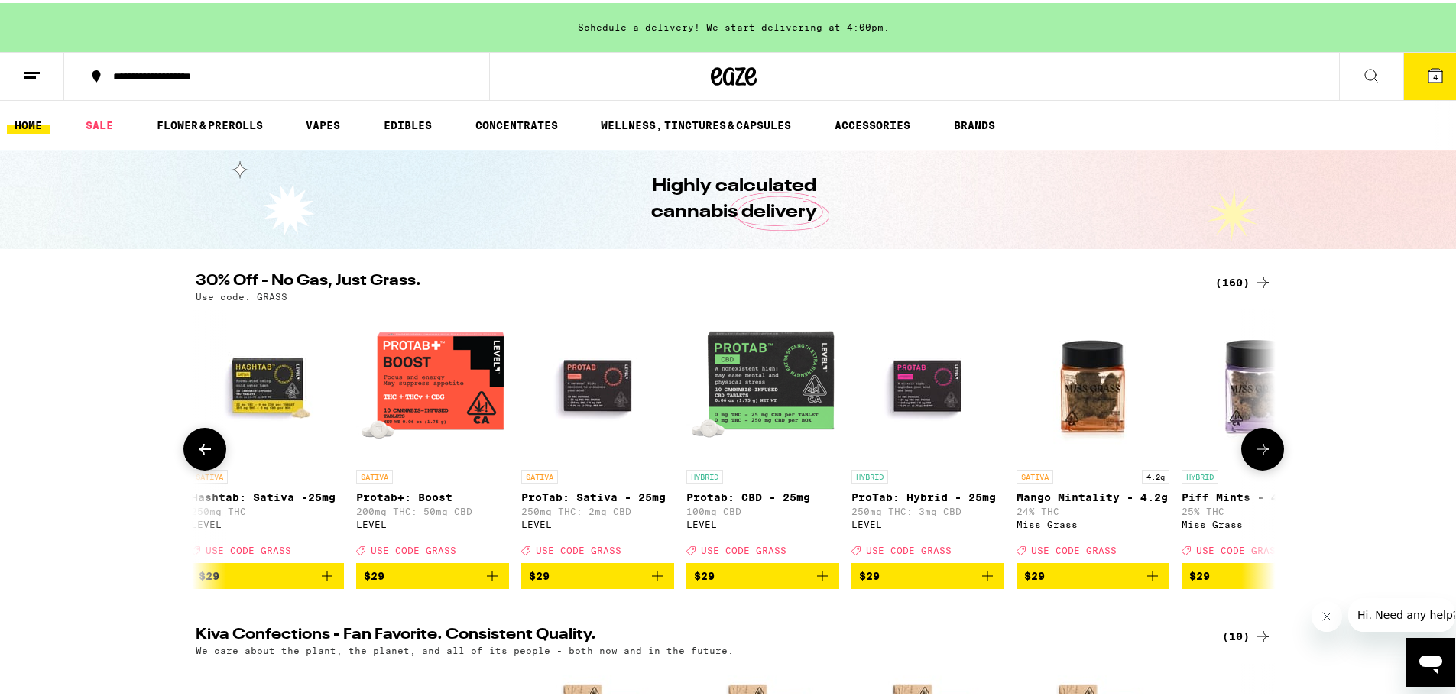
scroll to position [0, 12730]
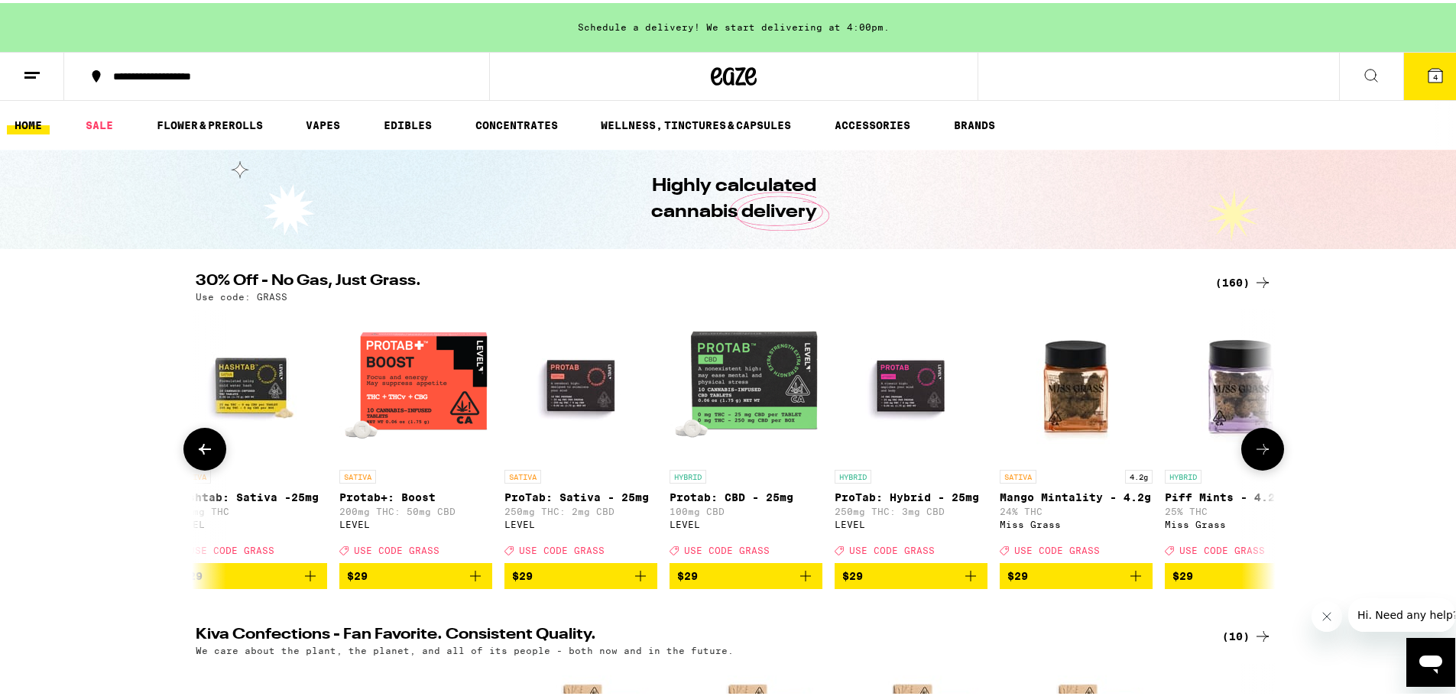
click at [1196, 455] on icon at bounding box center [1262, 446] width 18 height 18
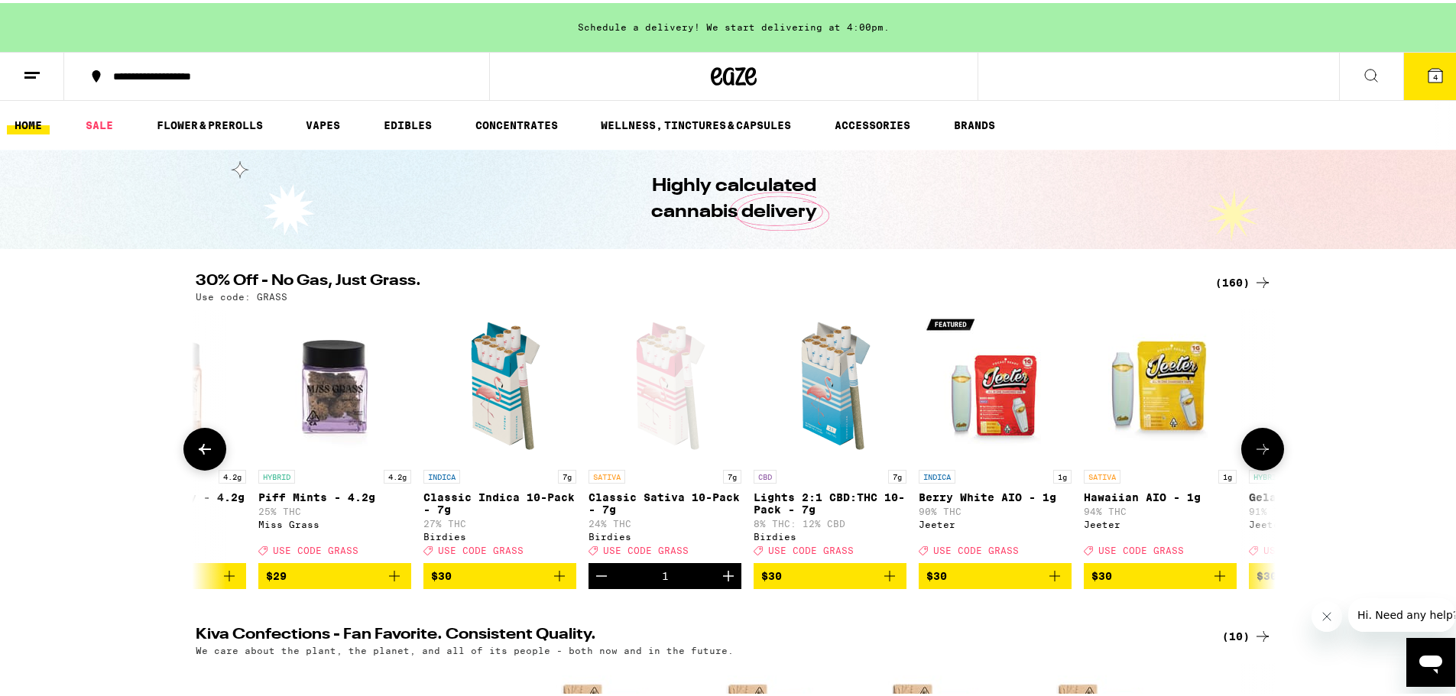
scroll to position [0, 13639]
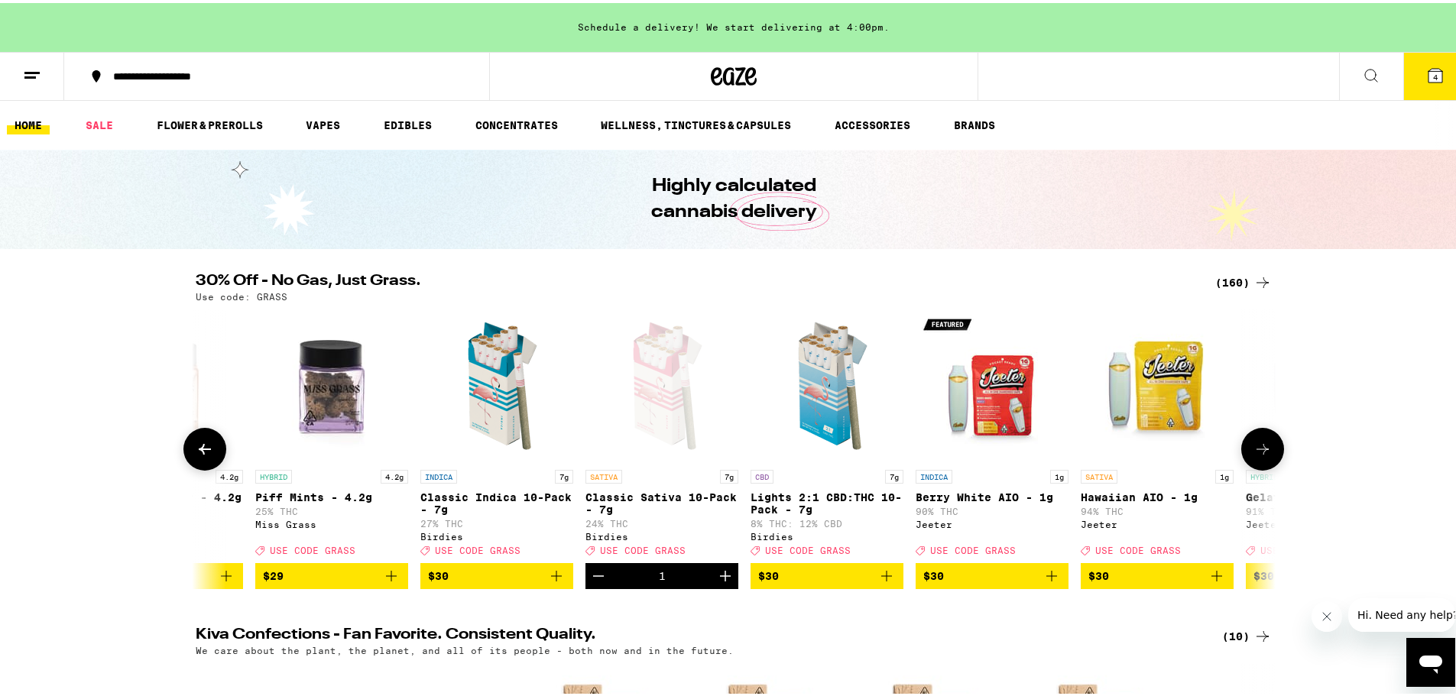
click at [1196, 455] on icon at bounding box center [1262, 446] width 18 height 18
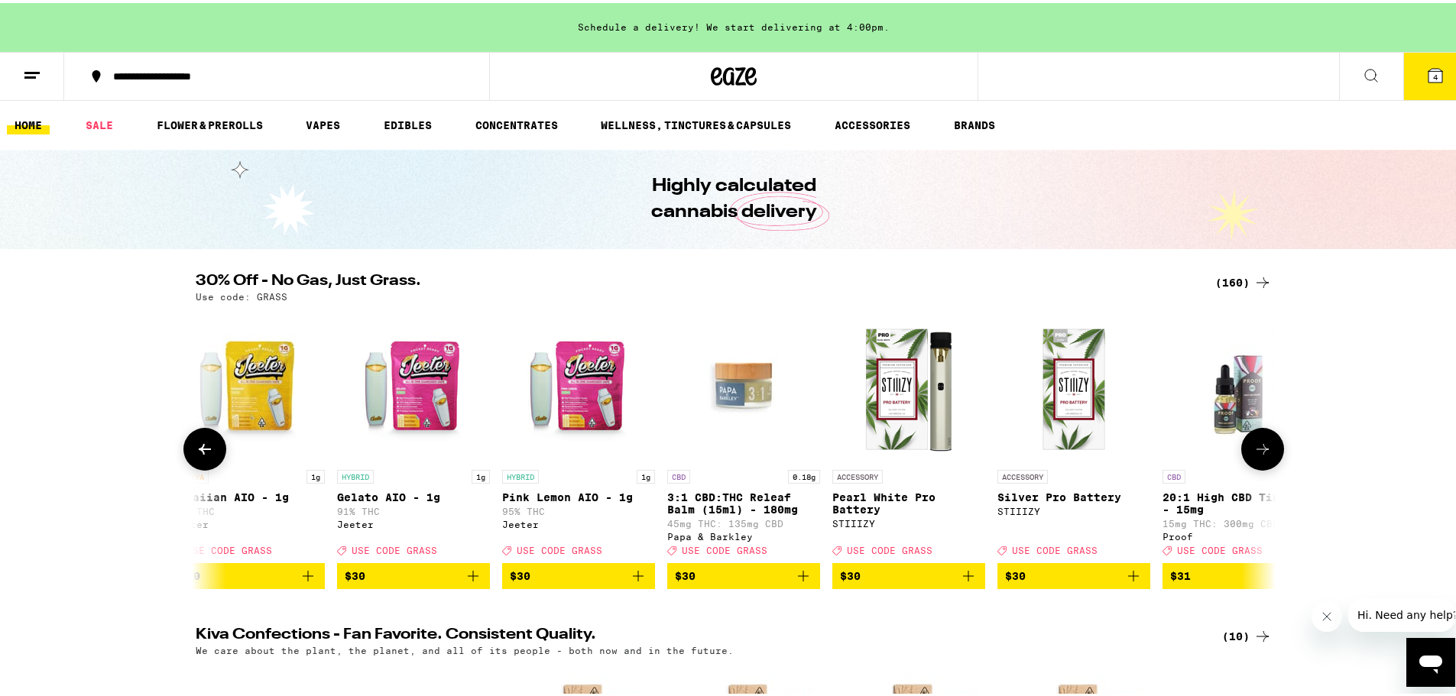
scroll to position [0, 14548]
click at [1196, 455] on icon at bounding box center [1262, 446] width 18 height 18
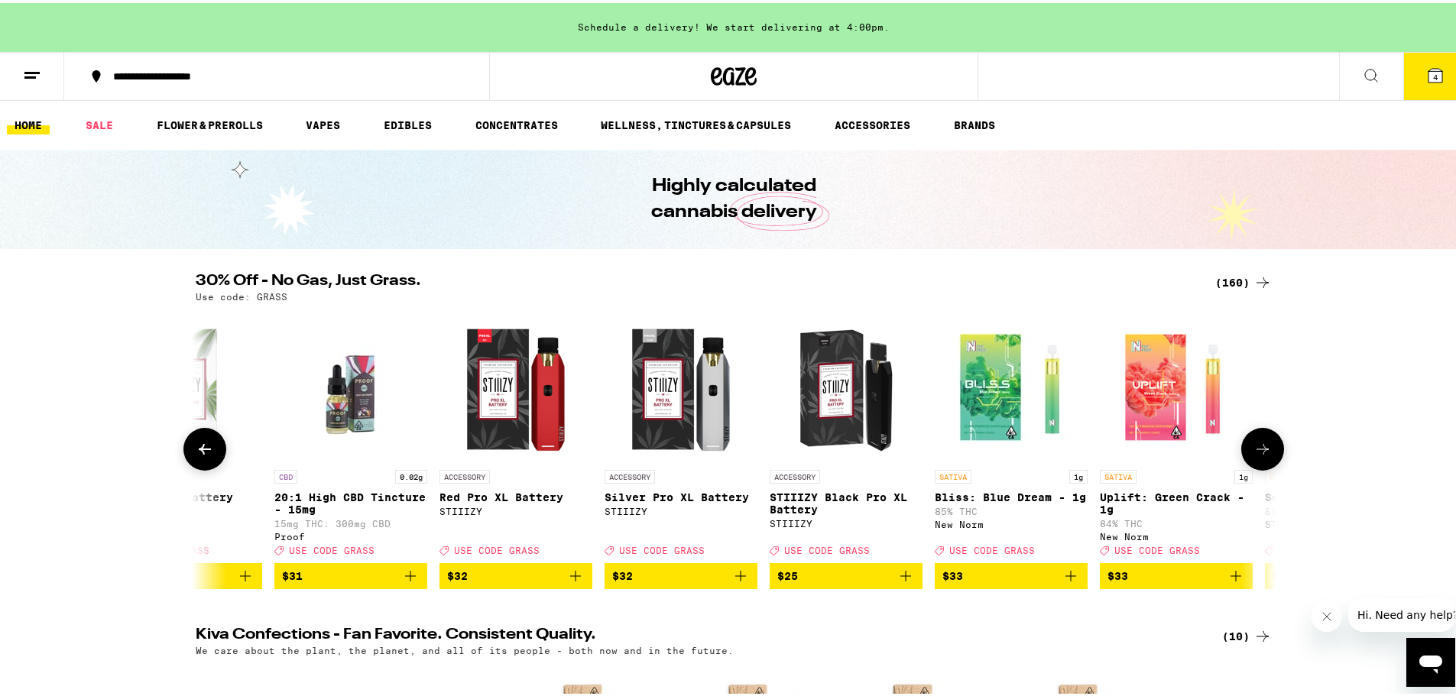
scroll to position [0, 15458]
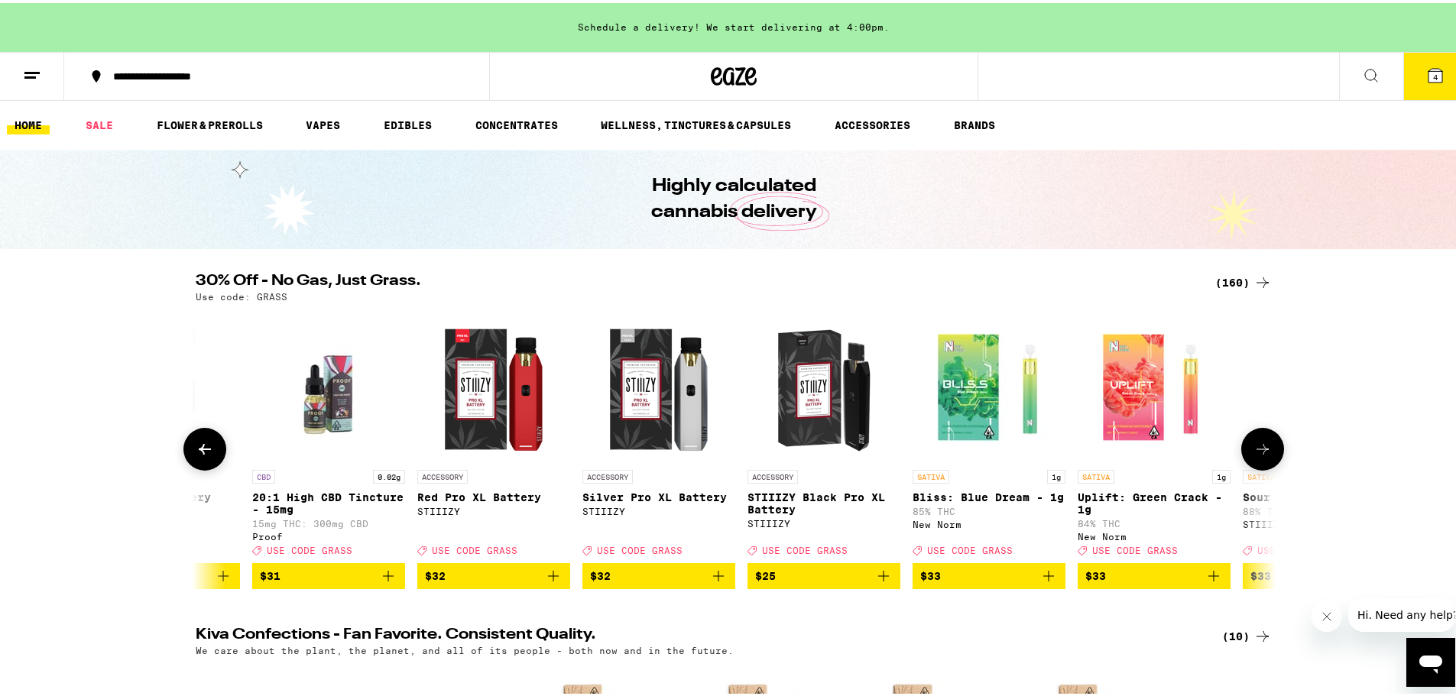
click at [1196, 455] on icon at bounding box center [1262, 446] width 18 height 18
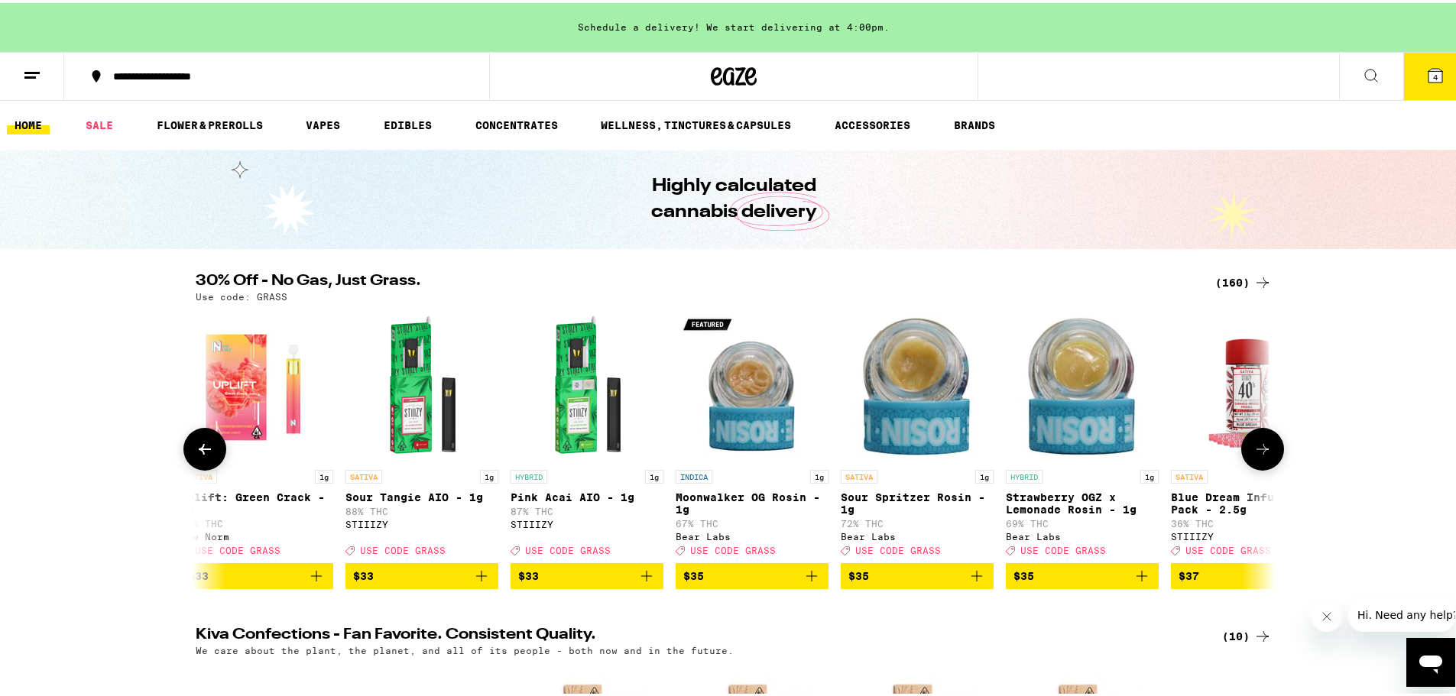
scroll to position [0, 16367]
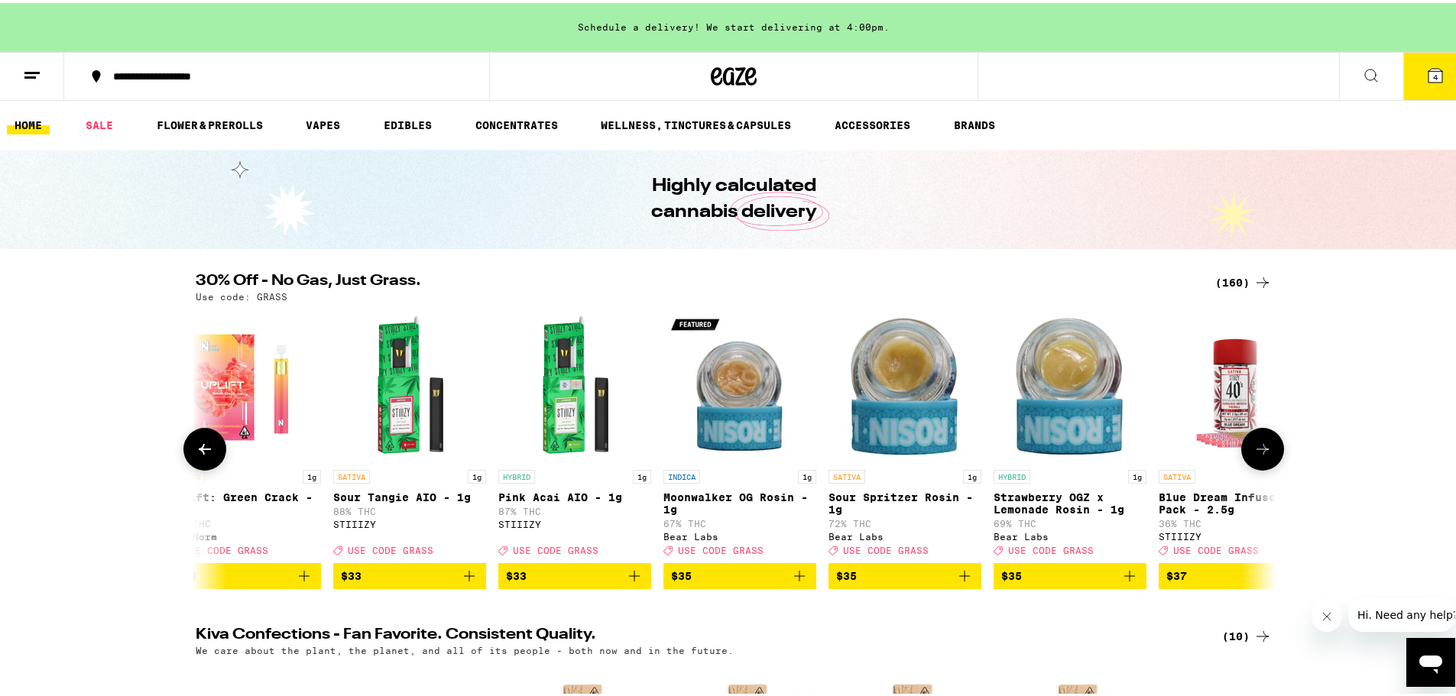
click at [1196, 455] on icon at bounding box center [1262, 446] width 18 height 18
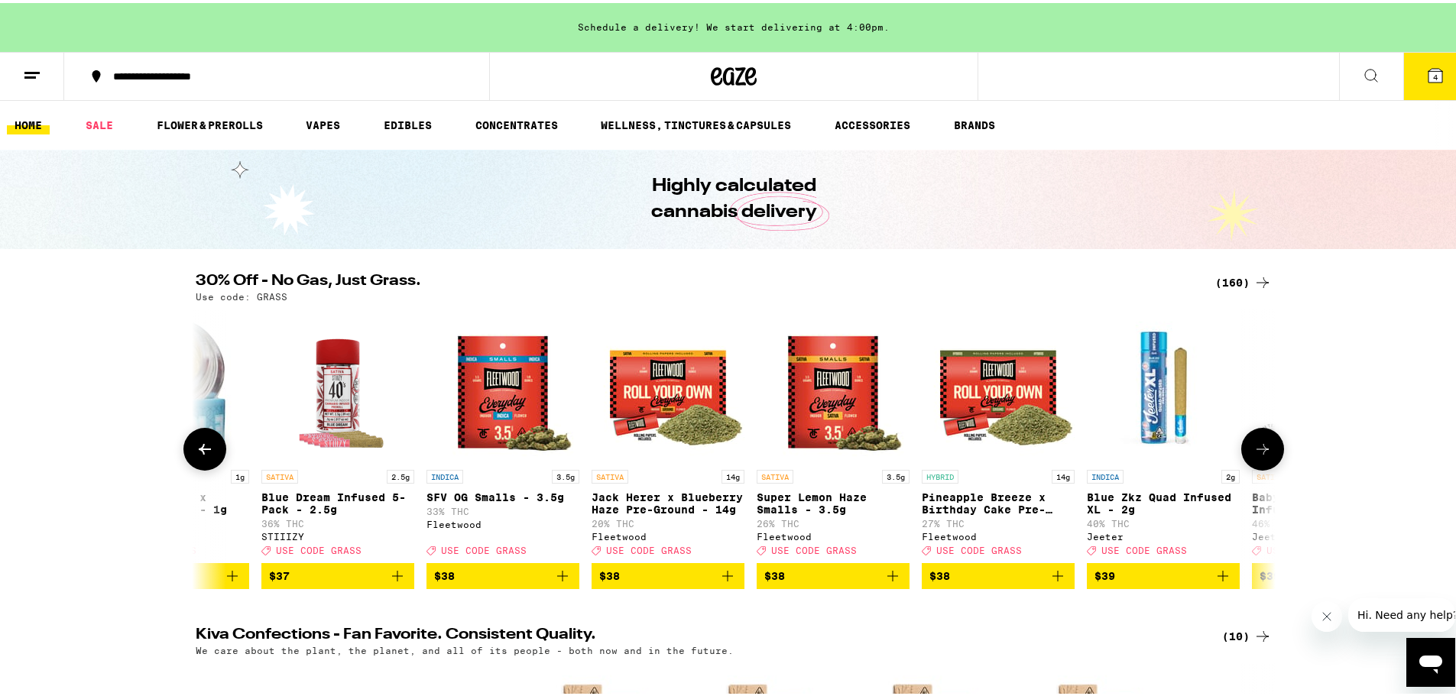
scroll to position [0, 17276]
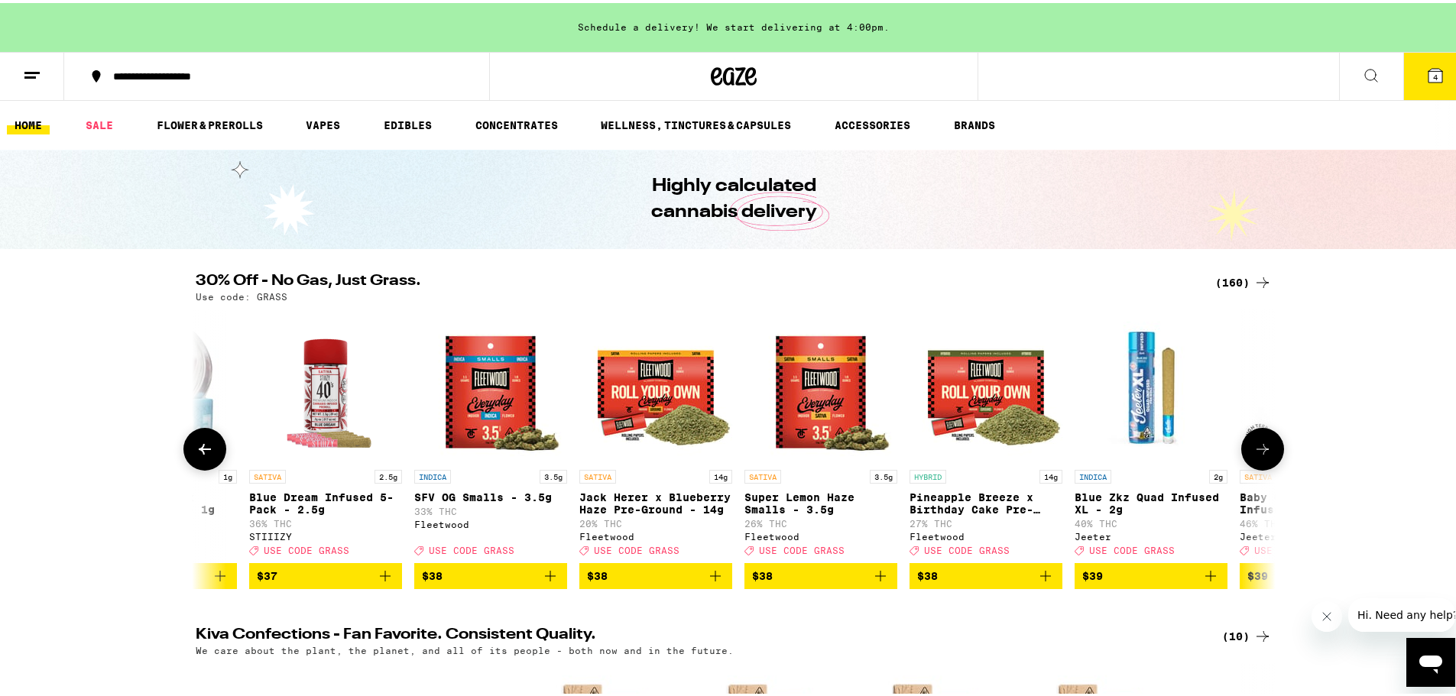
click at [1196, 455] on icon at bounding box center [1262, 446] width 18 height 18
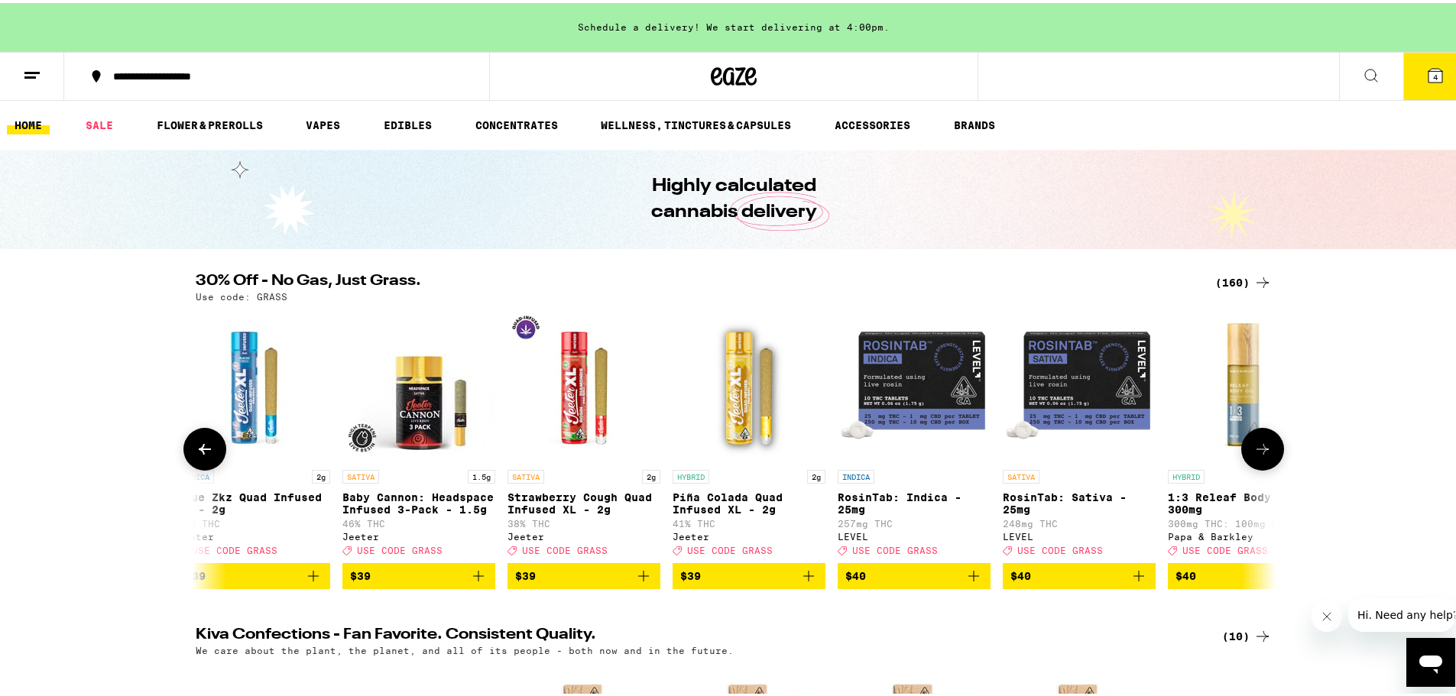
scroll to position [0, 18186]
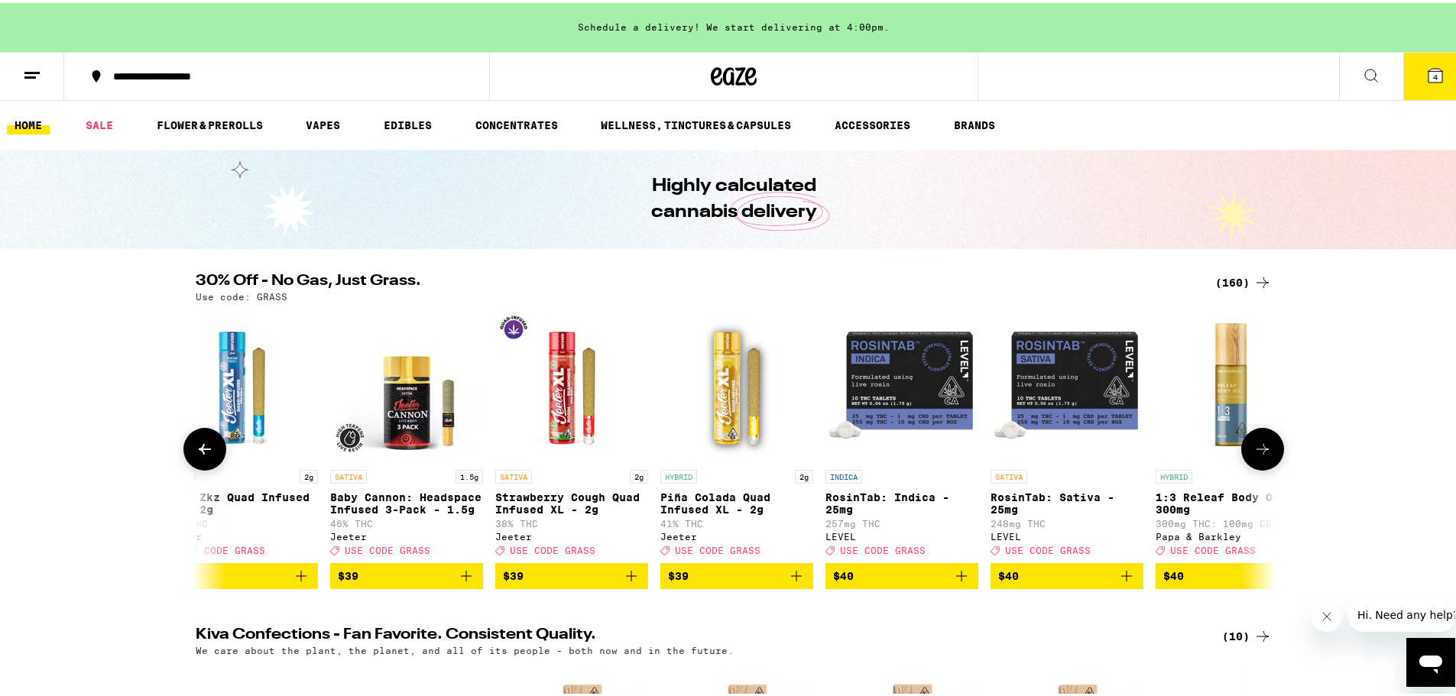
click at [1196, 455] on icon at bounding box center [1262, 446] width 18 height 18
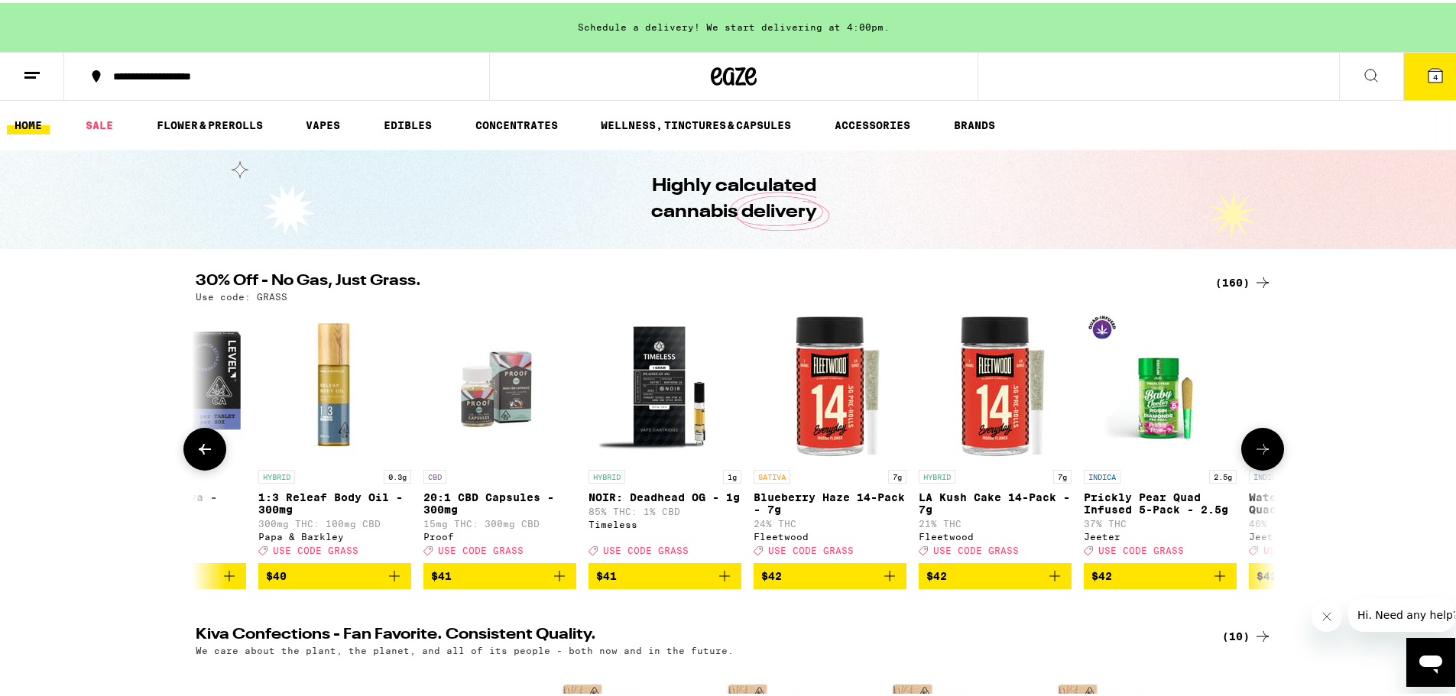
scroll to position [0, 19095]
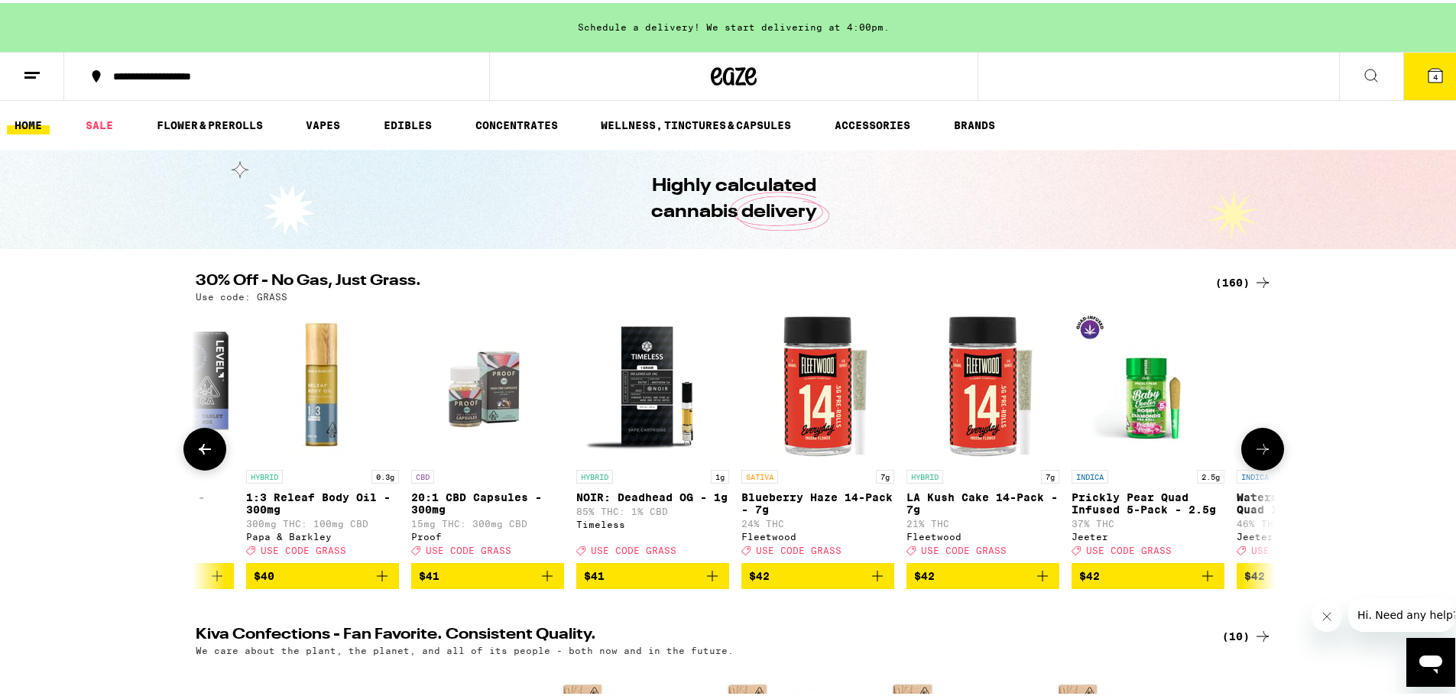
click at [1196, 455] on icon at bounding box center [1262, 446] width 18 height 18
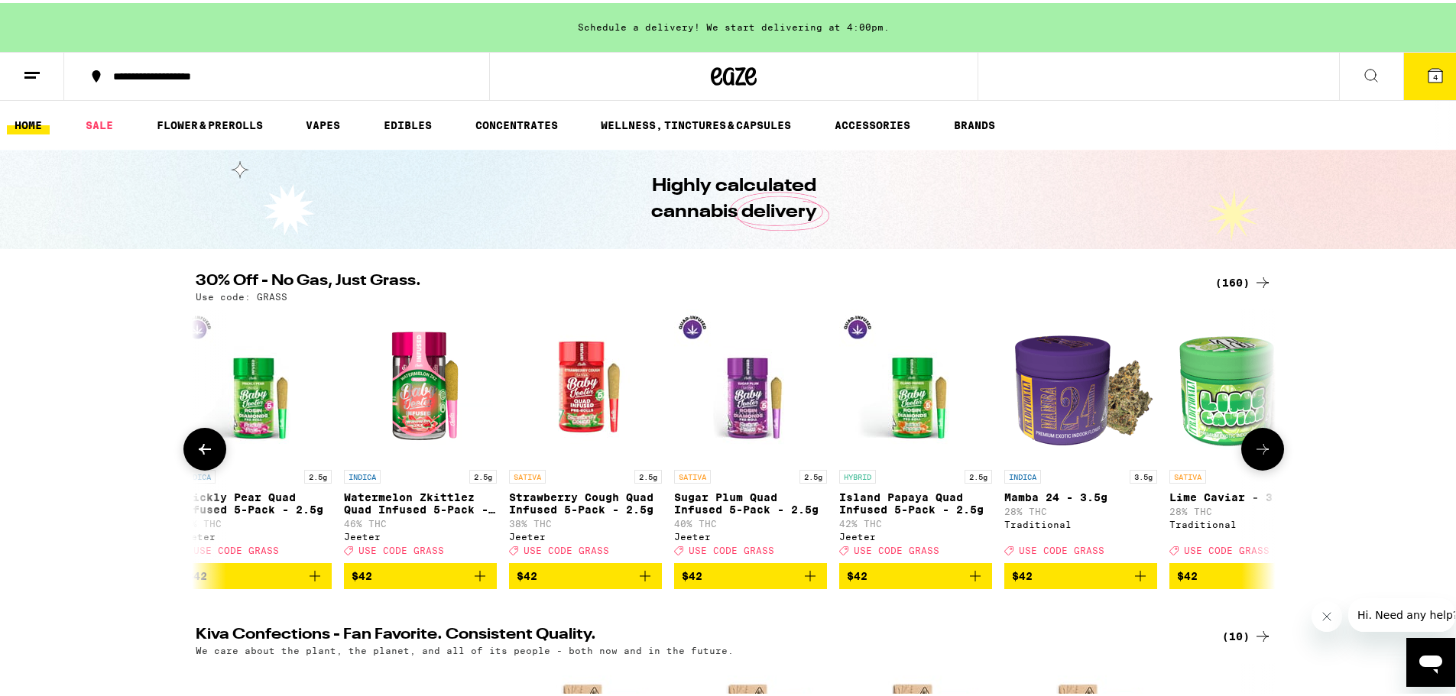
scroll to position [0, 20004]
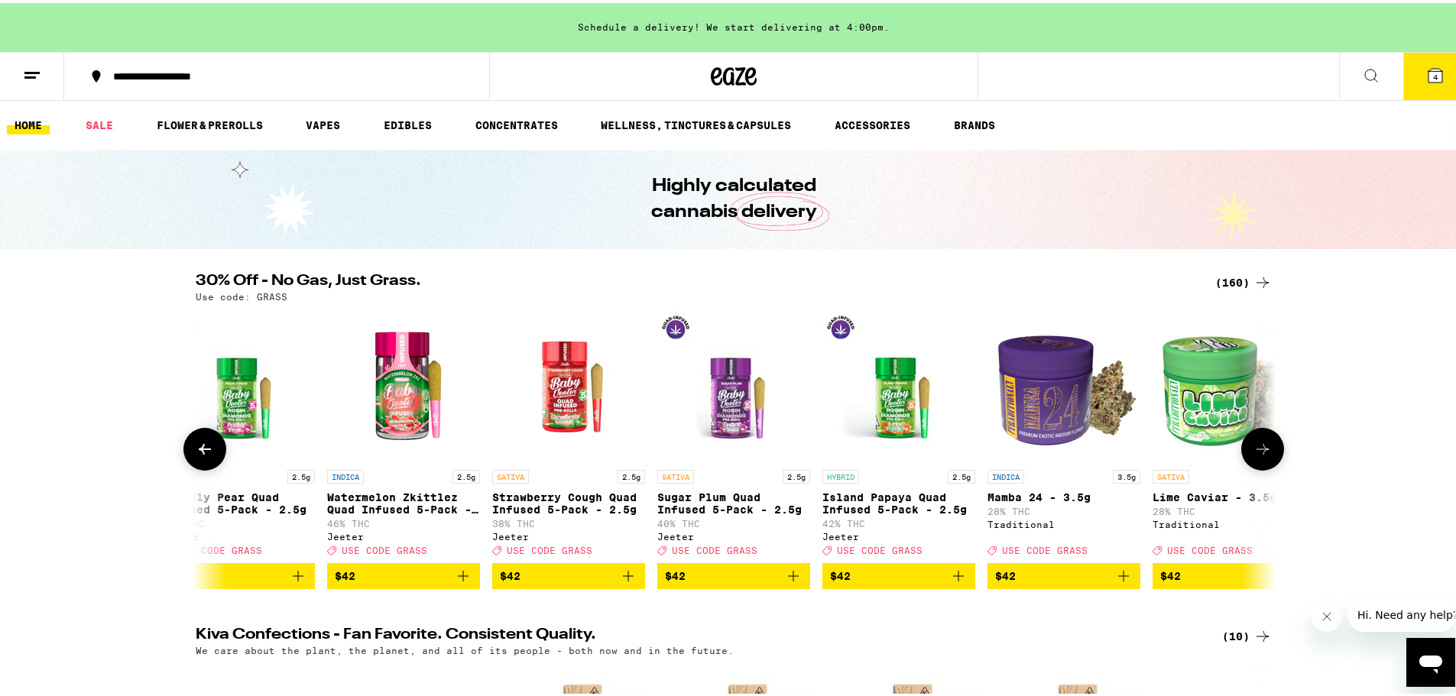
click at [1196, 455] on icon at bounding box center [1262, 446] width 18 height 18
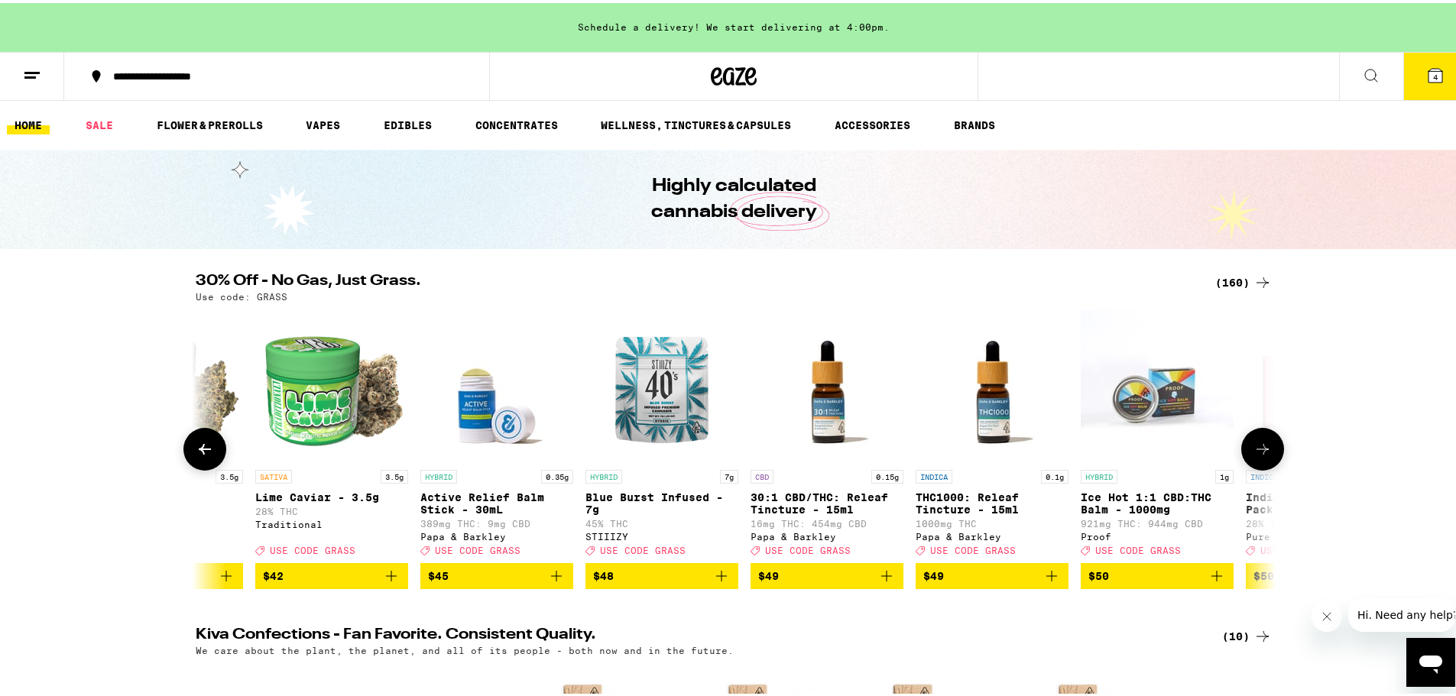
scroll to position [0, 20913]
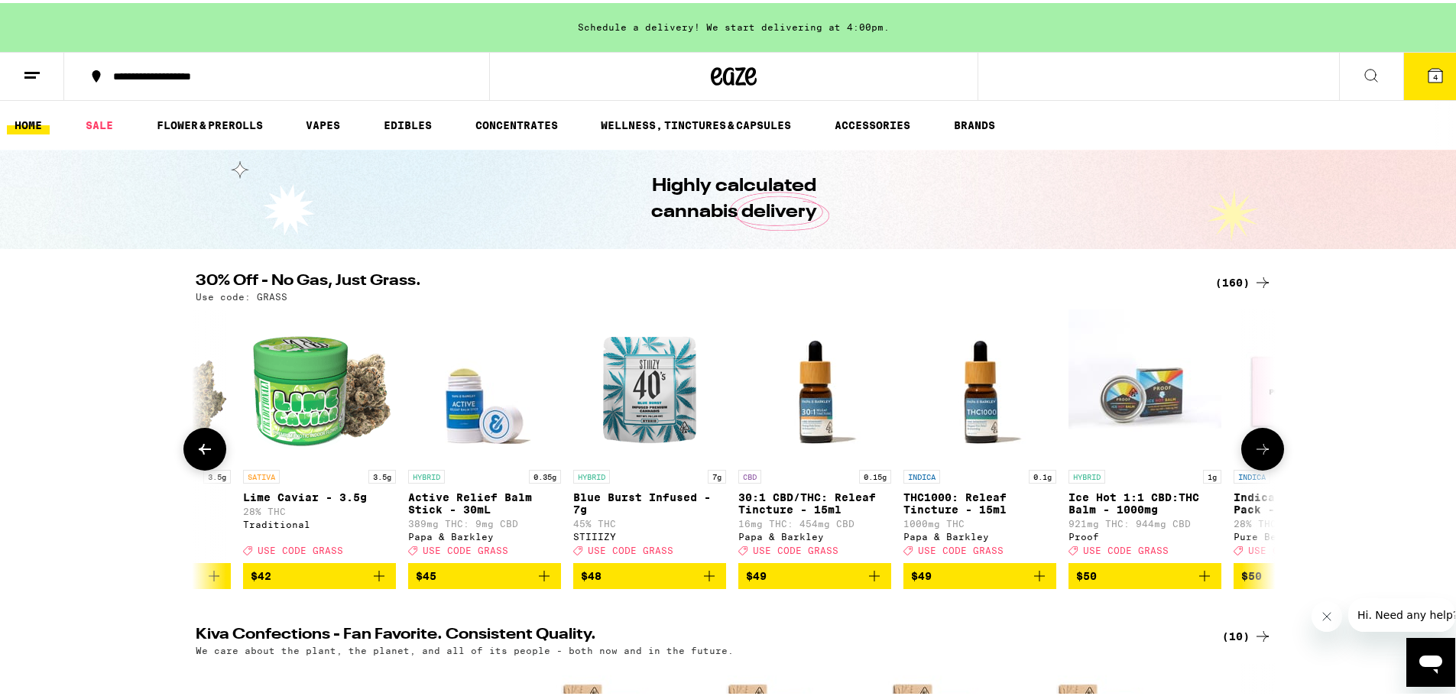
click at [1196, 455] on icon at bounding box center [1262, 446] width 18 height 18
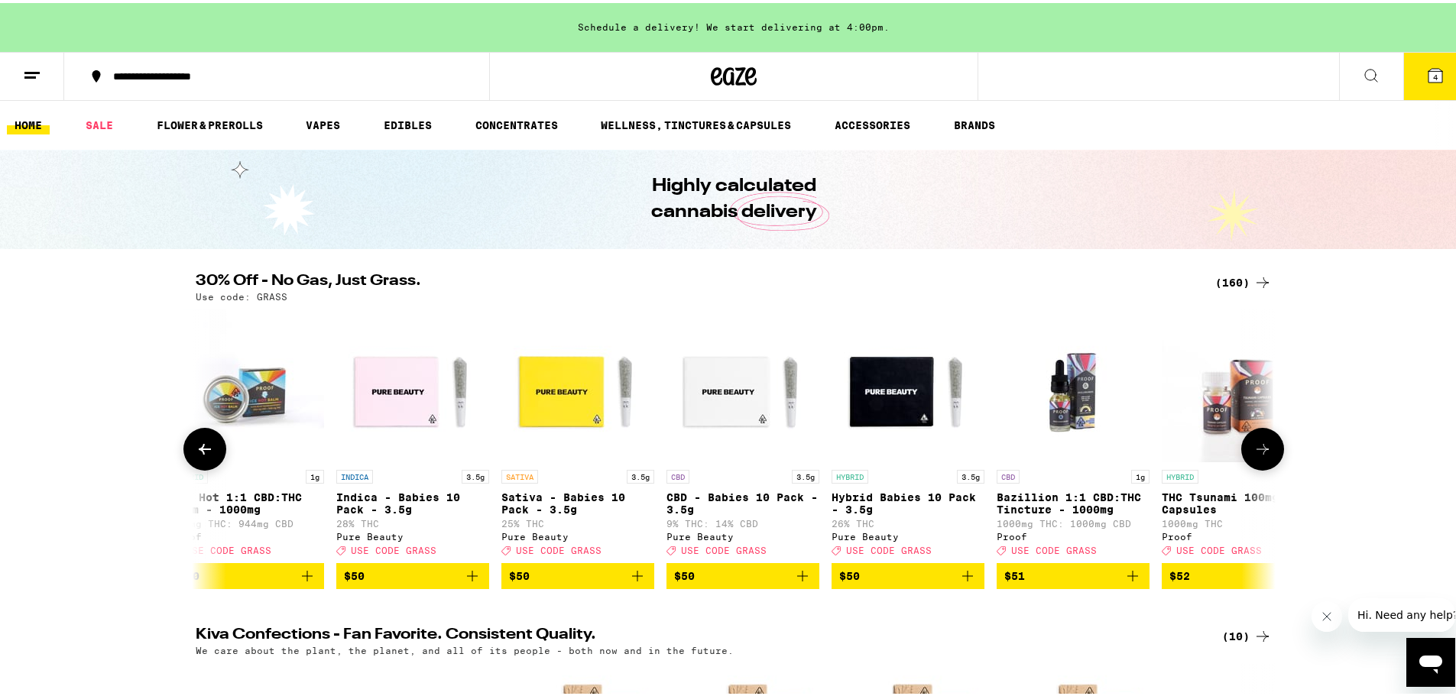
scroll to position [0, 21823]
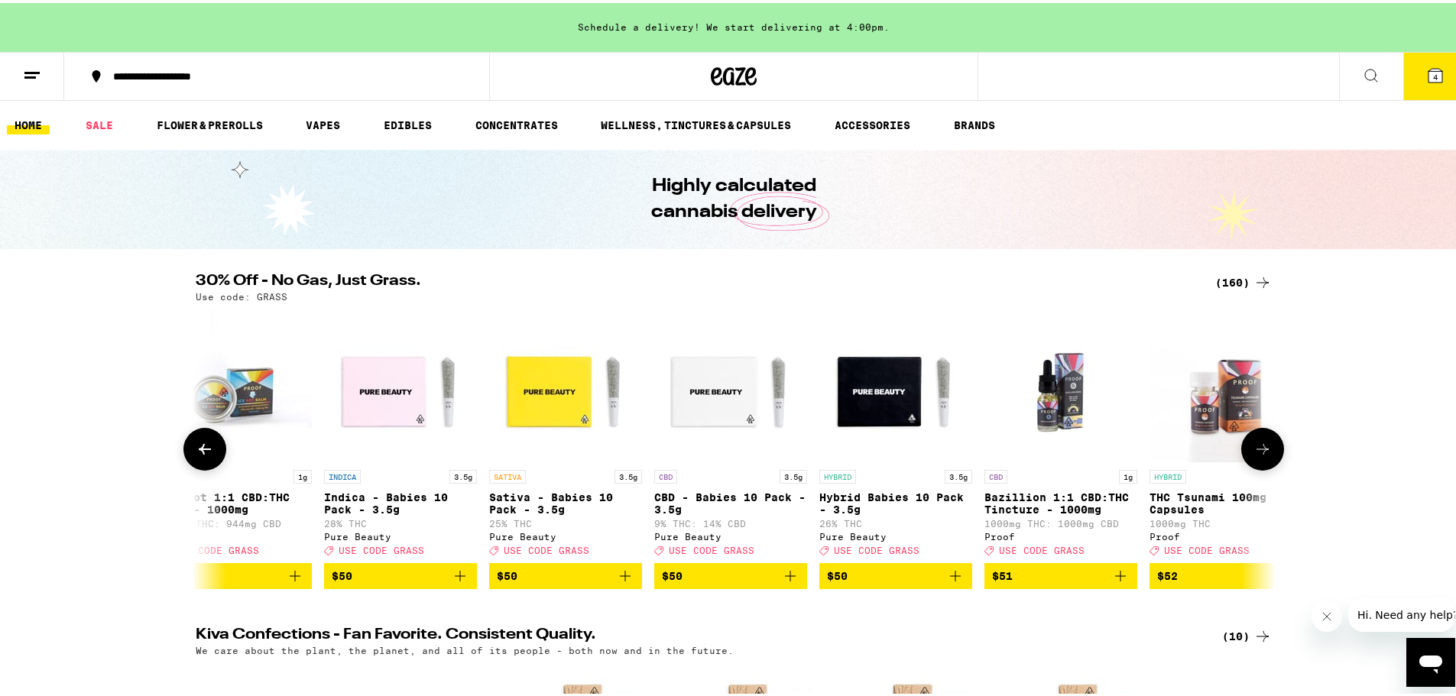
click at [183, 448] on button at bounding box center [204, 446] width 43 height 43
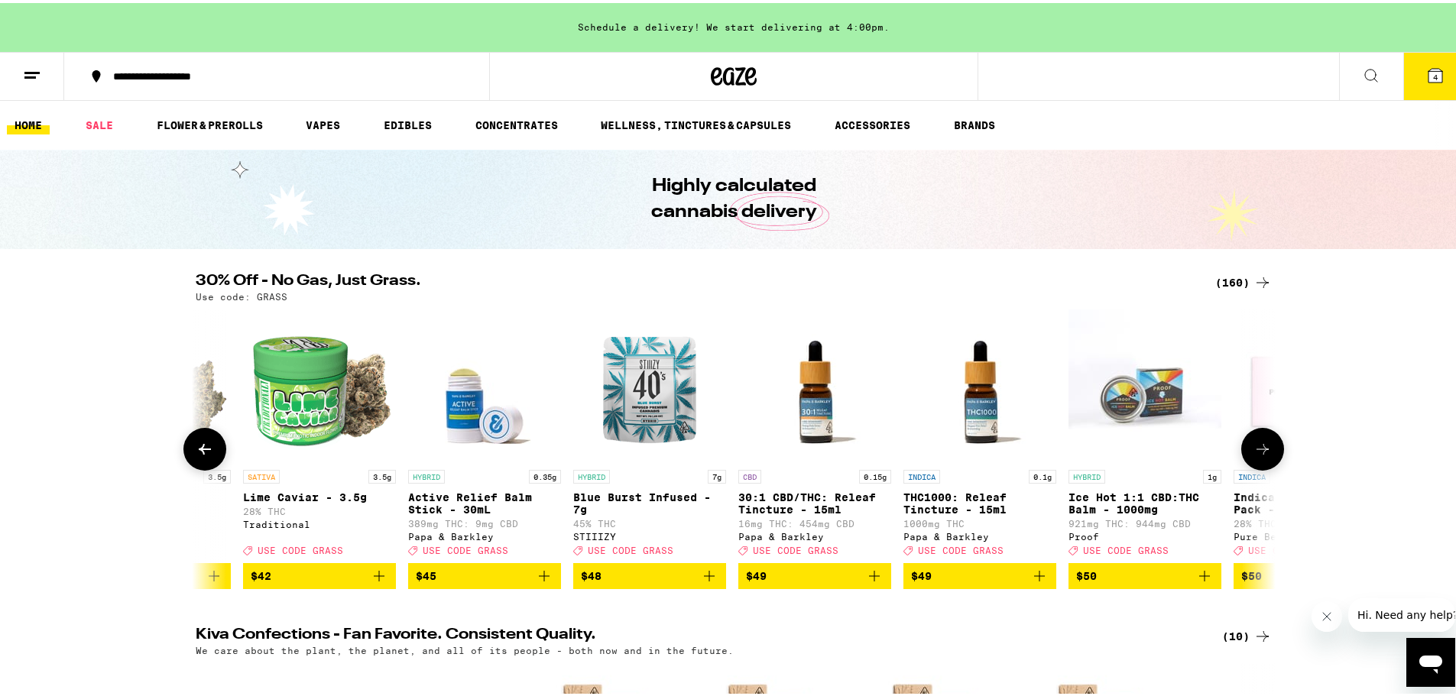
click at [183, 448] on button at bounding box center [204, 446] width 43 height 43
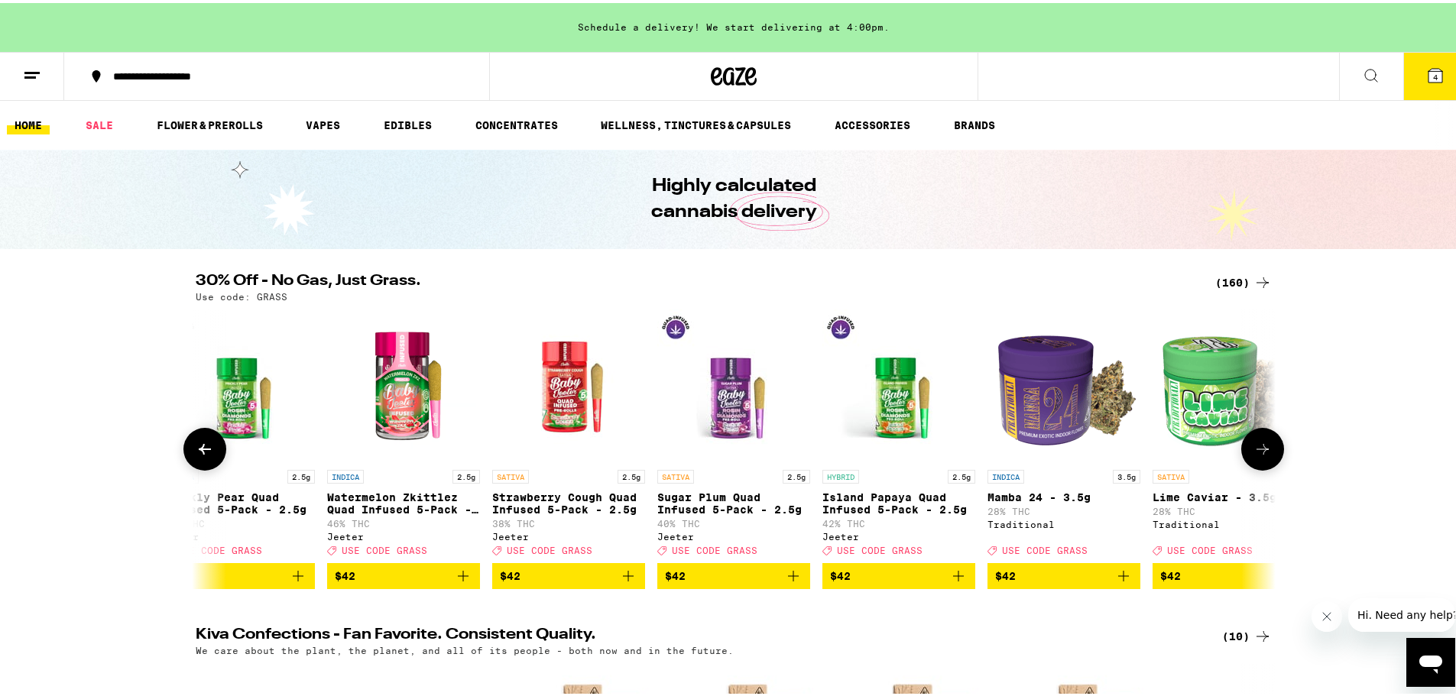
click at [183, 448] on button at bounding box center [204, 446] width 43 height 43
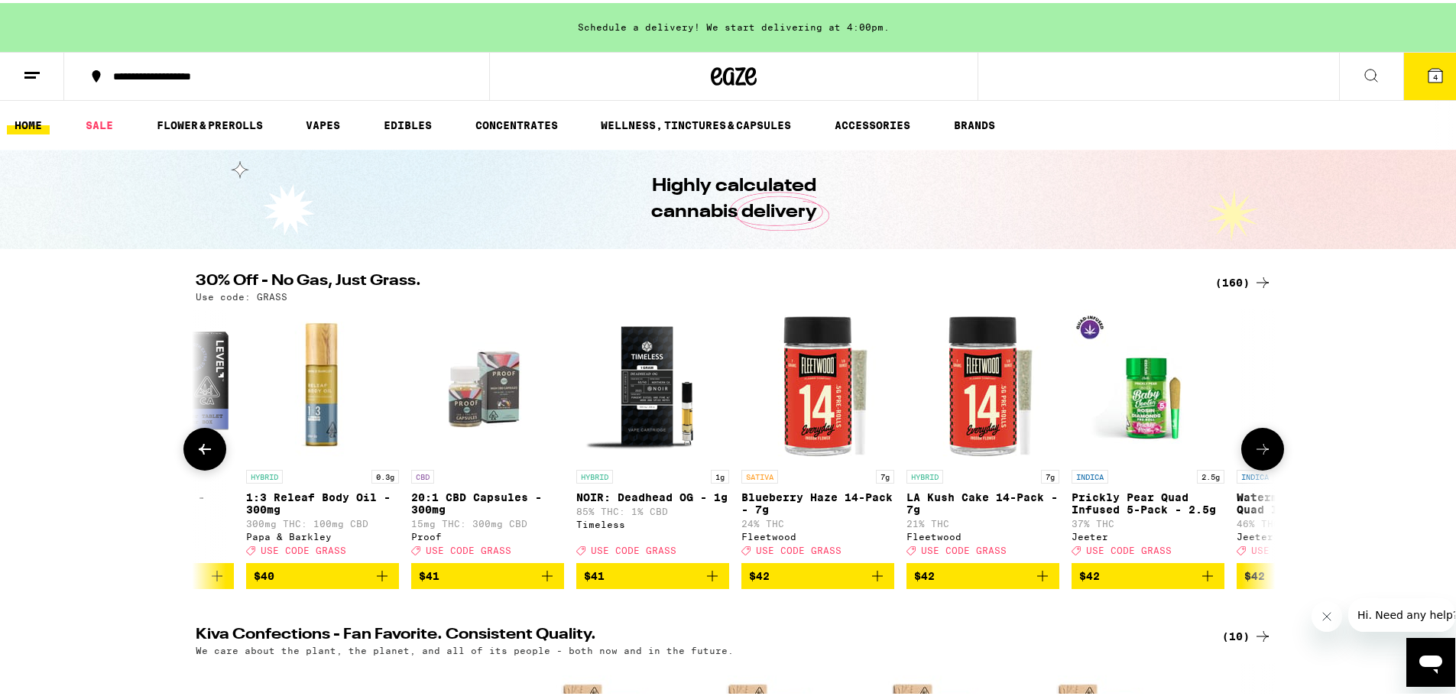
click at [183, 448] on button at bounding box center [204, 446] width 43 height 43
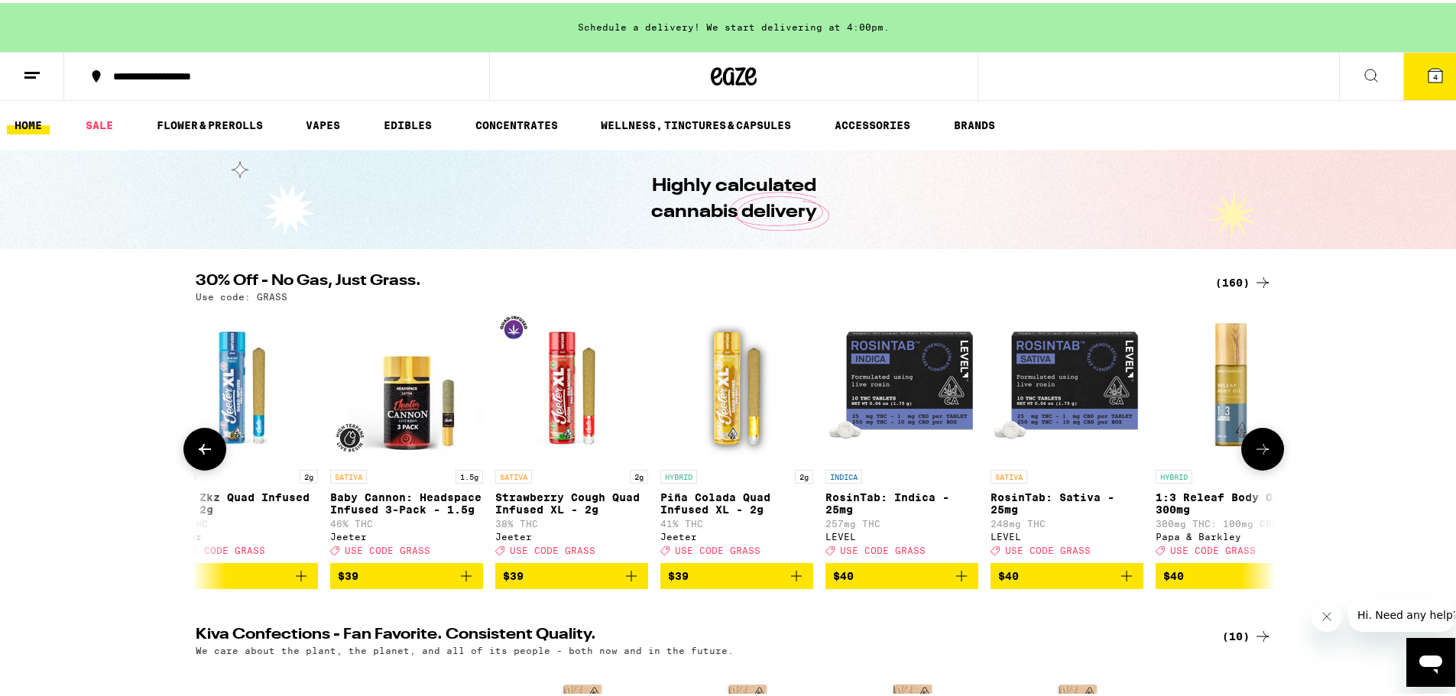
click at [183, 448] on button at bounding box center [204, 446] width 43 height 43
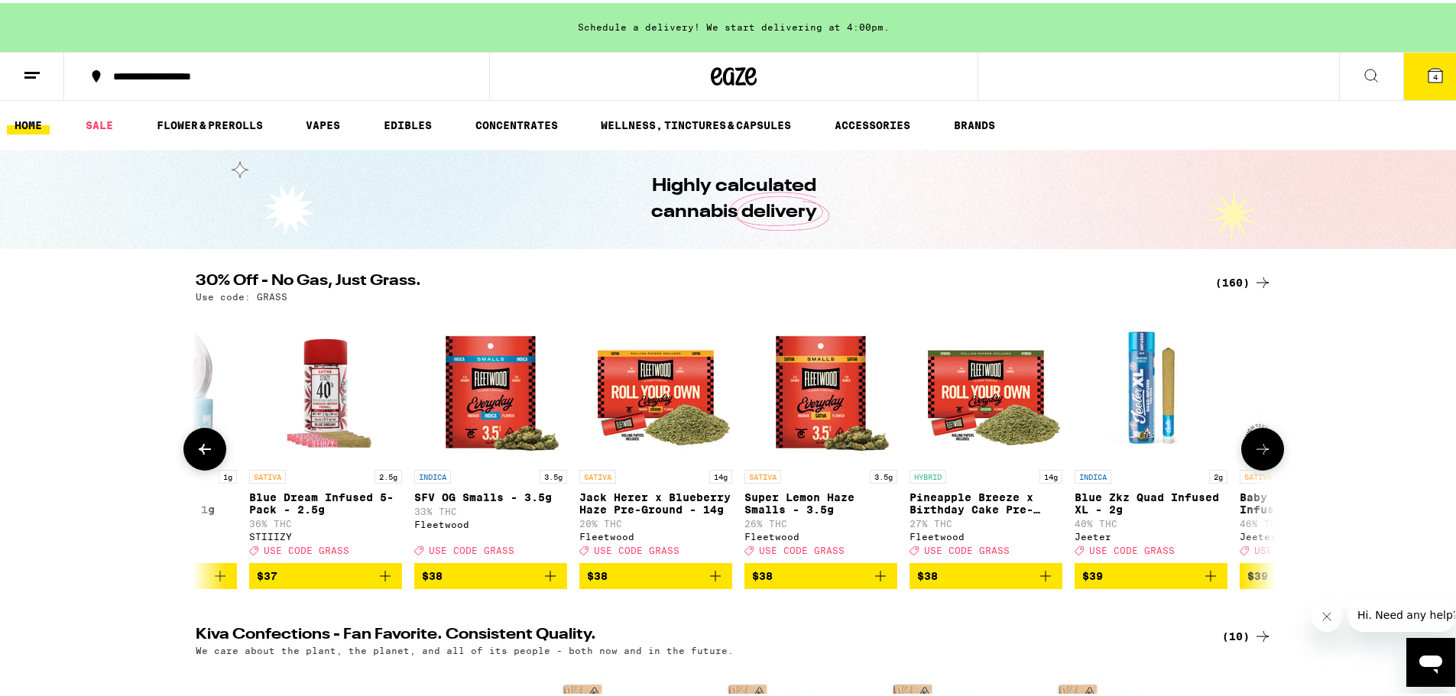
click at [183, 448] on button at bounding box center [204, 446] width 43 height 43
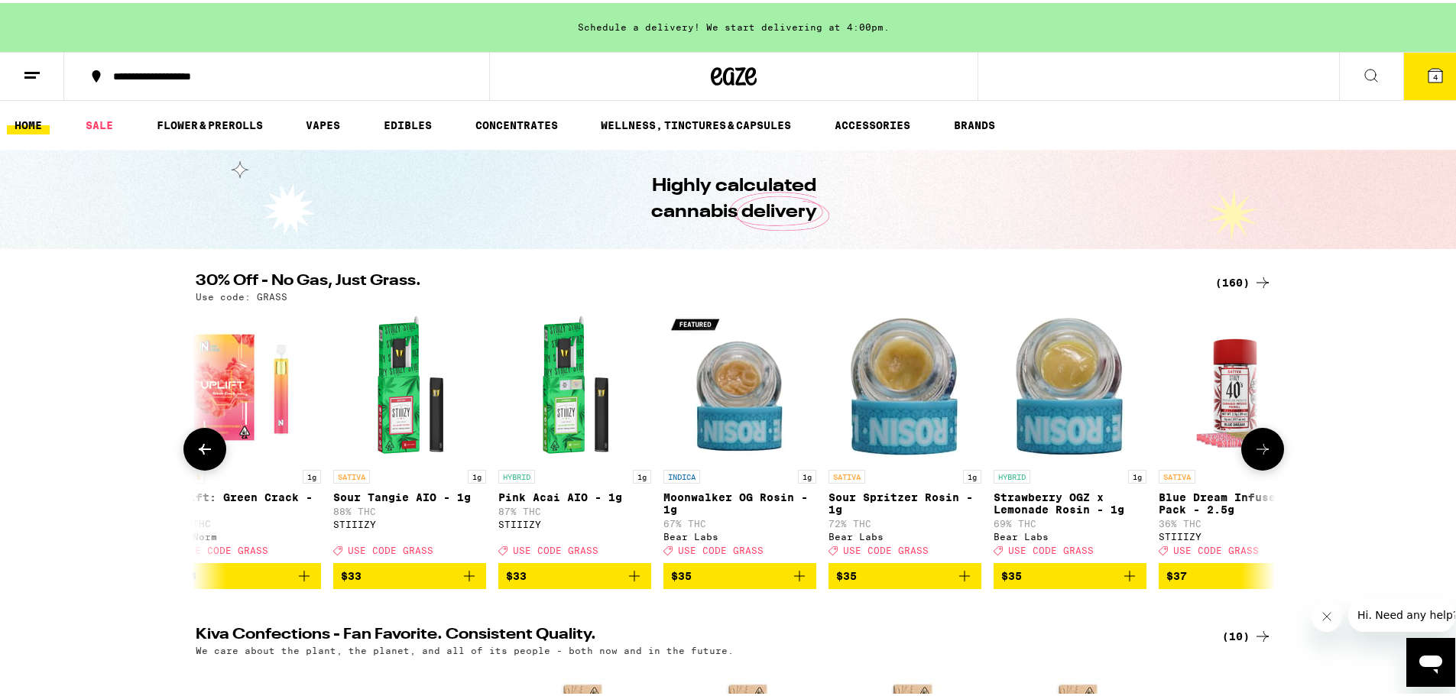
click at [183, 448] on button at bounding box center [204, 446] width 43 height 43
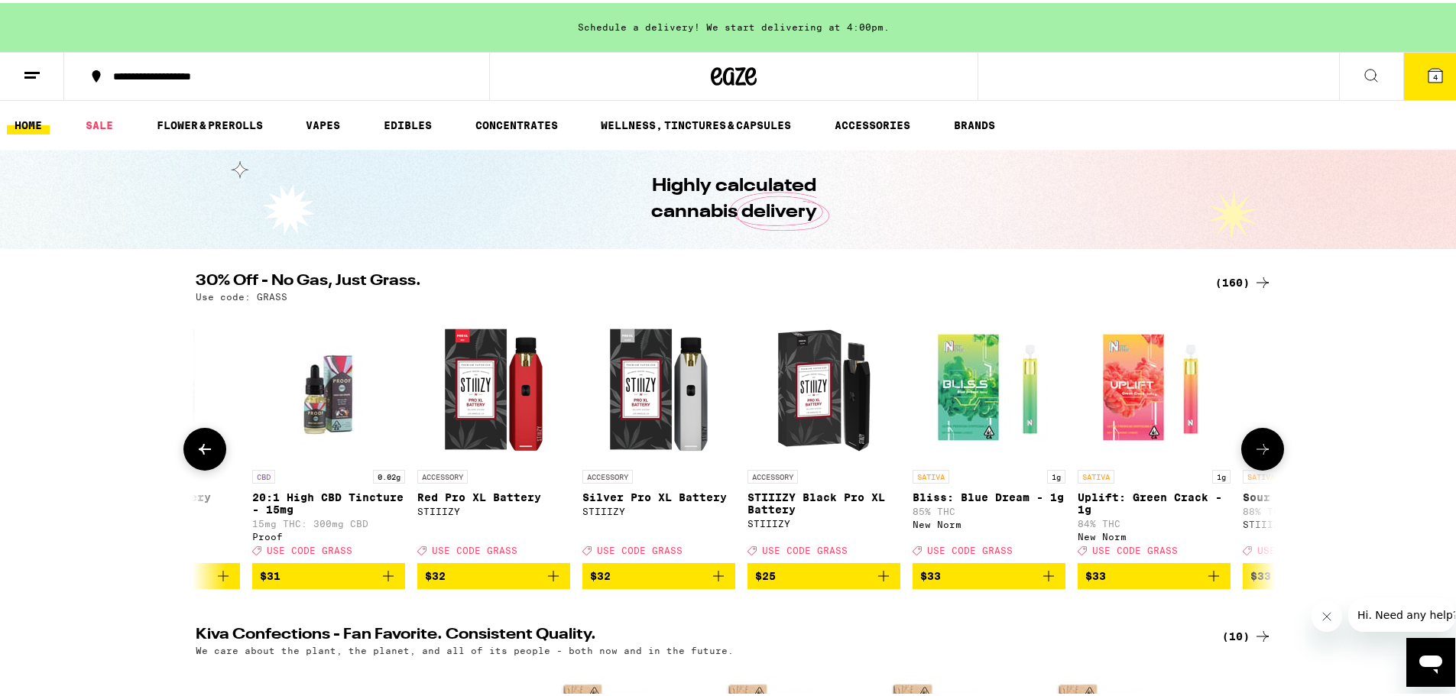
click at [183, 448] on button at bounding box center [204, 446] width 43 height 43
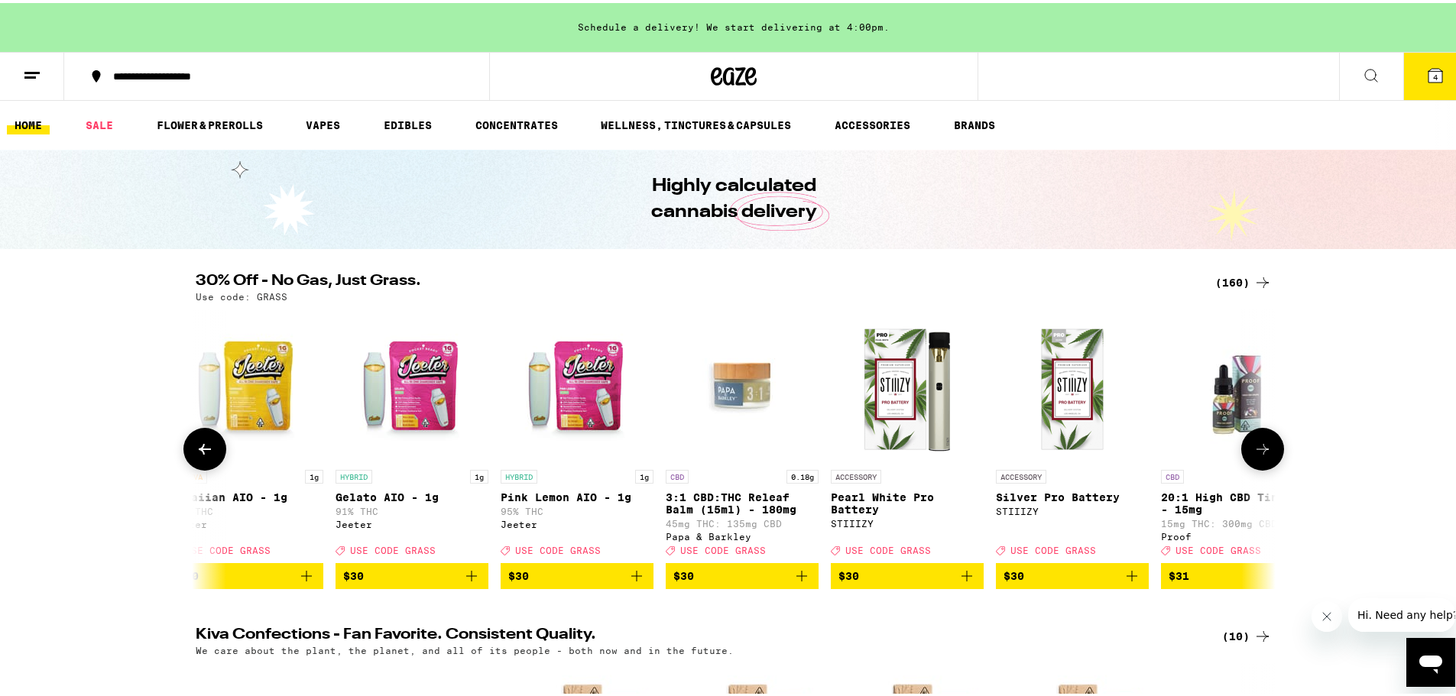
scroll to position [0, 14548]
click at [183, 448] on button at bounding box center [204, 446] width 43 height 43
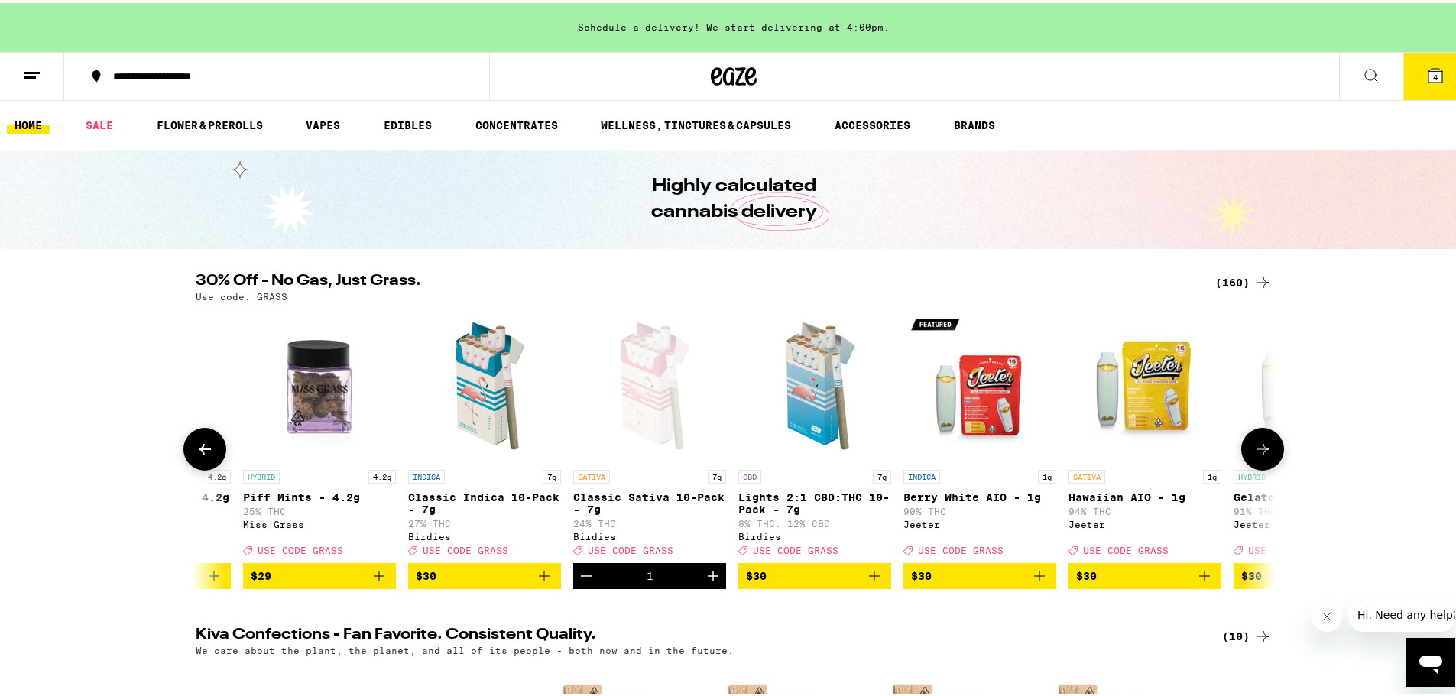
scroll to position [0, 13639]
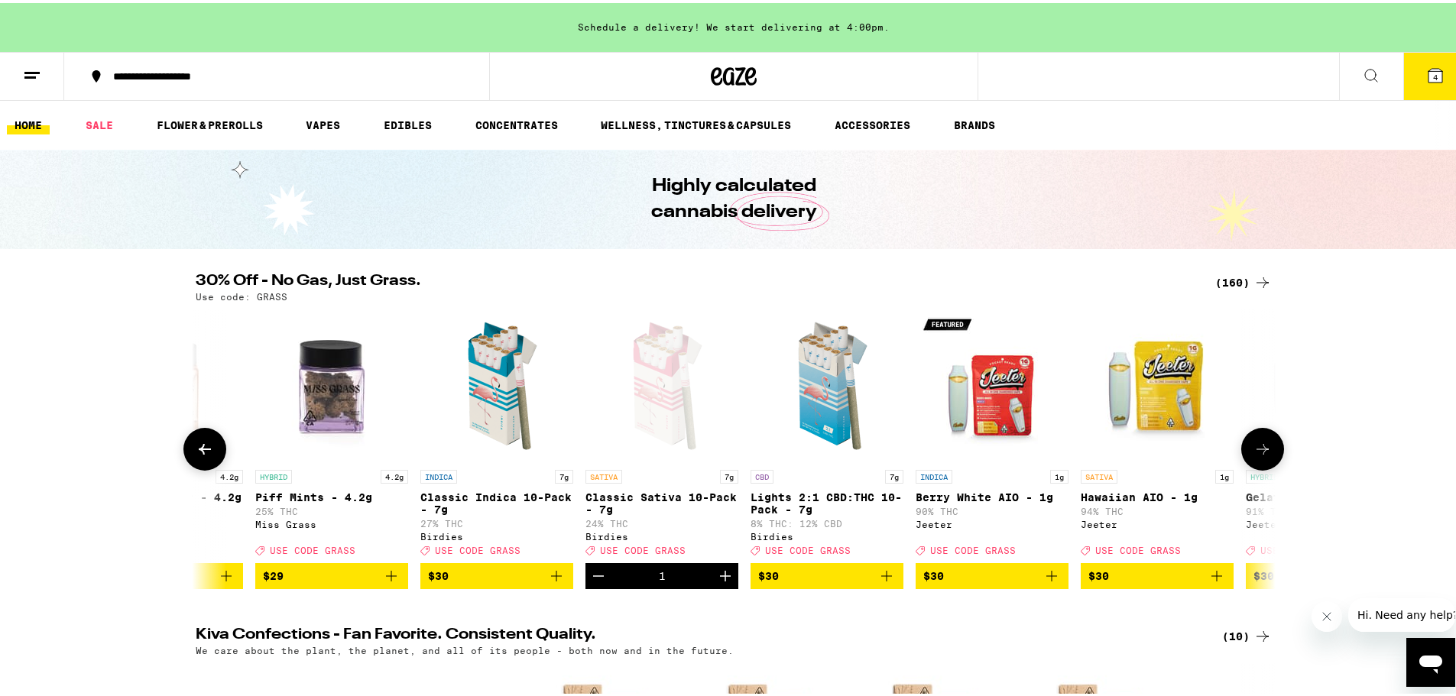
click at [1196, 449] on icon at bounding box center [1262, 446] width 18 height 18
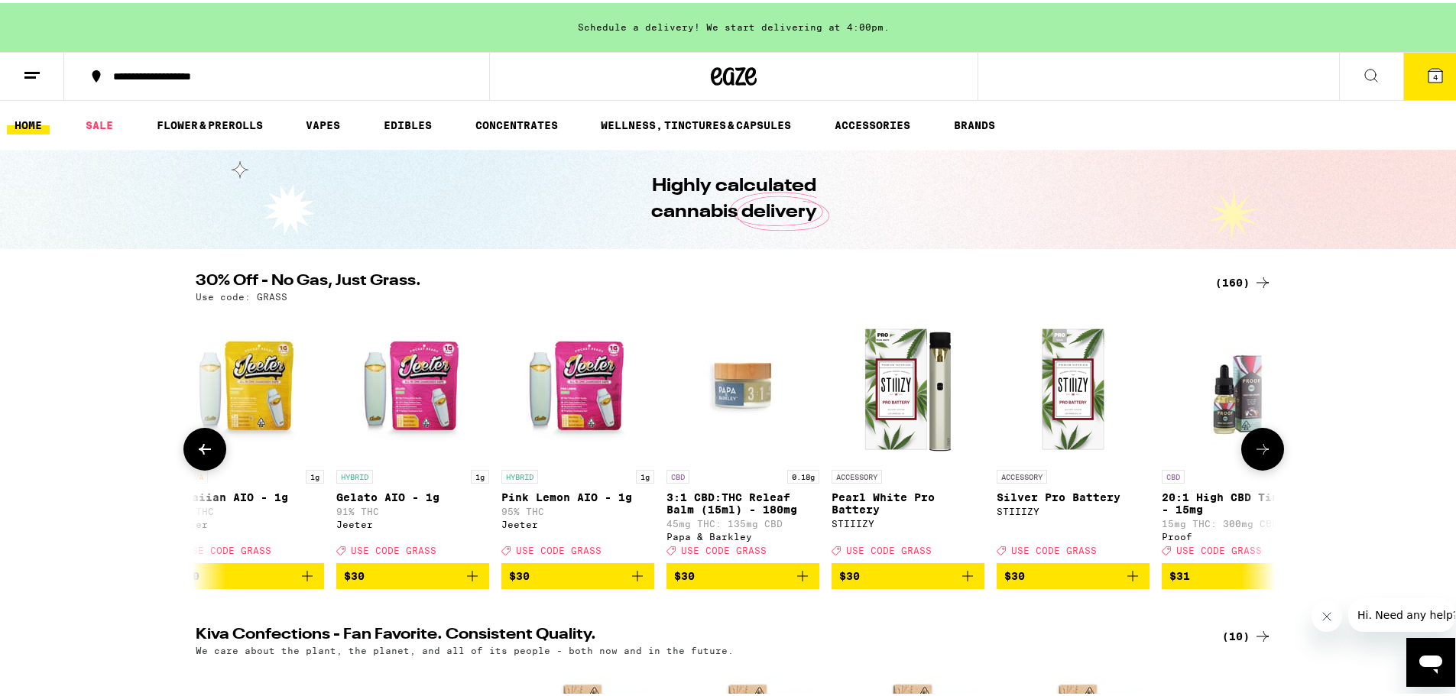
click at [1196, 449] on icon at bounding box center [1262, 446] width 18 height 18
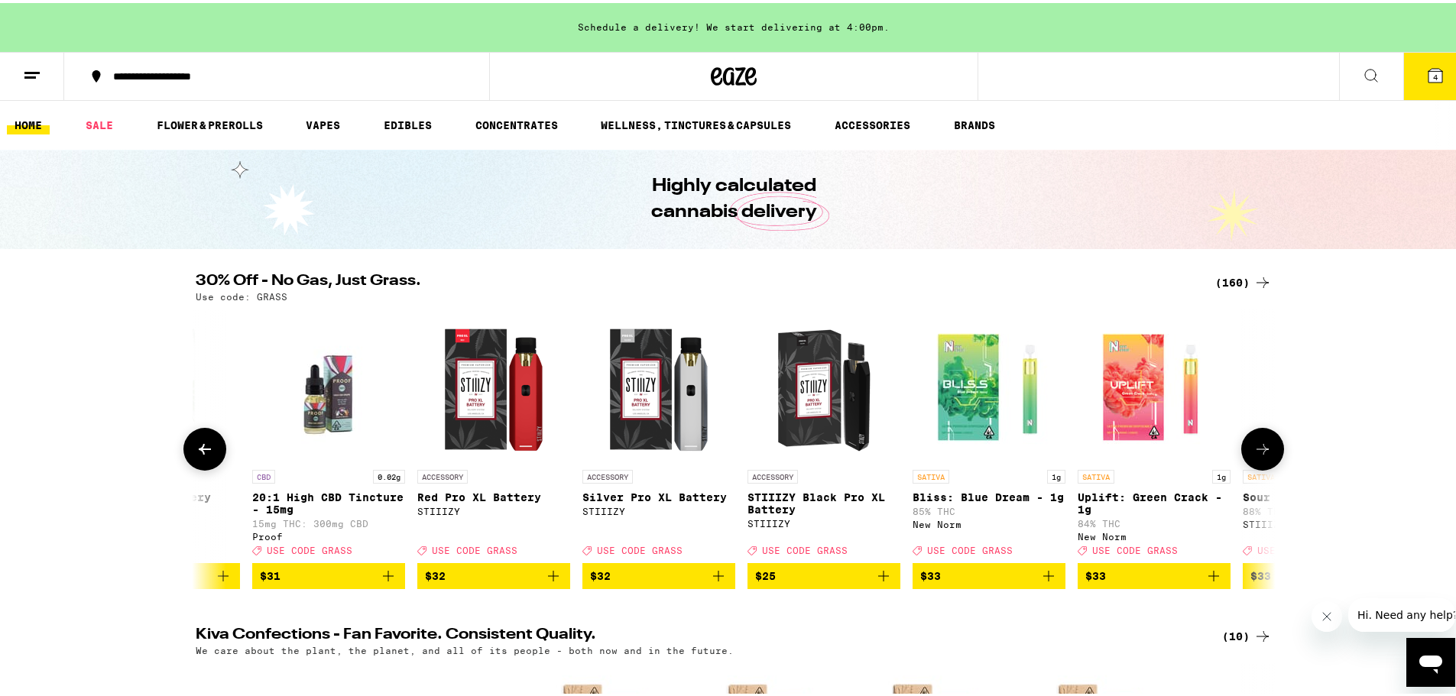
click at [1196, 449] on icon at bounding box center [1262, 446] width 18 height 18
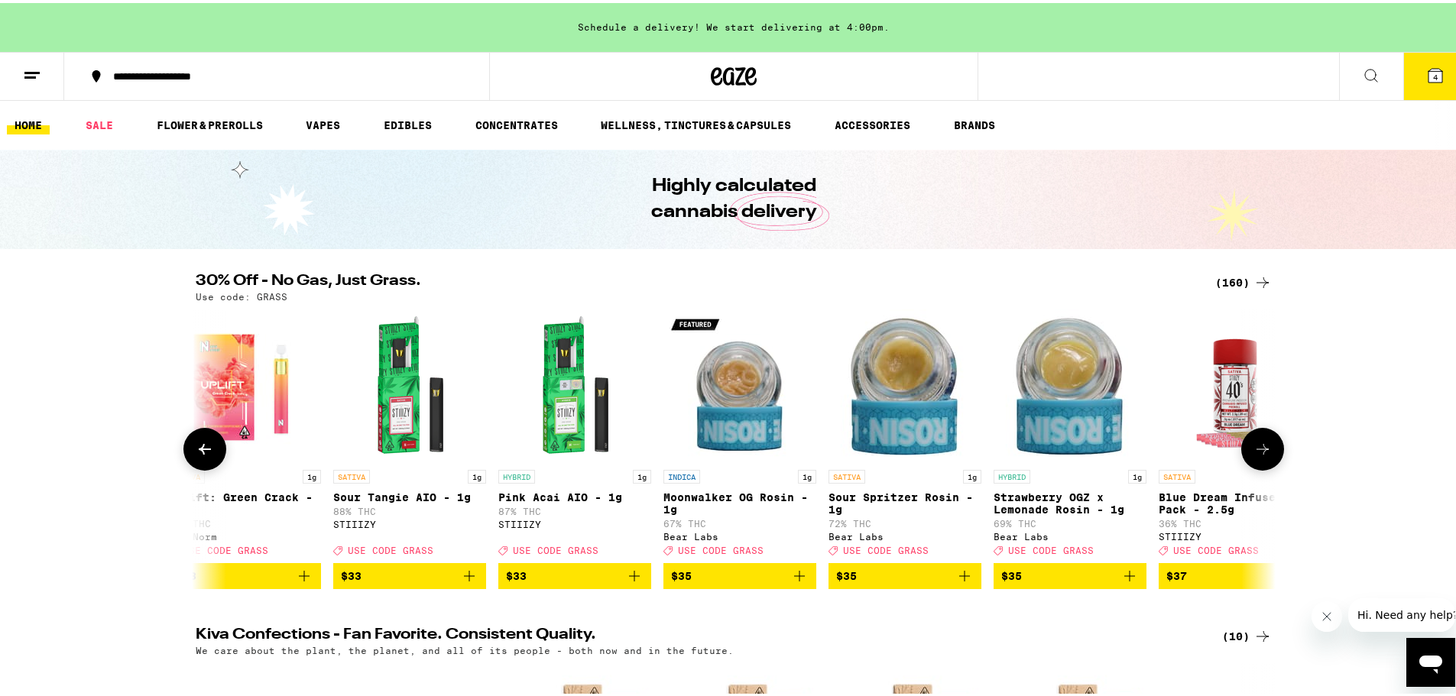
click at [1196, 449] on icon at bounding box center [1262, 446] width 18 height 18
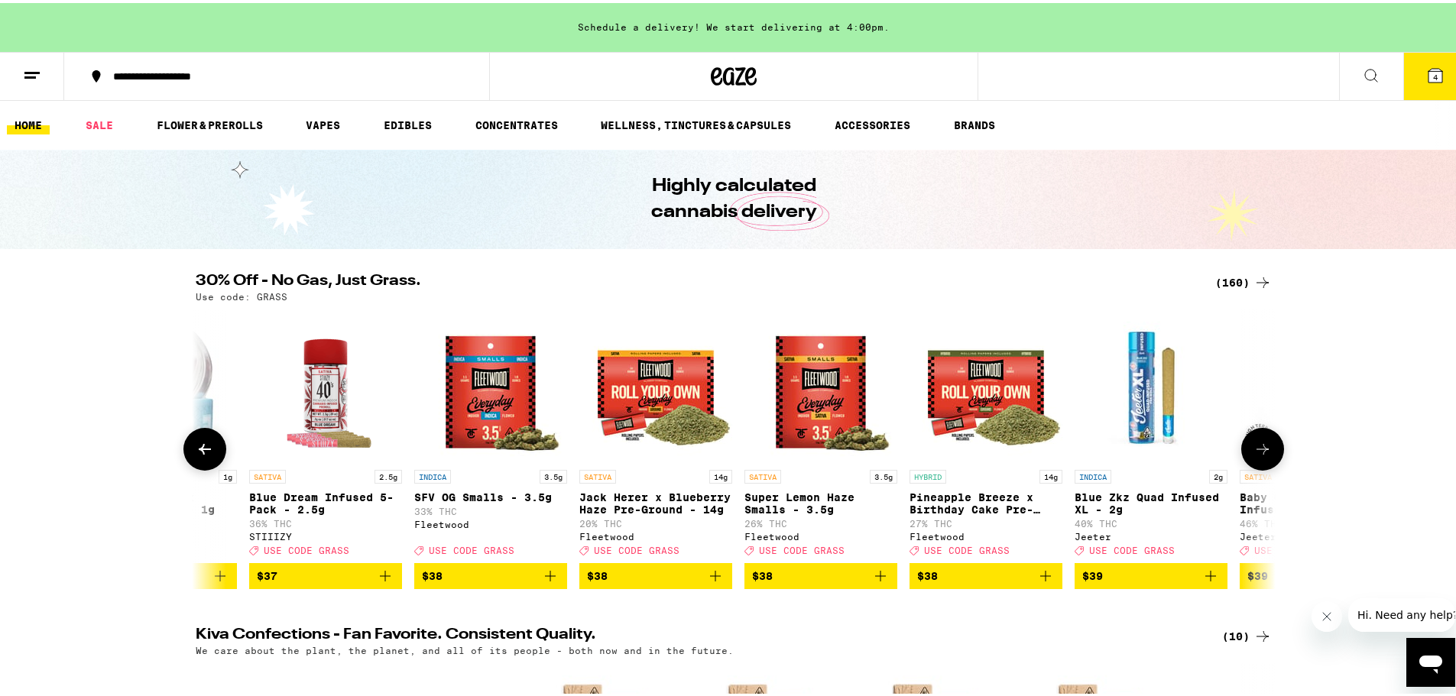
click at [1196, 449] on icon at bounding box center [1262, 446] width 18 height 18
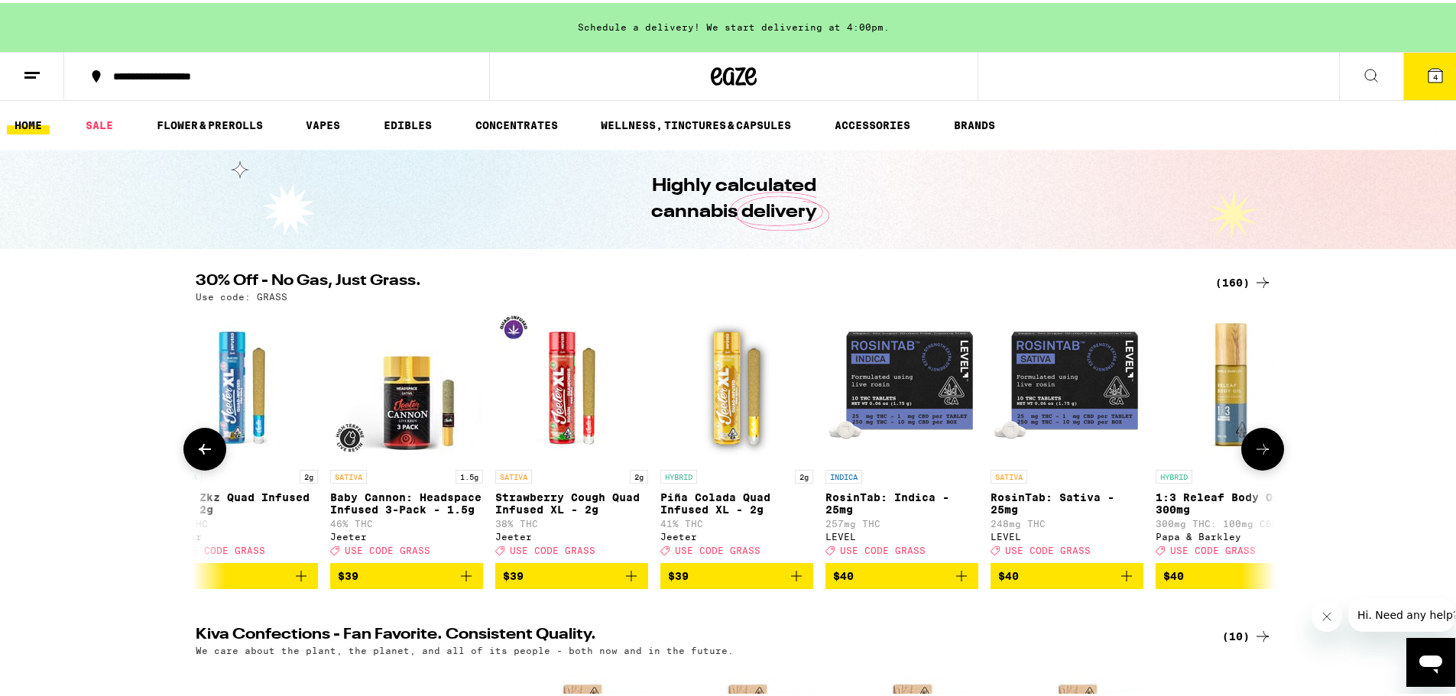
click at [1196, 449] on icon at bounding box center [1262, 446] width 18 height 18
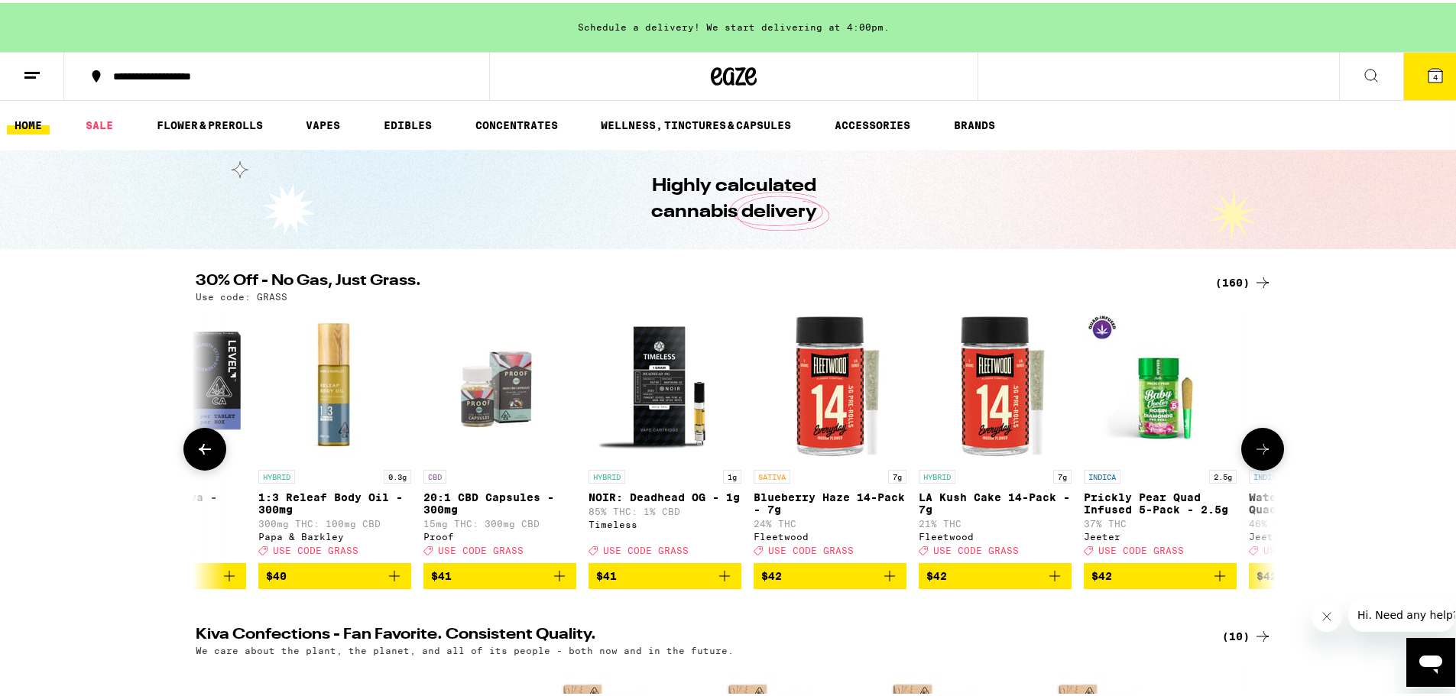
scroll to position [0, 19095]
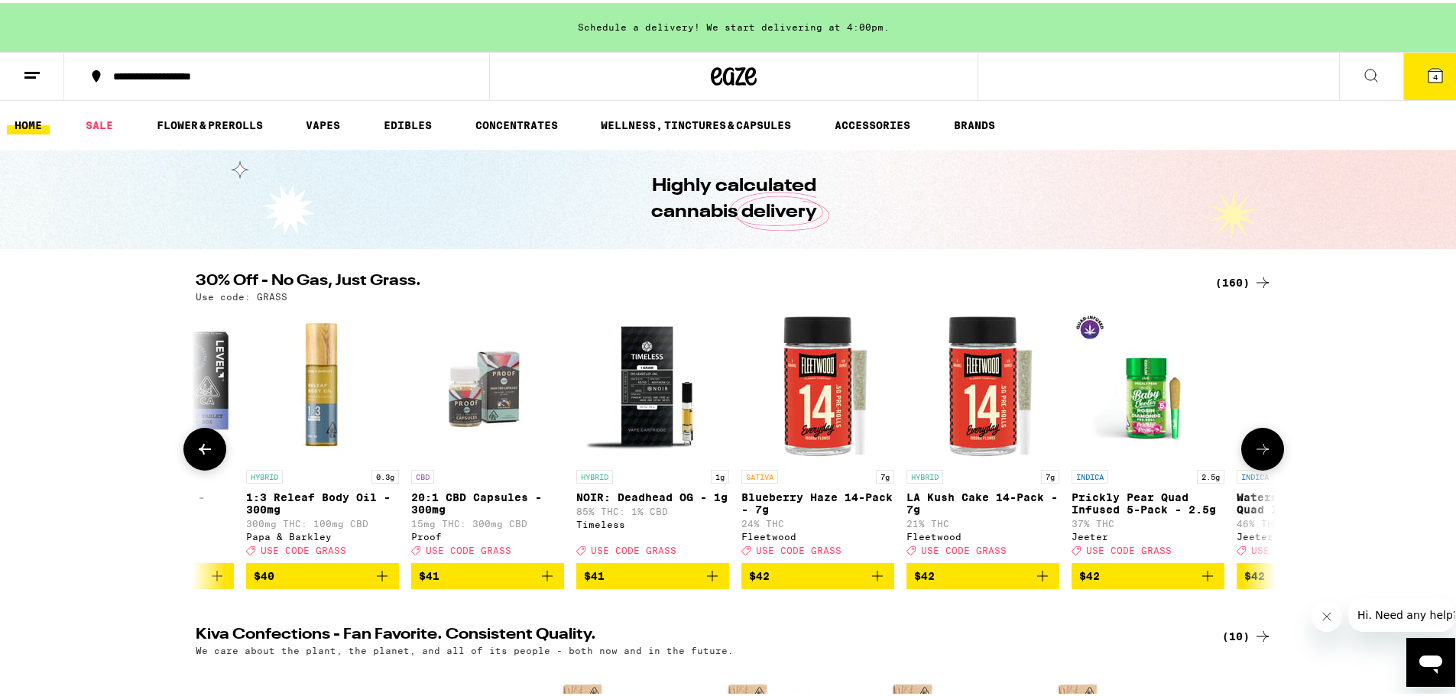
click at [872, 578] on icon "Add to bag" at bounding box center [877, 573] width 11 height 11
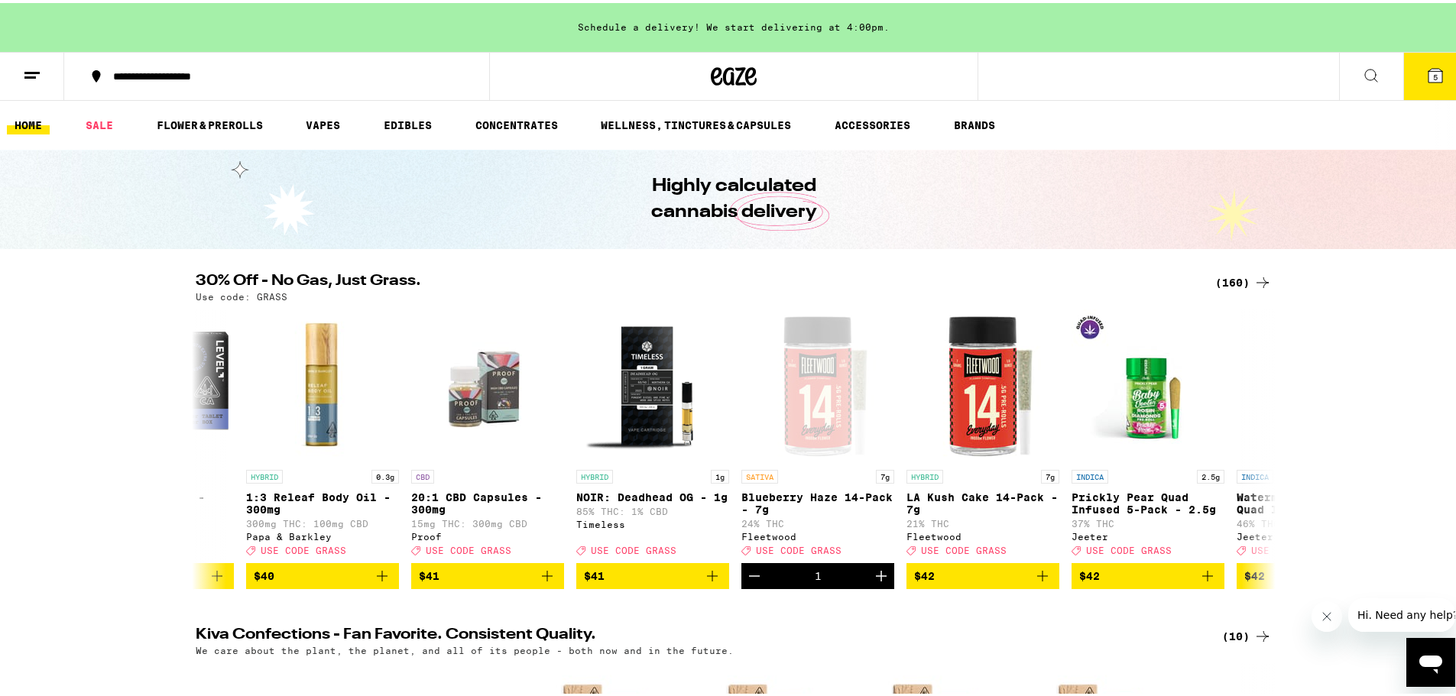
click at [1196, 64] on button "5" at bounding box center [1435, 73] width 64 height 47
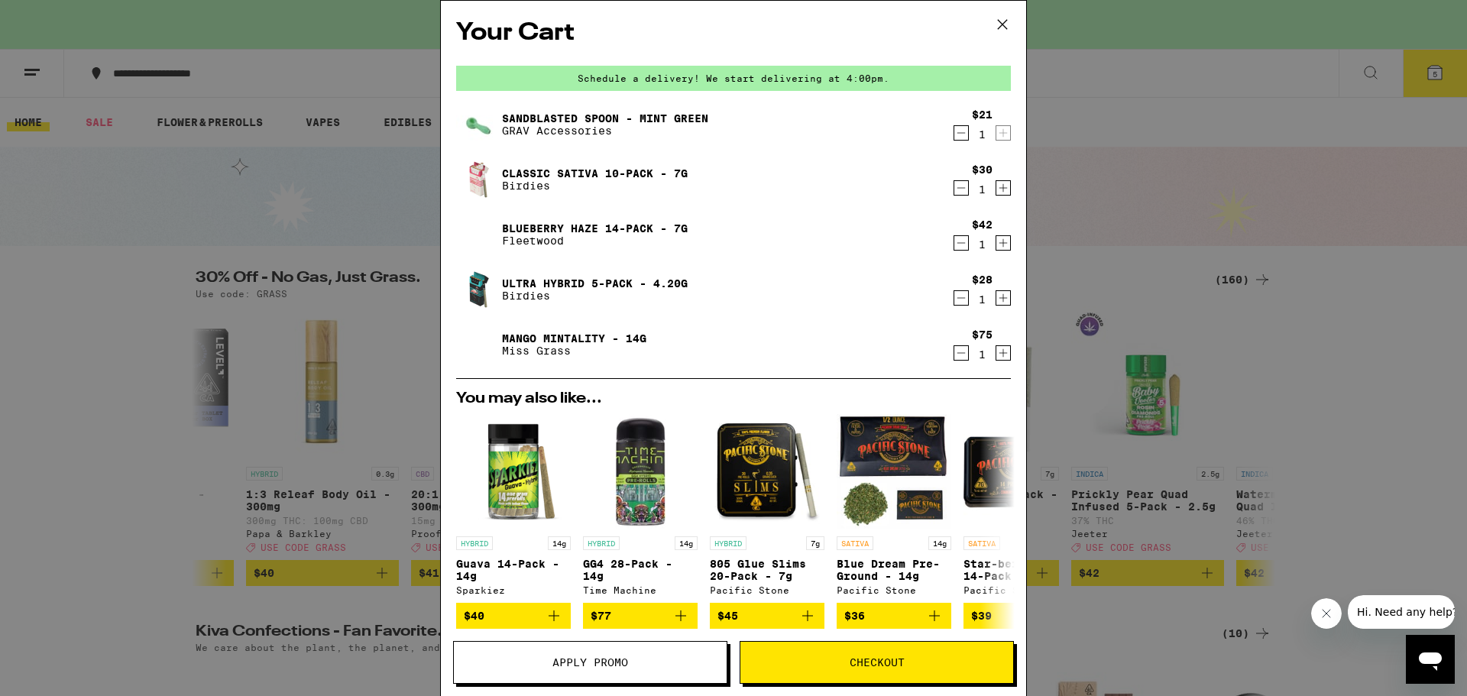
click at [641, 651] on span "Apply Promo" at bounding box center [590, 662] width 273 height 11
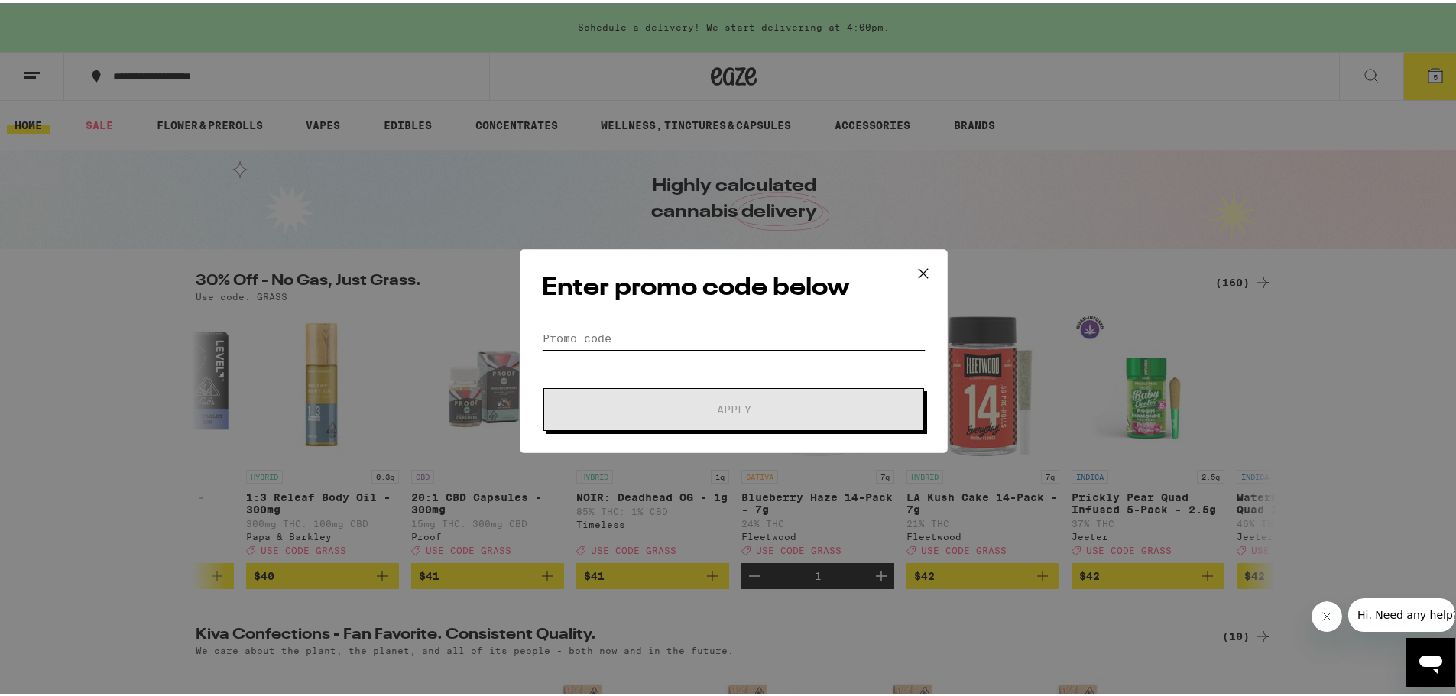
click at [677, 335] on input "Promo Code" at bounding box center [734, 335] width 384 height 23
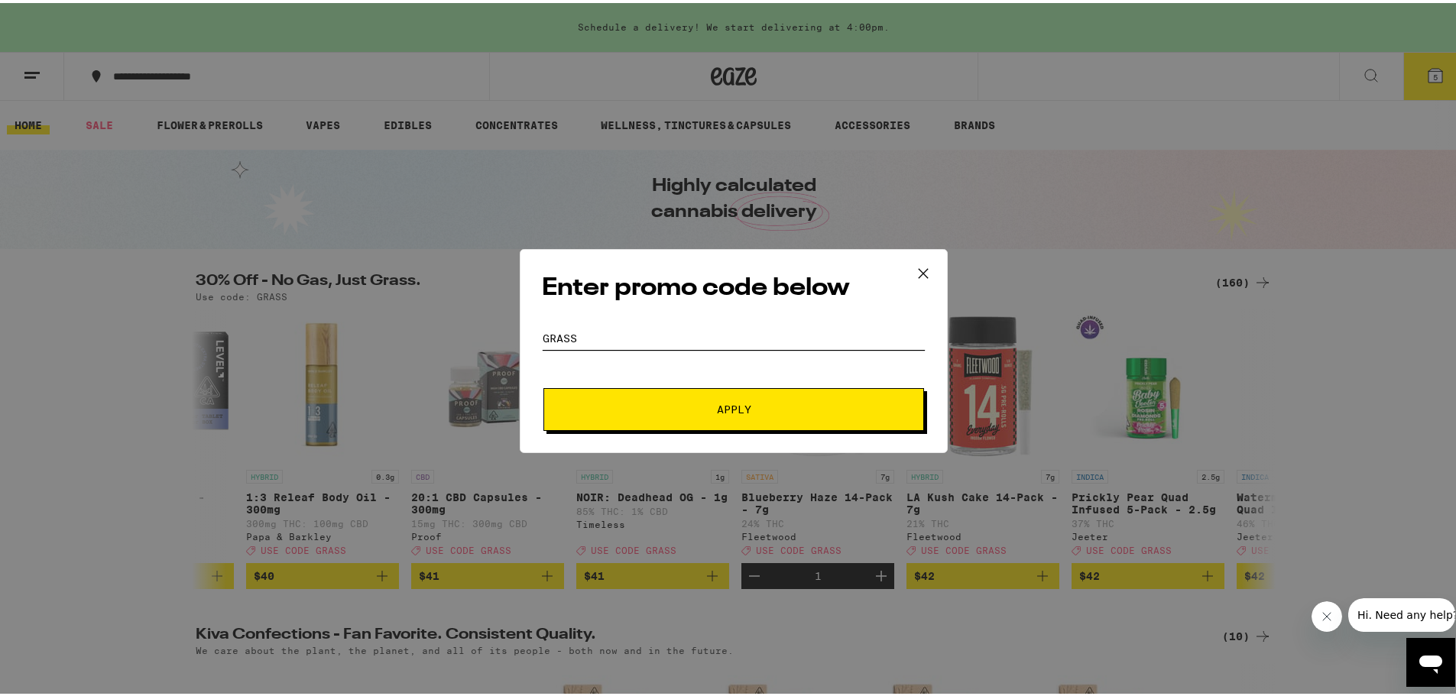
type input "grass"
click at [735, 390] on button "Apply" at bounding box center [733, 406] width 381 height 43
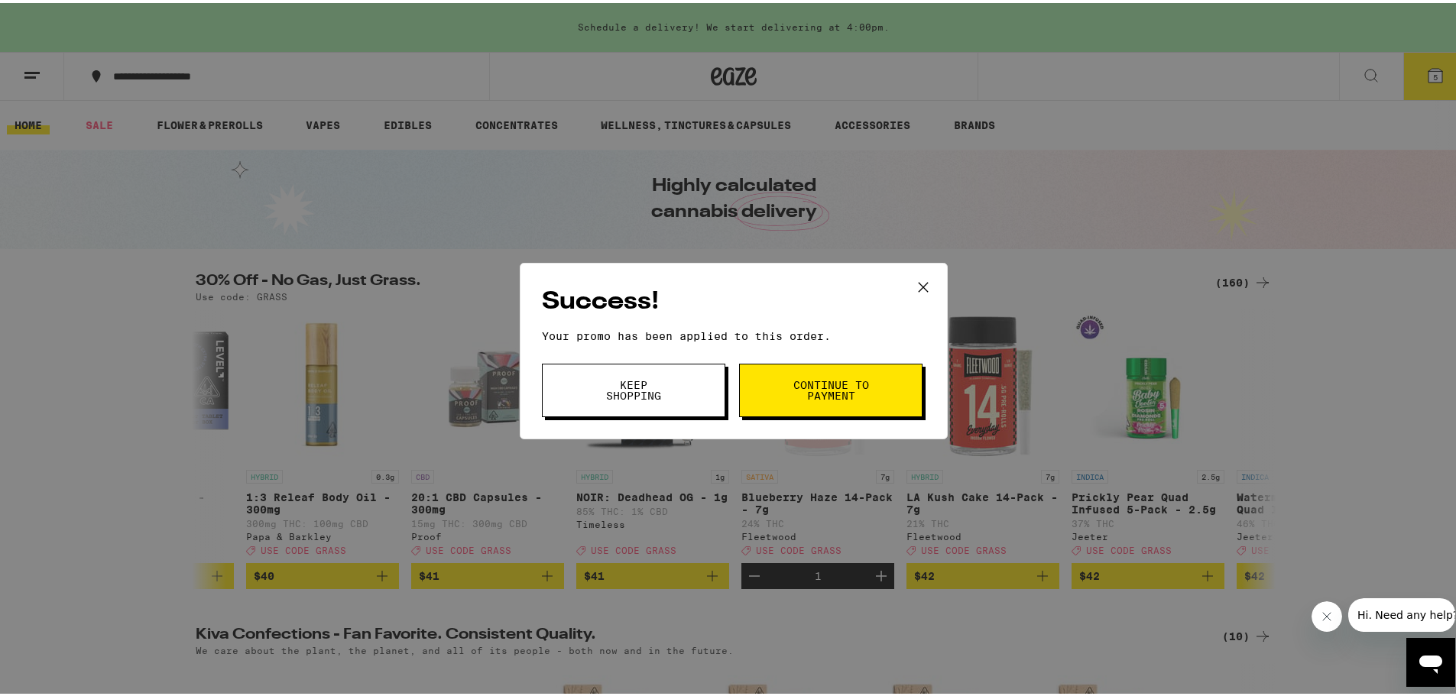
click at [767, 381] on button "Continue to payment" at bounding box center [830, 387] width 183 height 53
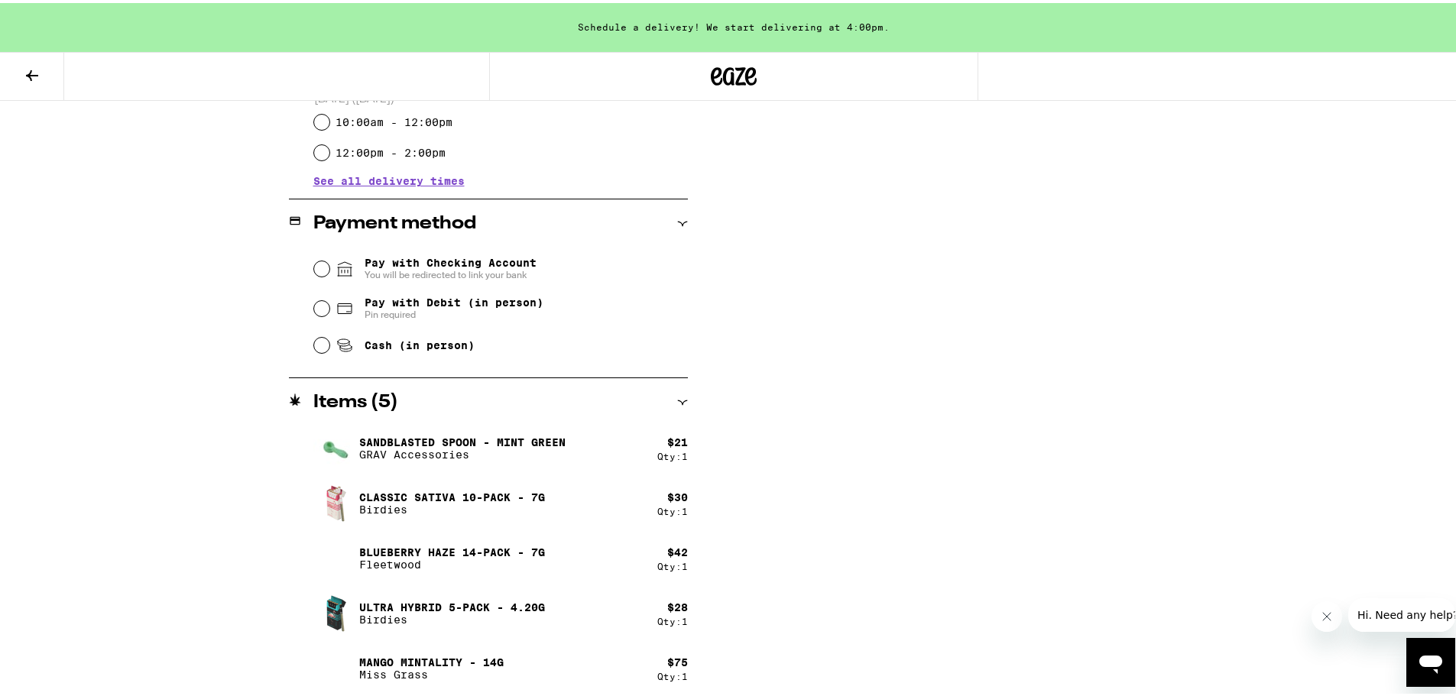
scroll to position [552, 0]
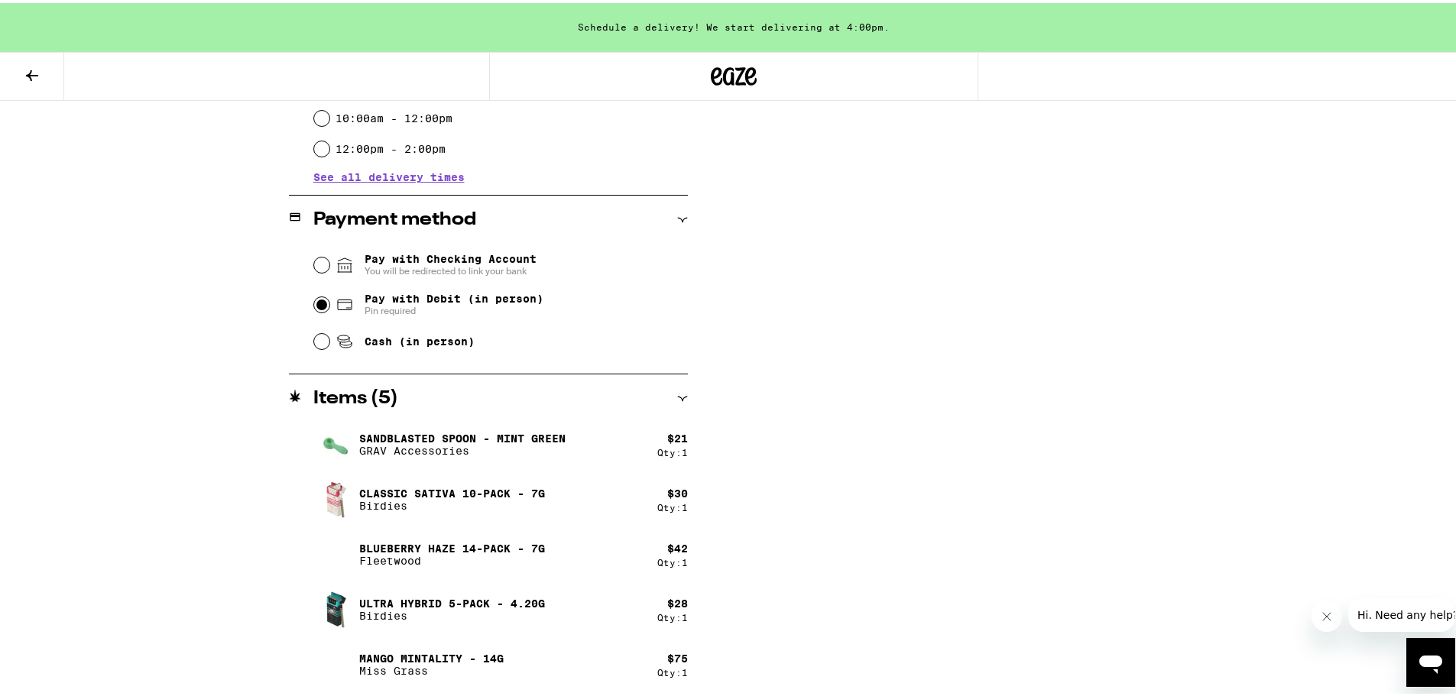
click at [318, 306] on input "Pay with Debit (in person) Pin required" at bounding box center [321, 301] width 15 height 15
radio input "true"
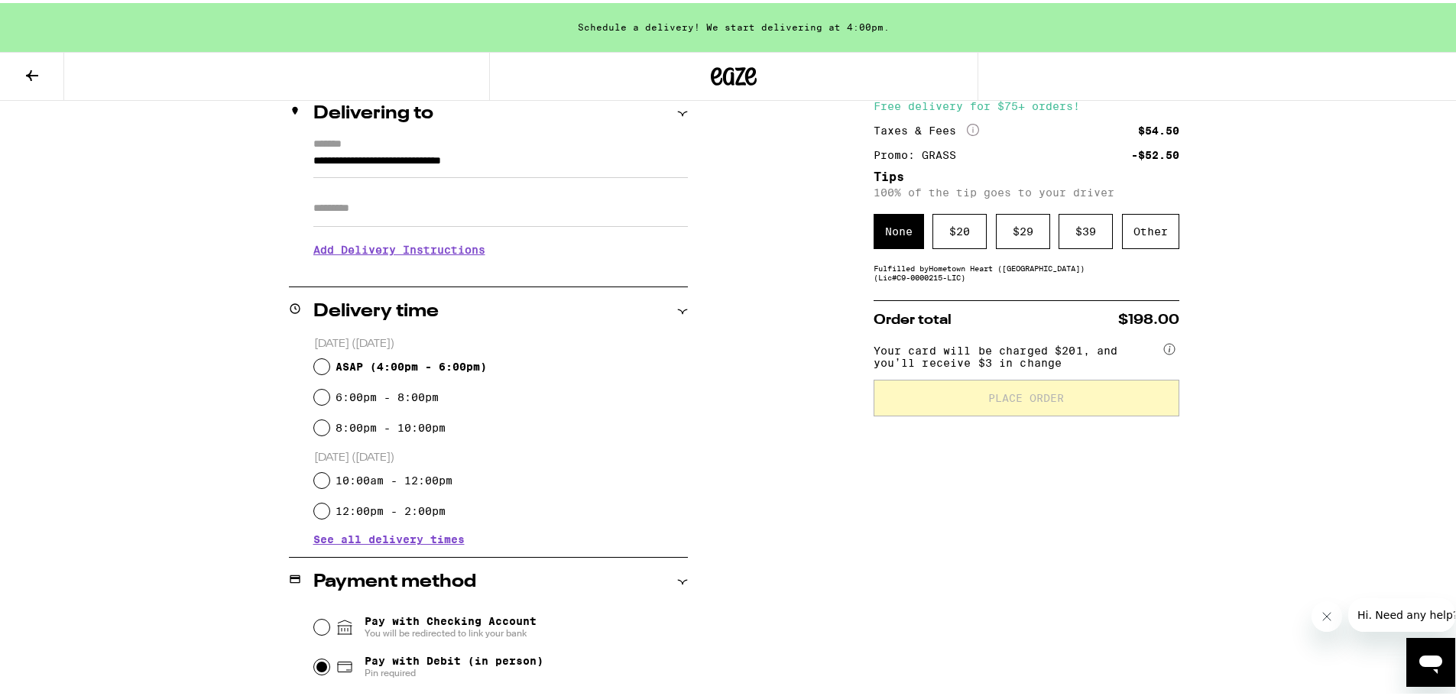
scroll to position [170, 0]
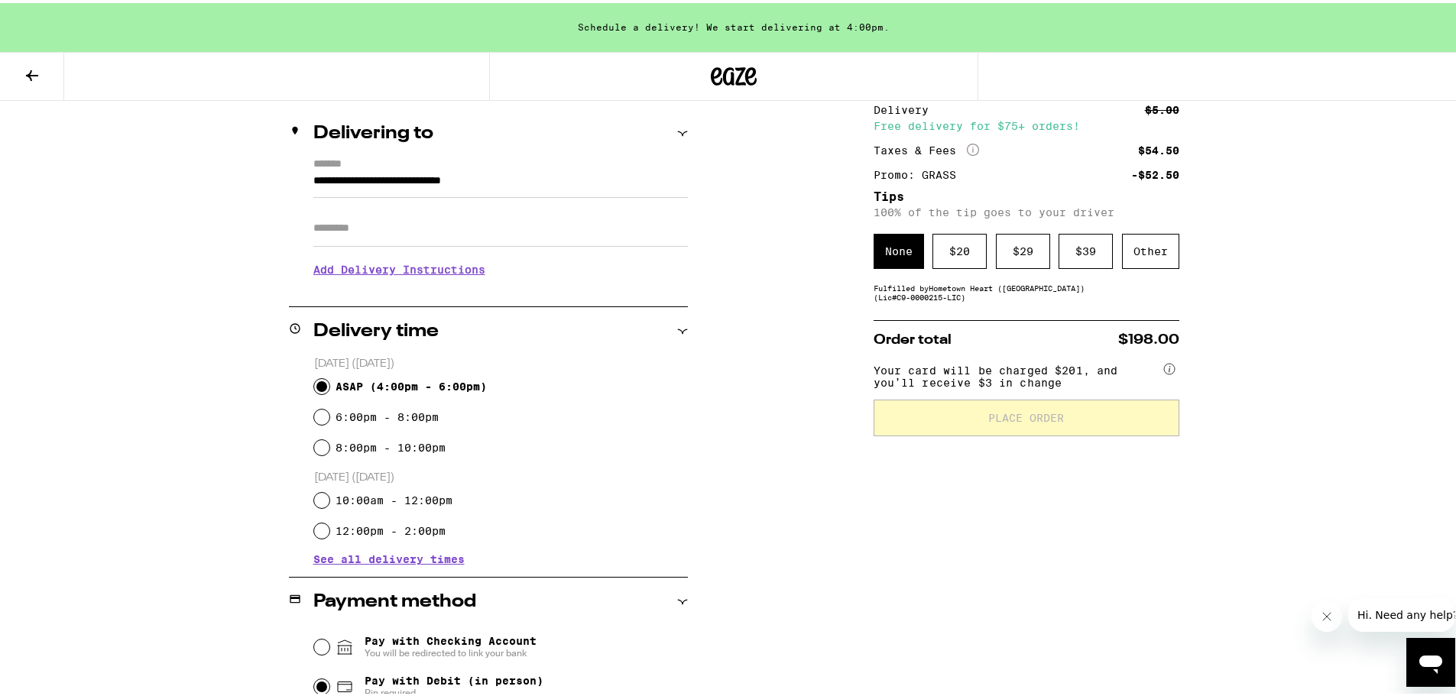
click at [316, 386] on input "ASAP ( 4:00pm - 6:00pm )" at bounding box center [321, 383] width 15 height 15
radio input "true"
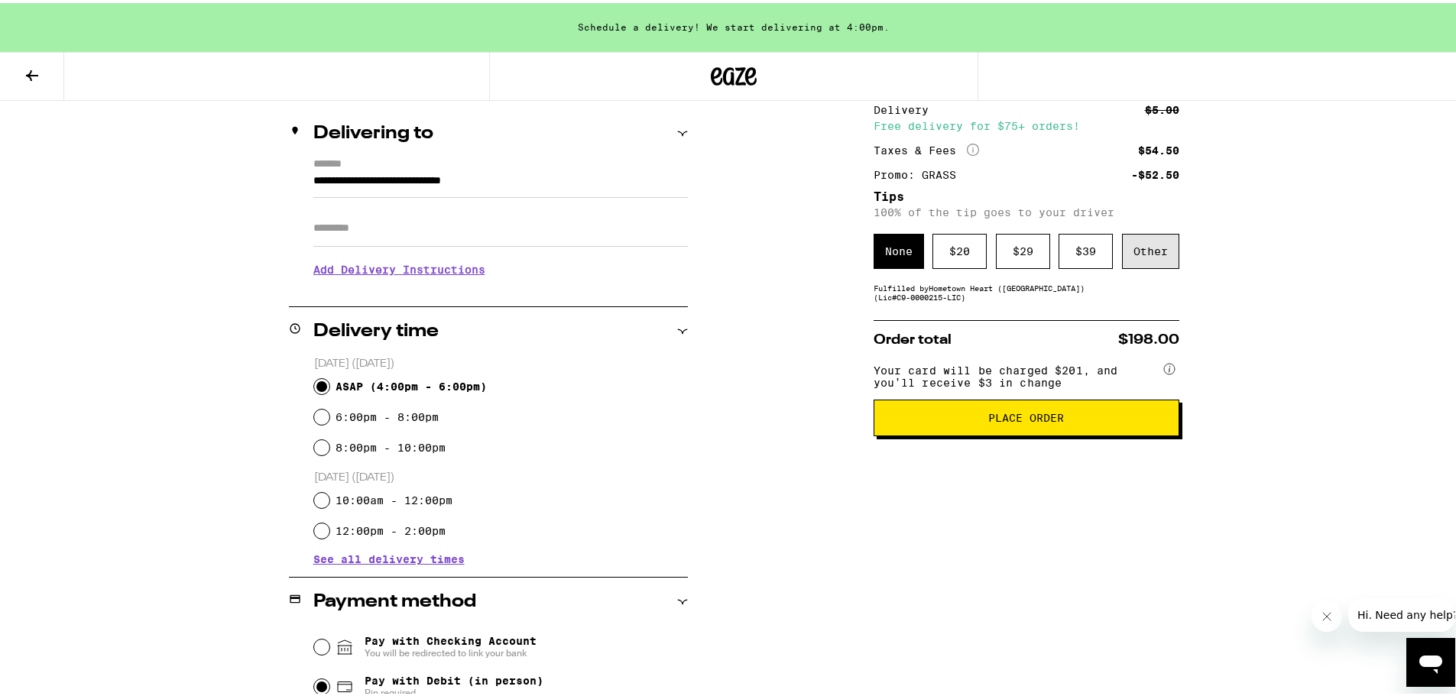
click at [1164, 253] on div "Other" at bounding box center [1150, 248] width 57 height 35
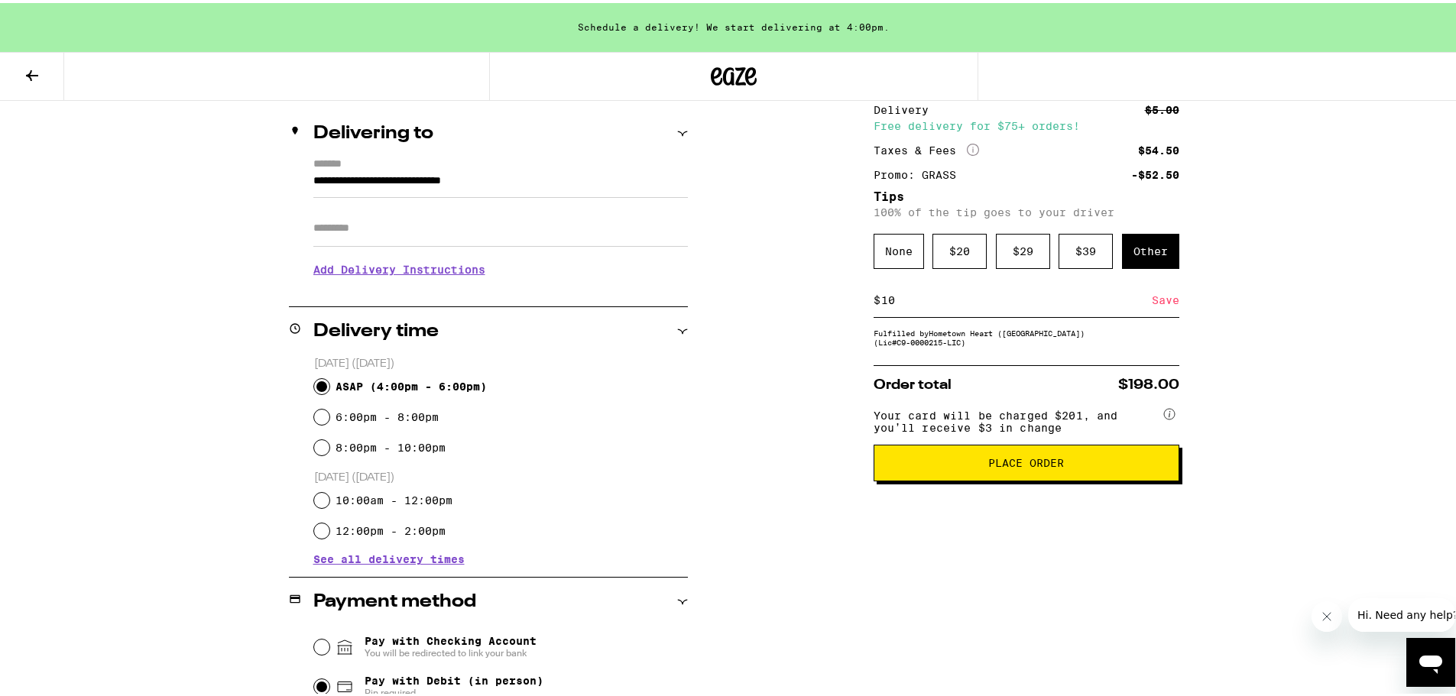
type input "10"
click at [1168, 302] on div "Save" at bounding box center [1165, 297] width 28 height 34
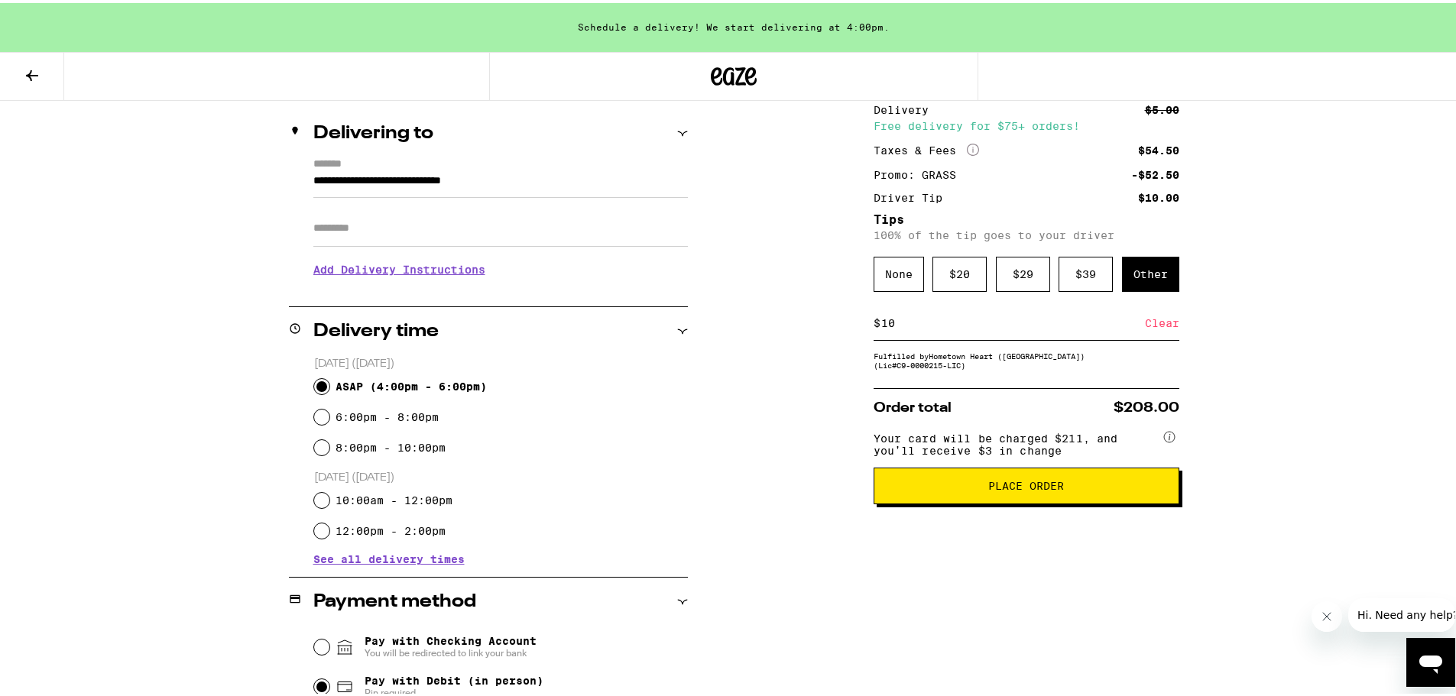
click at [1005, 488] on span "Place Order" at bounding box center [1026, 483] width 76 height 11
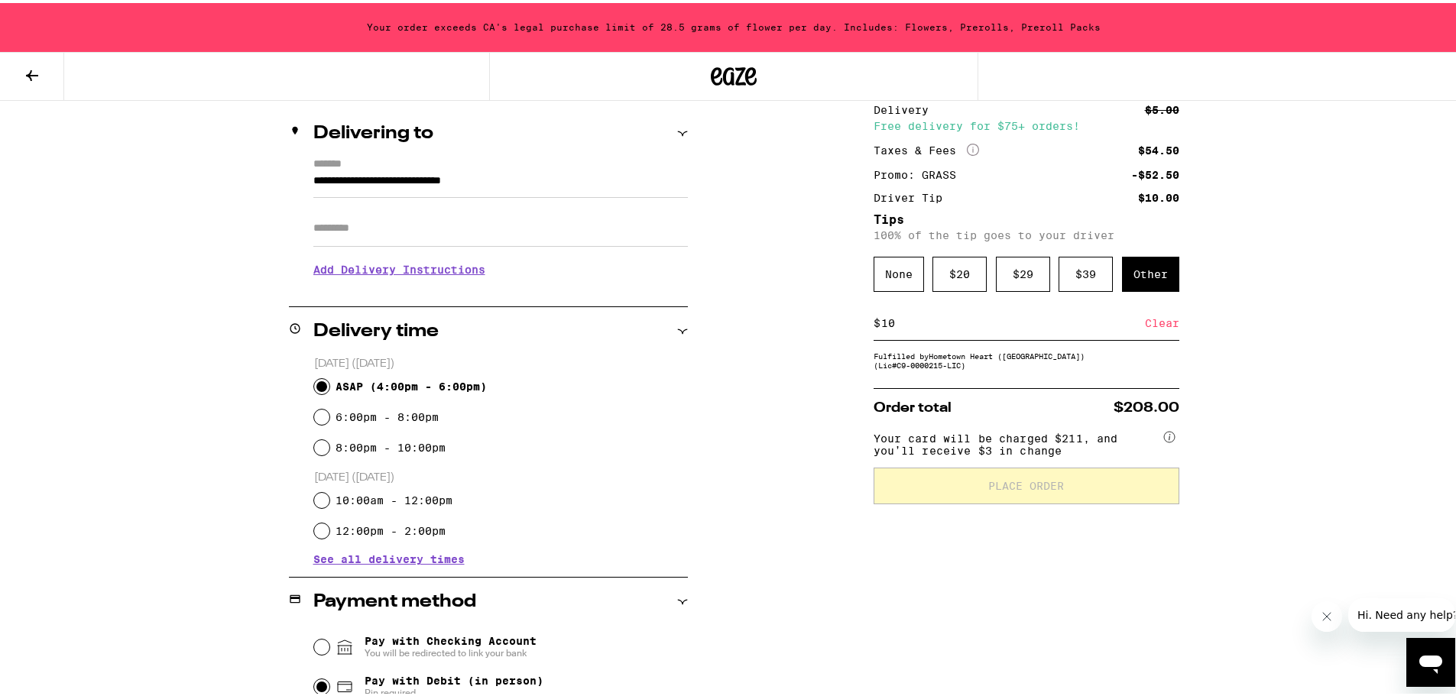
click at [26, 60] on button at bounding box center [32, 74] width 64 height 48
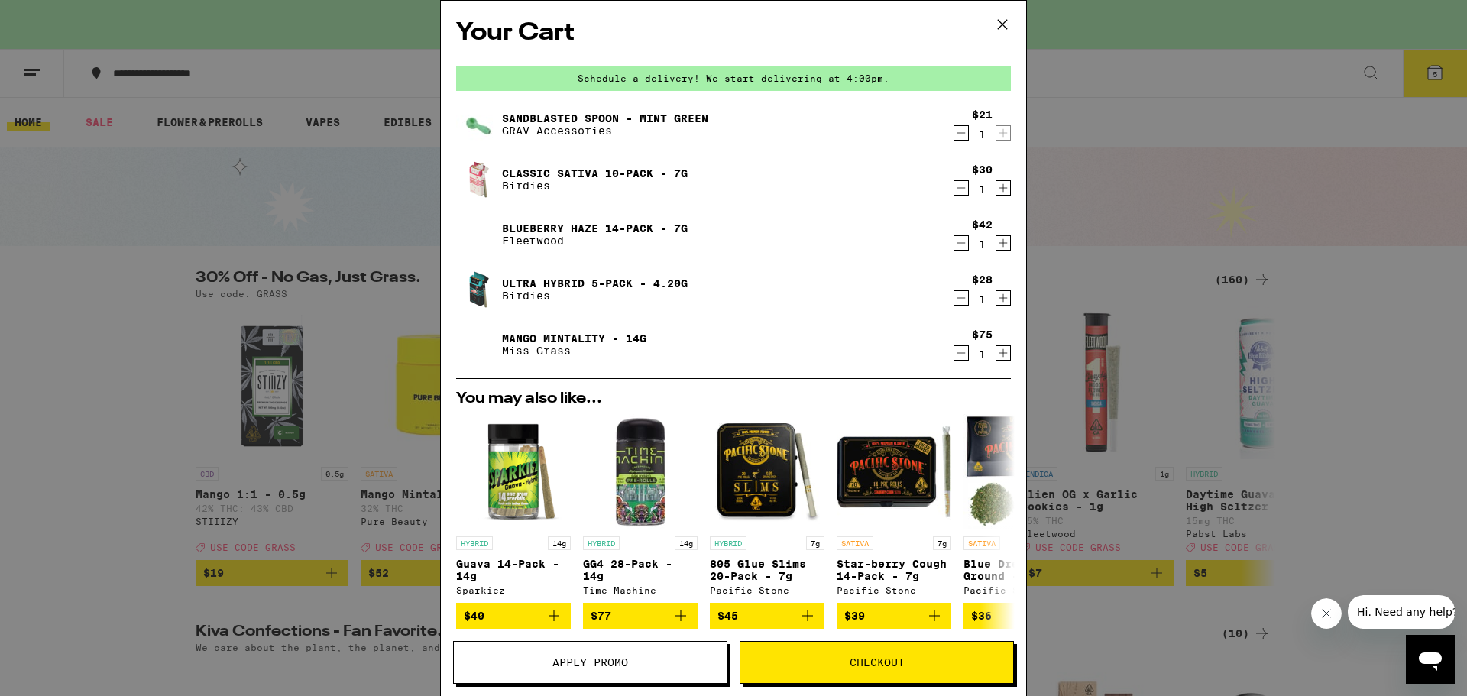
click at [954, 297] on icon "Decrement" at bounding box center [961, 298] width 14 height 18
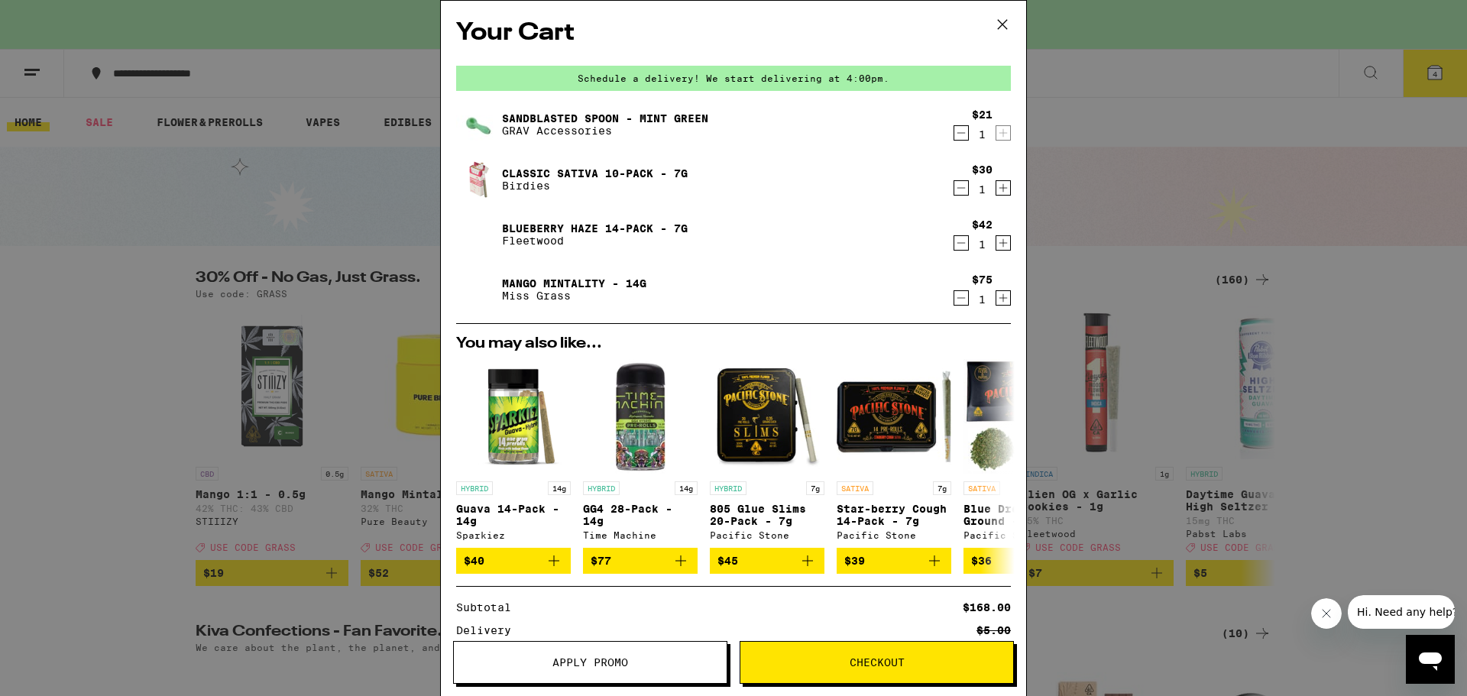
click at [612, 651] on span "Apply Promo" at bounding box center [590, 662] width 76 height 11
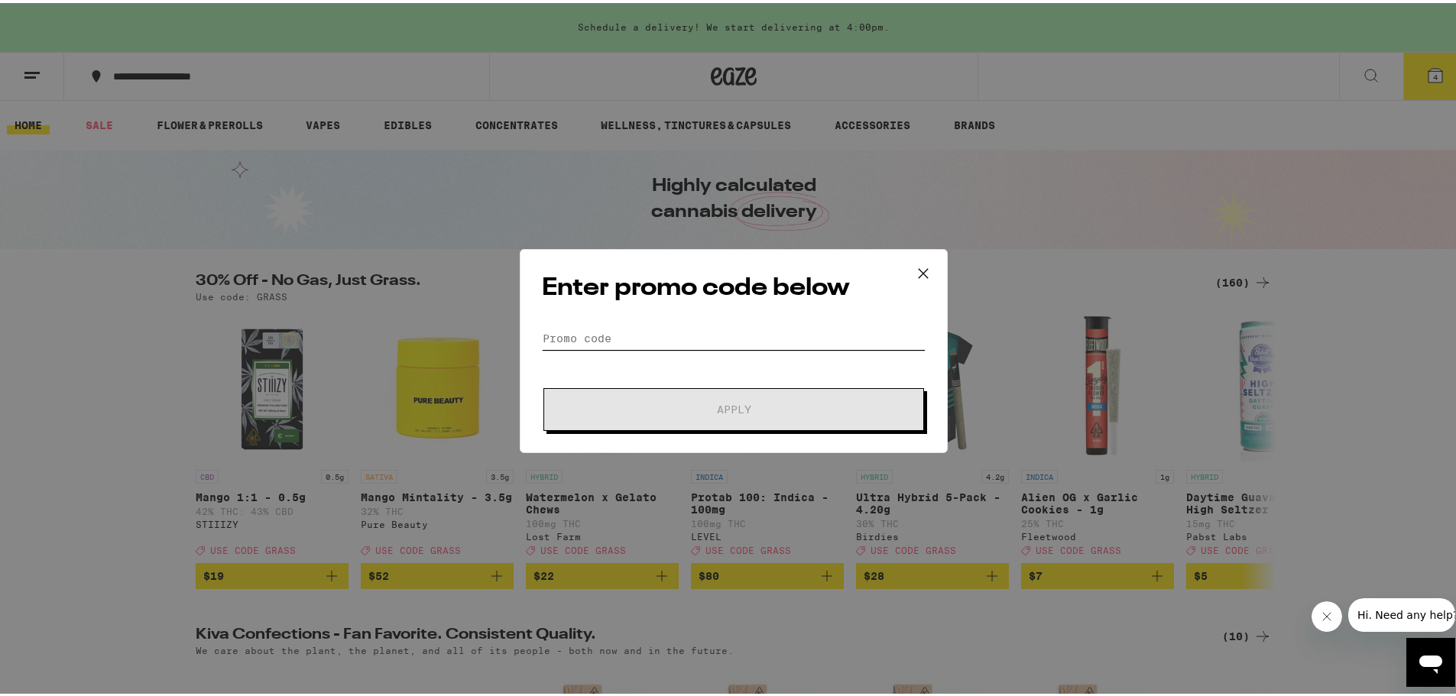
click at [686, 335] on input "Promo Code" at bounding box center [734, 335] width 384 height 23
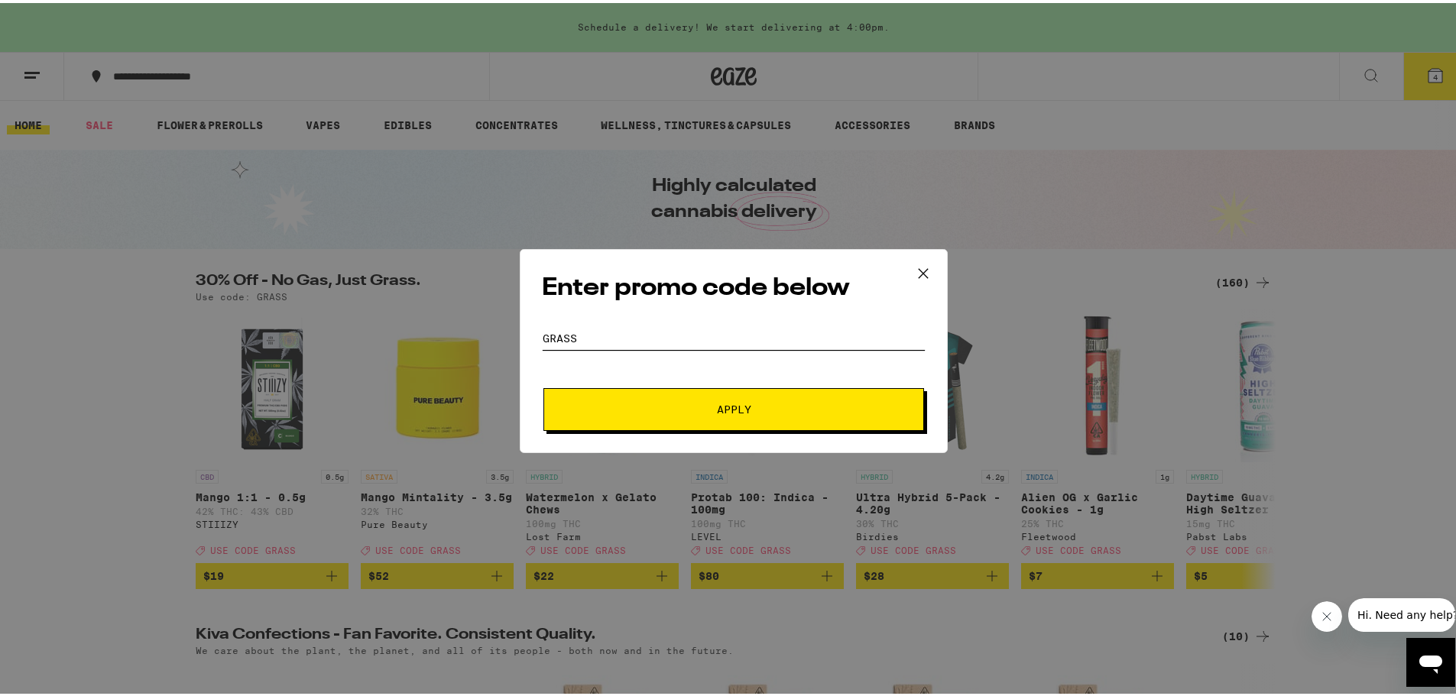
type input "grass"
click at [724, 408] on span "Apply" at bounding box center [734, 406] width 34 height 11
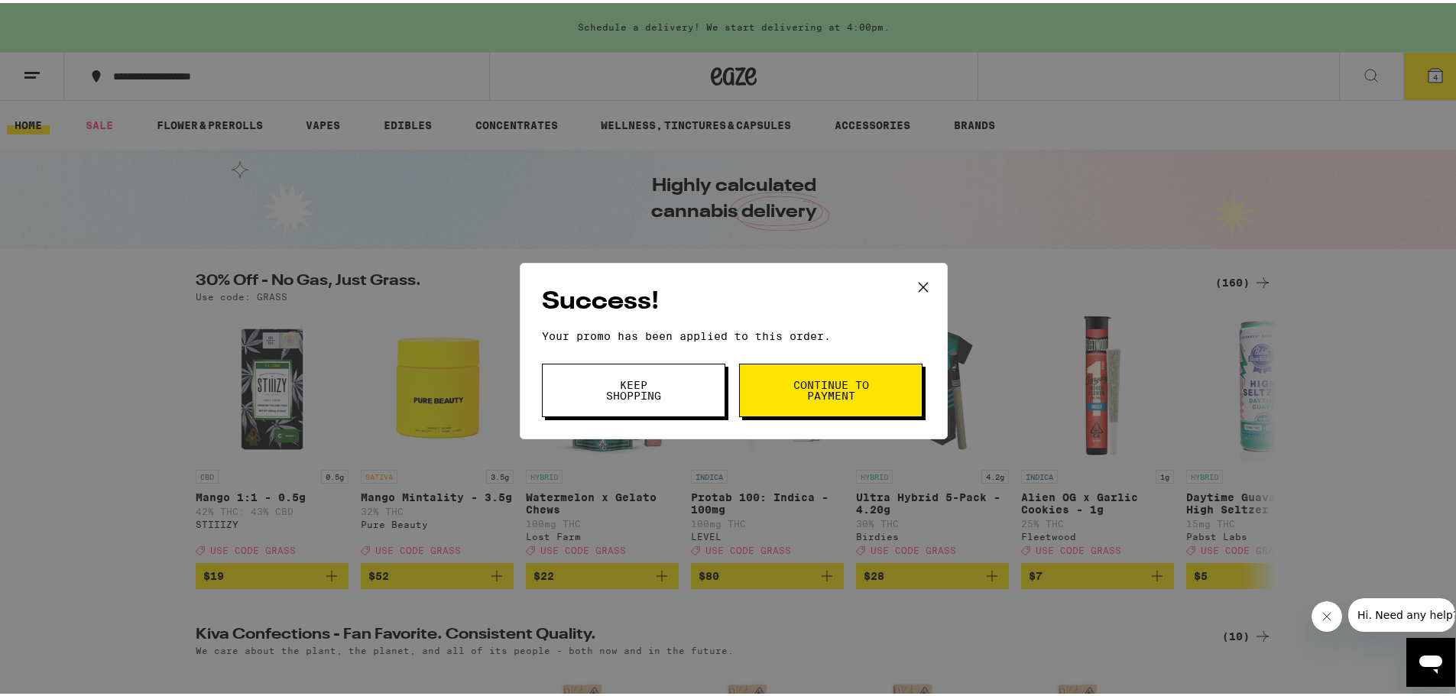
click at [821, 410] on button "Continue to payment" at bounding box center [830, 387] width 183 height 53
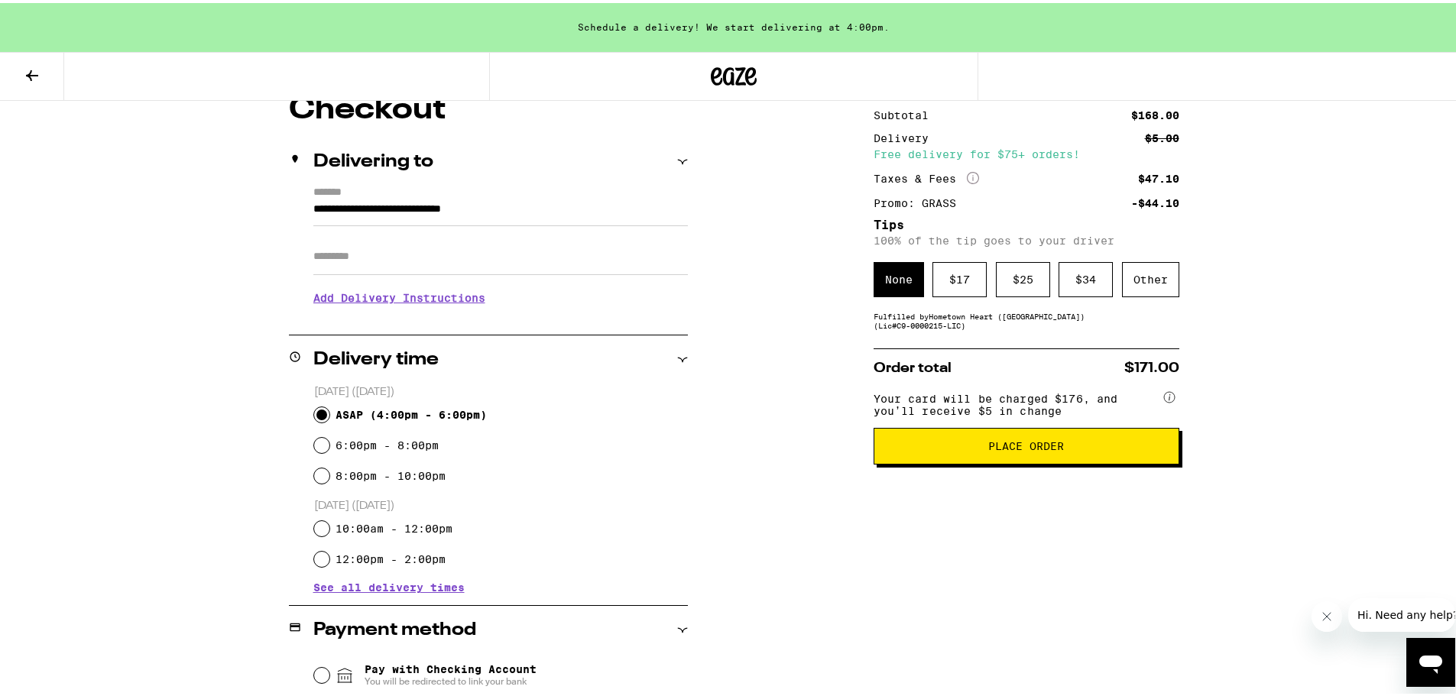
scroll to position [115, 0]
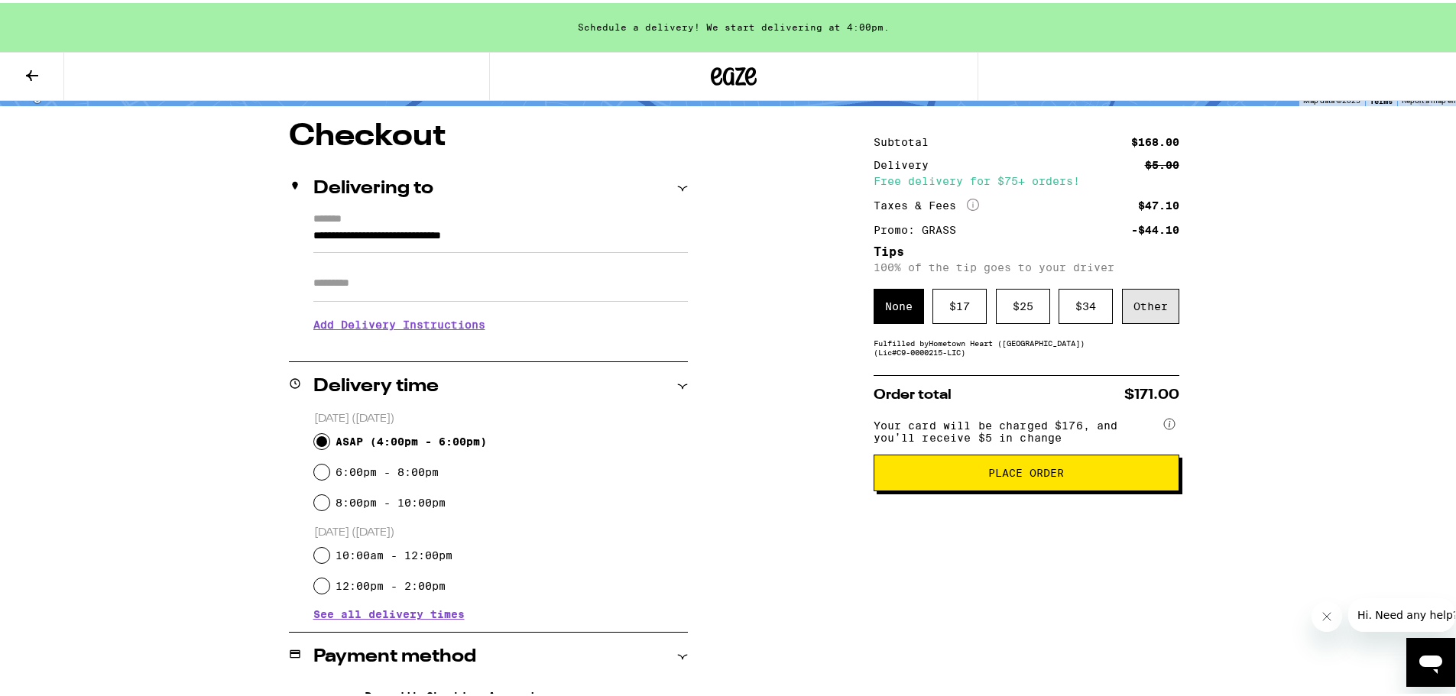
click at [1152, 312] on div "Other" at bounding box center [1150, 303] width 57 height 35
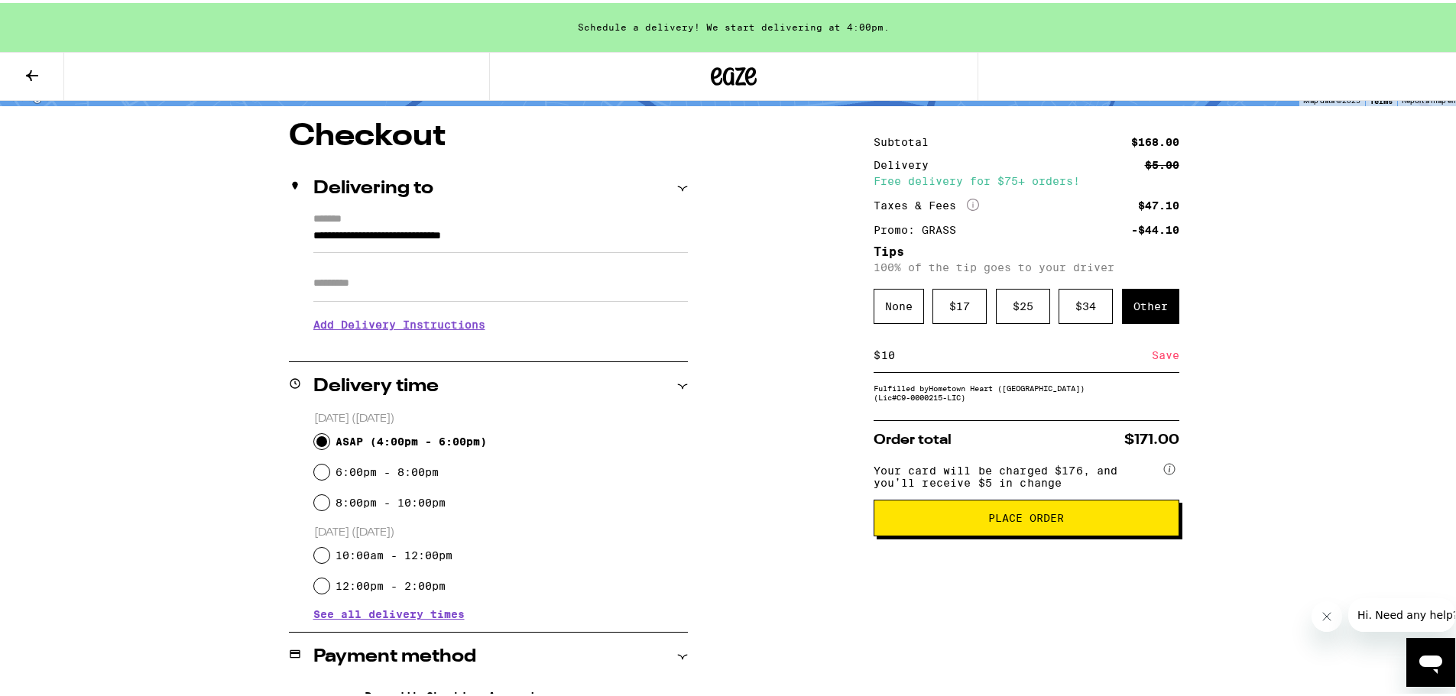
type input "10"
click at [1159, 358] on div "Save" at bounding box center [1165, 352] width 28 height 34
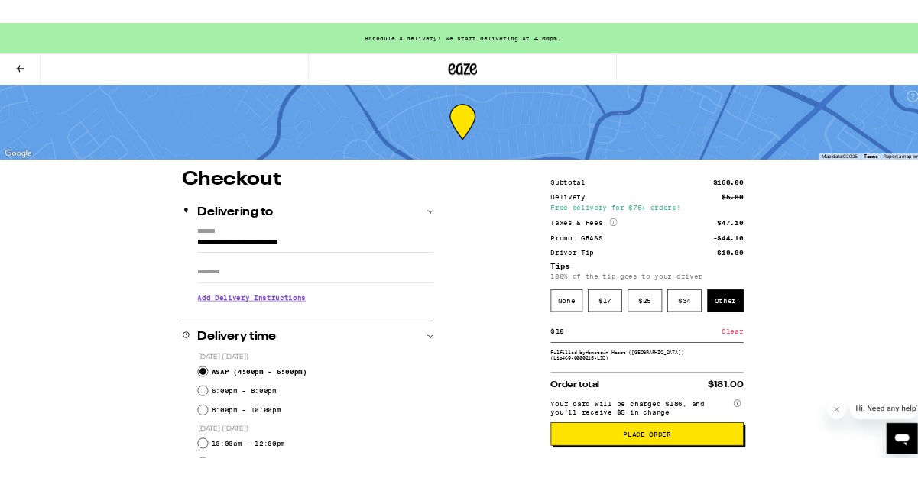
scroll to position [0, 0]
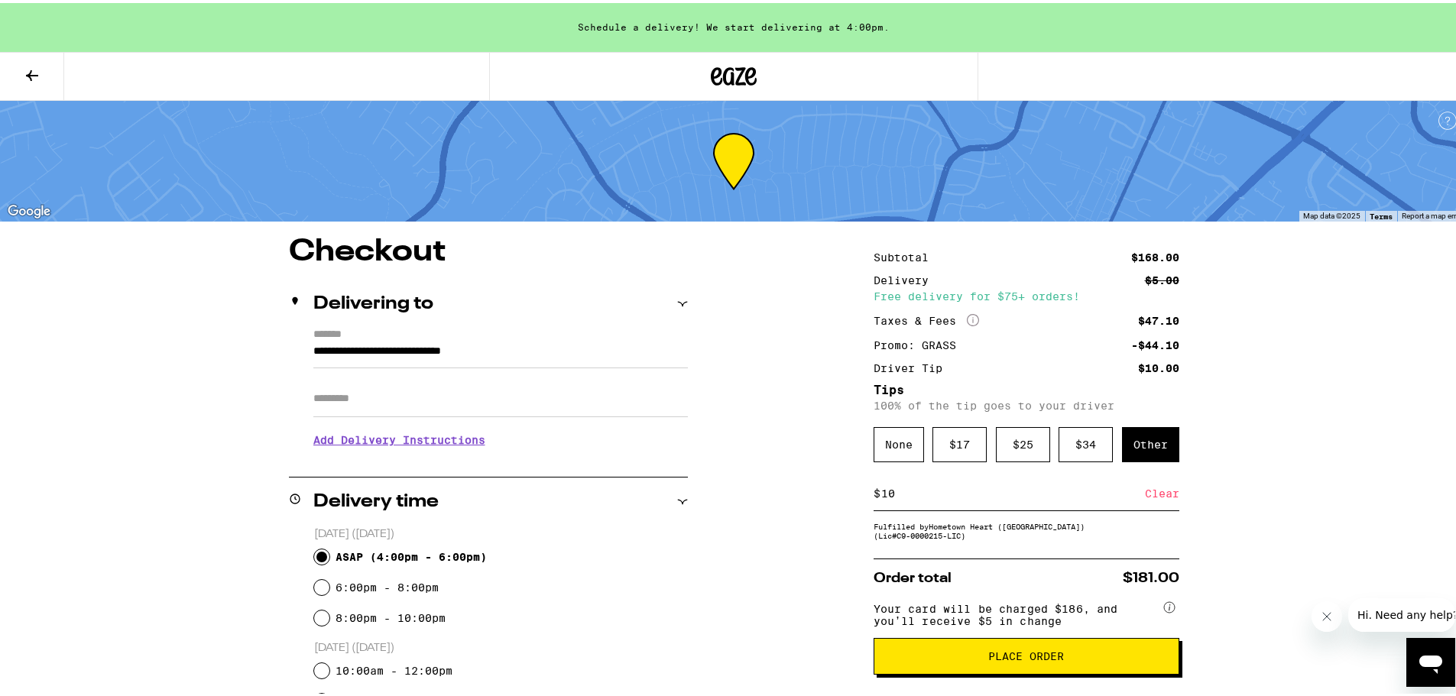
click at [1019, 651] on button "Place Order" at bounding box center [1026, 653] width 306 height 37
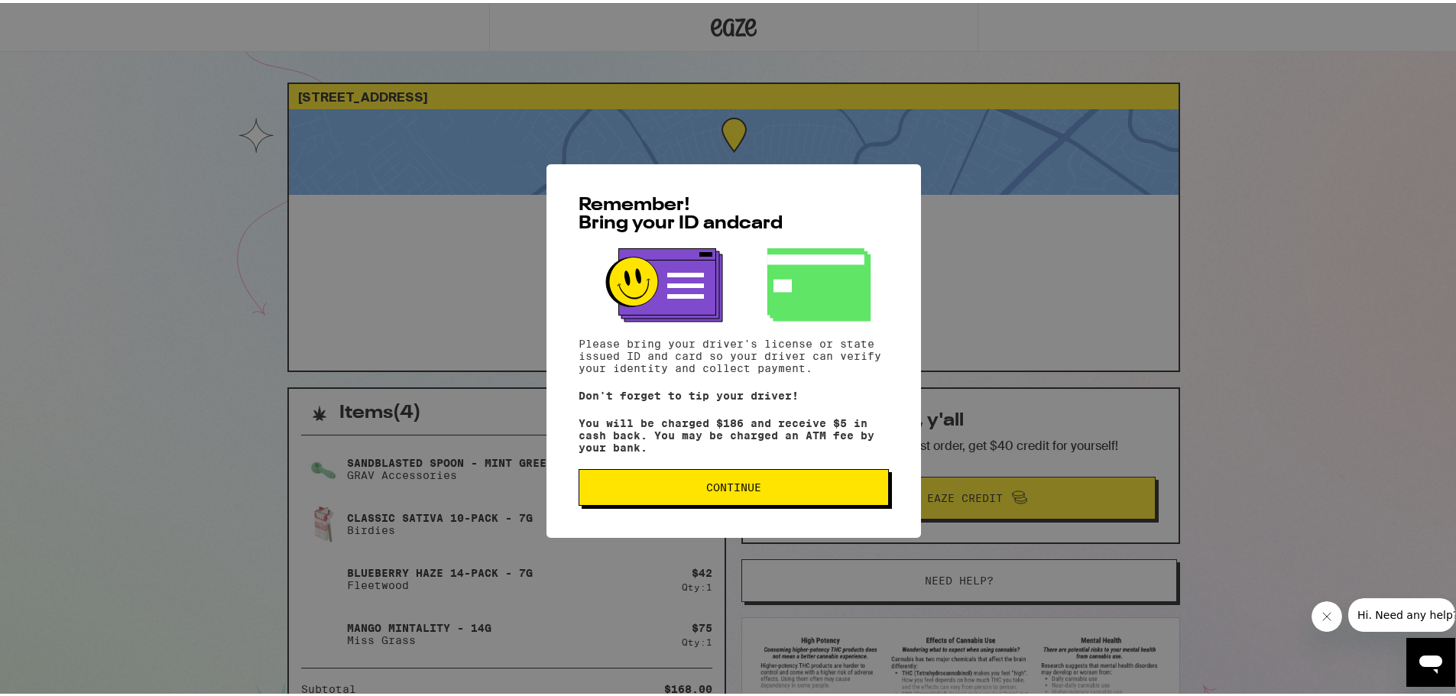
click at [733, 497] on button "Continue" at bounding box center [733, 484] width 310 height 37
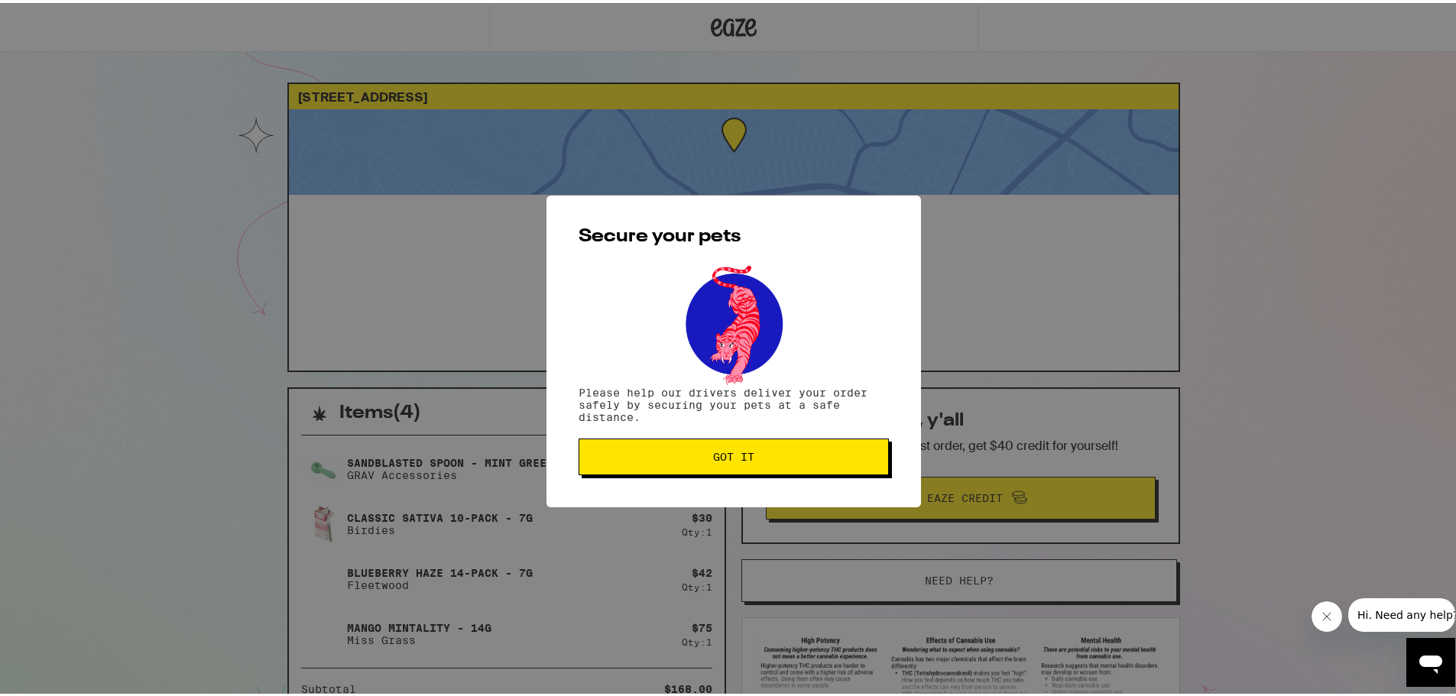
click at [713, 458] on span "Got it" at bounding box center [733, 454] width 41 height 11
